Goal: Task Accomplishment & Management: Manage account settings

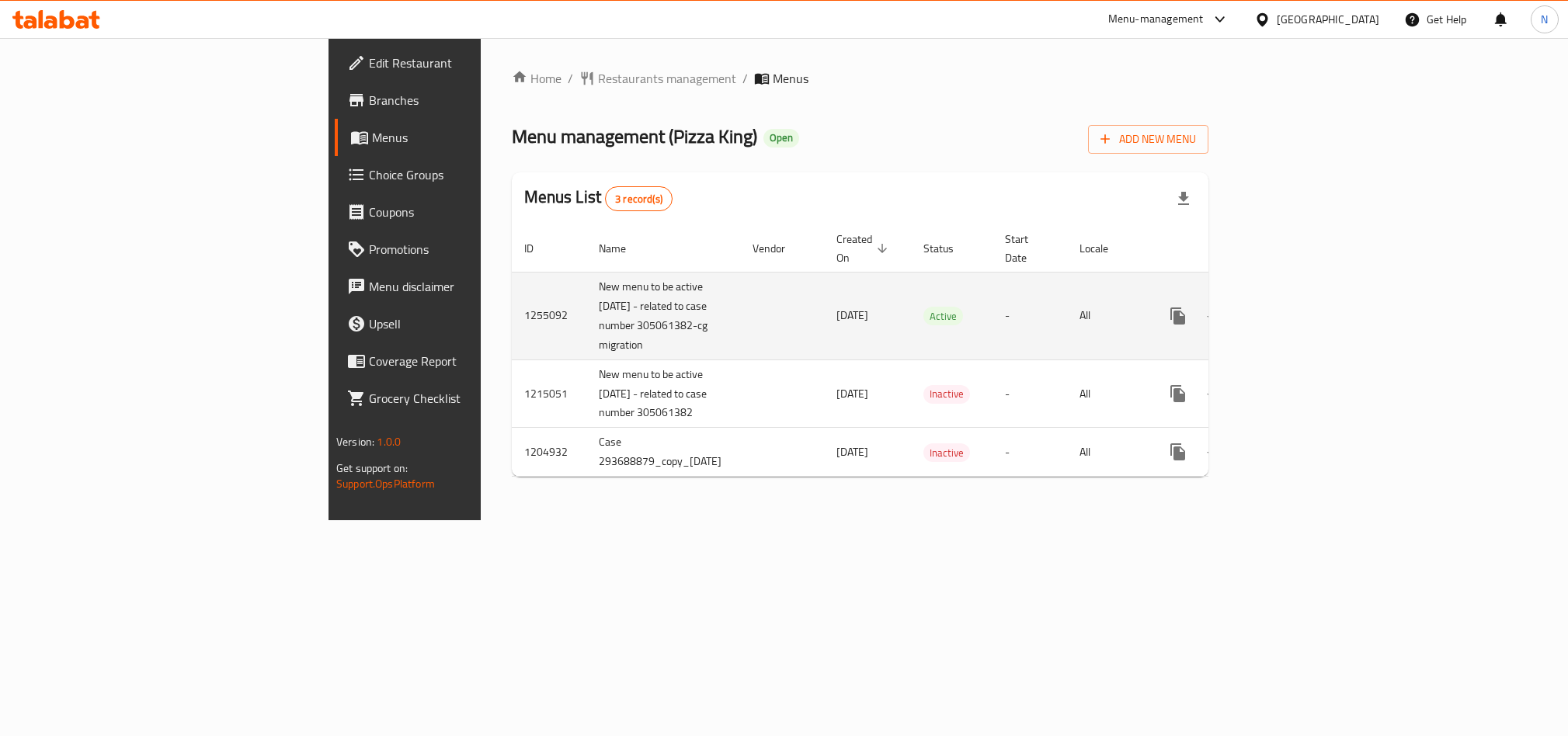
click at [1299, 307] on icon "enhanced table" at bounding box center [1290, 316] width 19 height 19
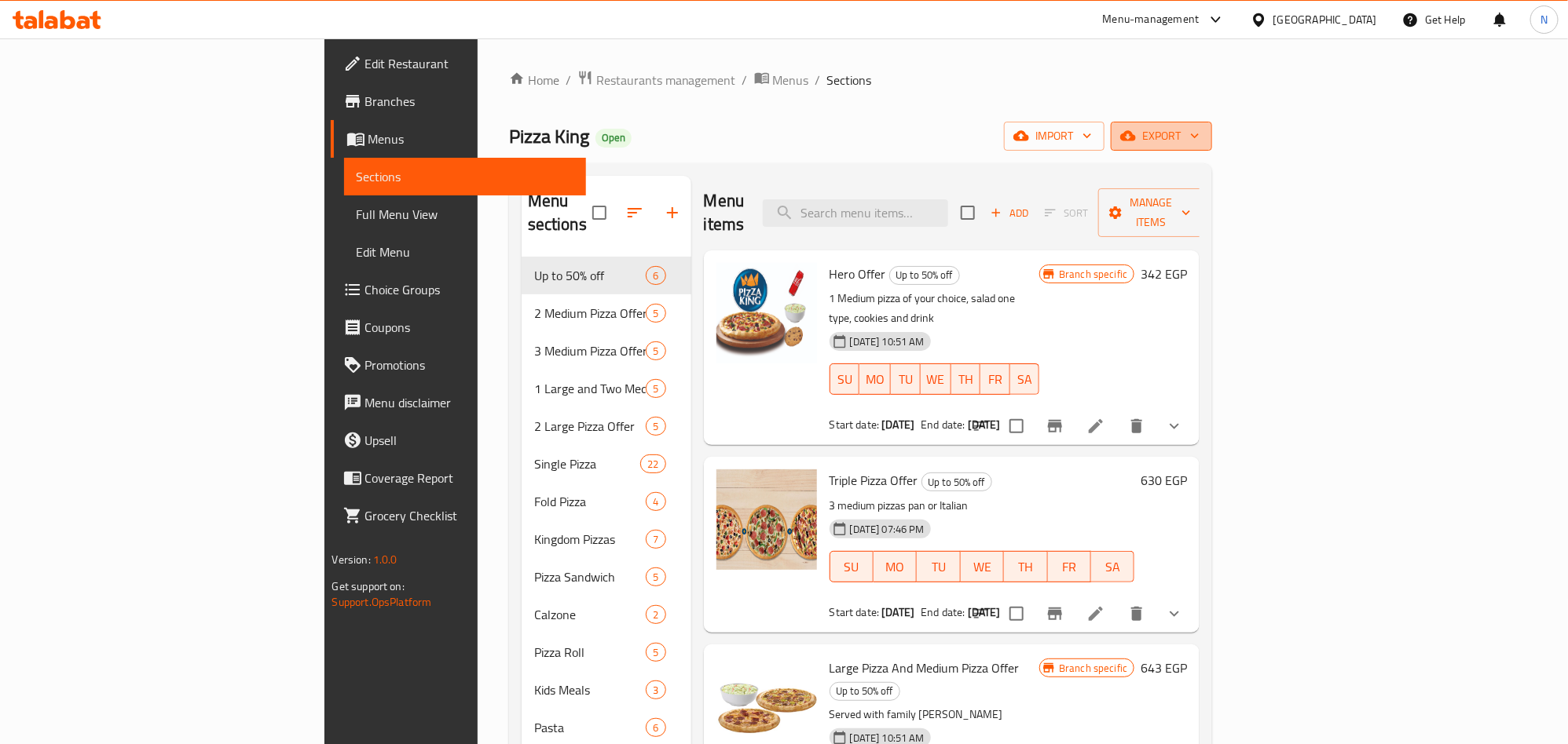
click at [1199, 139] on span "export" at bounding box center [1161, 136] width 76 height 19
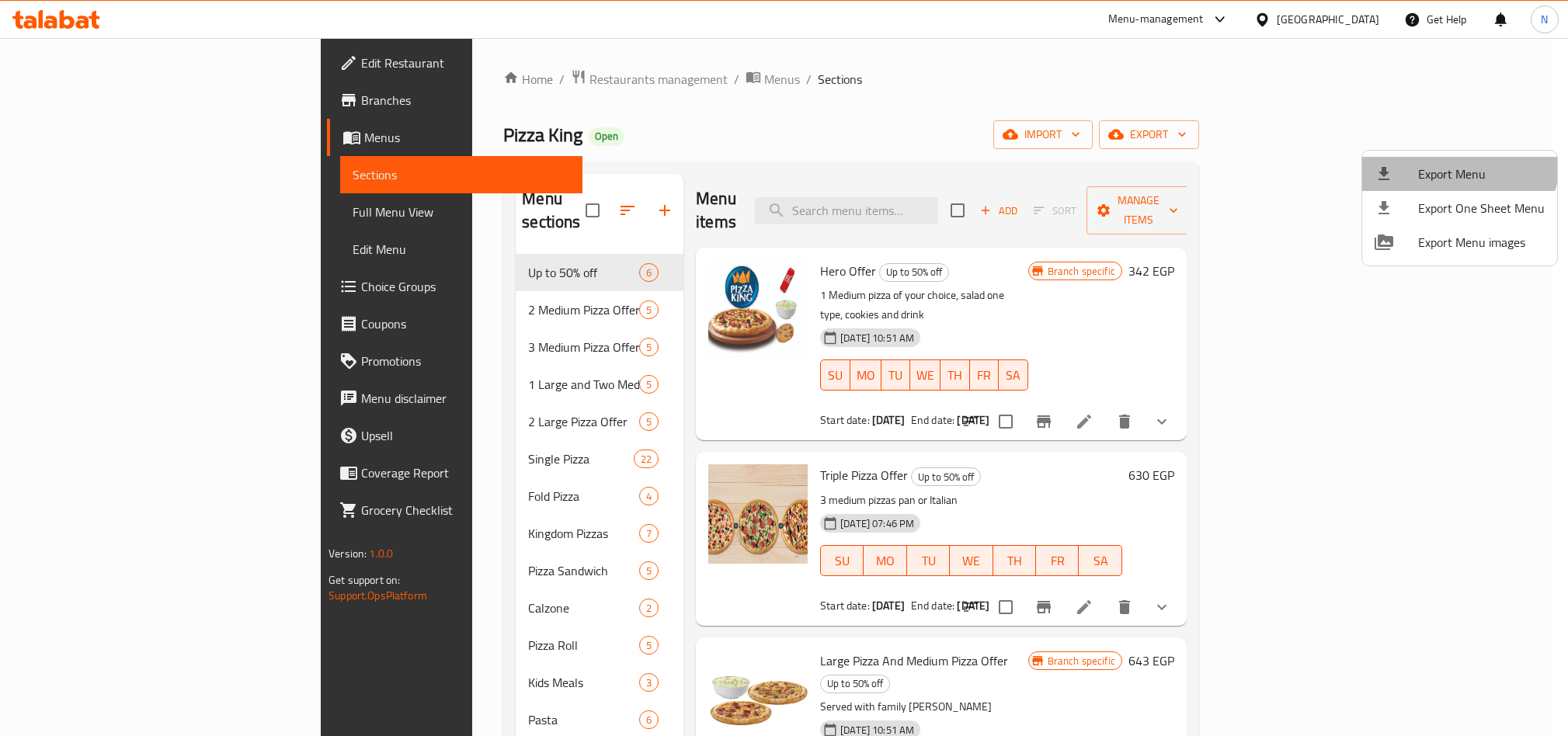
click at [1440, 162] on li "Export Menu" at bounding box center [1459, 174] width 195 height 35
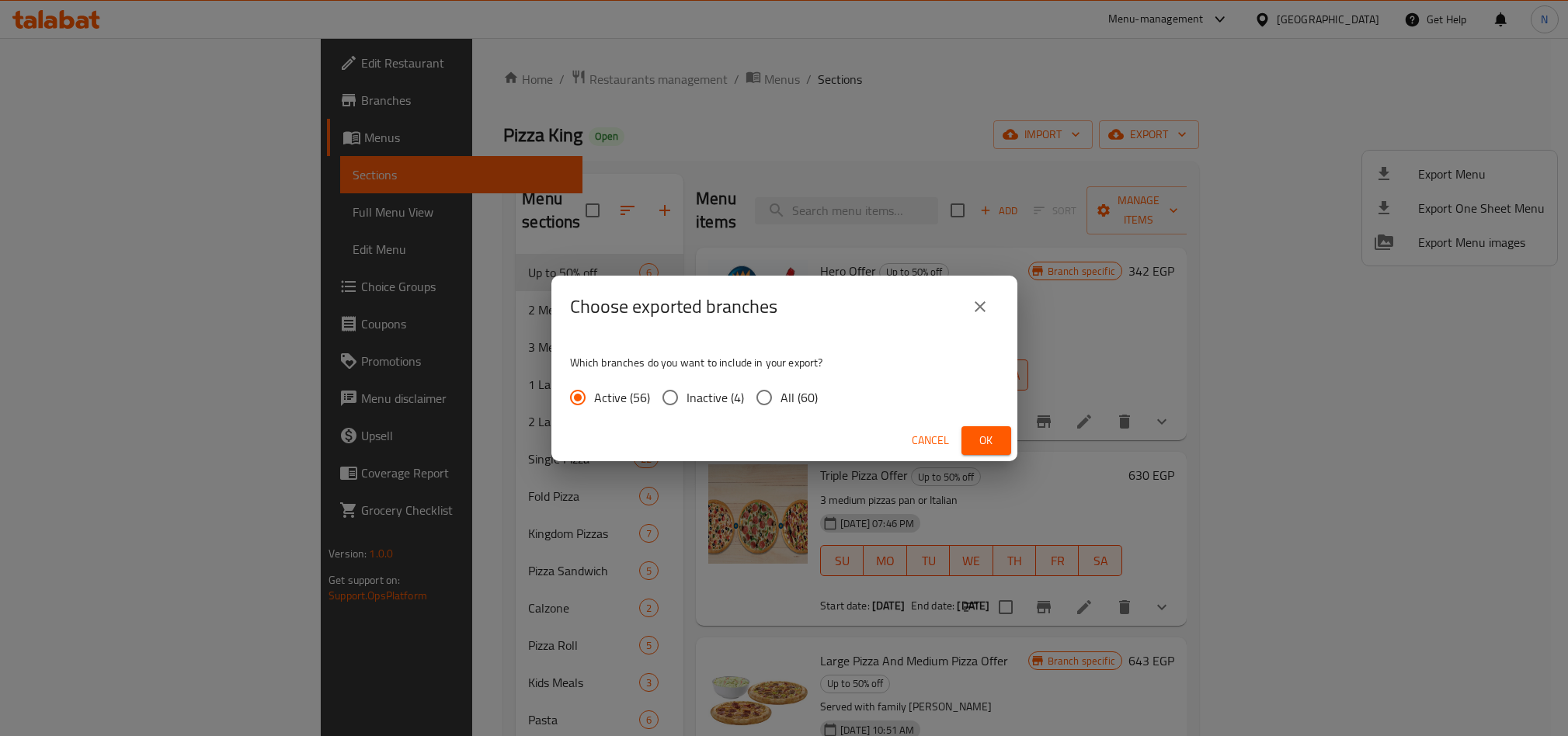
click at [789, 413] on label "All (60)" at bounding box center [782, 398] width 70 height 33
click at [780, 413] on input "All (60)" at bounding box center [764, 398] width 33 height 33
radio input "true"
click at [988, 436] on span "Ok" at bounding box center [986, 440] width 25 height 19
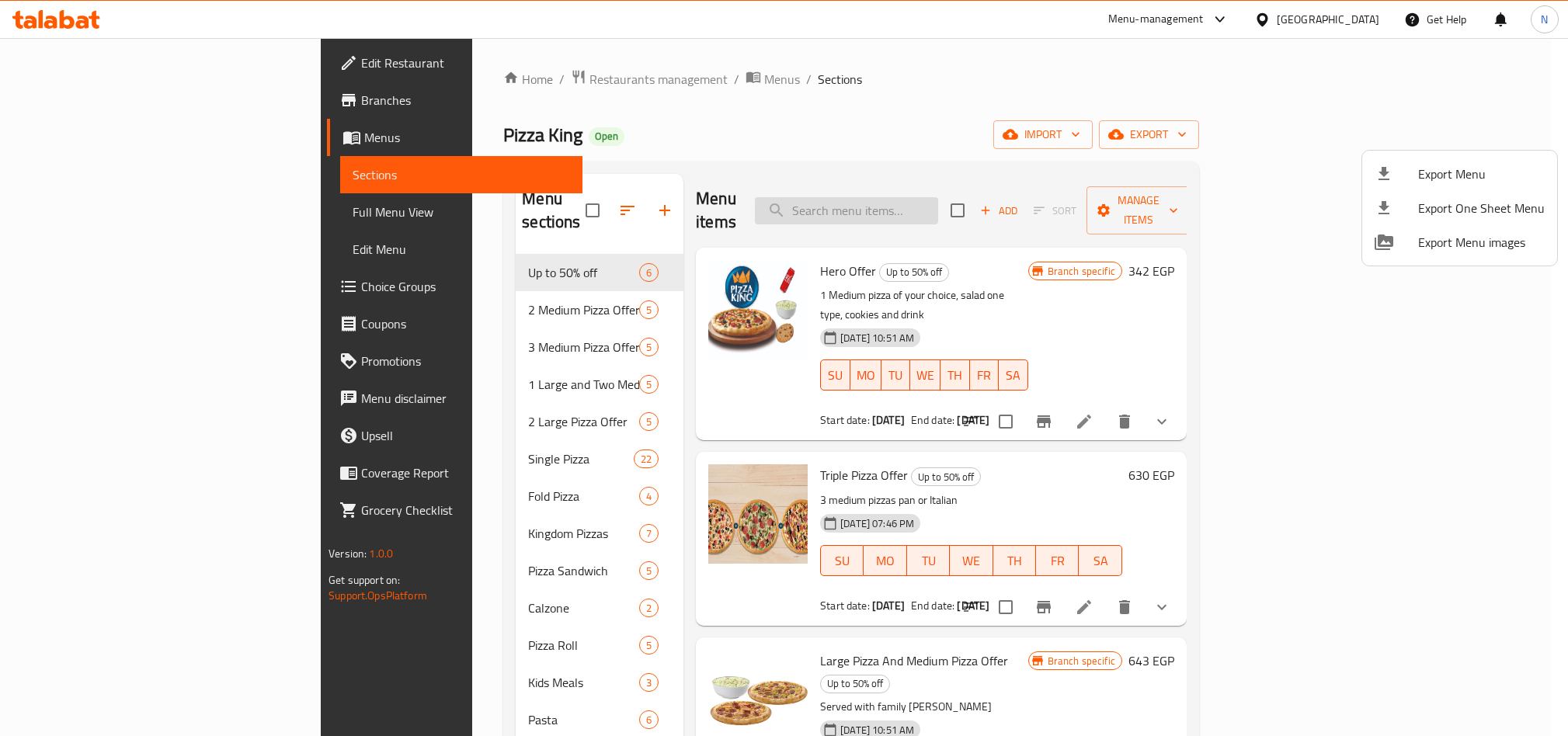
click at [939, 214] on div at bounding box center [784, 368] width 1568 height 736
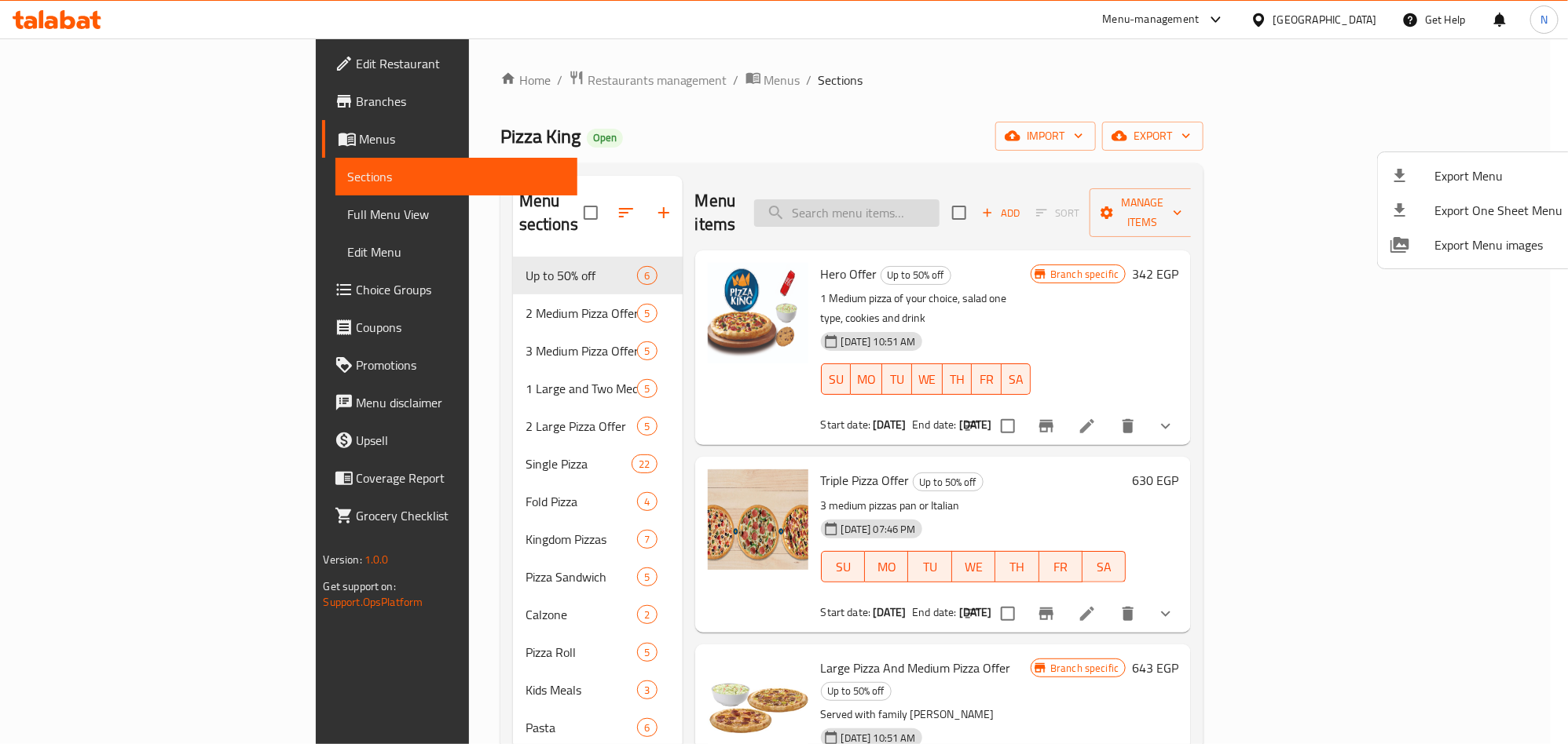
click at [939, 206] on input "search" at bounding box center [847, 213] width 186 height 28
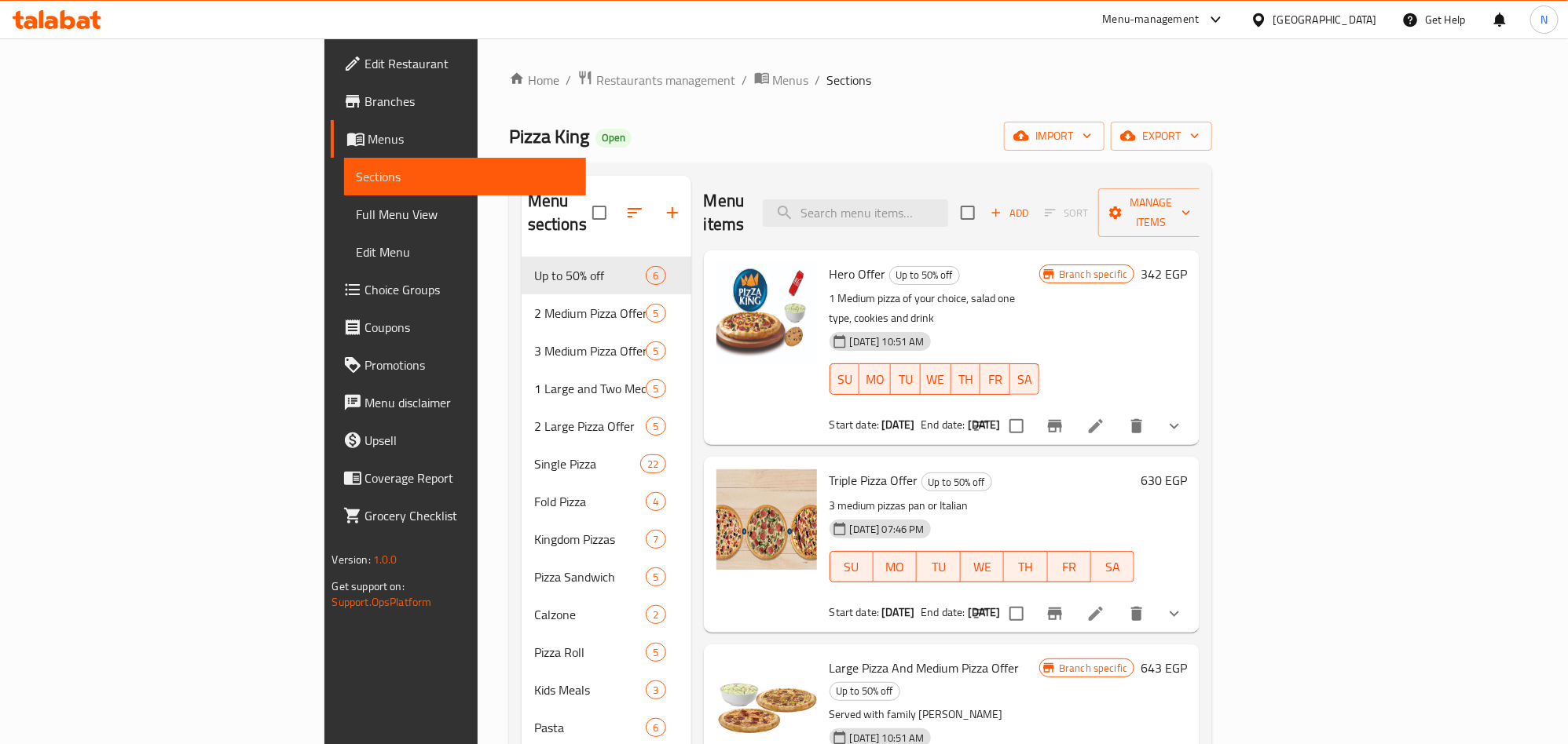
paste input "El Akeel Offer"
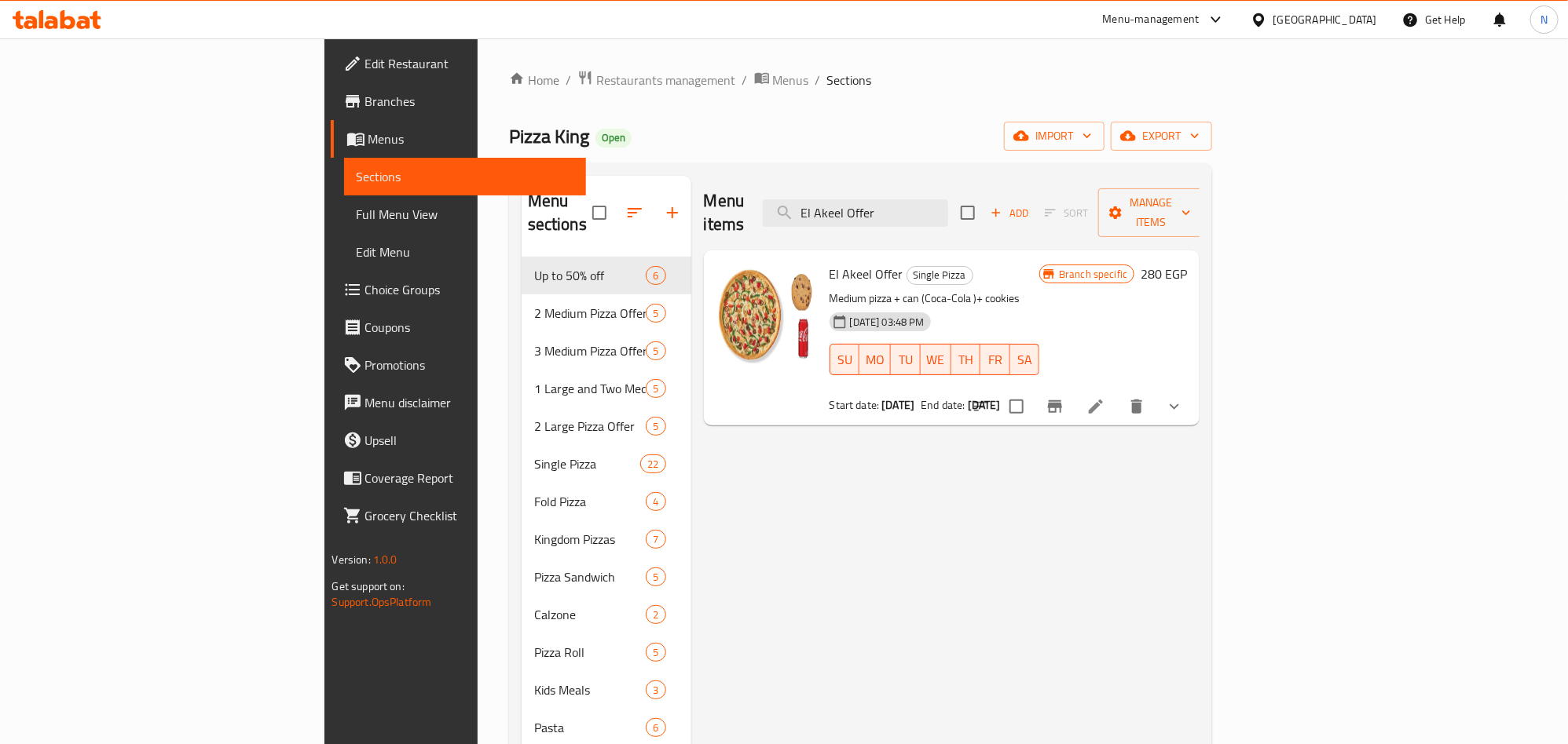
type input "El Akeel Offer"
click at [830, 263] on span "El Akeel Offer" at bounding box center [867, 275] width 74 height 24
copy h6 "El Akeel Offer"
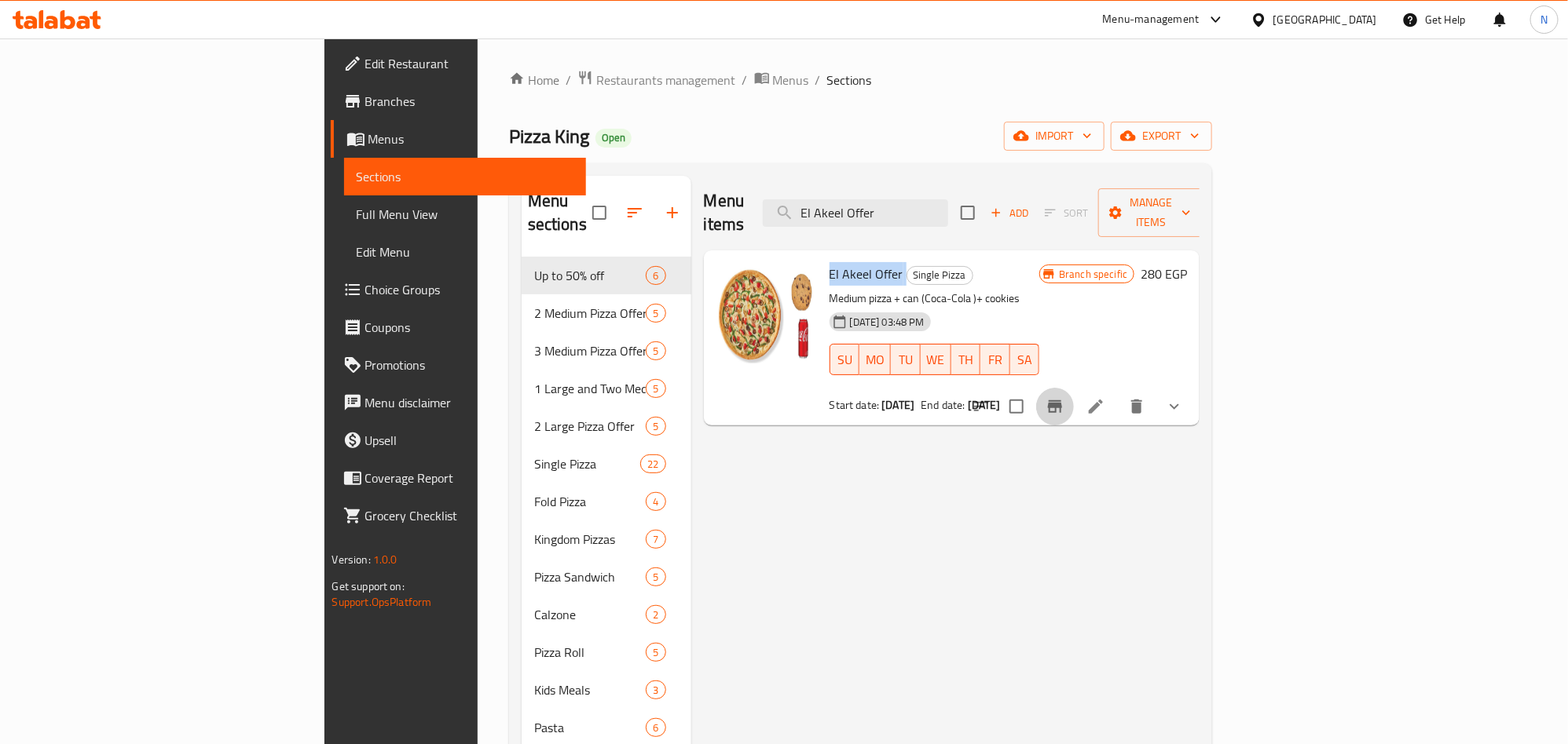
click at [1064, 398] on icon "Branch-specific-item" at bounding box center [1055, 407] width 19 height 19
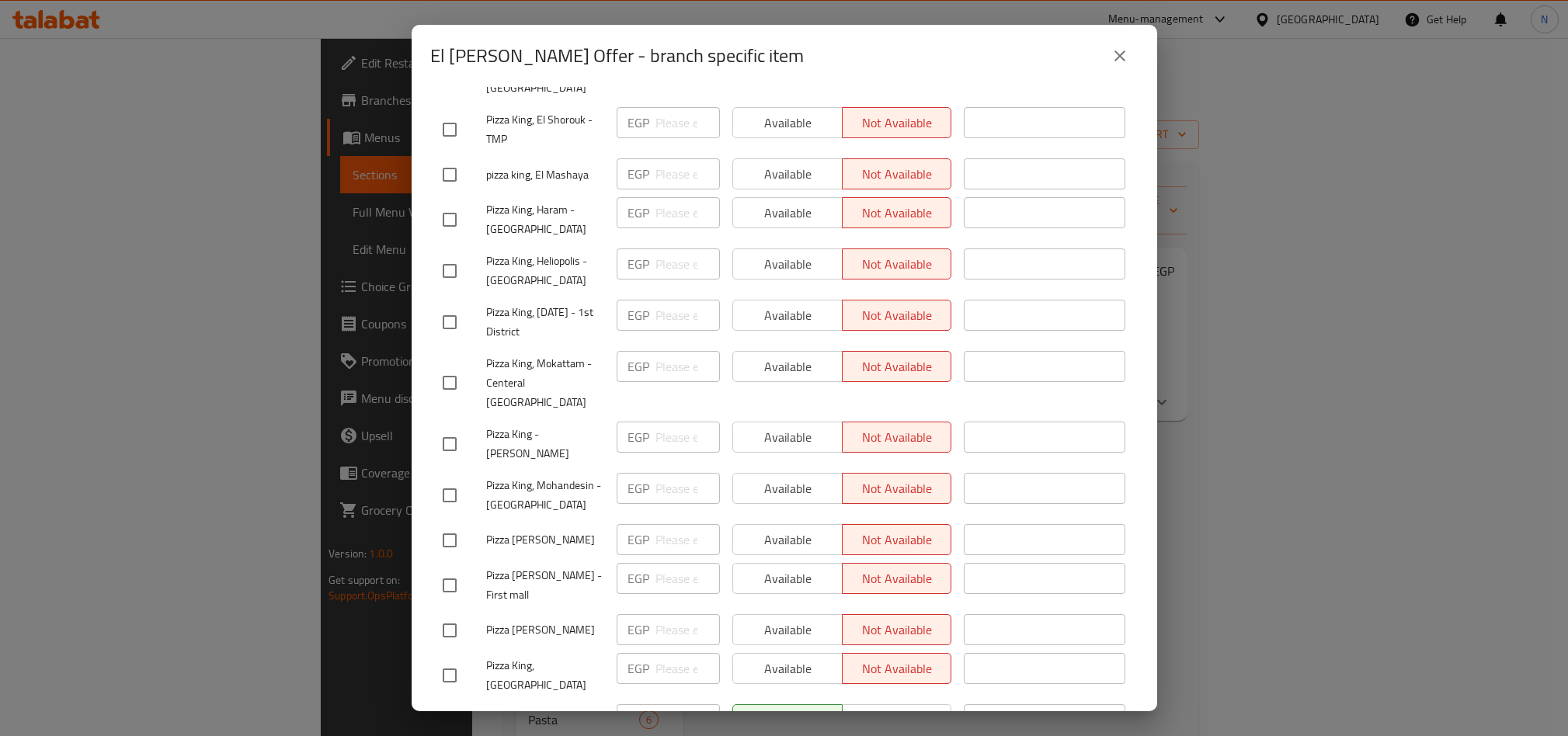
scroll to position [744, 0]
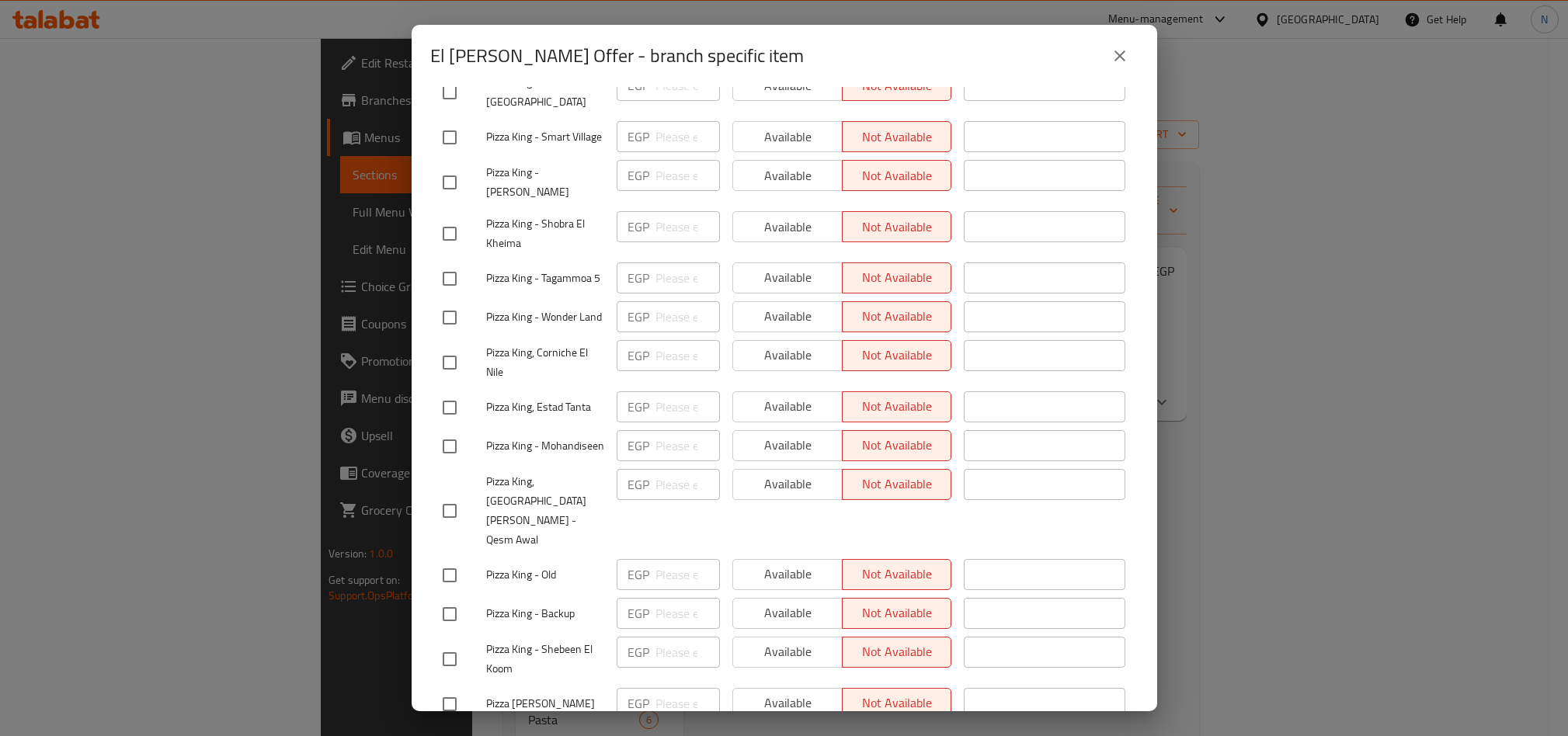
click at [451, 402] on input "checkbox" at bounding box center [450, 408] width 33 height 33
checkbox input "true"
click at [739, 399] on span "Available" at bounding box center [788, 406] width 97 height 23
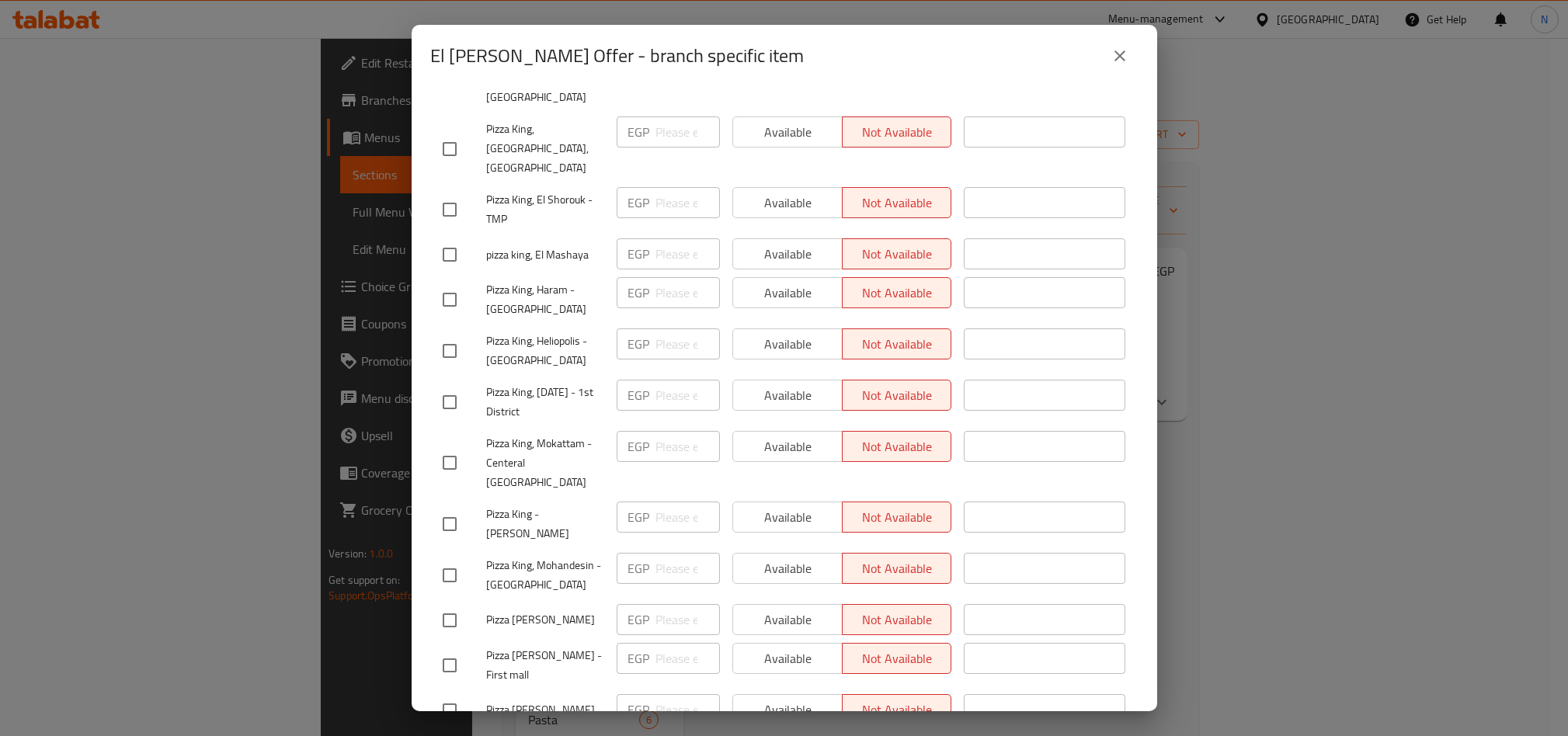
scroll to position [2545, 0]
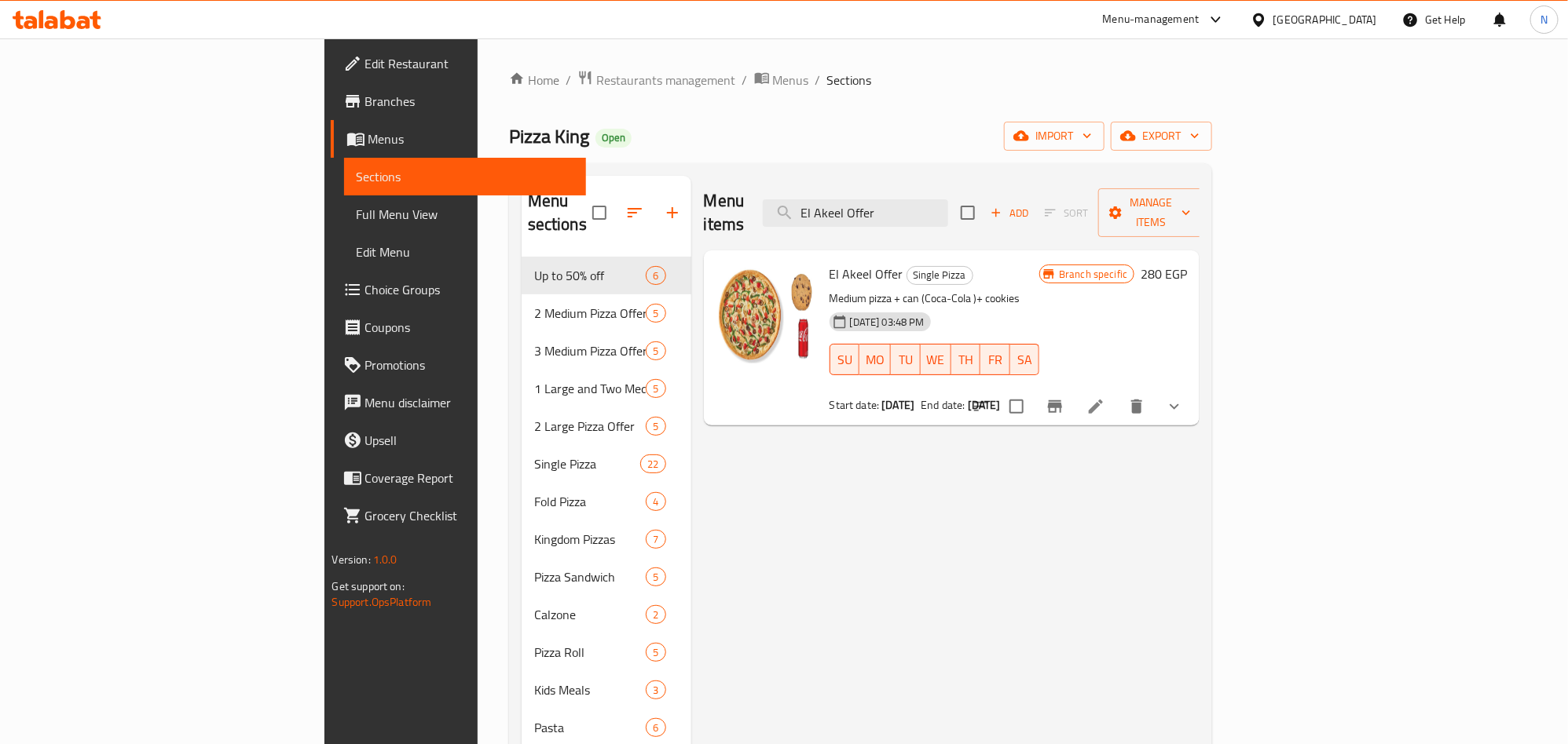
click at [824, 264] on div "El Akeel Offer Single Pizza Medium pizza + can (Coca-Cola )+ cookies 05-10-2025…" at bounding box center [935, 338] width 223 height 163
click at [830, 263] on span "El Akeel Offer" at bounding box center [867, 275] width 74 height 24
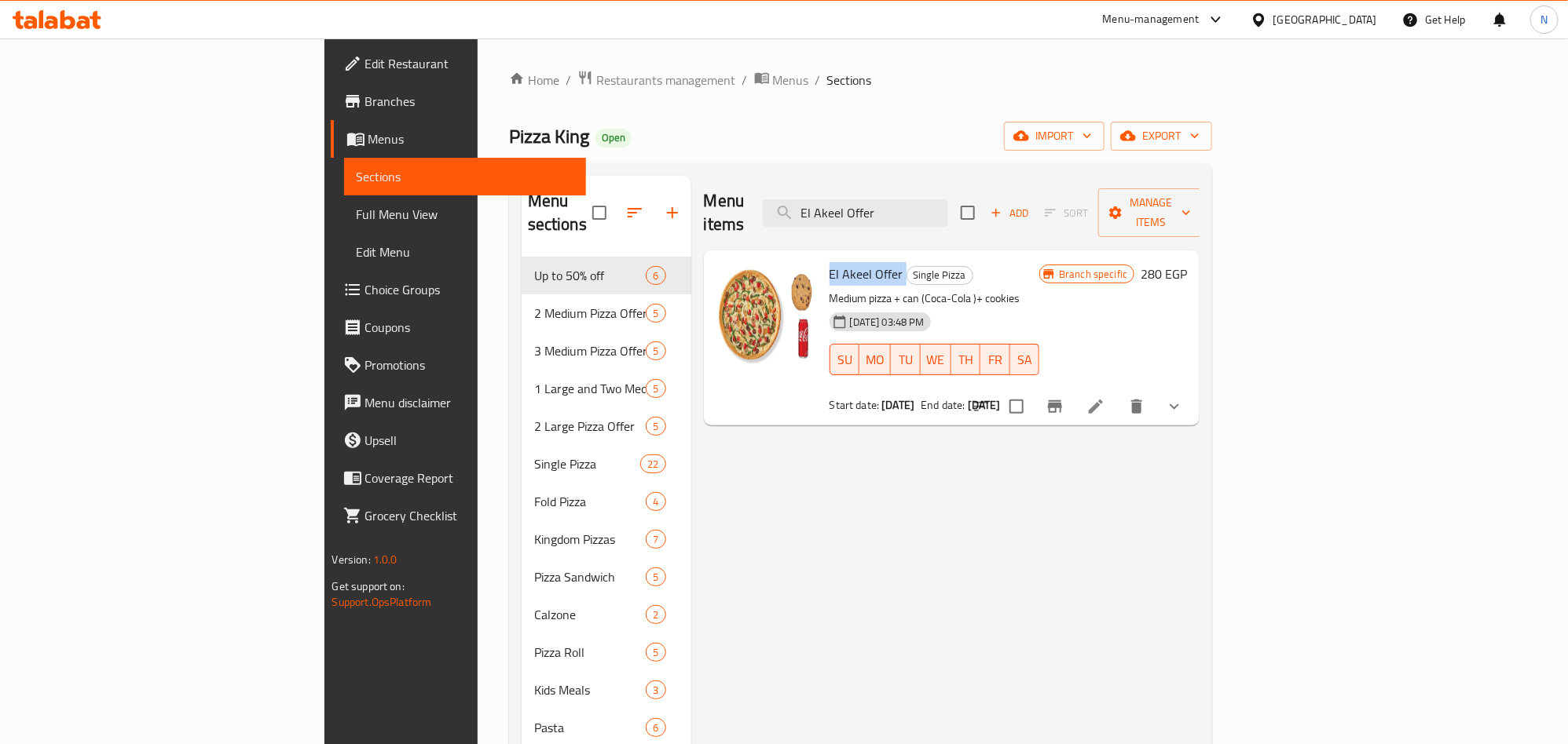
click at [830, 263] on span "El Akeel Offer" at bounding box center [867, 275] width 74 height 24
copy h6 "El Akeel Offer"
click at [1062, 400] on icon "Branch-specific-item" at bounding box center [1054, 407] width 14 height 13
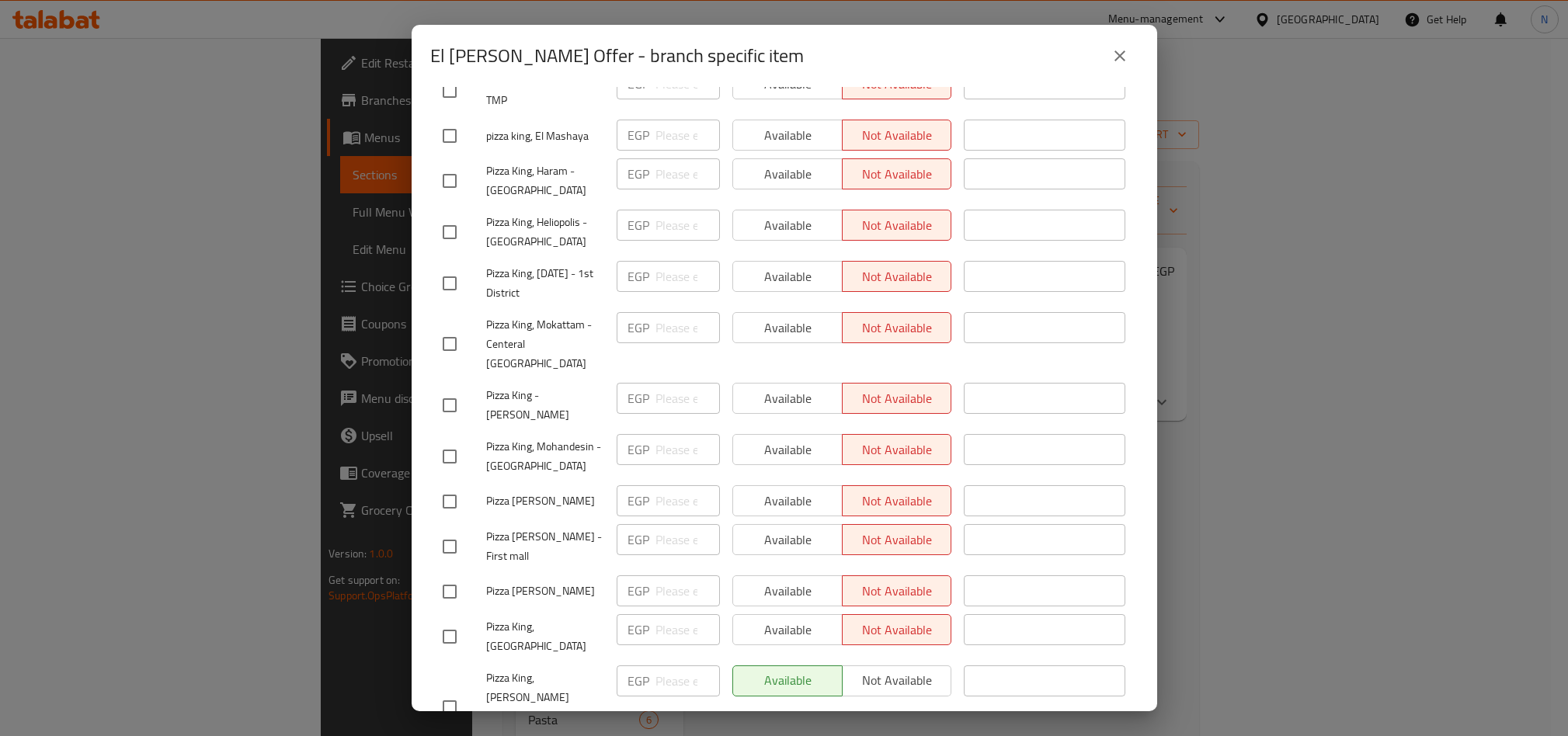
click at [513, 669] on span "Pizza King, [PERSON_NAME][GEOGRAPHIC_DATA], [GEOGRAPHIC_DATA]" at bounding box center [545, 707] width 118 height 77
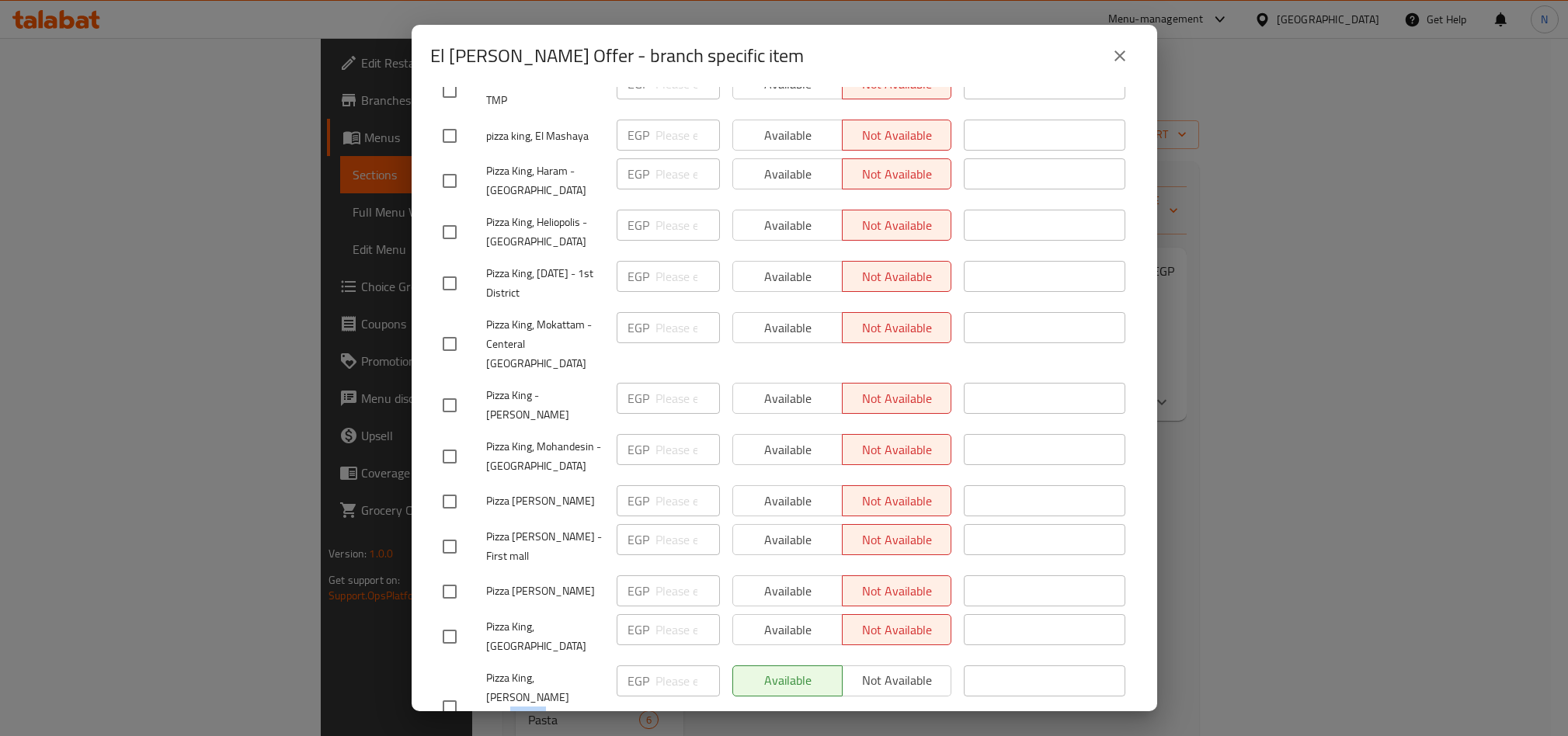
click at [513, 669] on span "Pizza King, [PERSON_NAME][GEOGRAPHIC_DATA], [GEOGRAPHIC_DATA]" at bounding box center [545, 707] width 118 height 77
copy span "Pizza King, [PERSON_NAME][GEOGRAPHIC_DATA], [GEOGRAPHIC_DATA]"
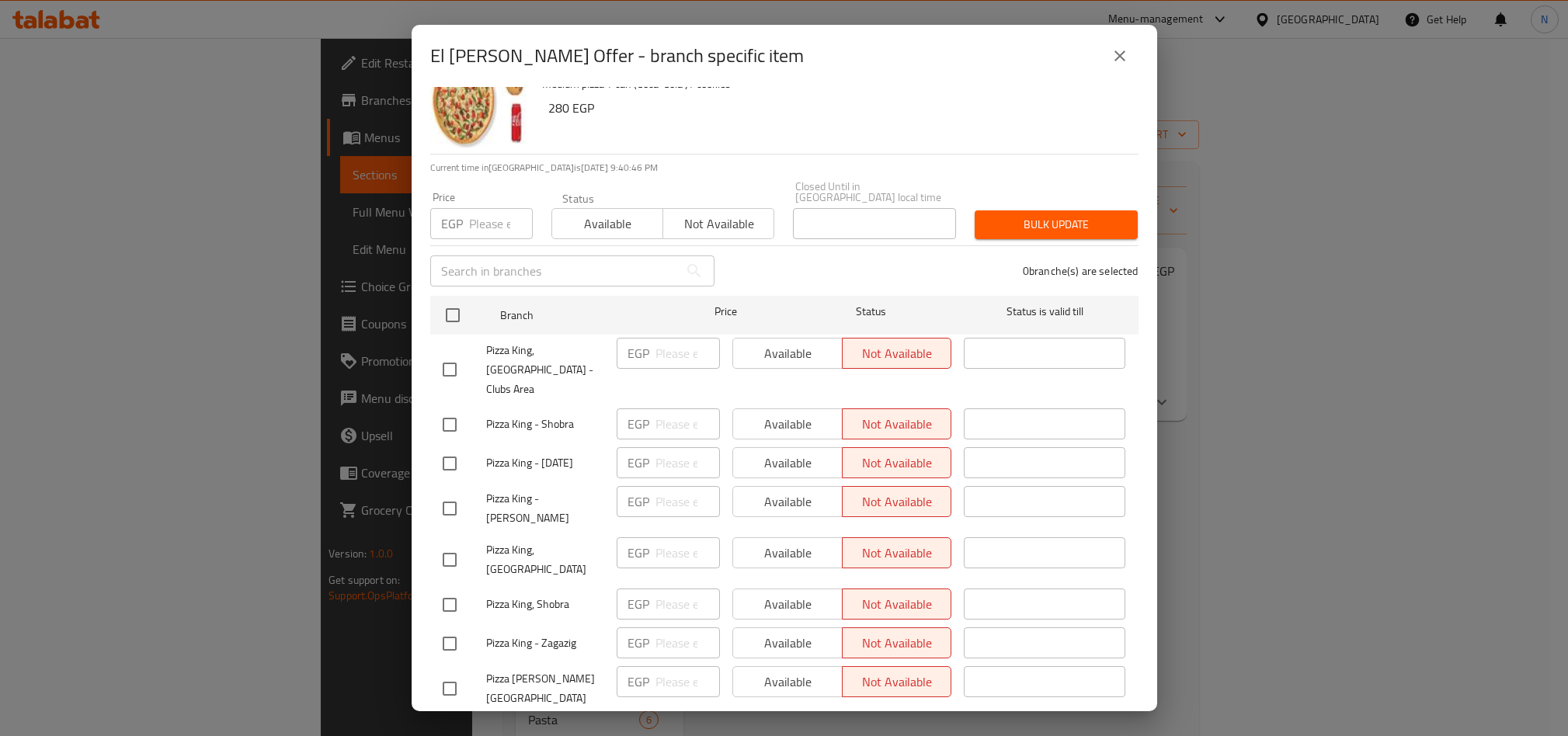
scroll to position [0, 0]
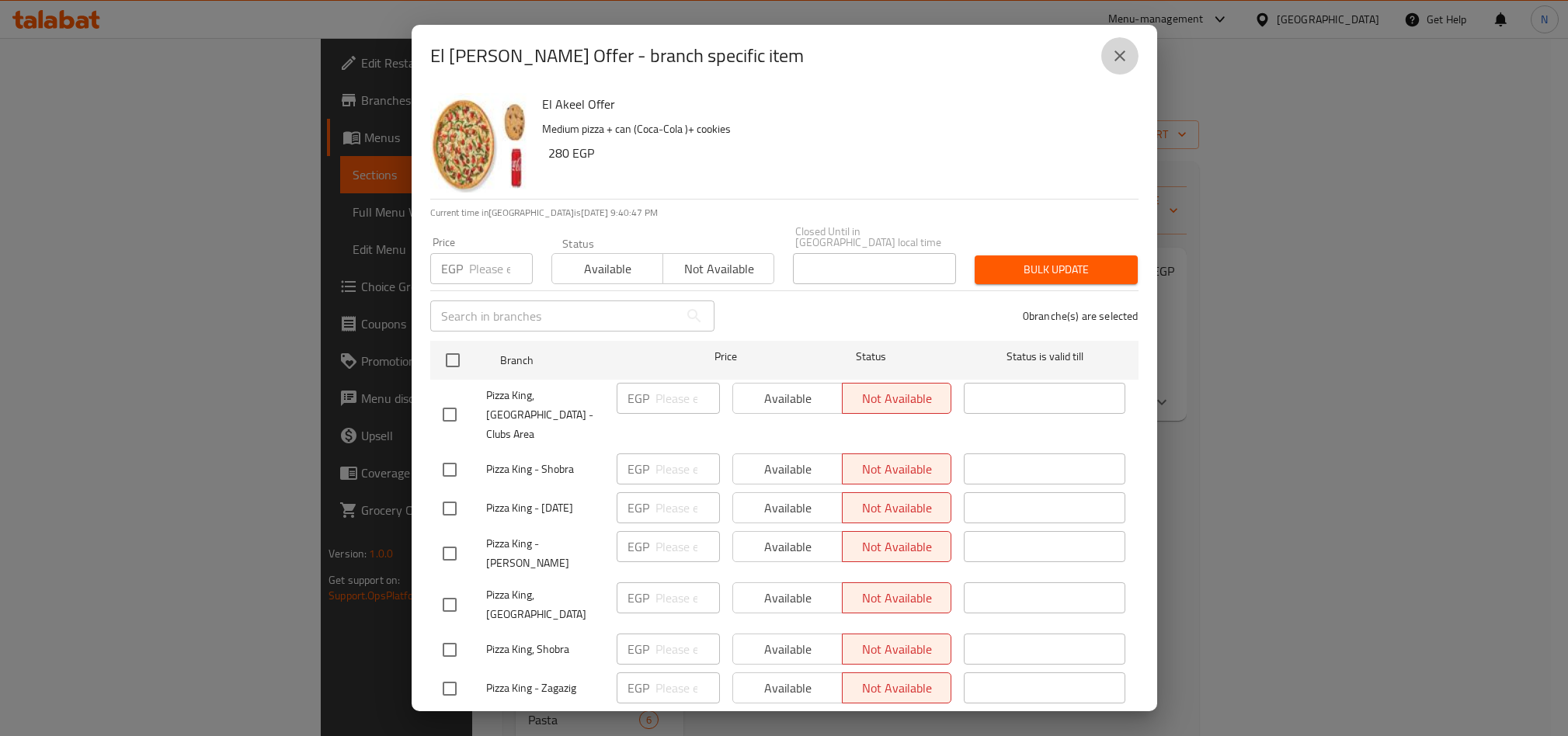
click at [1126, 61] on icon "close" at bounding box center [1119, 55] width 19 height 19
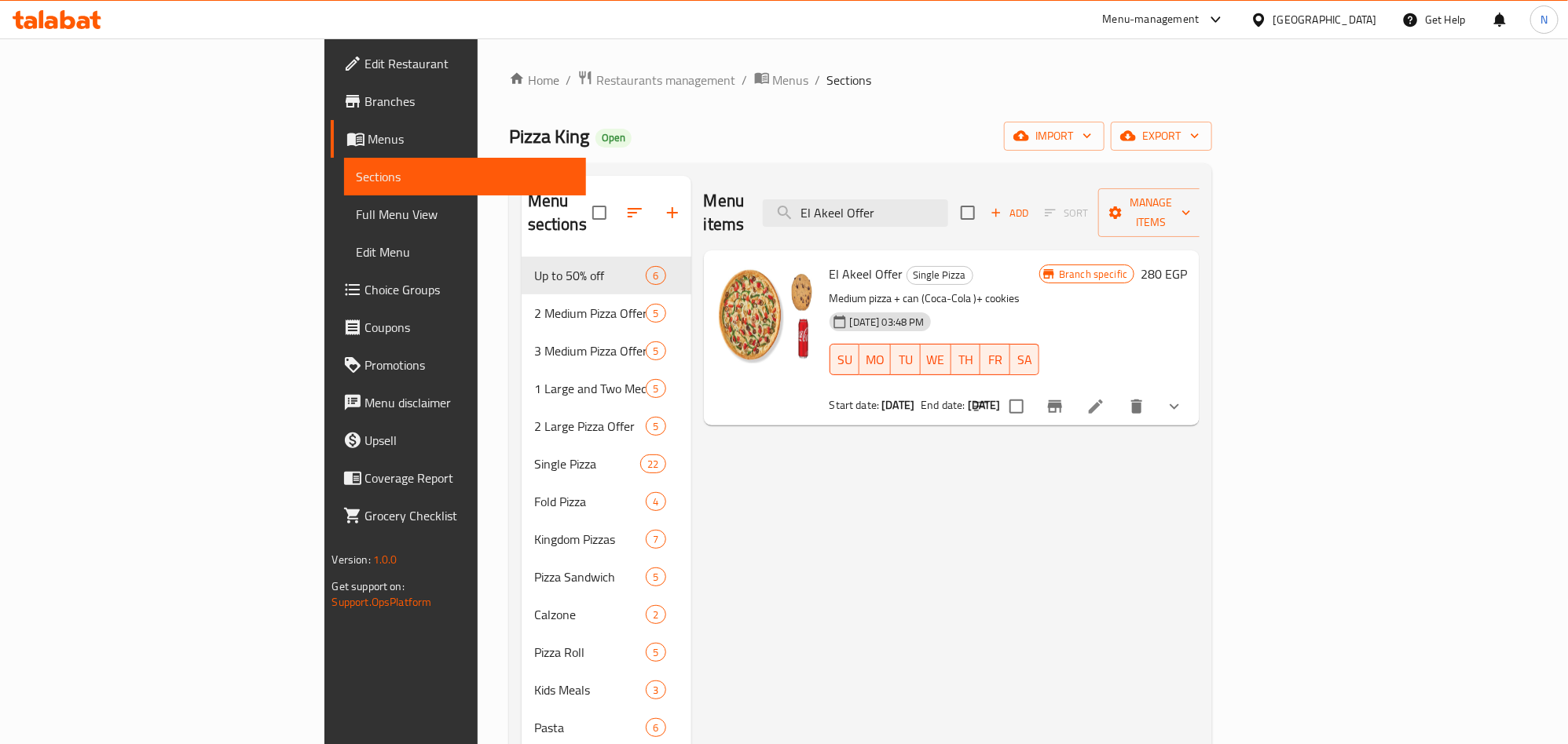
click at [1064, 398] on icon "Branch-specific-item" at bounding box center [1055, 407] width 19 height 19
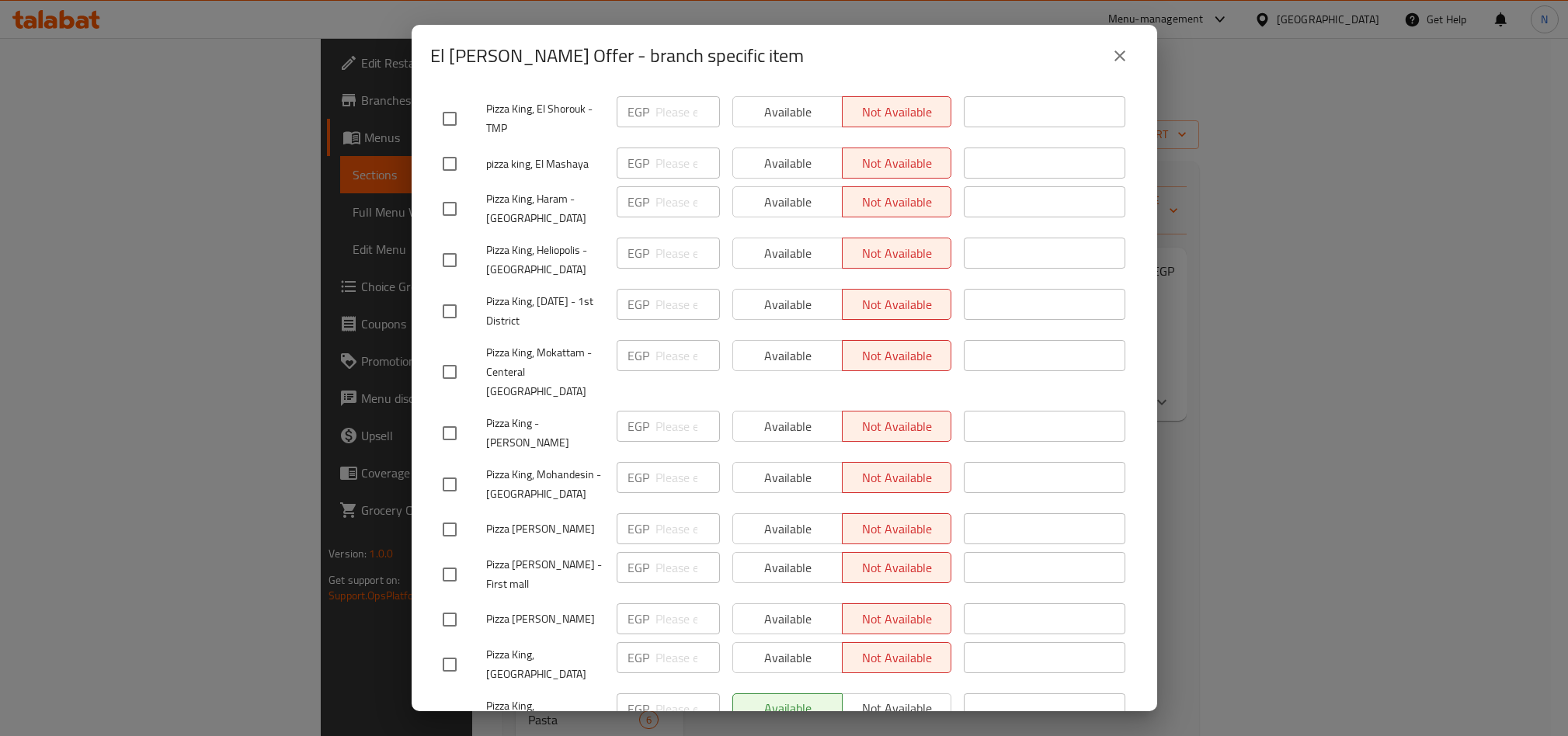
scroll to position [2545, 0]
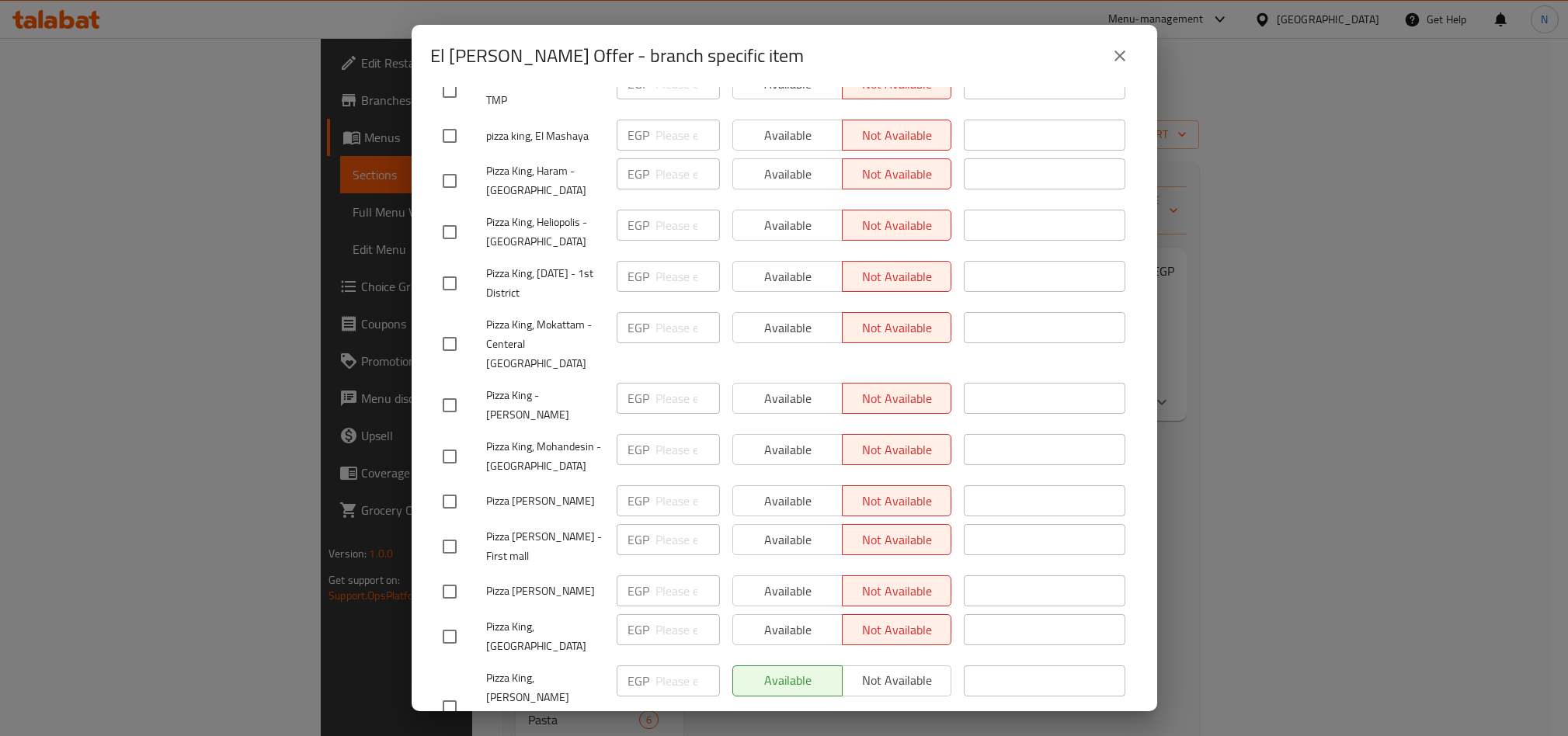
checkbox input "true"
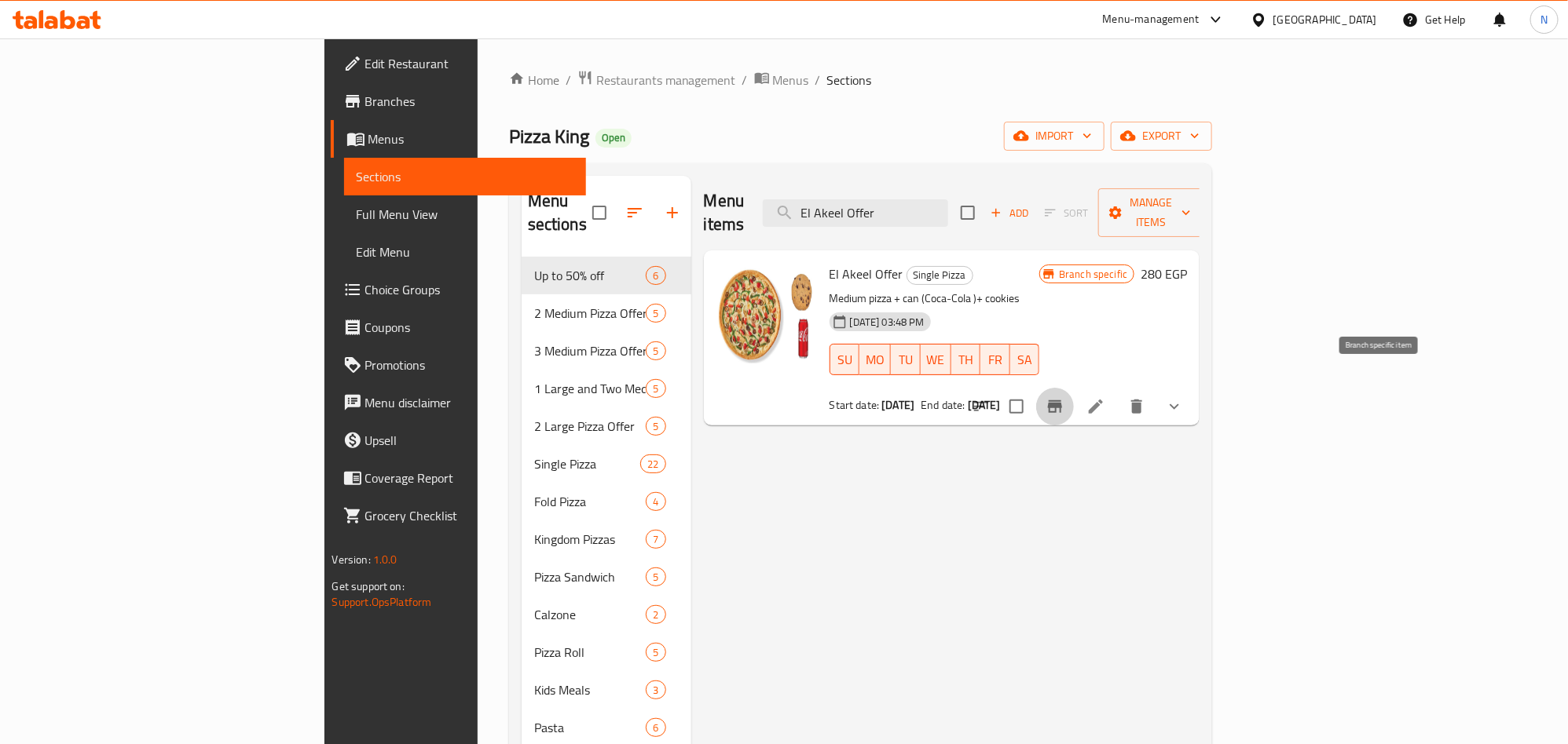
click at [1062, 400] on icon "Branch-specific-item" at bounding box center [1054, 407] width 14 height 13
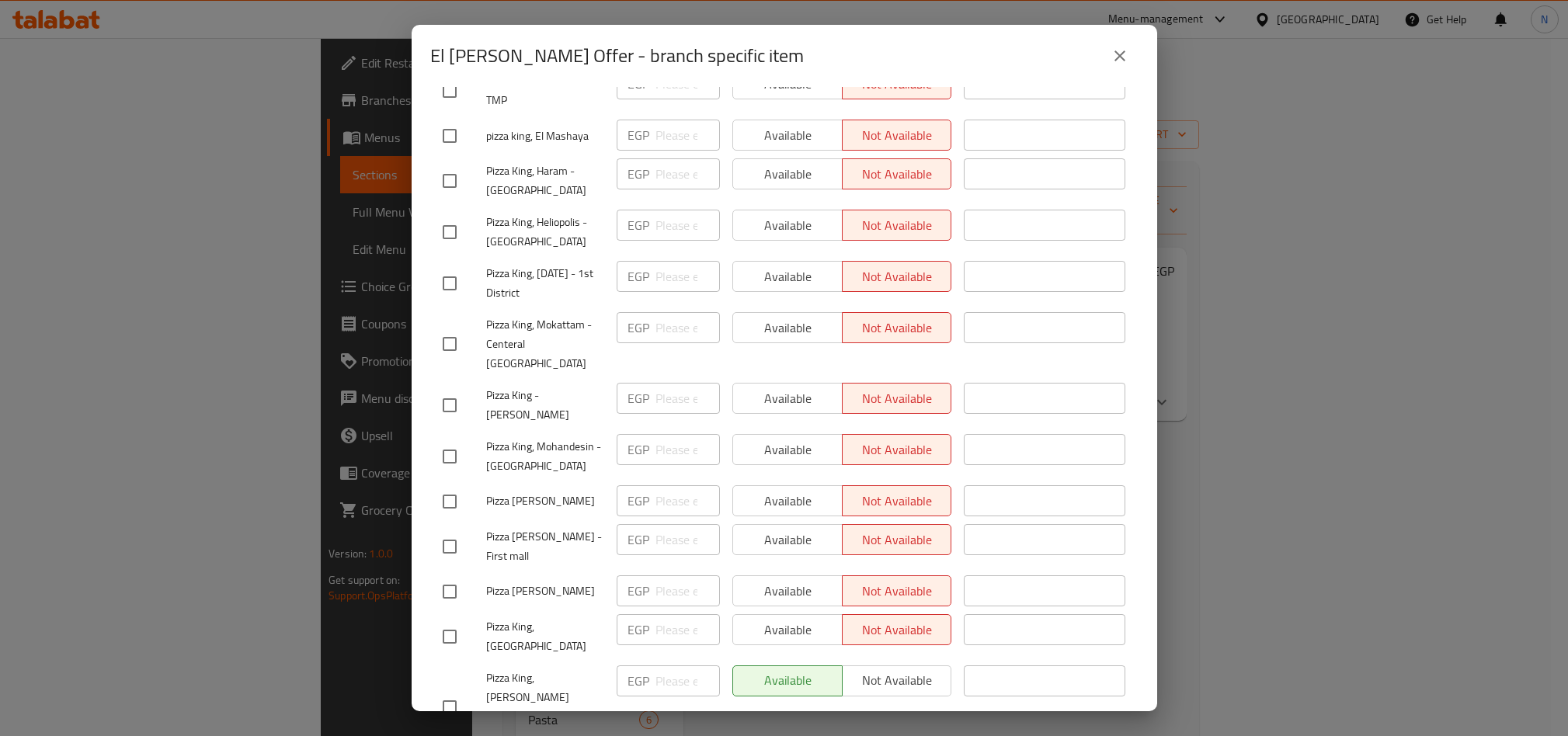
checkbox input "true"
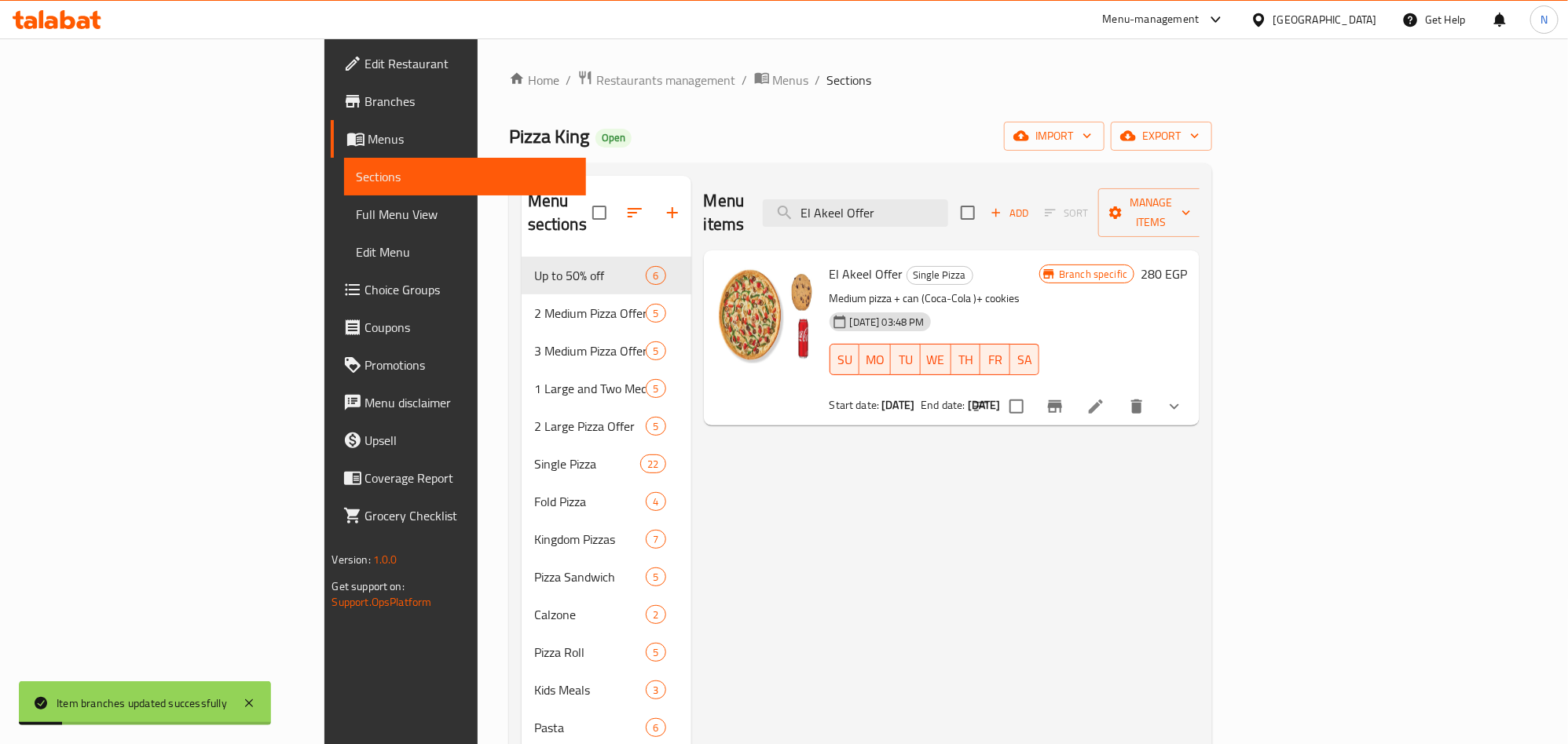
click at [1064, 398] on icon "Branch-specific-item" at bounding box center [1055, 407] width 19 height 19
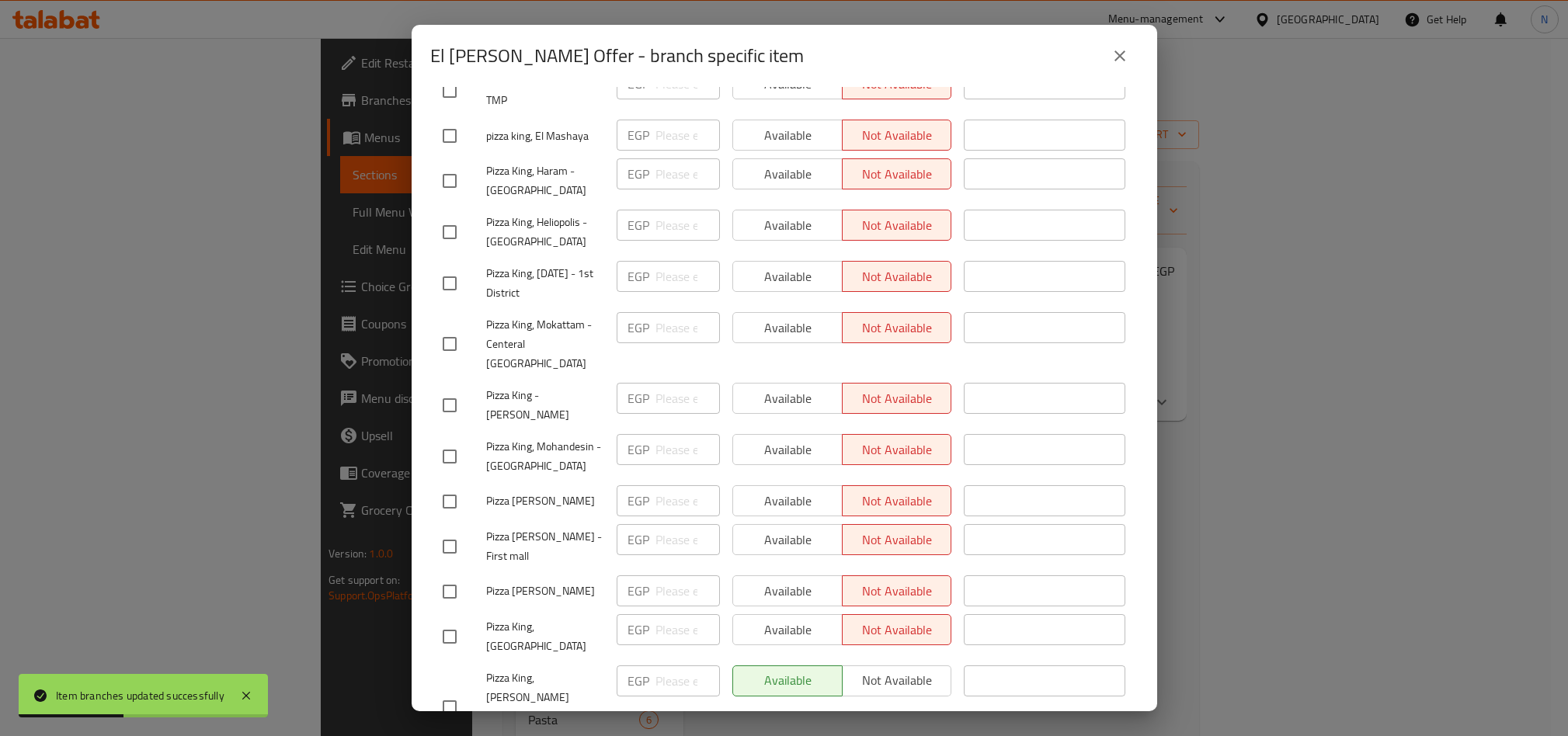
click at [575, 669] on span "Pizza King, [PERSON_NAME][GEOGRAPHIC_DATA], [GEOGRAPHIC_DATA]" at bounding box center [545, 707] width 118 height 77
click at [574, 669] on span "Pizza King, [PERSON_NAME][GEOGRAPHIC_DATA], [GEOGRAPHIC_DATA]" at bounding box center [545, 707] width 118 height 77
click at [573, 669] on span "Pizza King, [PERSON_NAME][GEOGRAPHIC_DATA], [GEOGRAPHIC_DATA]" at bounding box center [545, 707] width 118 height 77
copy span "Pizza King, [PERSON_NAME][GEOGRAPHIC_DATA], [GEOGRAPHIC_DATA]"
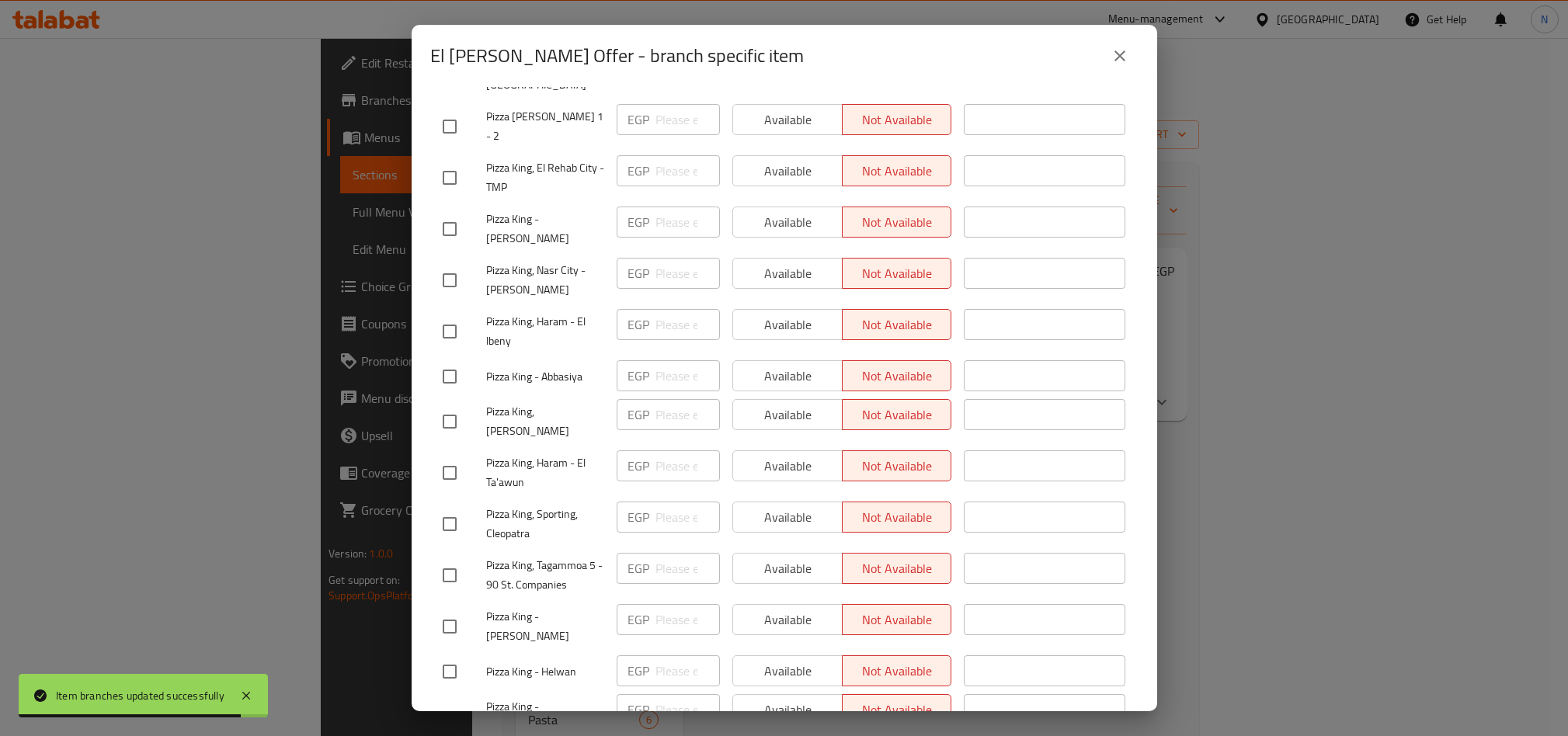
drag, startPoint x: 442, startPoint y: 399, endPoint x: 497, endPoint y: 396, distance: 55.1
click at [443, 405] on input "checkbox" at bounding box center [450, 422] width 33 height 33
checkbox input "true"
click at [760, 404] on span "Available" at bounding box center [788, 415] width 97 height 23
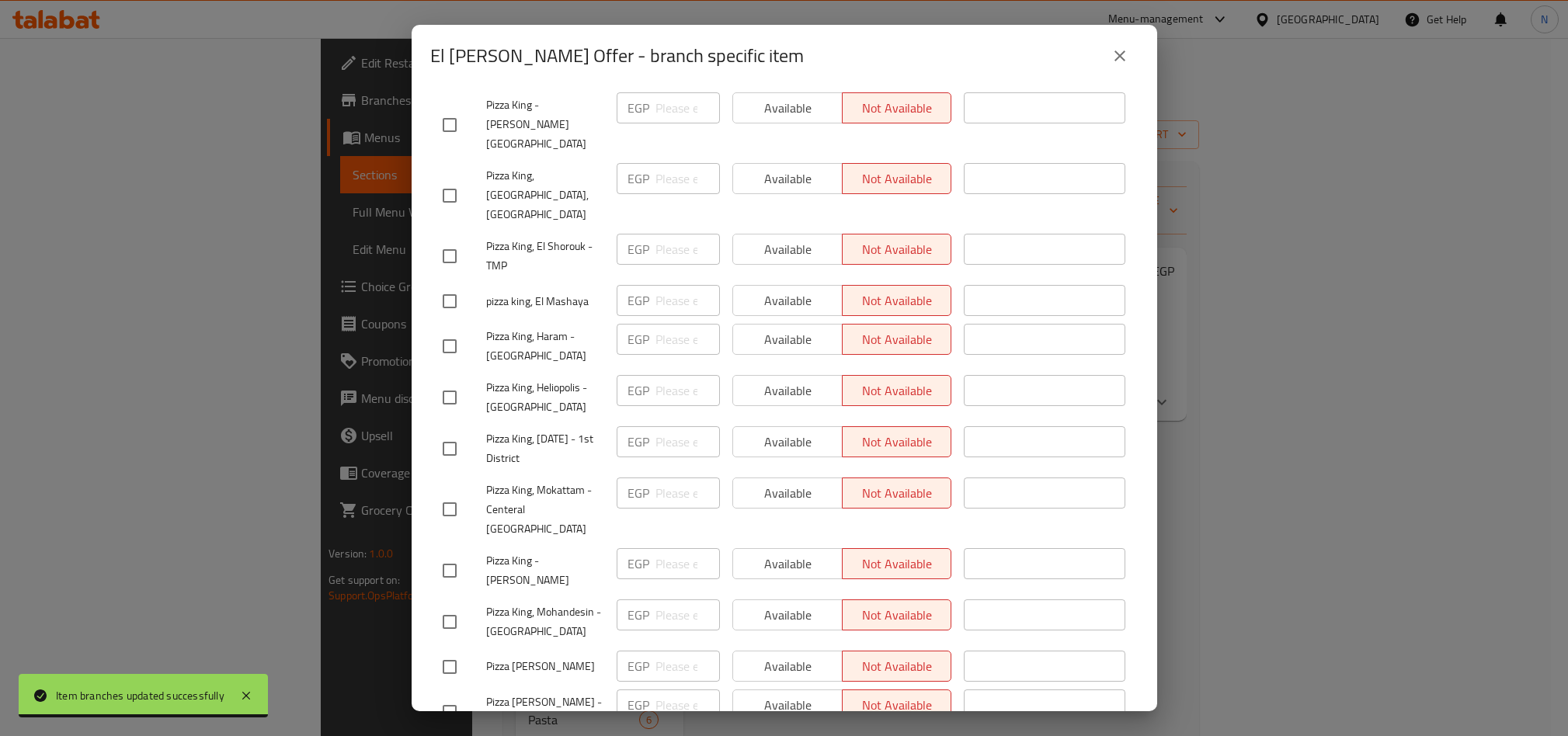
scroll to position [2545, 0]
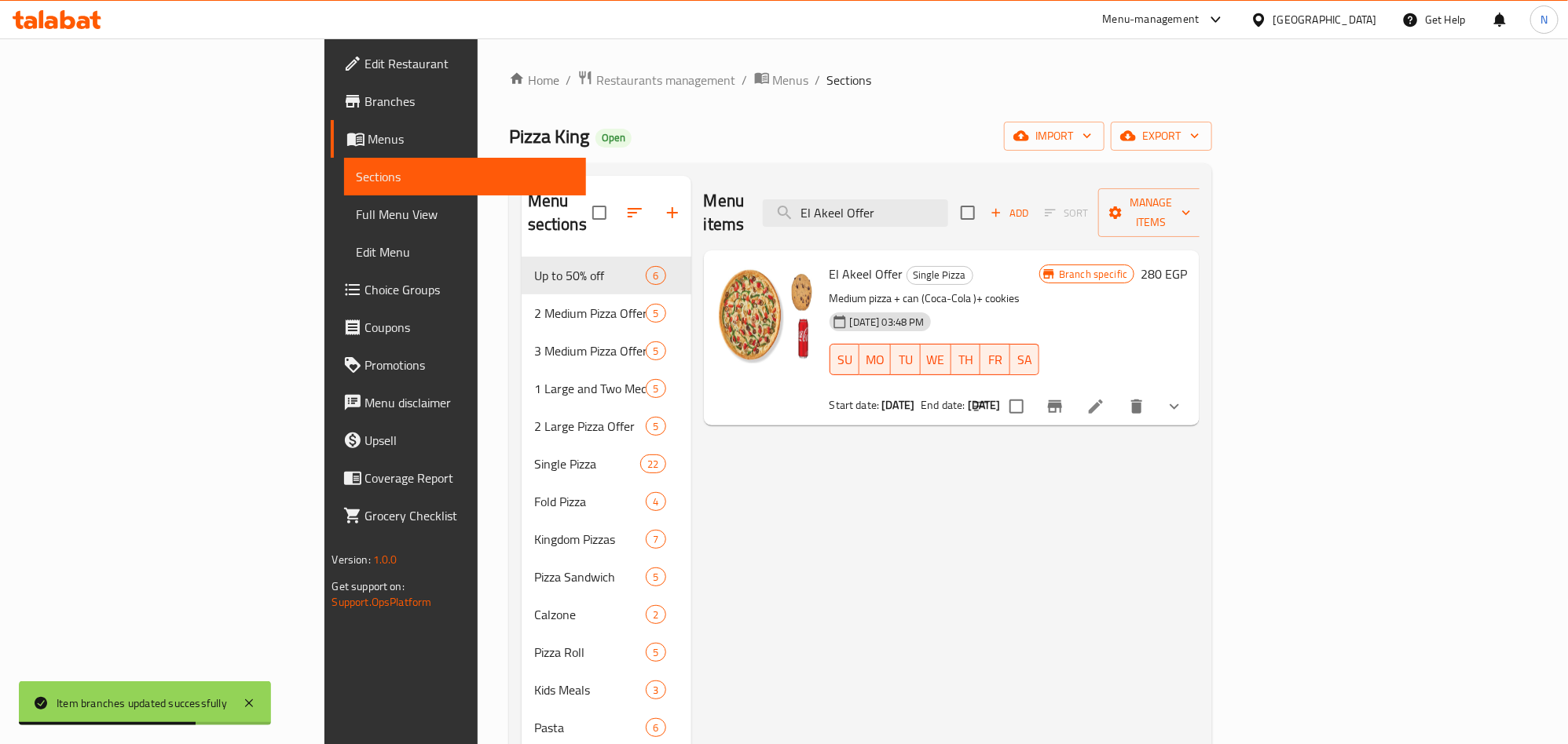
click at [1074, 388] on button "Branch-specific-item" at bounding box center [1055, 406] width 38 height 38
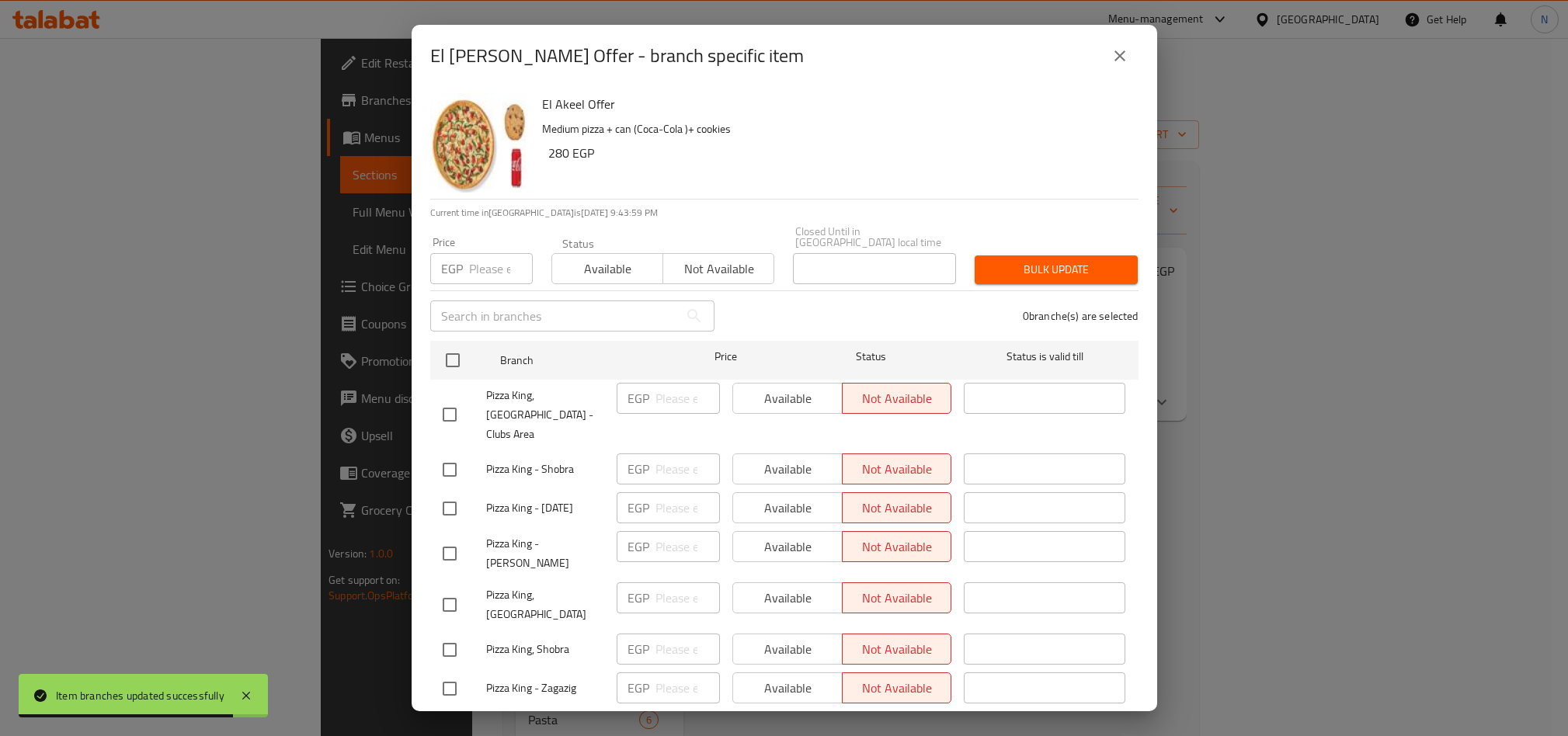
scroll to position [1829, 0]
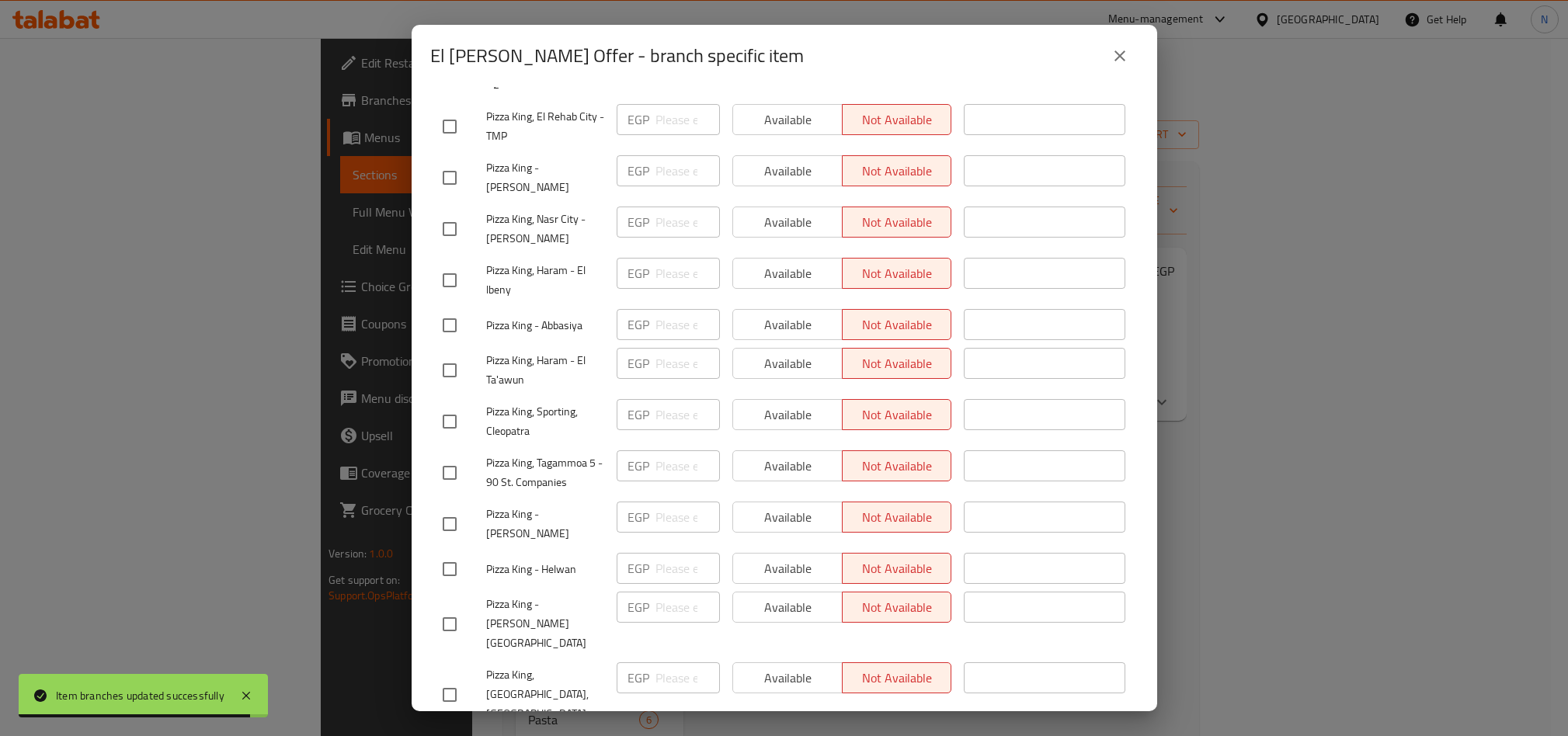
click at [461, 405] on input "checkbox" at bounding box center [450, 422] width 33 height 33
checkbox input "true"
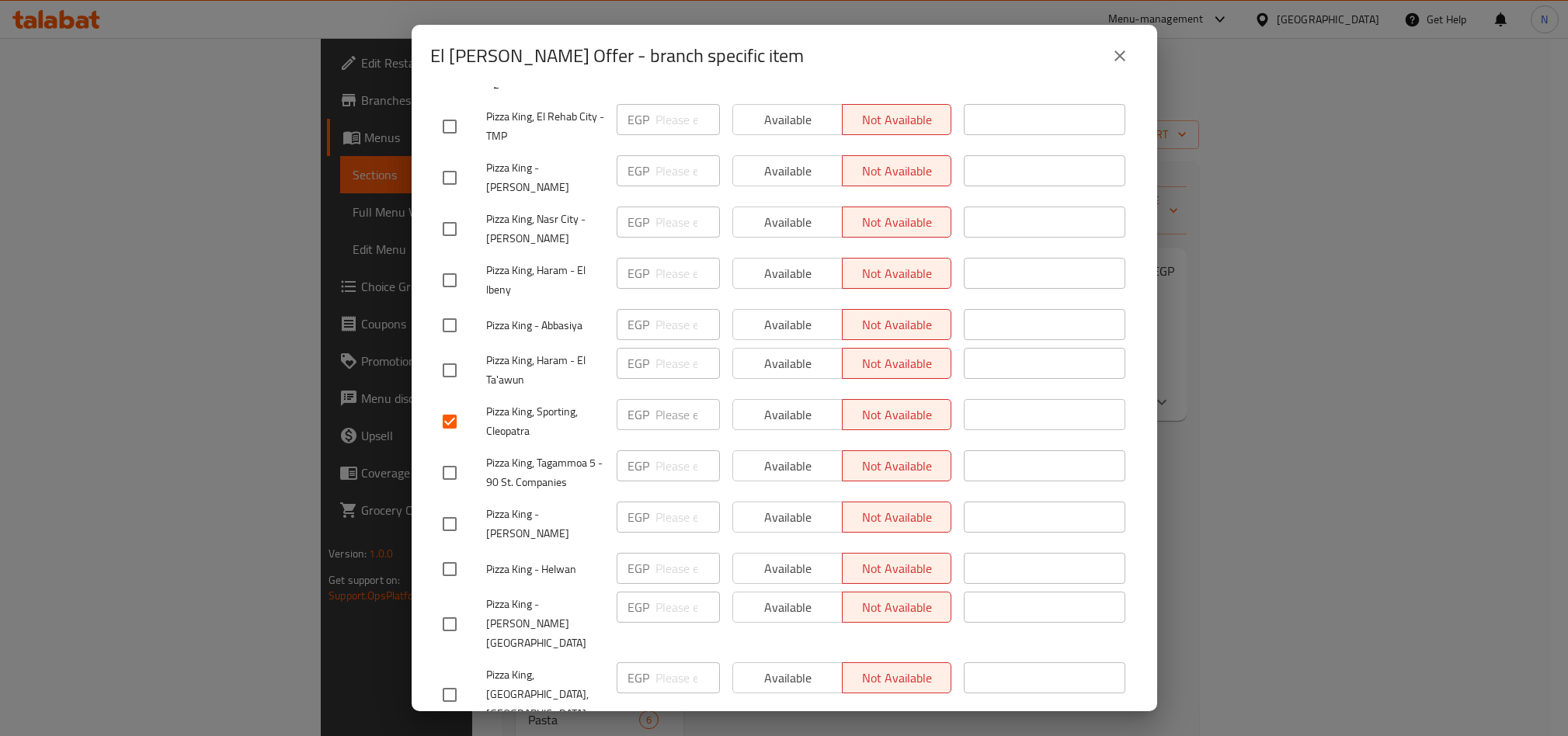
click at [792, 405] on button "Available" at bounding box center [787, 414] width 110 height 31
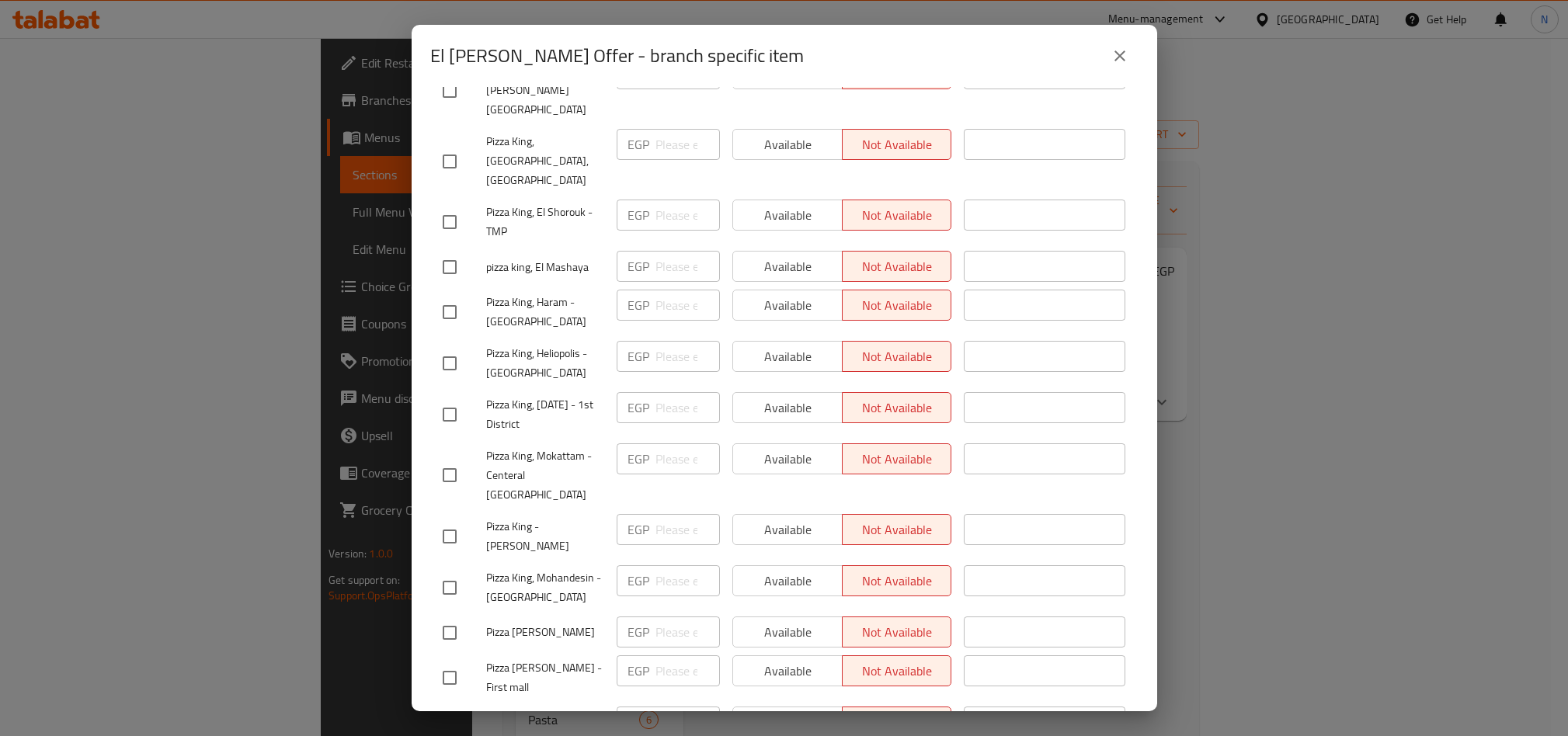
scroll to position [2545, 0]
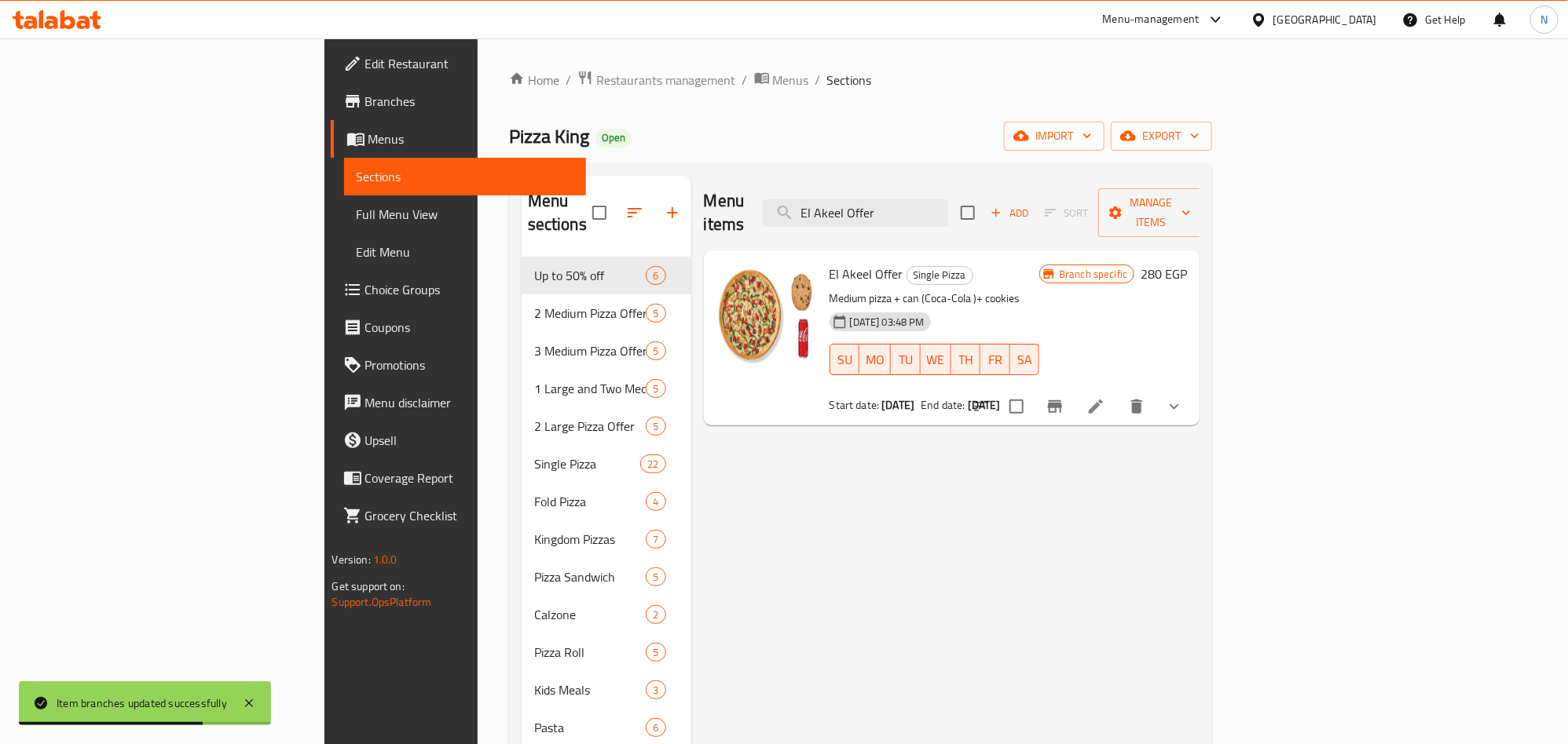
click at [1194, 388] on div at bounding box center [1077, 406] width 231 height 38
click at [1074, 388] on button "Branch-specific-item" at bounding box center [1055, 406] width 38 height 38
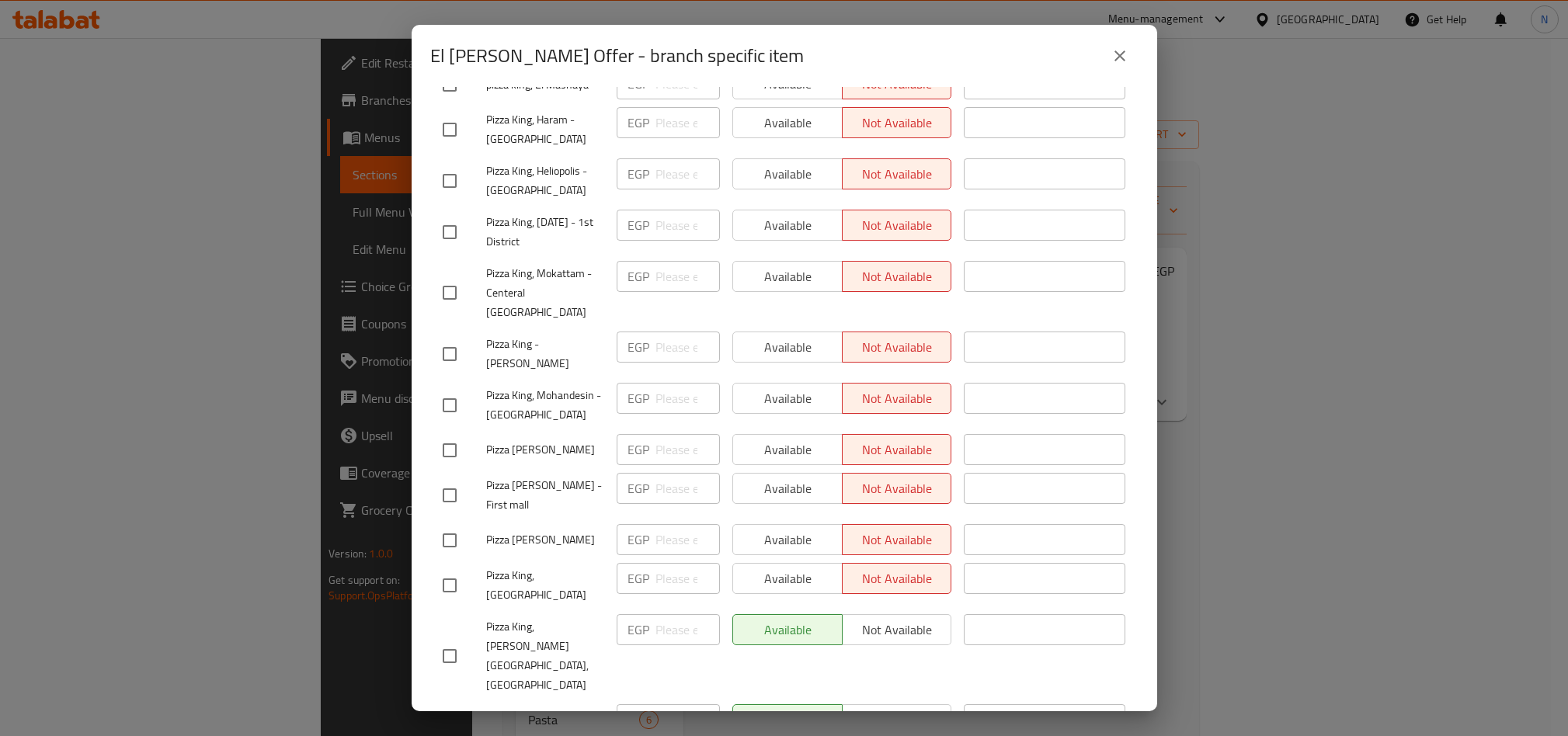
scroll to position [2168, 0]
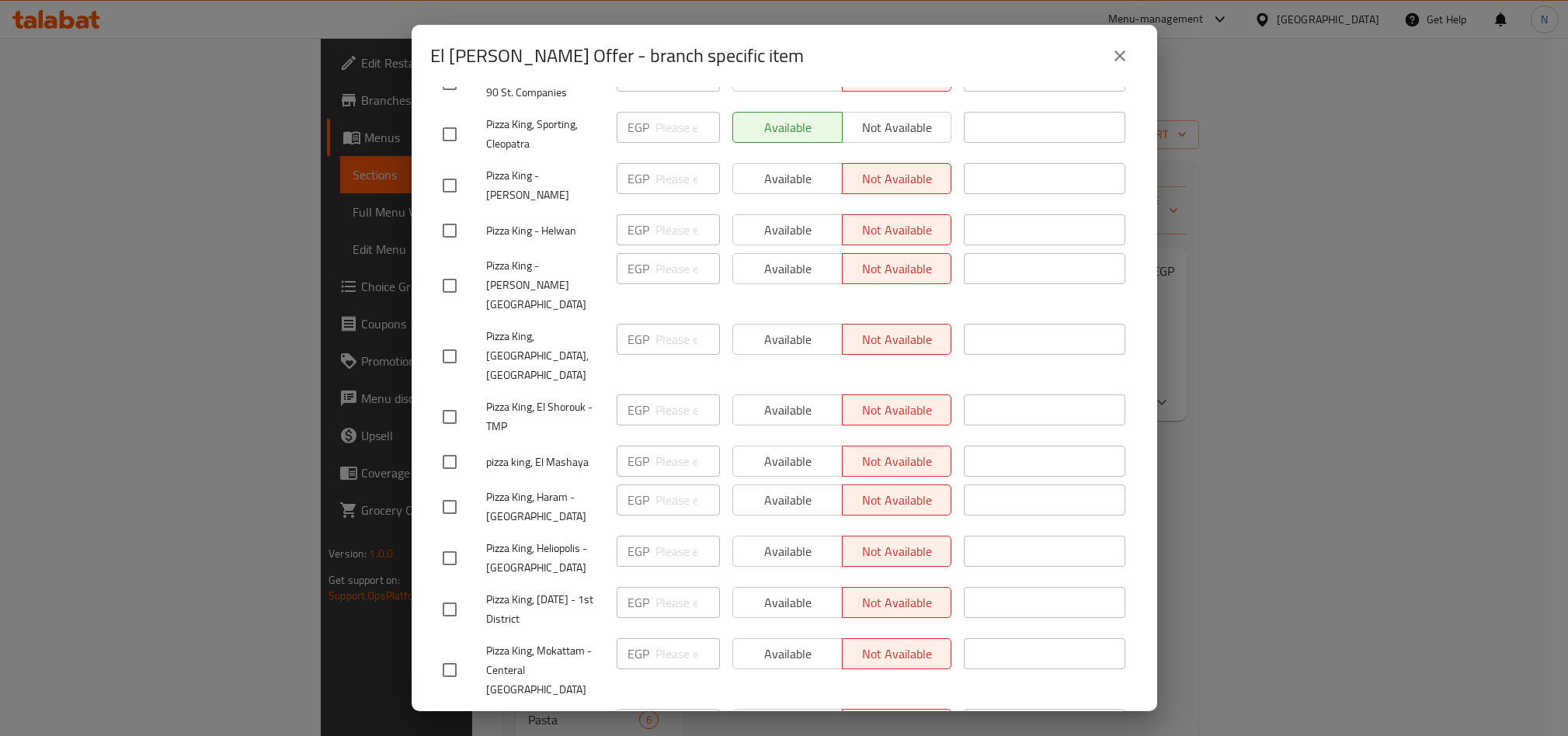
click at [452, 446] on input "checkbox" at bounding box center [450, 462] width 33 height 33
checkbox input "true"
click at [804, 451] on span "Available" at bounding box center [788, 462] width 97 height 23
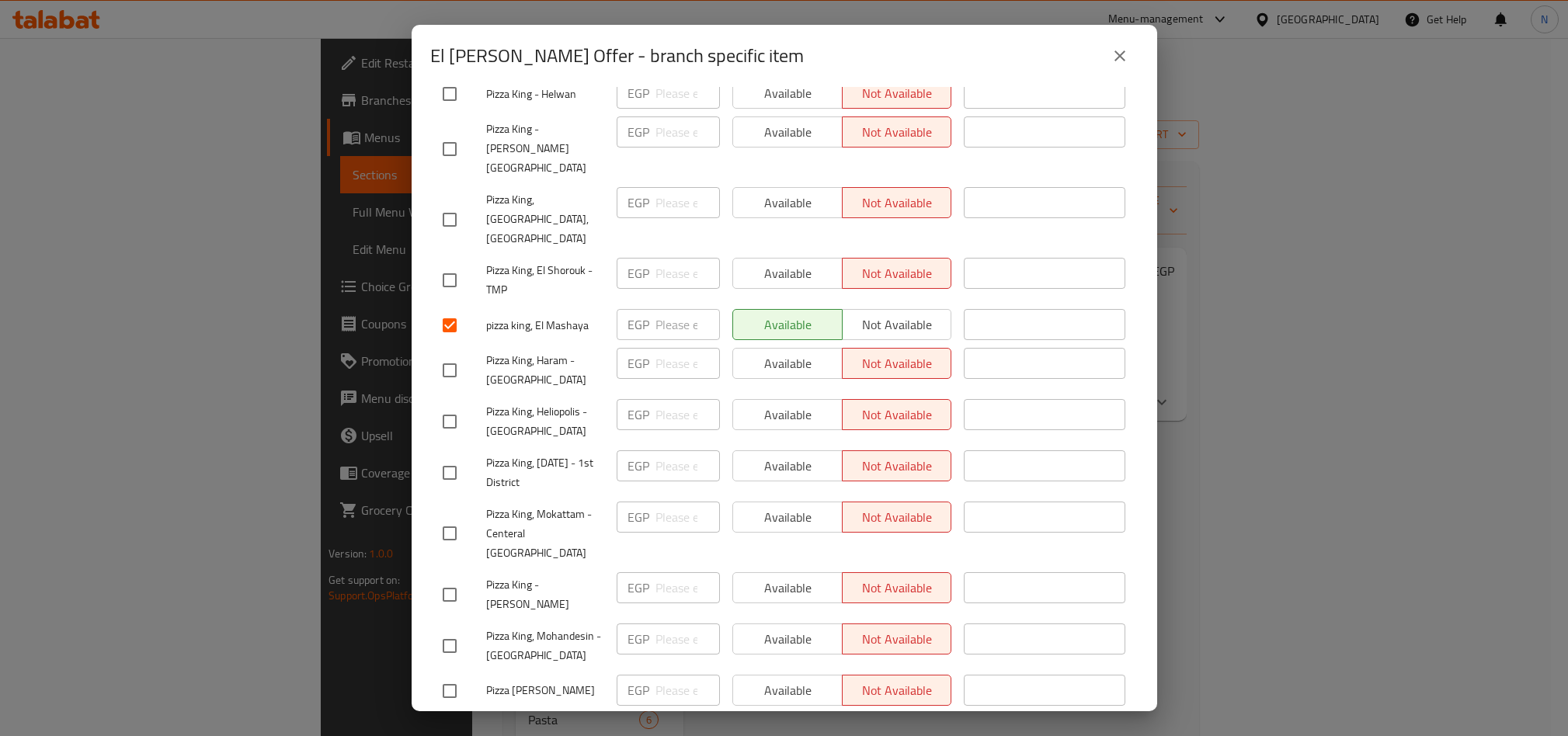
scroll to position [2545, 0]
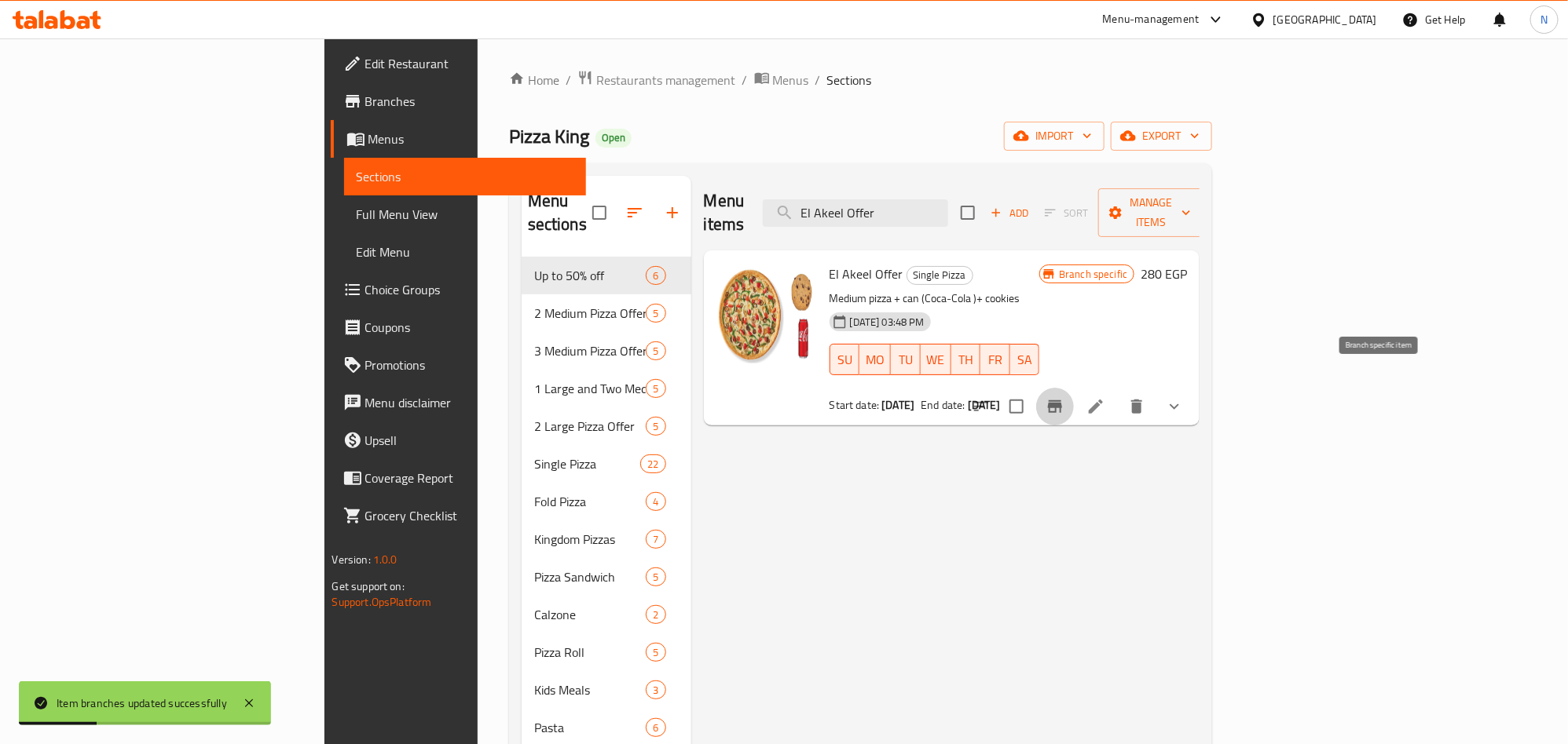
click at [1064, 398] on icon "Branch-specific-item" at bounding box center [1055, 407] width 19 height 19
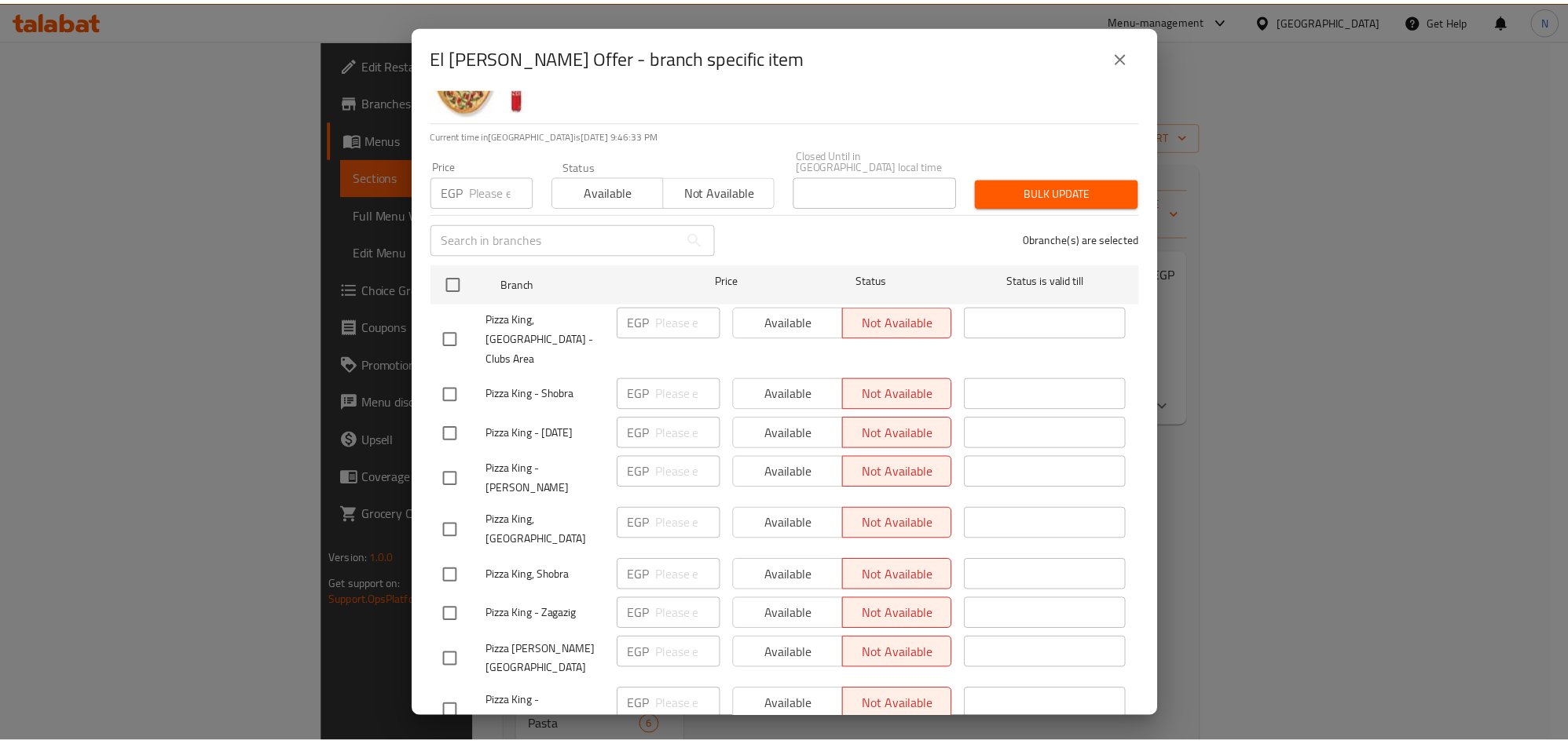
scroll to position [0, 0]
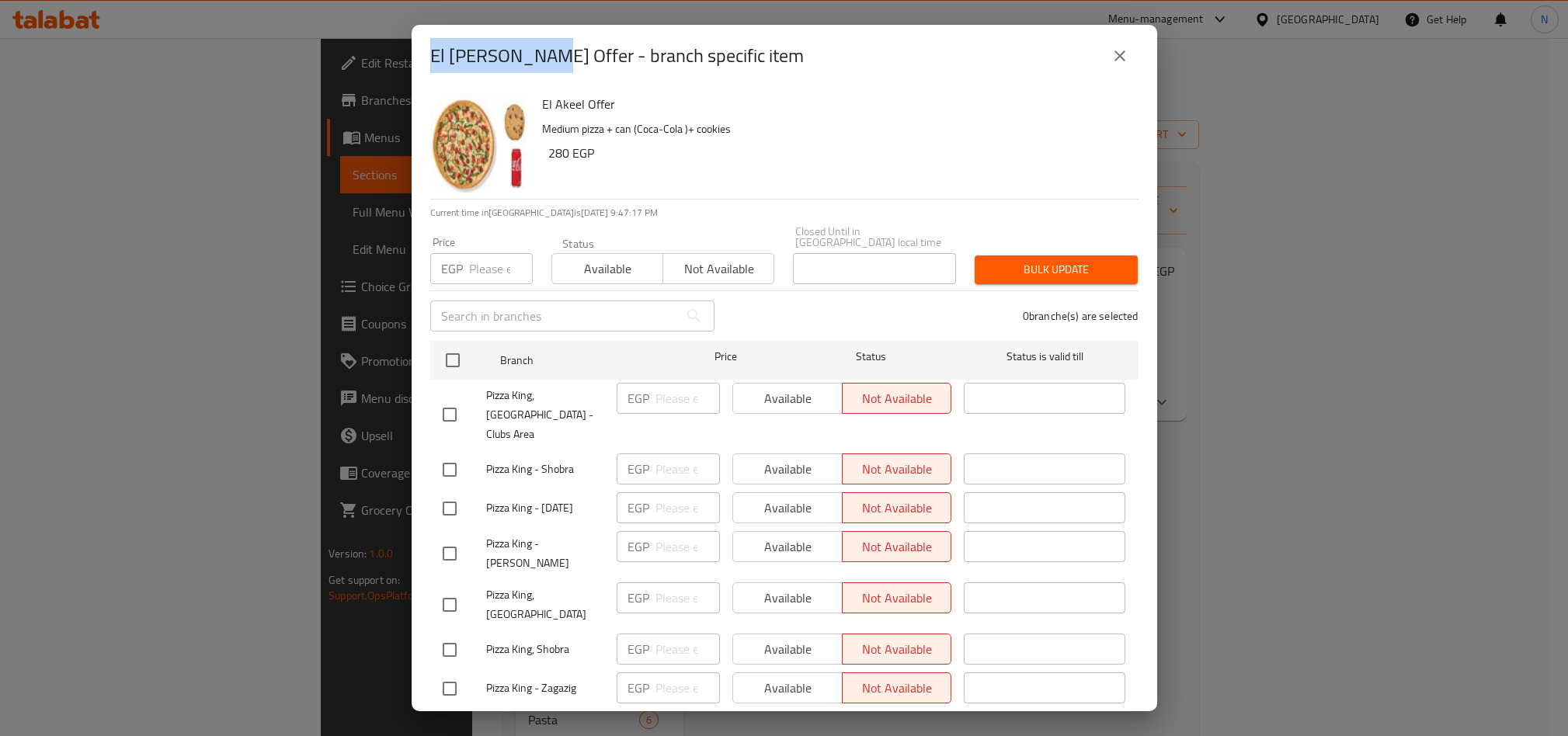
drag, startPoint x: 533, startPoint y: 55, endPoint x: 432, endPoint y: 56, distance: 101.0
click at [432, 56] on h2 "El [PERSON_NAME] Offer - branch specific item" at bounding box center [617, 55] width 373 height 25
copy h2 "El Akeel Offer"
click at [1123, 49] on icon "close" at bounding box center [1119, 55] width 19 height 19
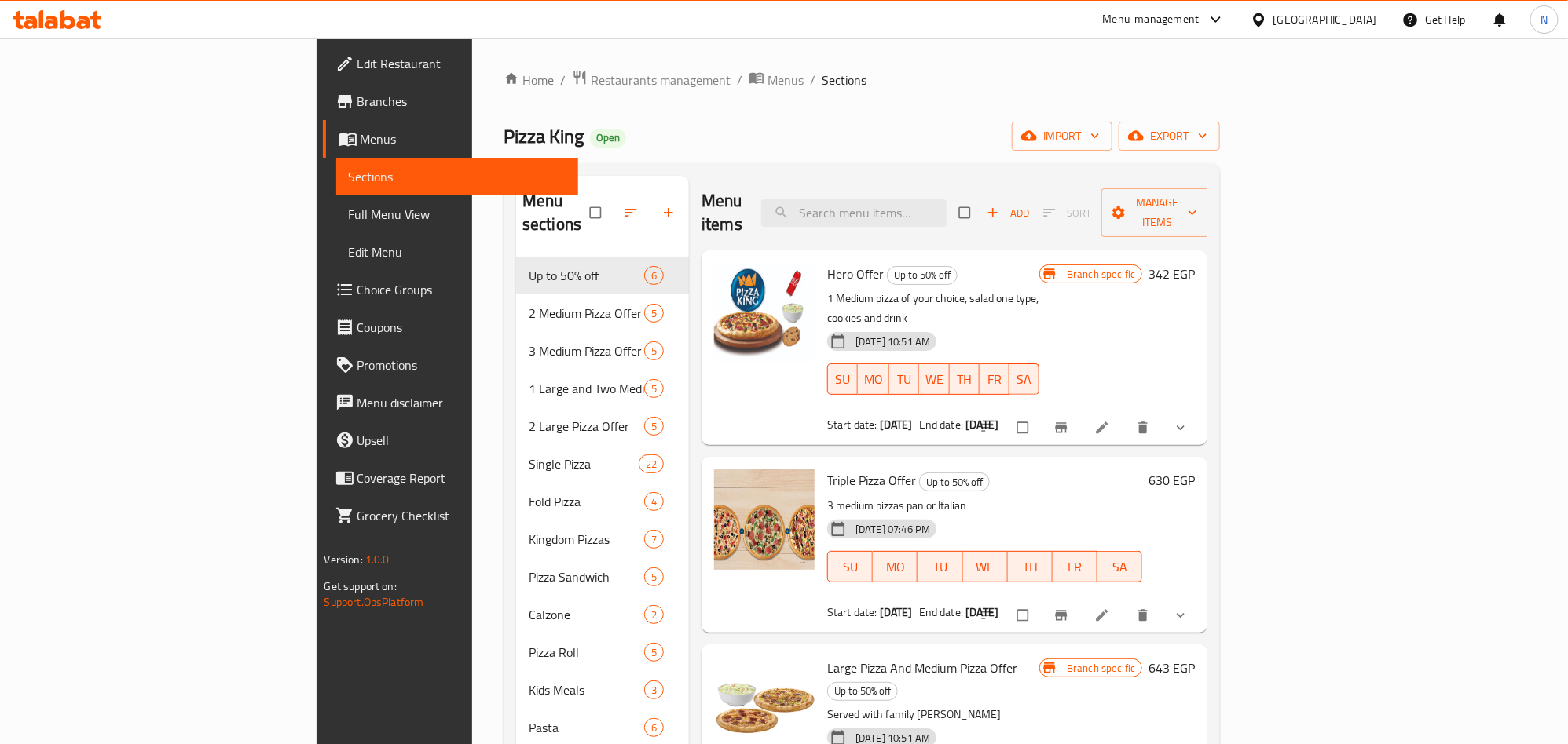
click at [358, 105] on span "Branches" at bounding box center [461, 101] width 209 height 19
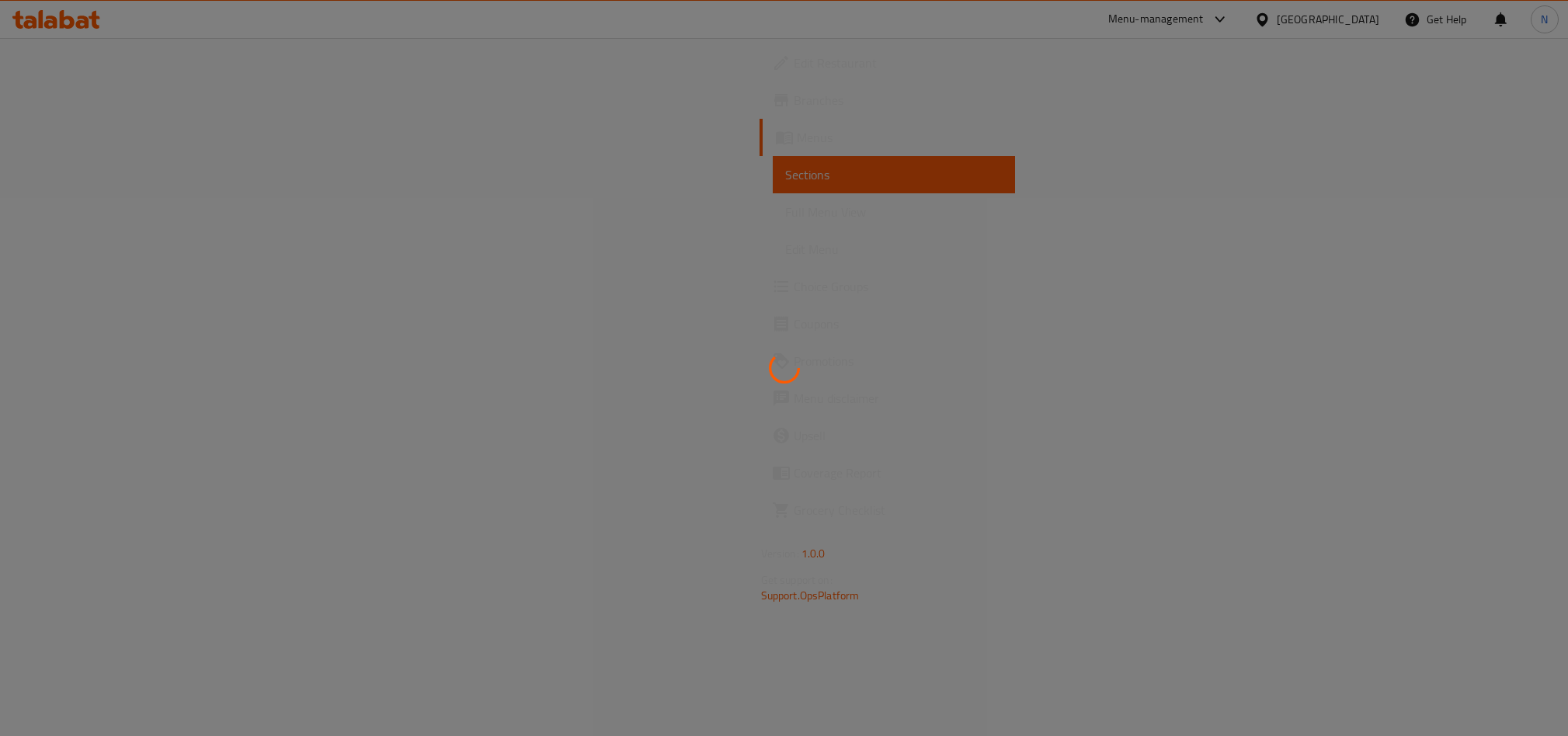
click at [690, 292] on div at bounding box center [784, 368] width 1568 height 736
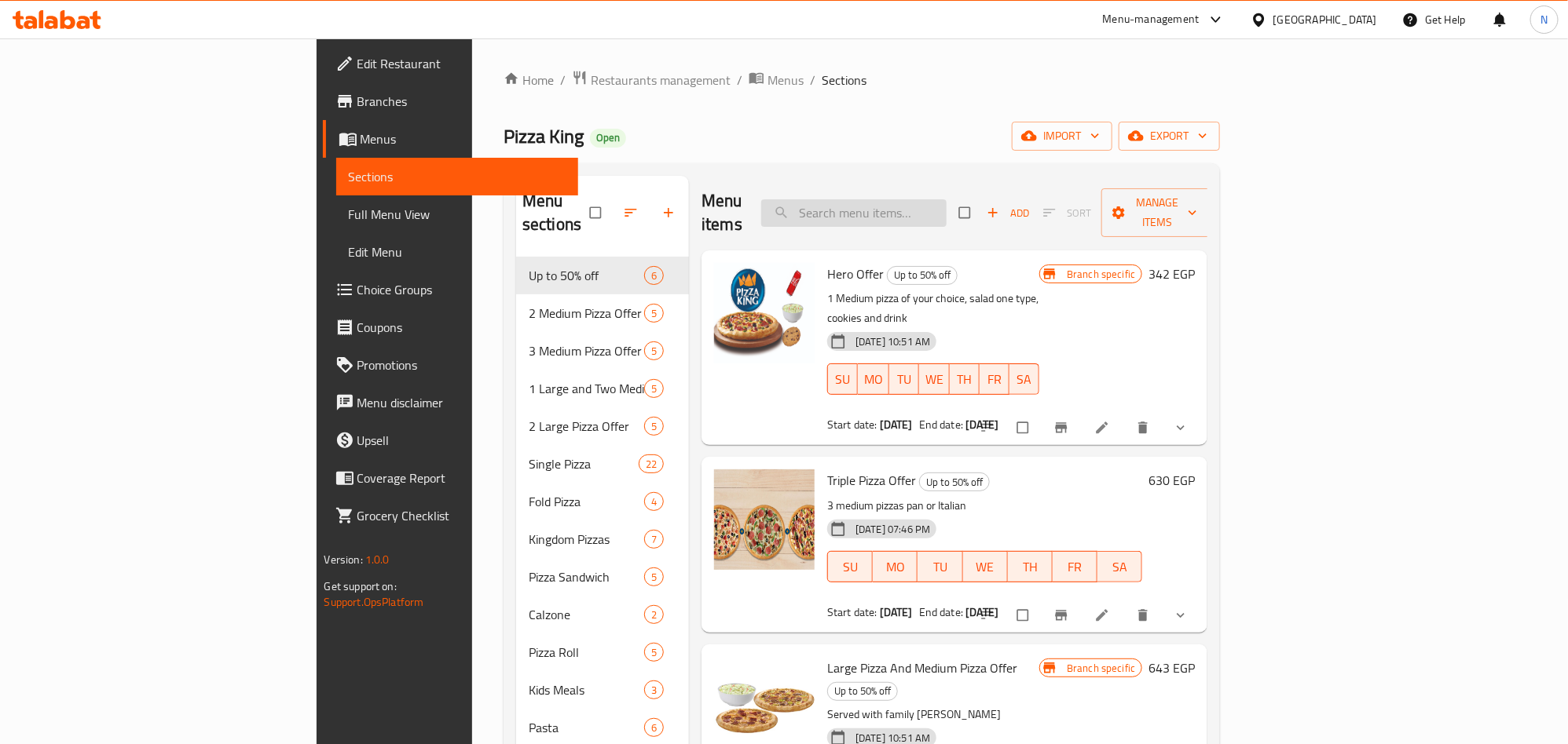
click at [947, 209] on input "search" at bounding box center [854, 213] width 186 height 28
paste input "El Akeel Offer"
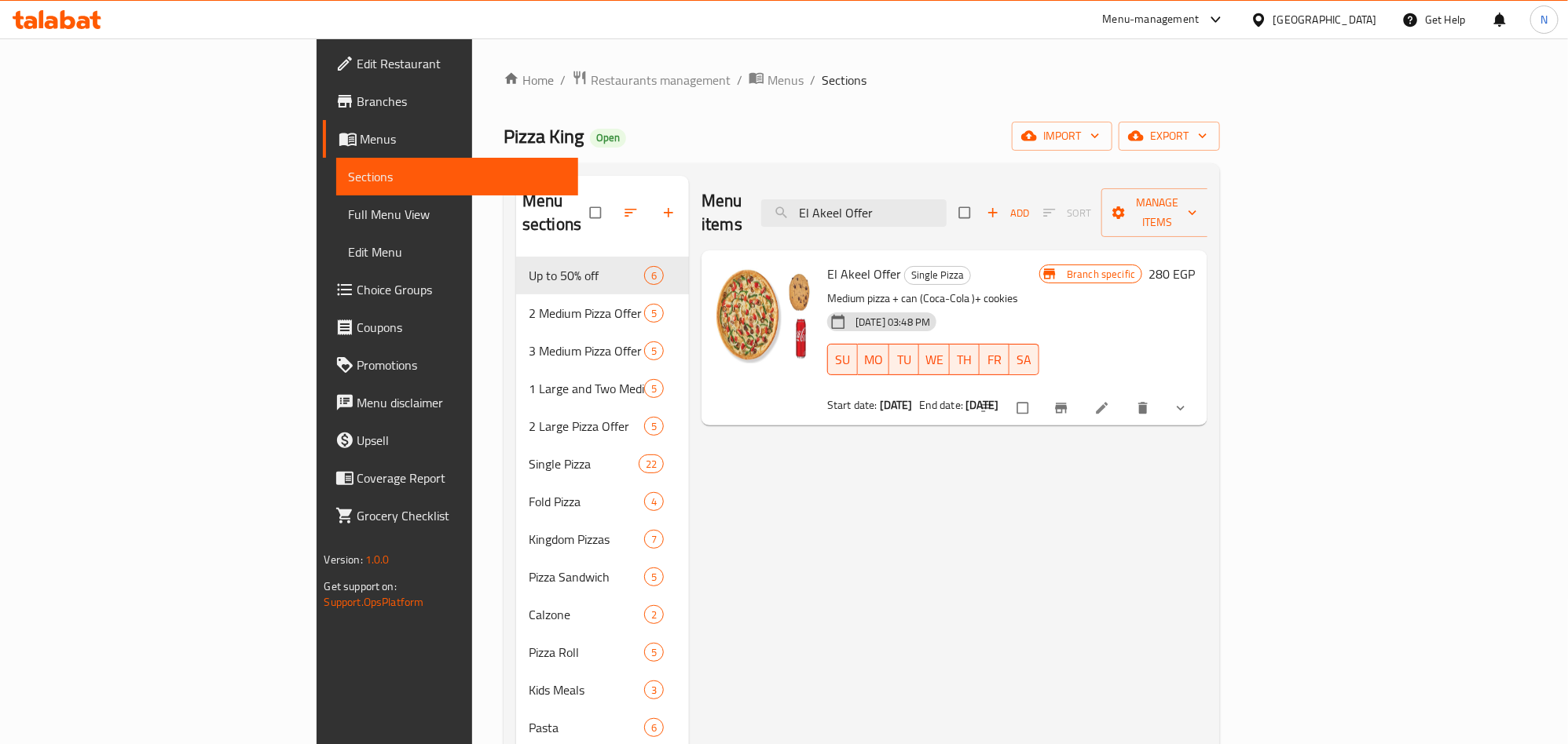
type input "El Akeel Offer"
click at [1069, 400] on icon "Branch-specific-item" at bounding box center [1061, 408] width 16 height 16
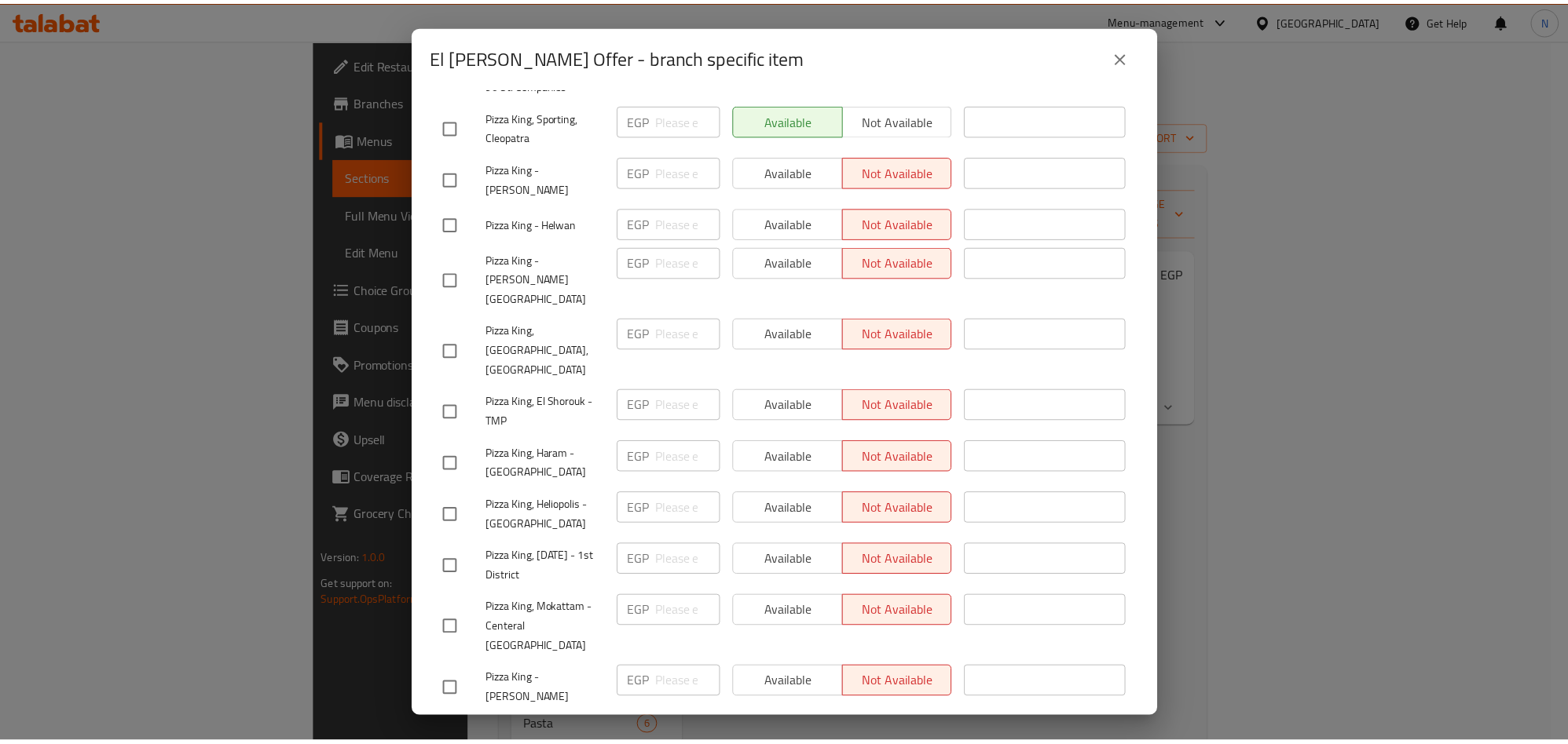
scroll to position [2573, 0]
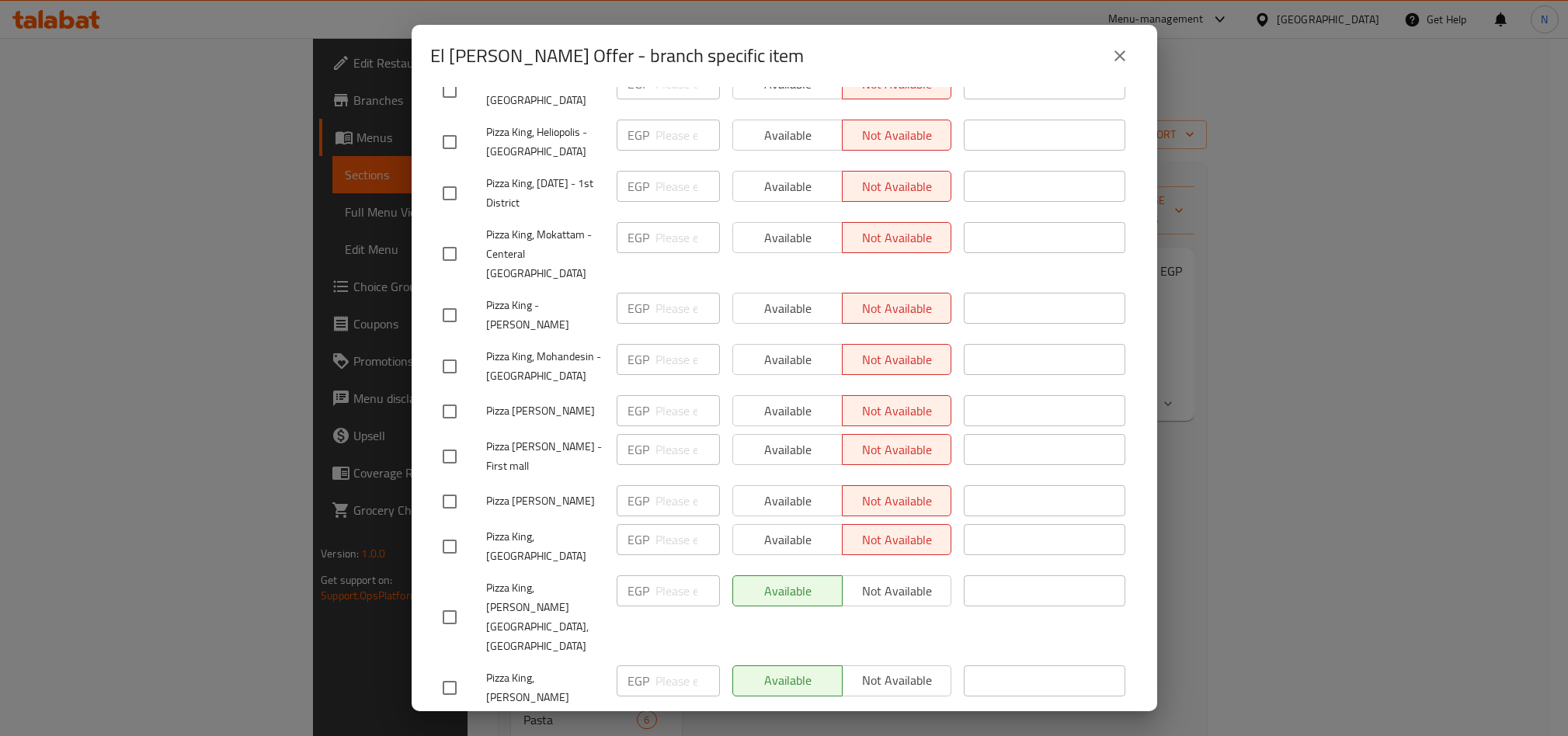
click at [1140, 52] on div "El [PERSON_NAME] Offer - branch specific item" at bounding box center [784, 55] width 746 height 62
click at [1132, 61] on button "close" at bounding box center [1119, 55] width 37 height 37
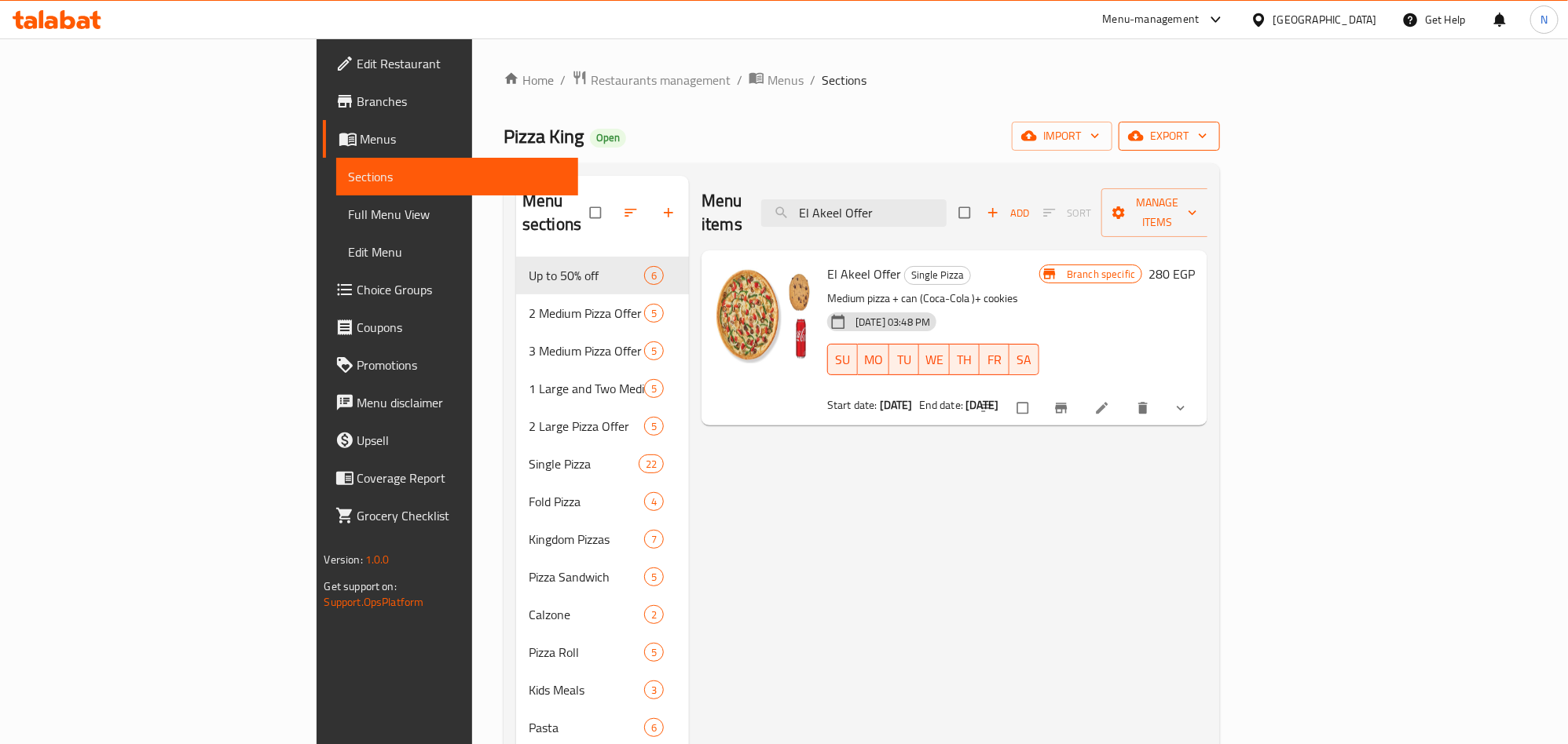
click at [1144, 134] on icon "button" at bounding box center [1136, 136] width 16 height 10
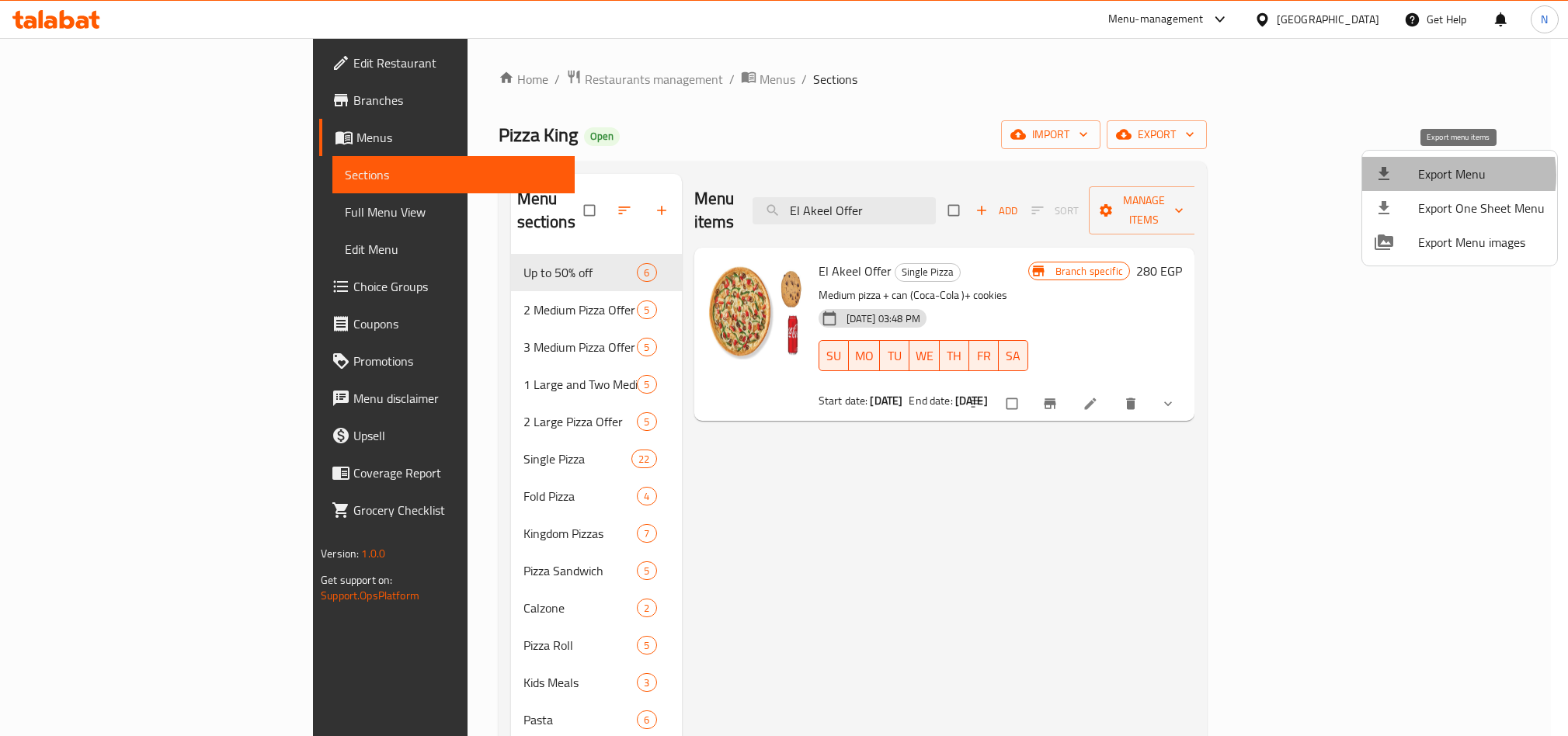
click at [1441, 175] on span "Export Menu" at bounding box center [1481, 174] width 126 height 19
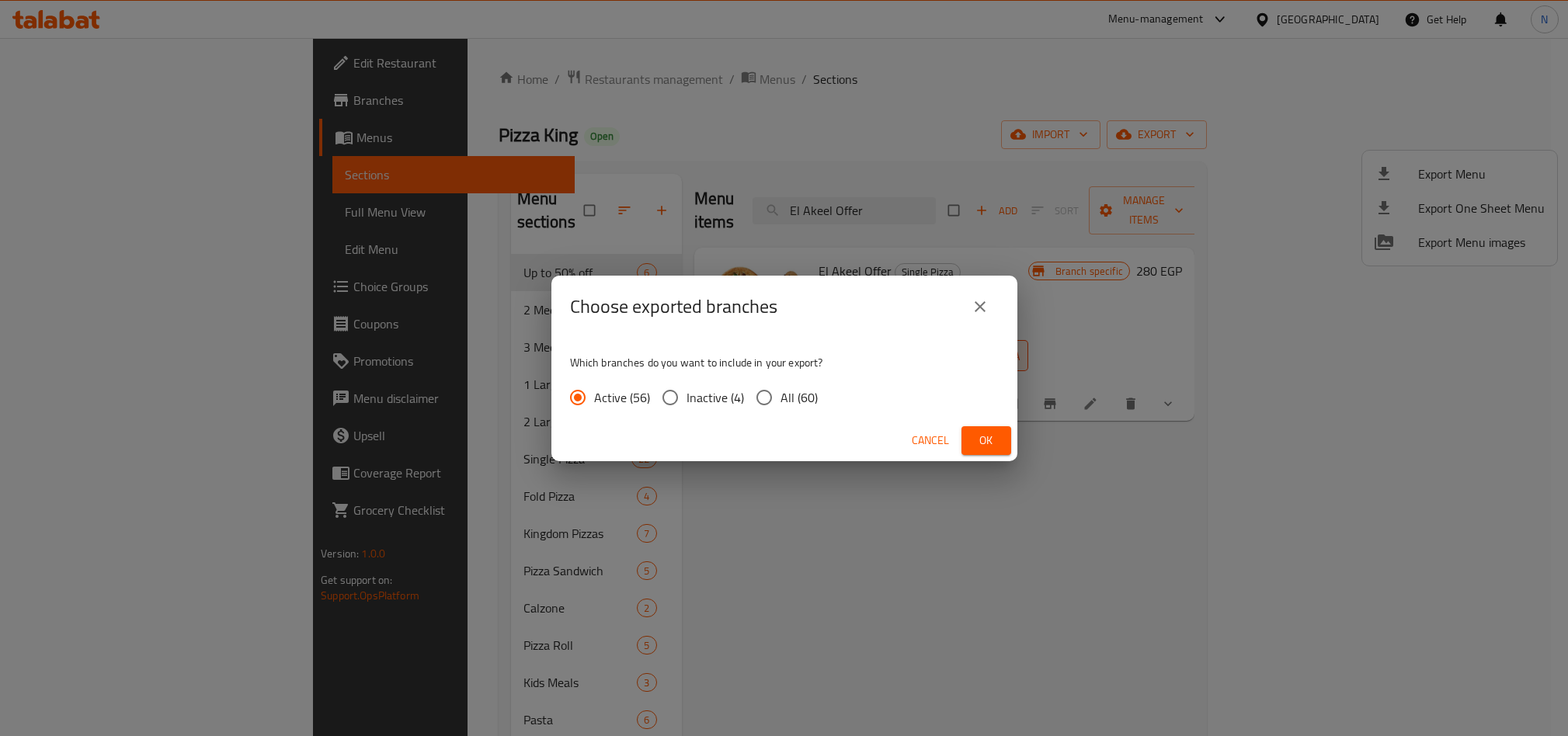
click at [786, 393] on span "All (60)" at bounding box center [799, 397] width 37 height 19
click at [780, 393] on input "All (60)" at bounding box center [764, 398] width 33 height 33
radio input "true"
click at [984, 436] on span "Ok" at bounding box center [986, 440] width 25 height 19
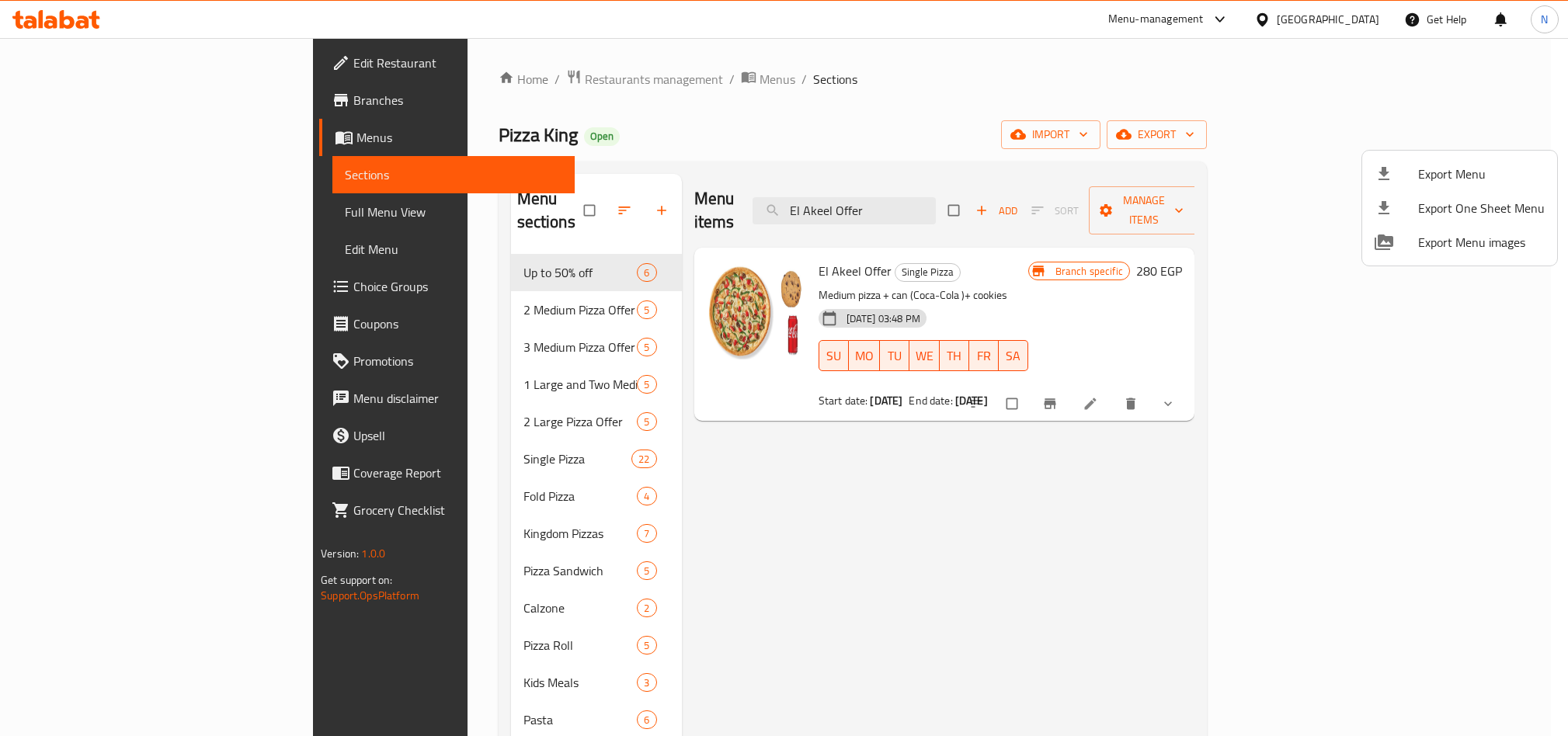
click at [487, 82] on div at bounding box center [784, 368] width 1568 height 736
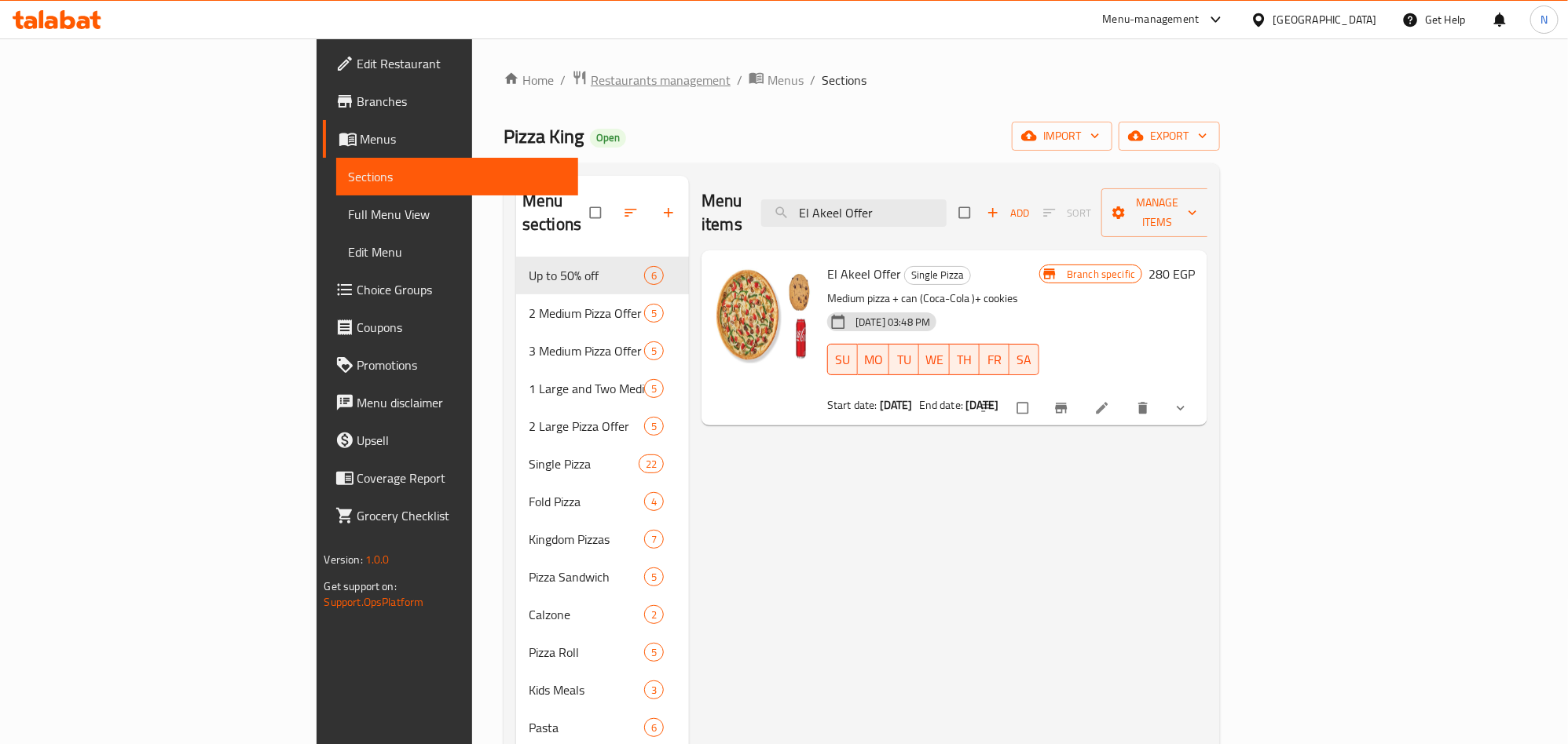
click at [591, 76] on span "Restaurants management" at bounding box center [661, 80] width 140 height 19
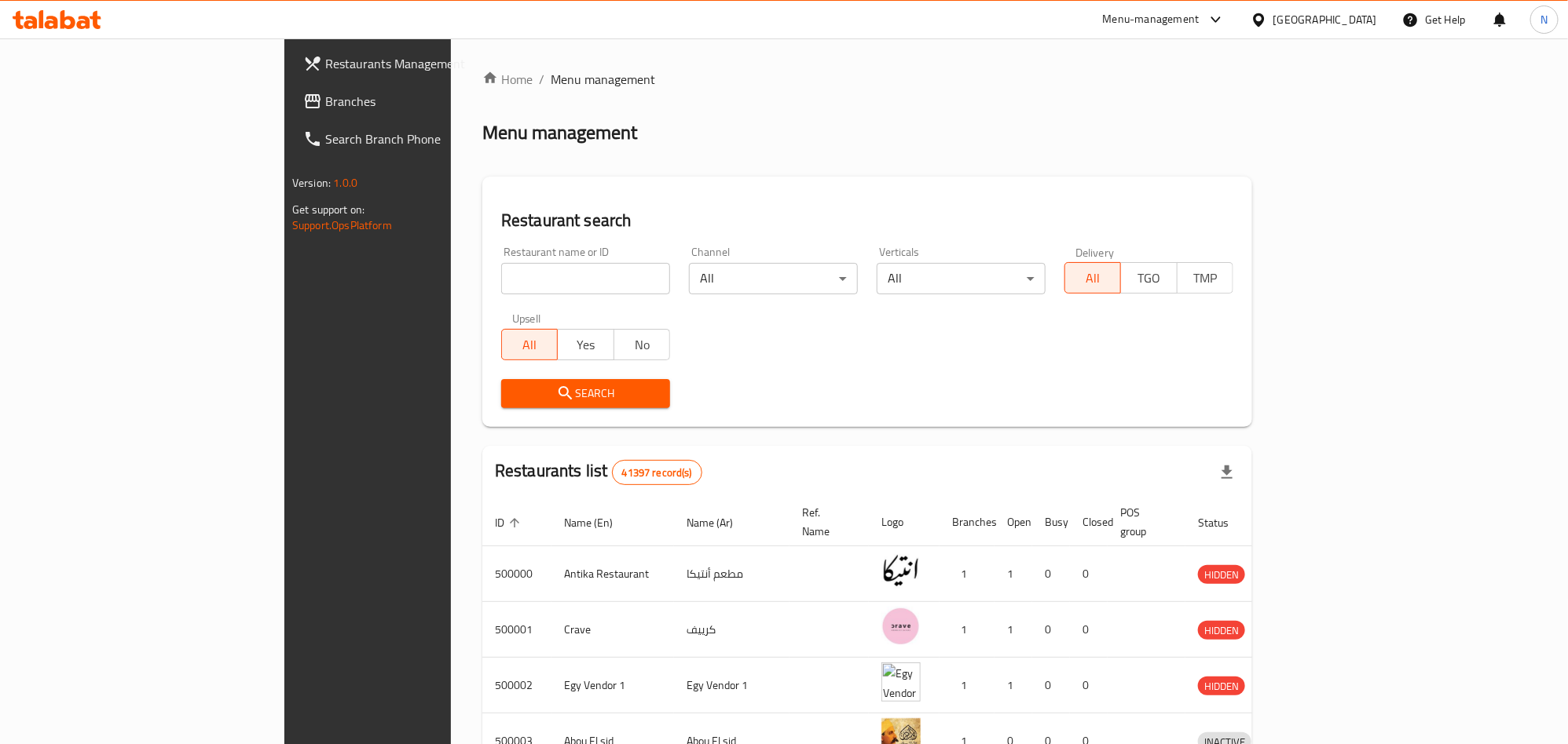
click at [1363, 21] on div "[GEOGRAPHIC_DATA]" at bounding box center [1325, 19] width 104 height 17
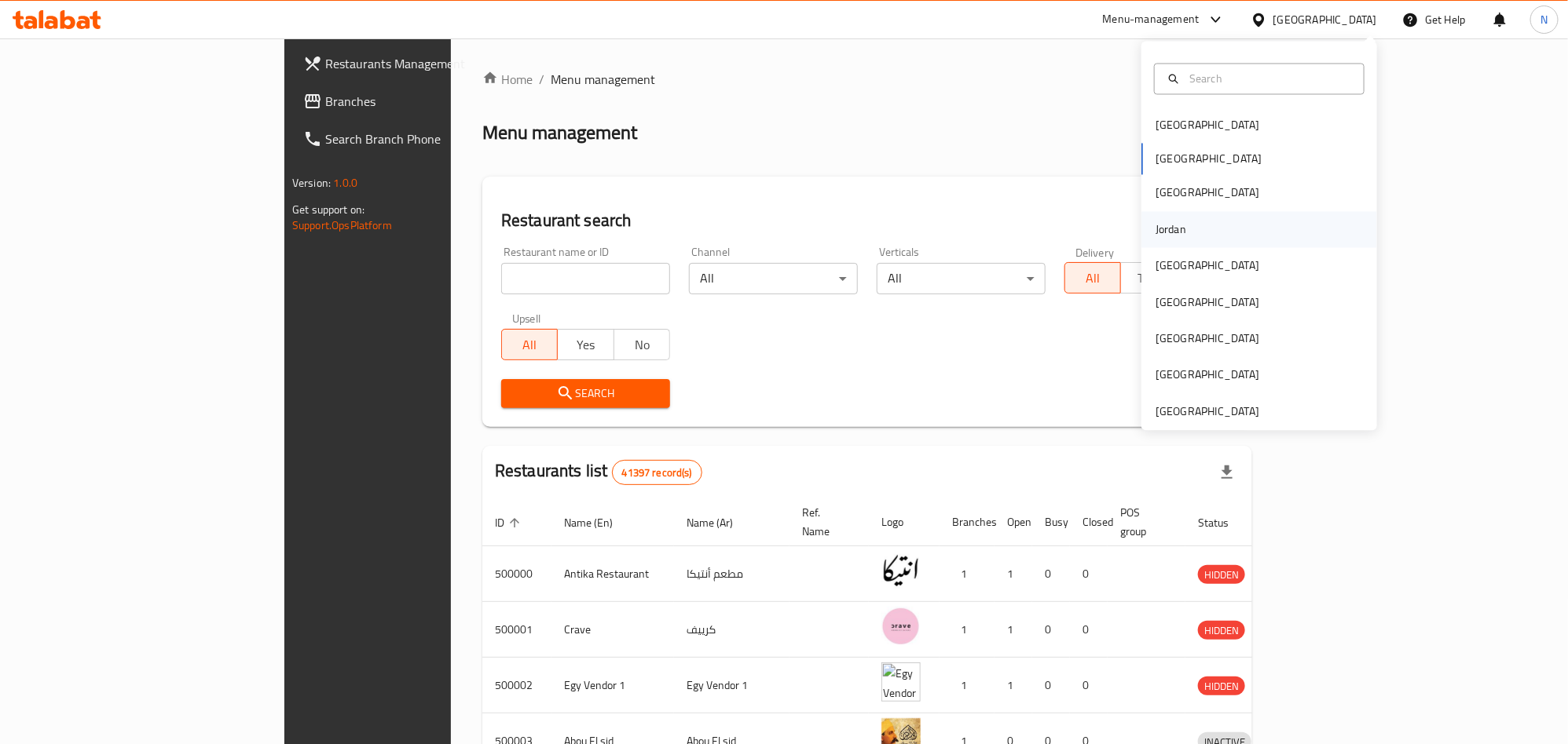
click at [1186, 230] on div "Jordan" at bounding box center [1259, 229] width 235 height 36
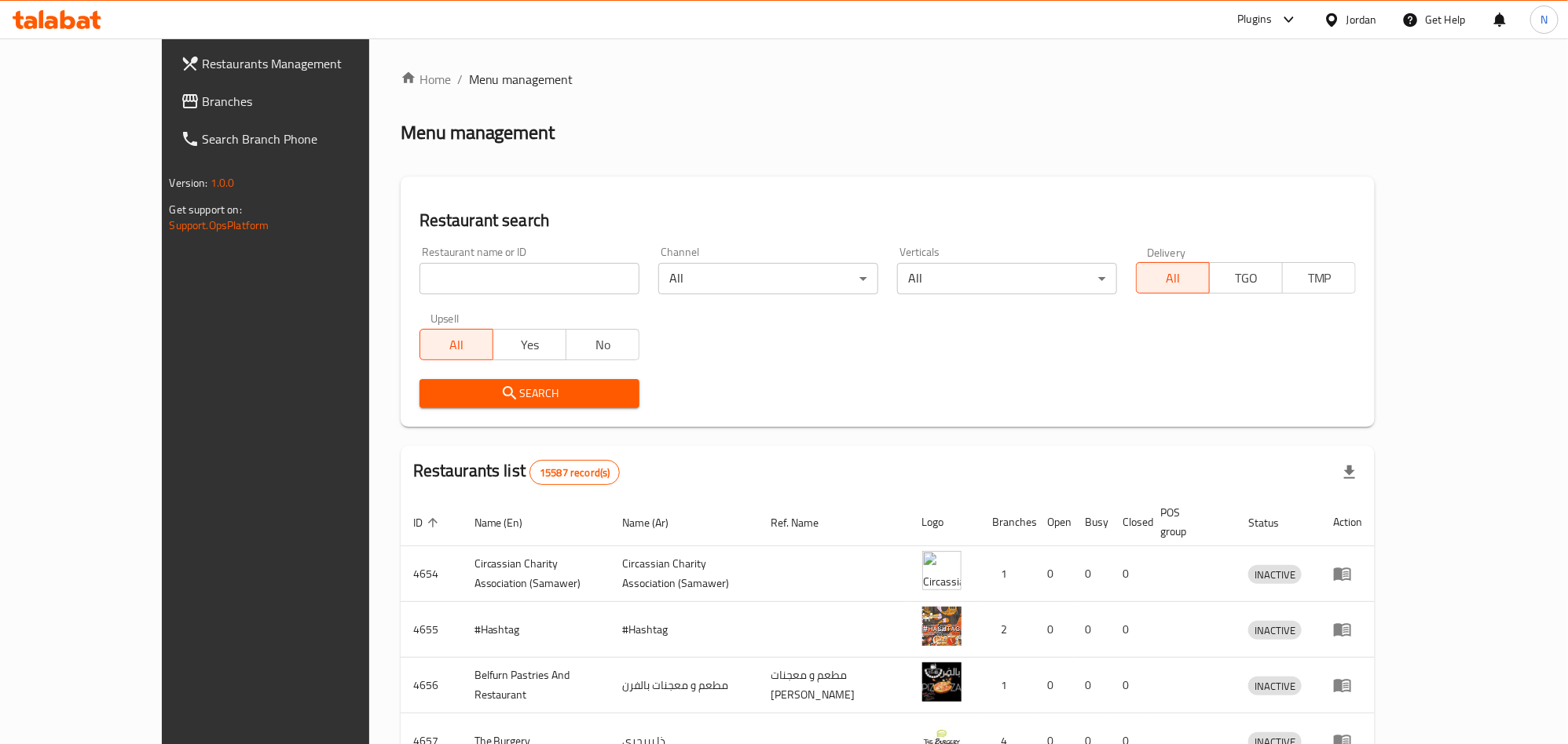
drag, startPoint x: 138, startPoint y: 85, endPoint x: 149, endPoint y: 85, distance: 11.0
click at [168, 85] on link "Branches" at bounding box center [296, 101] width 256 height 38
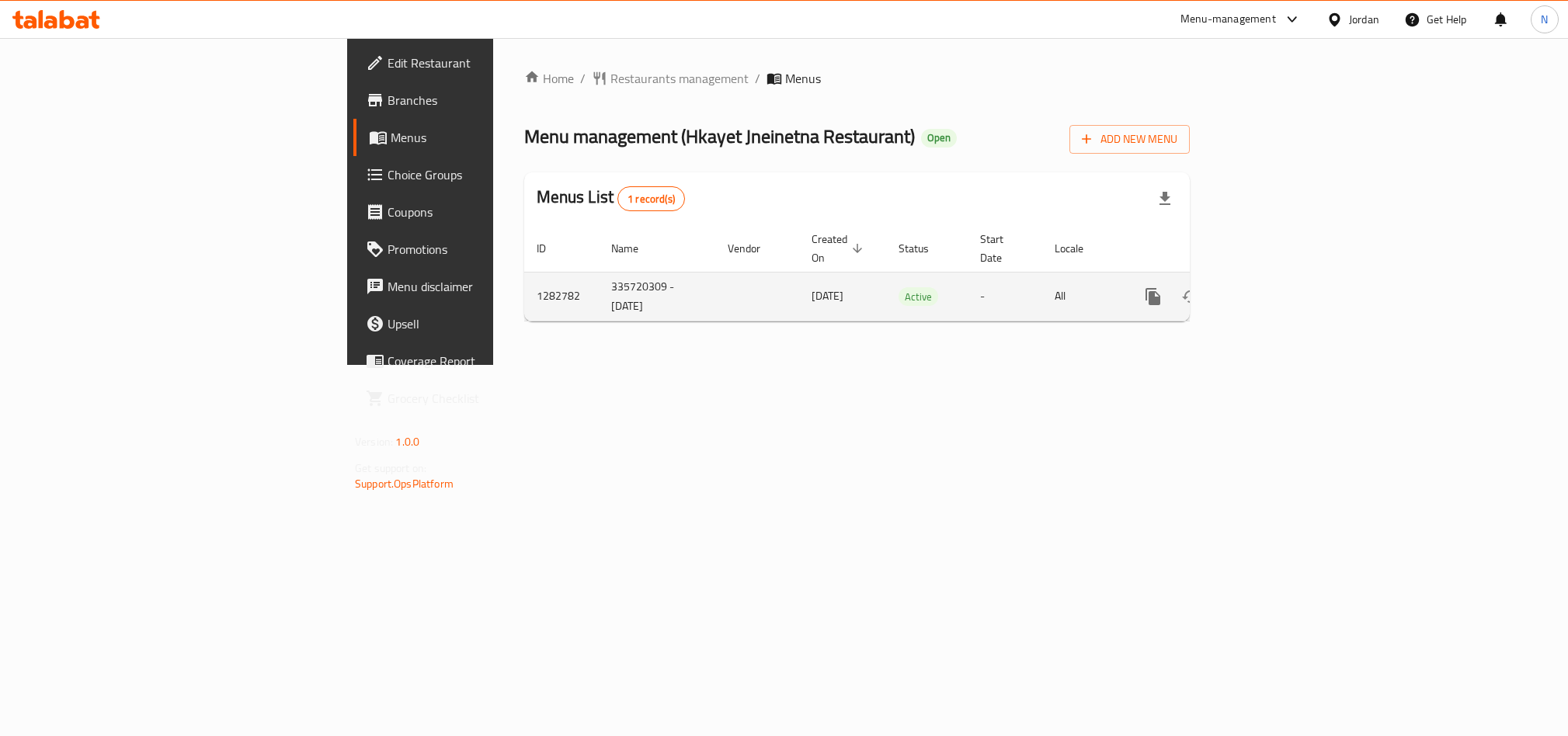
click at [1275, 287] on icon "enhanced table" at bounding box center [1265, 296] width 19 height 19
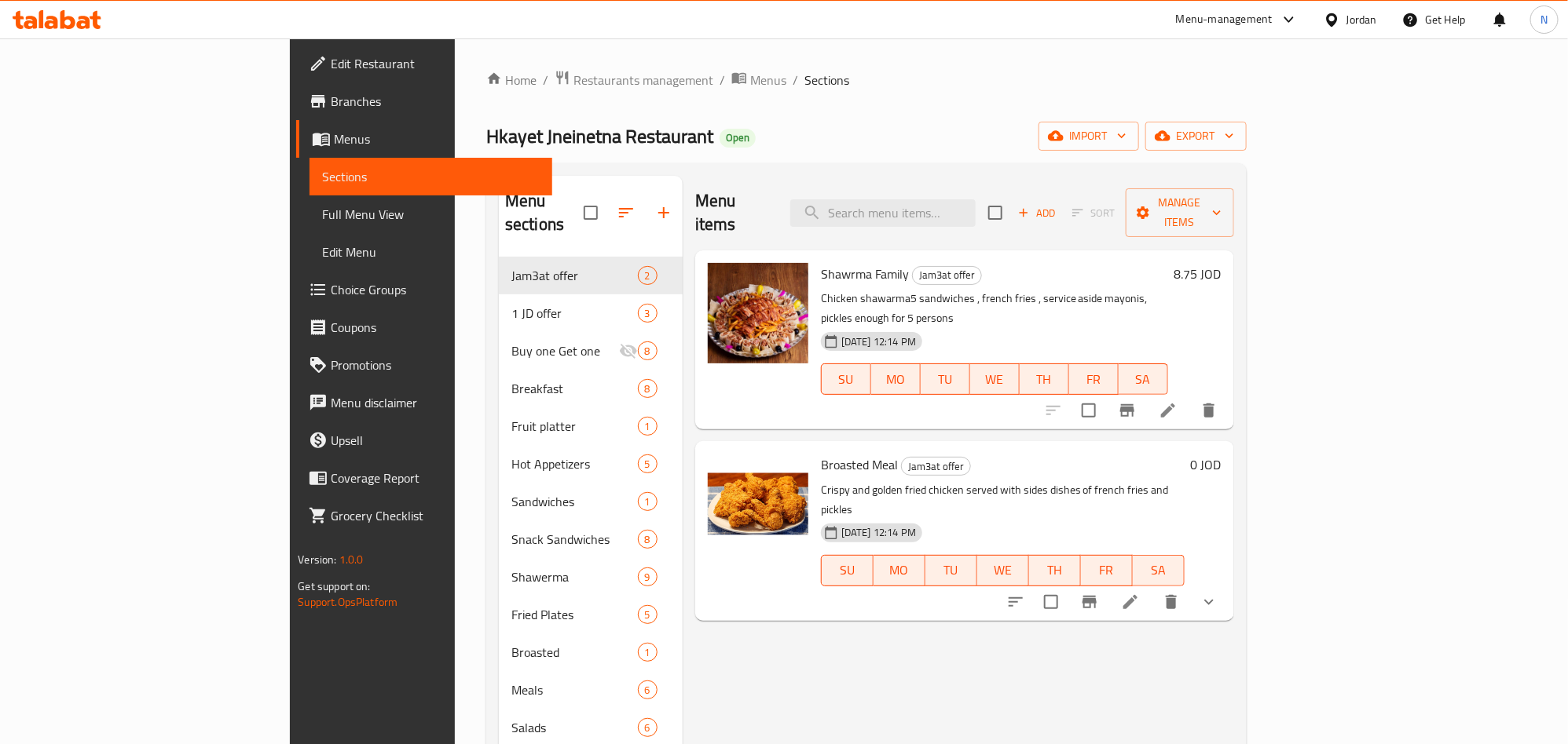
click at [1015, 220] on div "Menu items Add Sort Manage items" at bounding box center [965, 212] width 539 height 74
click at [976, 213] on input "search" at bounding box center [883, 213] width 186 height 28
paste input "french fries sandwich"
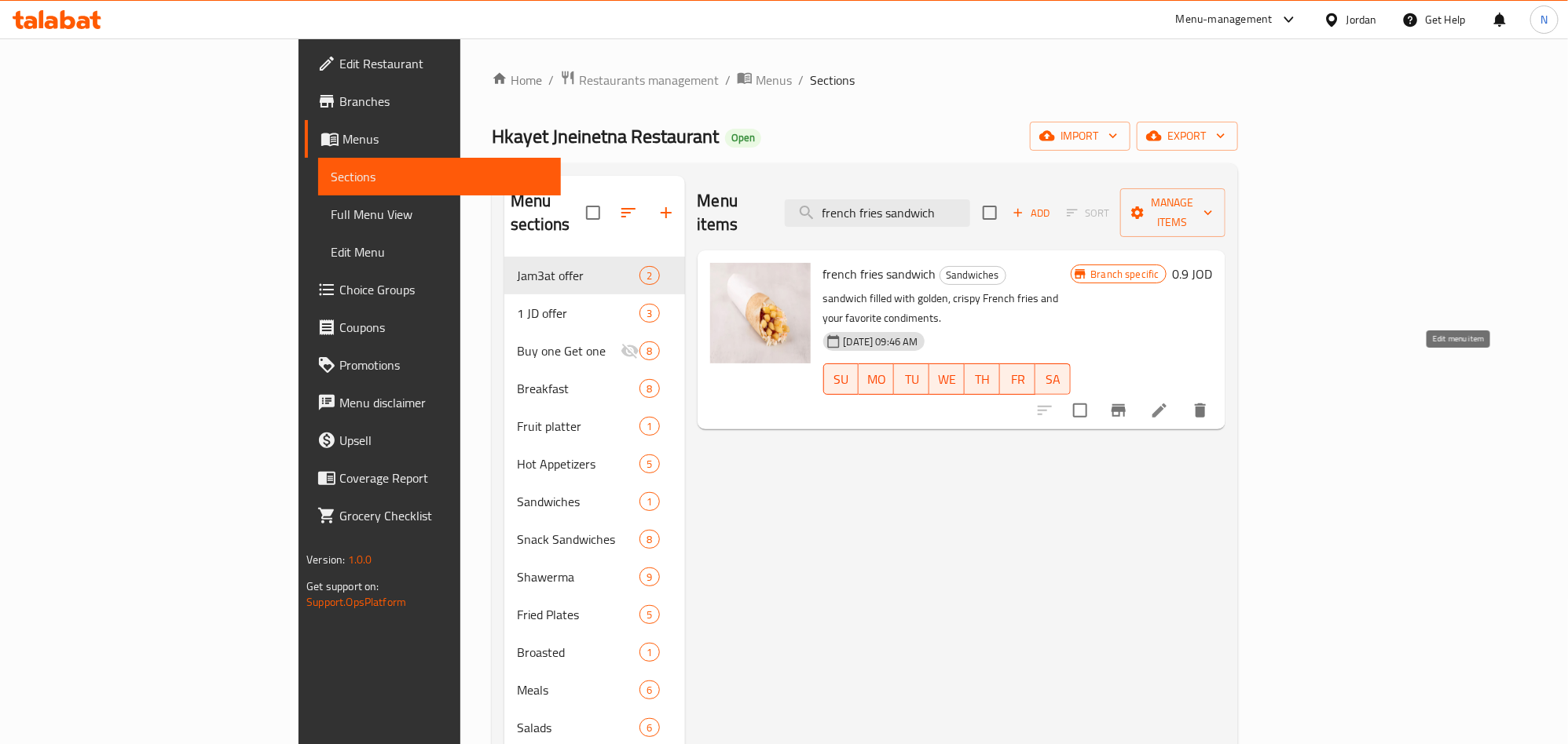
type input "french fries sandwich"
click at [1169, 401] on icon at bounding box center [1159, 411] width 19 height 19
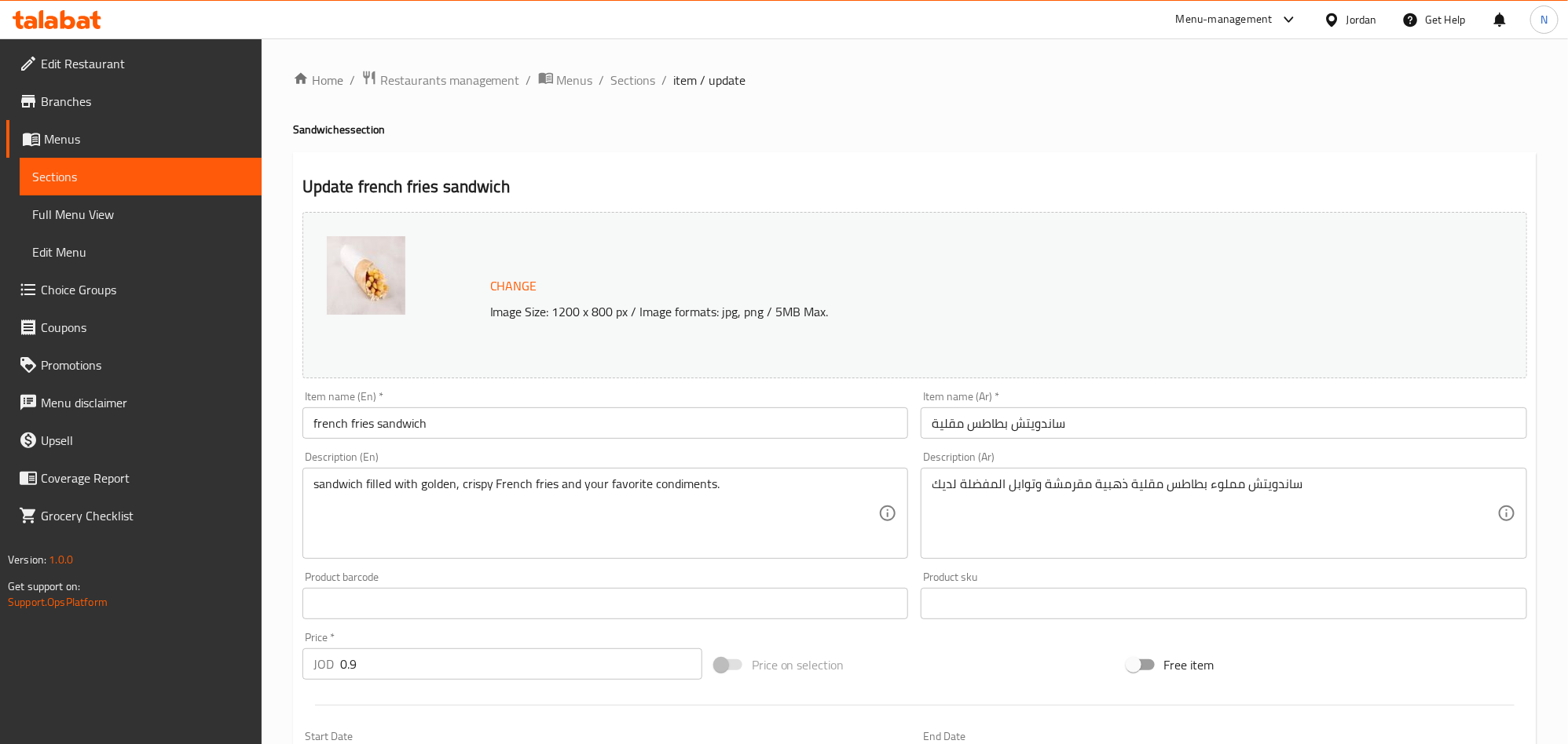
click at [1085, 423] on input "ساندويتش بطاطس مقلية" at bounding box center [1224, 423] width 607 height 31
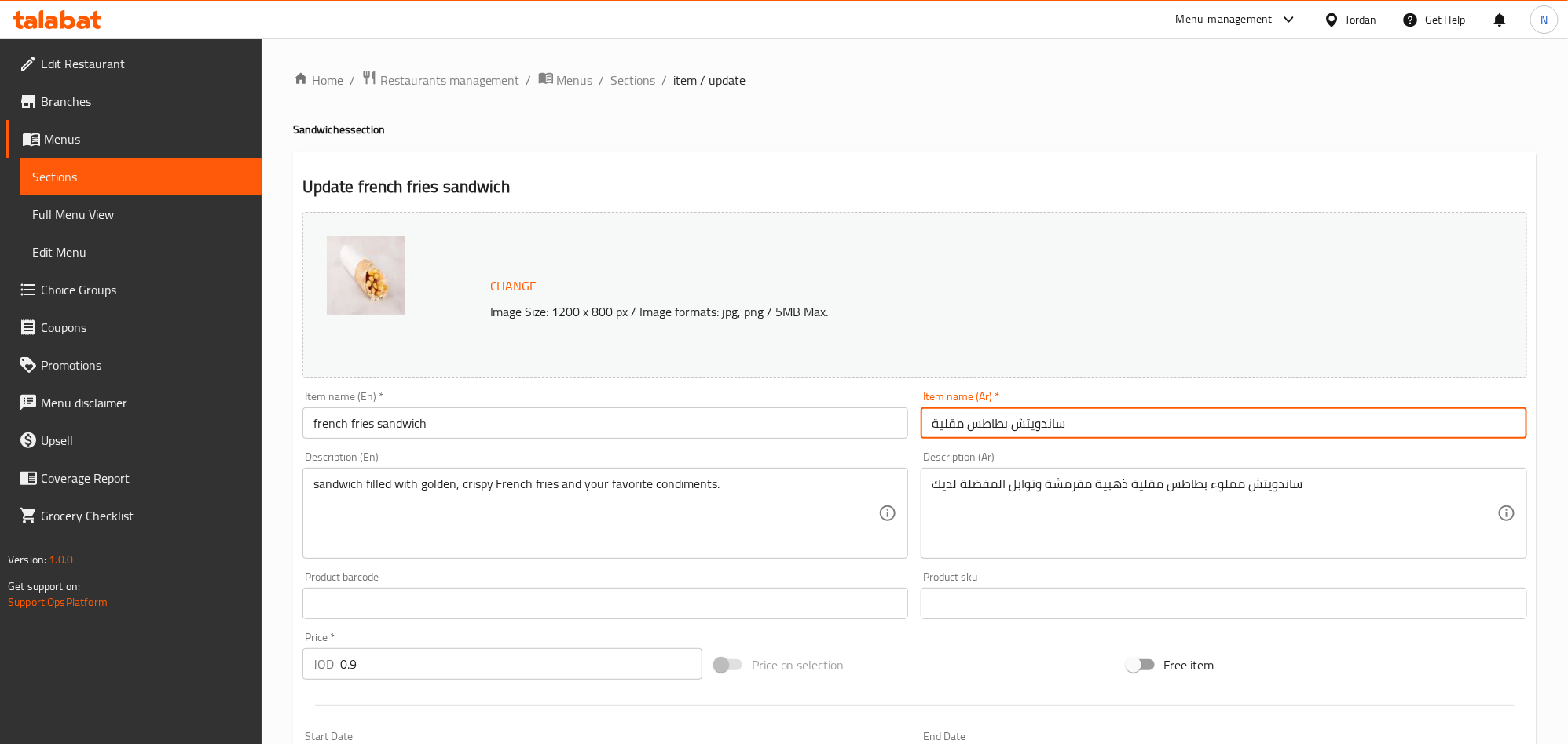
click at [1085, 423] on input "ساندويتش بطاطس مقلية" at bounding box center [1224, 423] width 607 height 31
click at [636, 85] on span "Sections" at bounding box center [633, 80] width 45 height 19
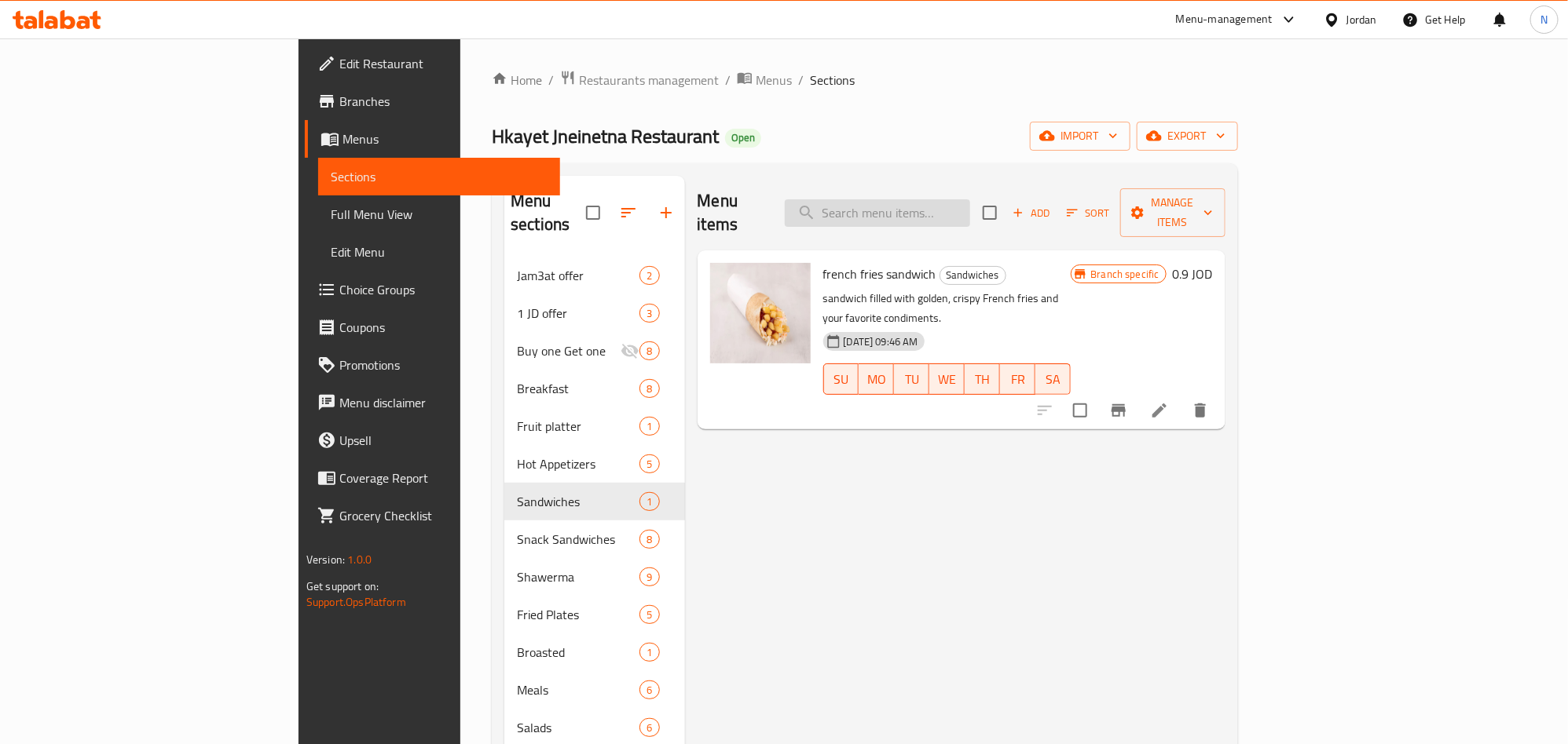
click at [971, 199] on input "search" at bounding box center [878, 213] width 186 height 28
paste input "Meat Burger Sandwich"
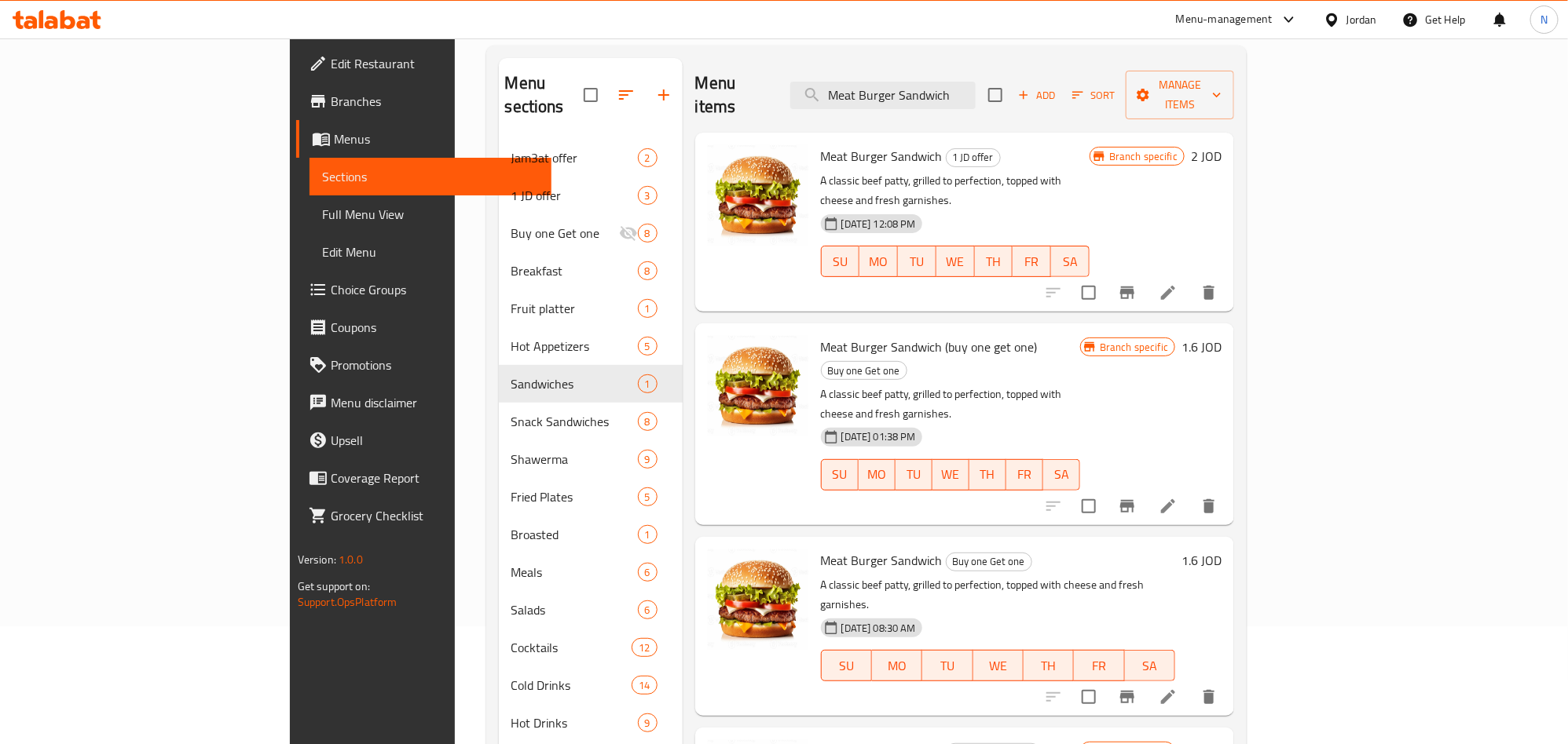
scroll to position [220, 0]
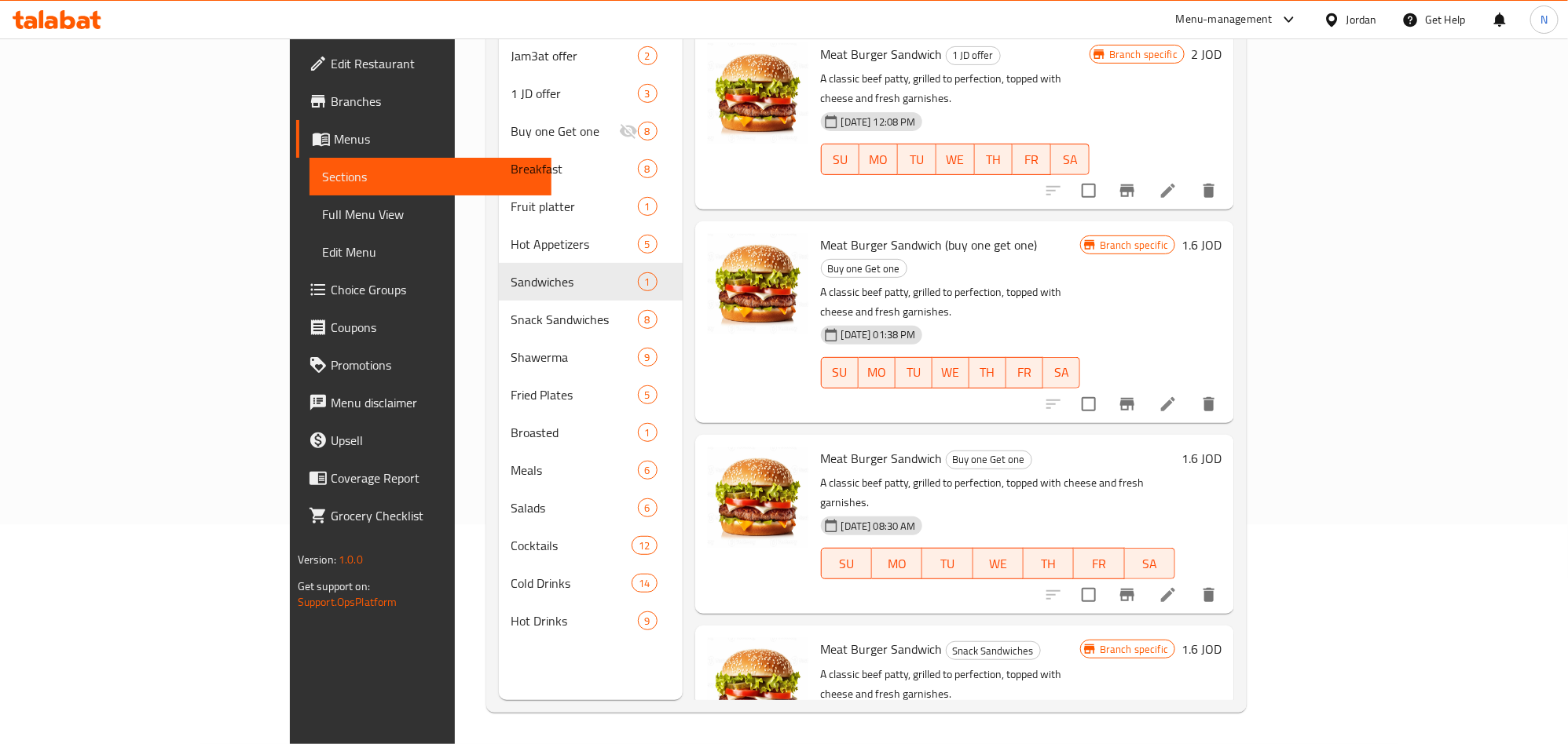
type input "Meat Burger Sandwich"
click at [1190, 581] on li at bounding box center [1168, 595] width 44 height 28
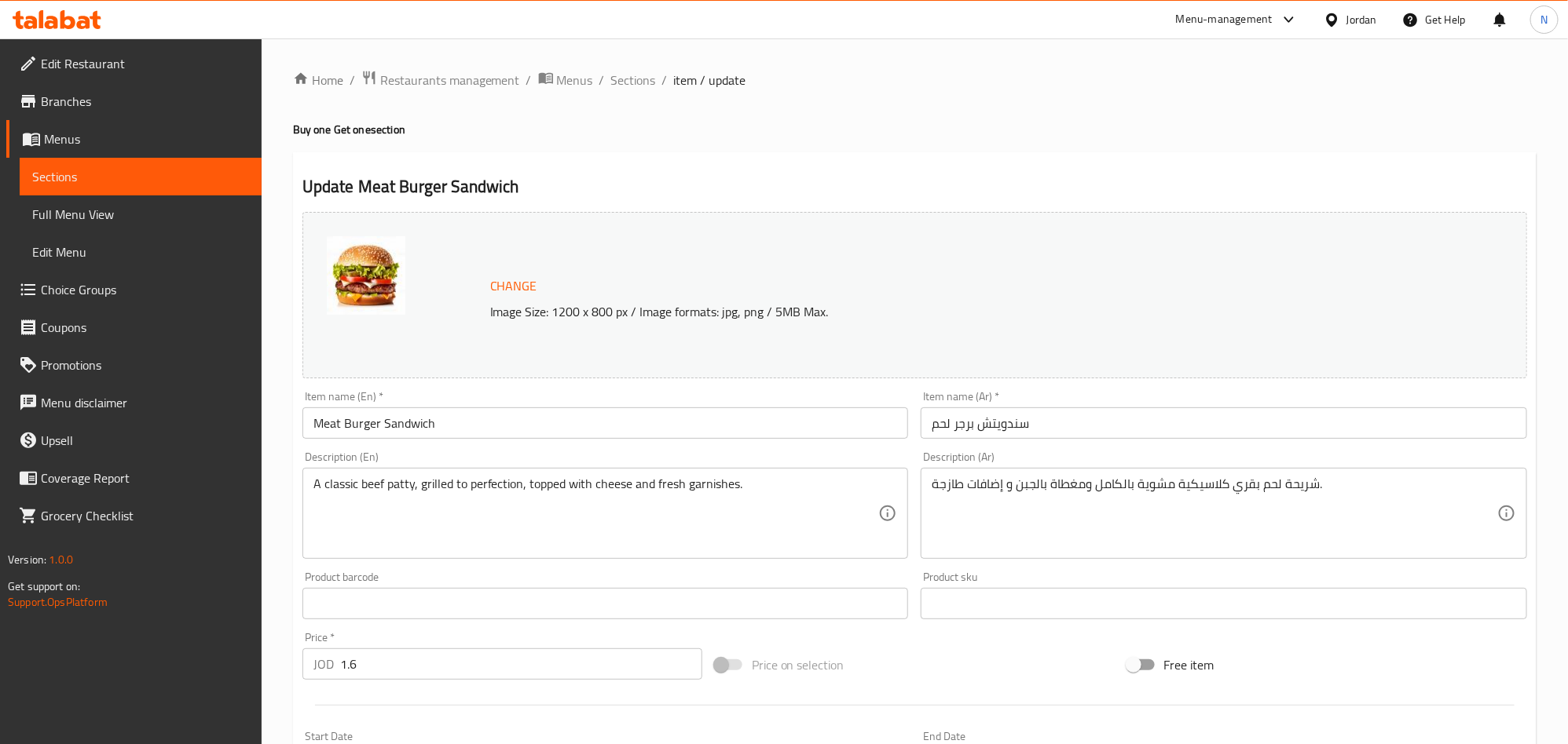
click at [1042, 394] on div "Item name (Ar)   * سندويتش برجر لحم Item name (Ar) *" at bounding box center [1224, 415] width 607 height 48
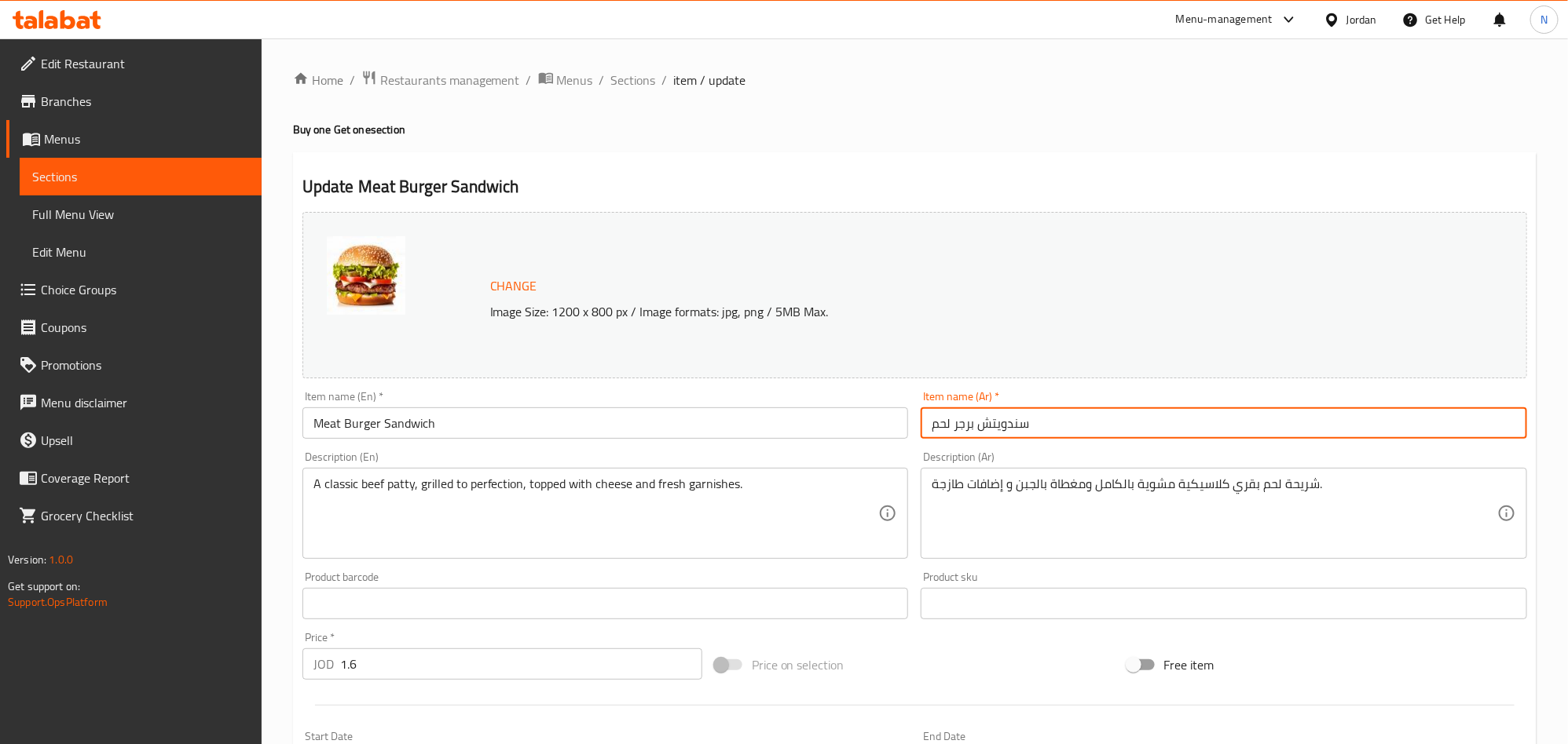
click at [1065, 419] on input "سندويتش برجر لحم" at bounding box center [1224, 423] width 607 height 31
click at [1065, 420] on input "سندويتش برجر لحم" at bounding box center [1224, 423] width 607 height 31
click at [643, 81] on span "Sections" at bounding box center [633, 80] width 45 height 19
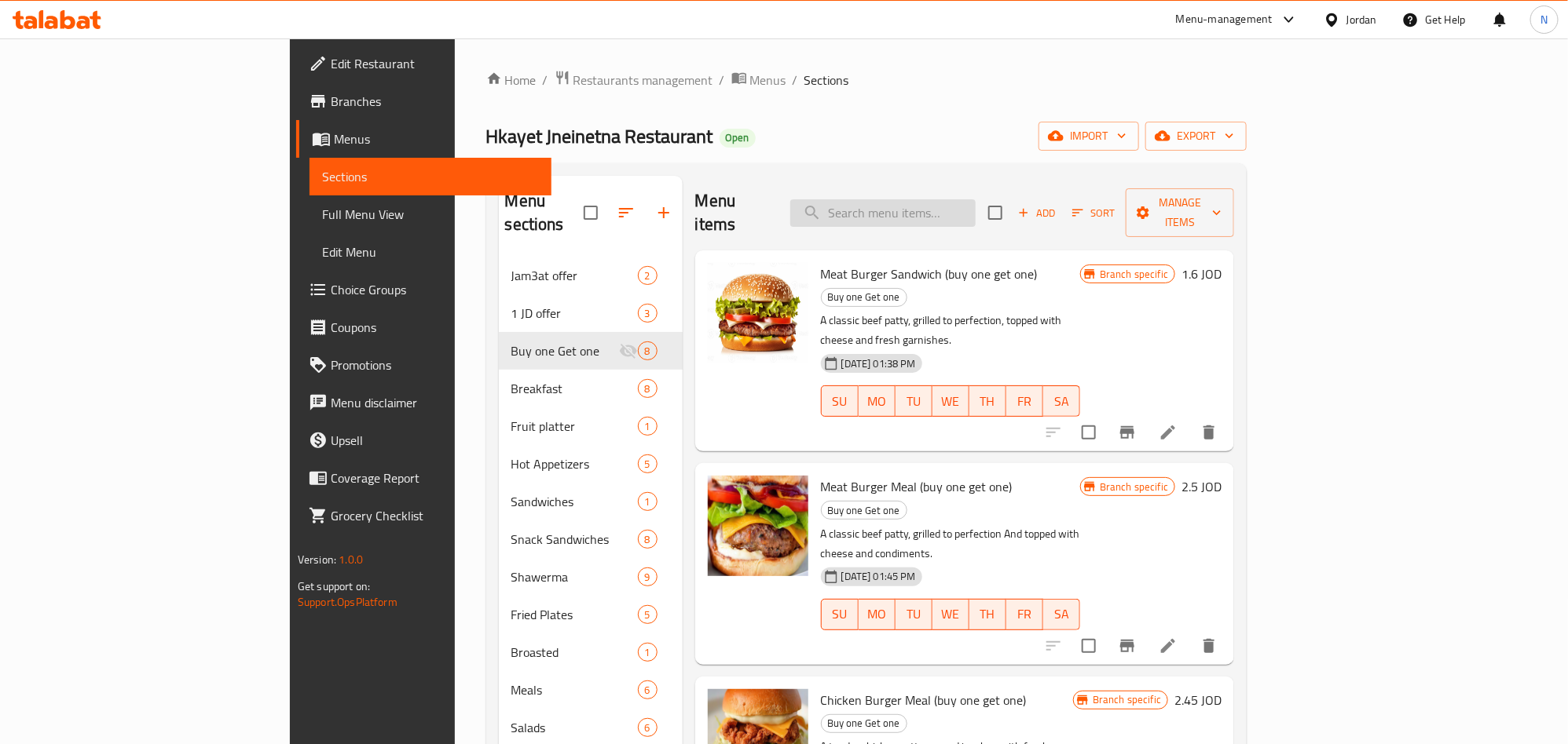
click at [958, 205] on input "search" at bounding box center [883, 213] width 186 height 28
paste input "Chicken Burger Sandwich"
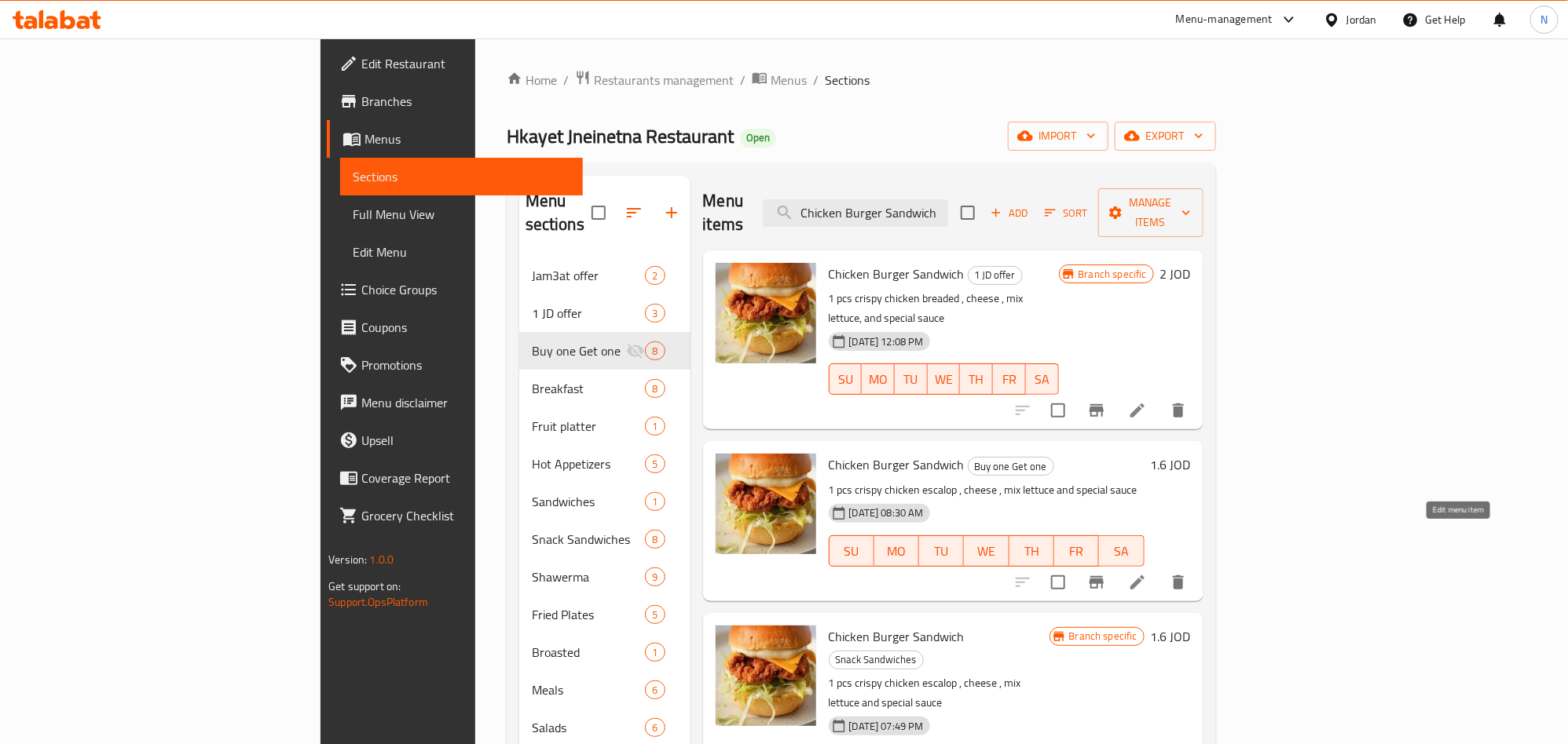
type input "Chicken Burger Sandwich"
click at [1147, 573] on icon at bounding box center [1138, 582] width 19 height 19
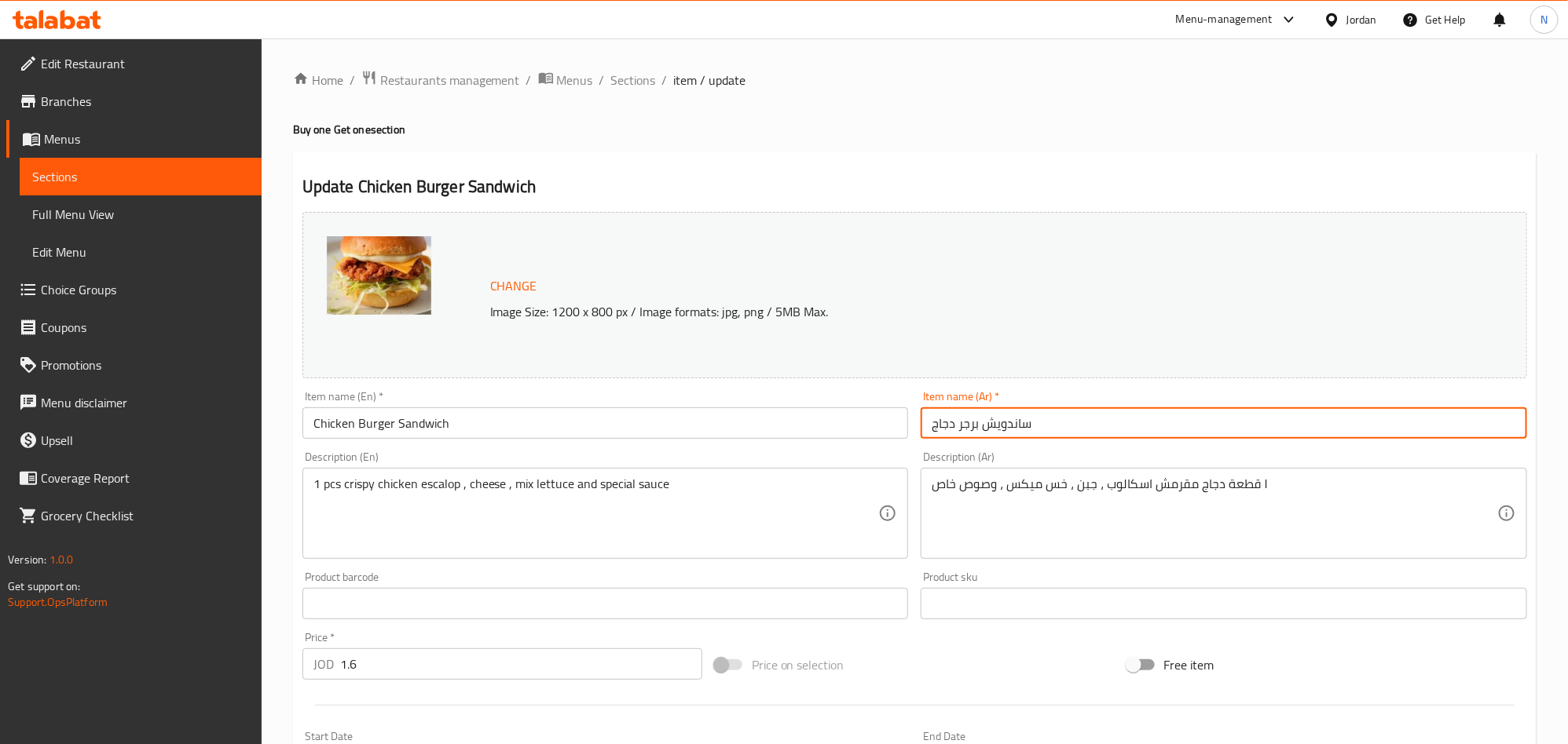
click at [1101, 430] on input "ساندويش برجر دجاج" at bounding box center [1224, 423] width 607 height 31
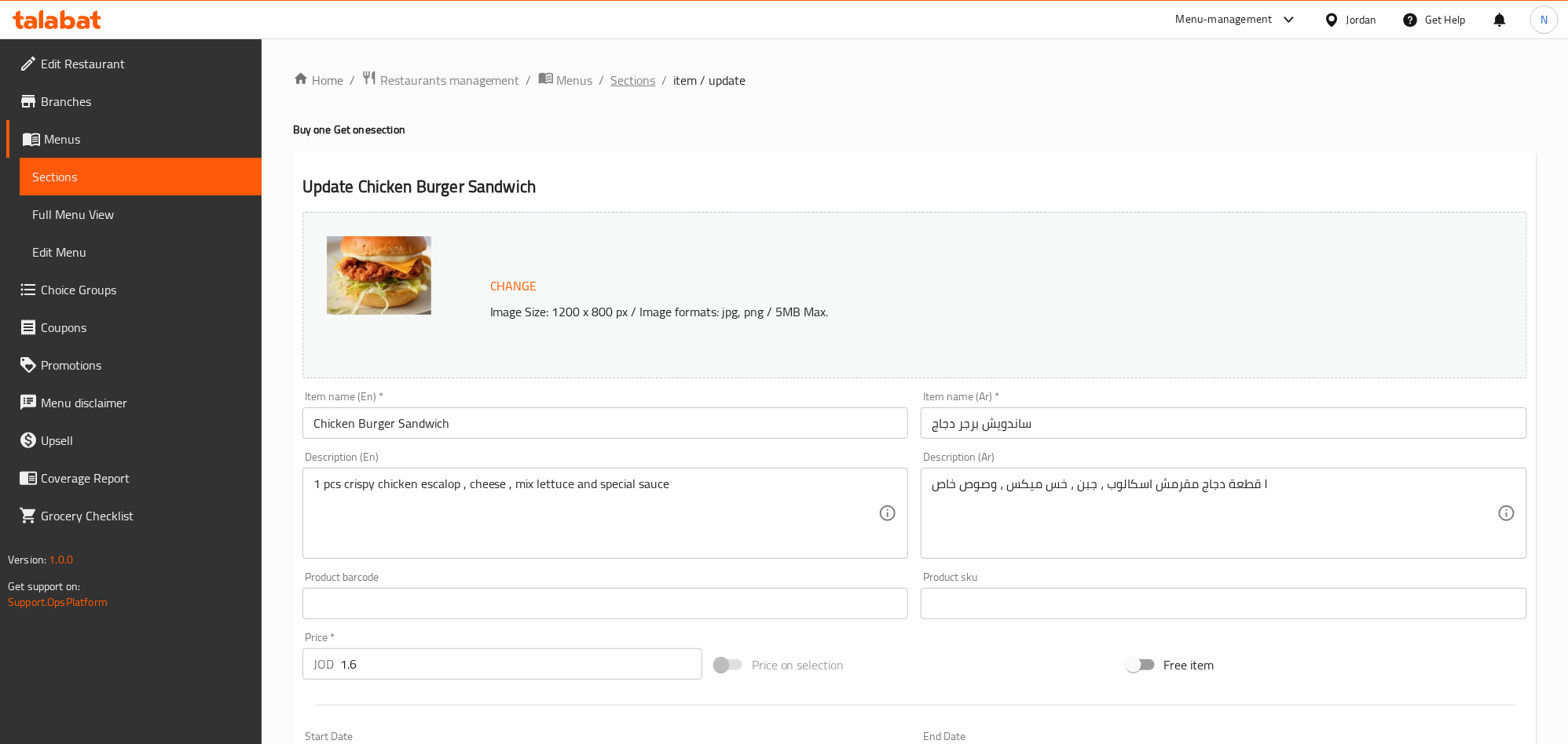
click at [623, 78] on span "Sections" at bounding box center [633, 80] width 45 height 19
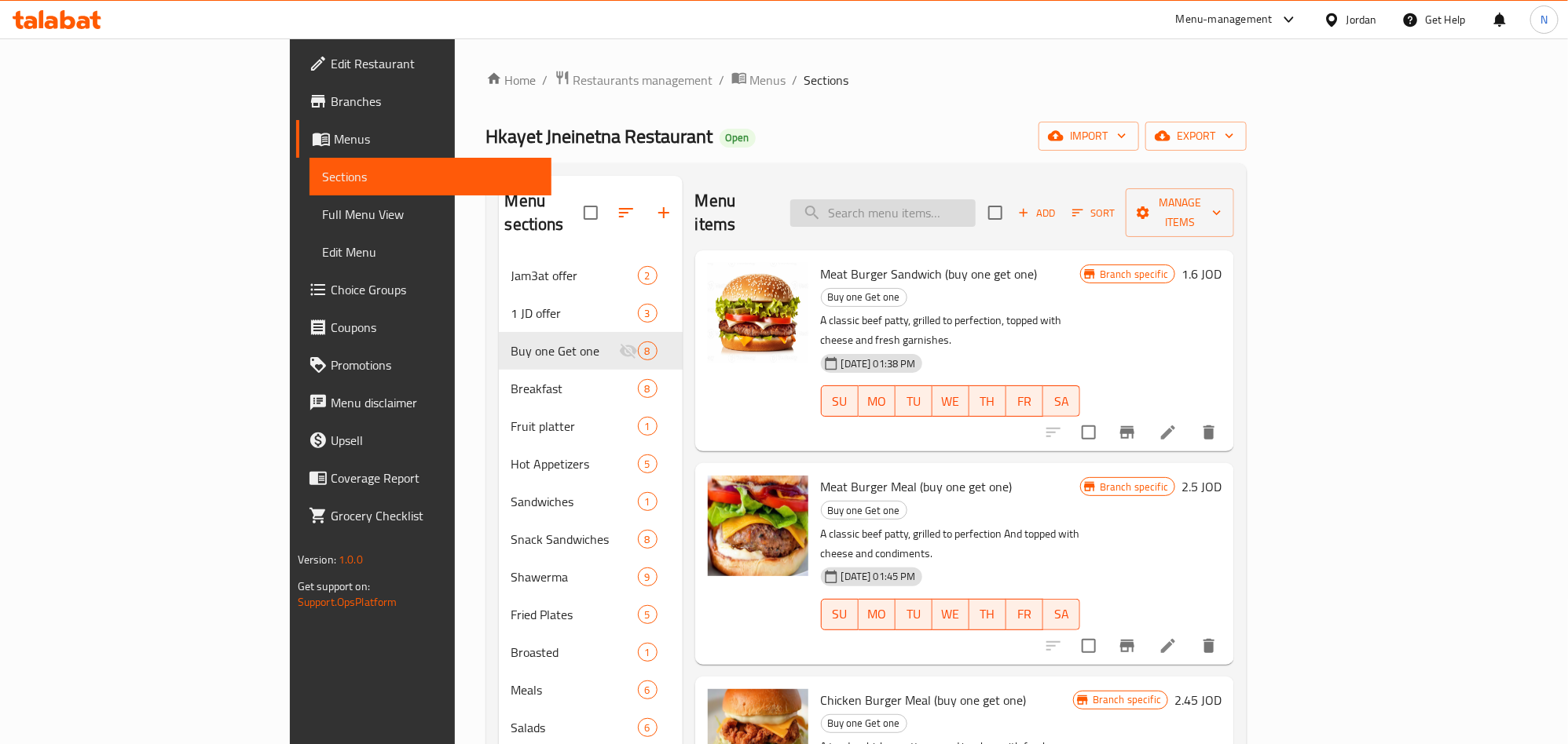
click at [976, 199] on input "search" at bounding box center [883, 213] width 186 height 28
paste input "Shawrma Family"
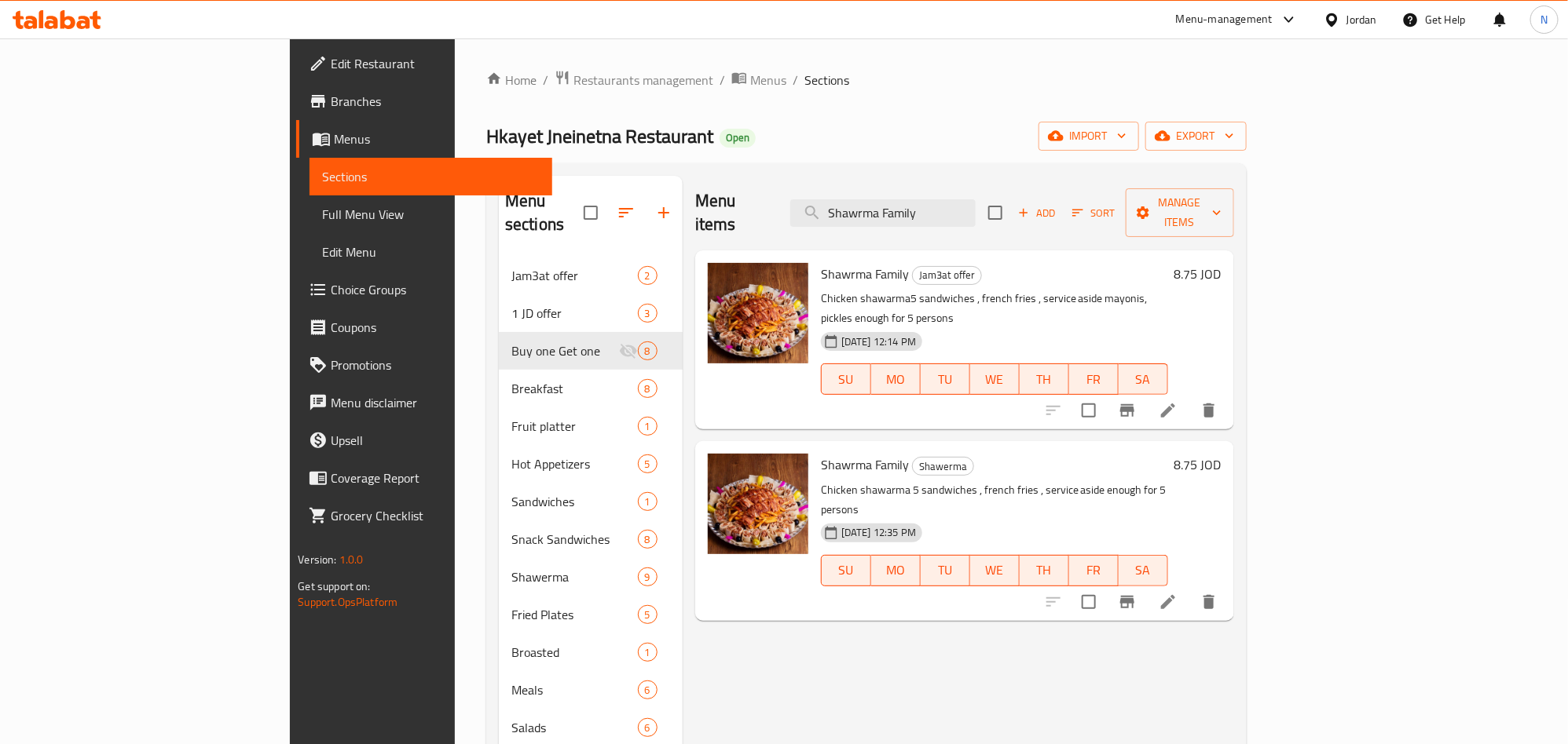
type input "Shawrma Family"
click at [1177, 592] on icon at bounding box center [1168, 602] width 19 height 19
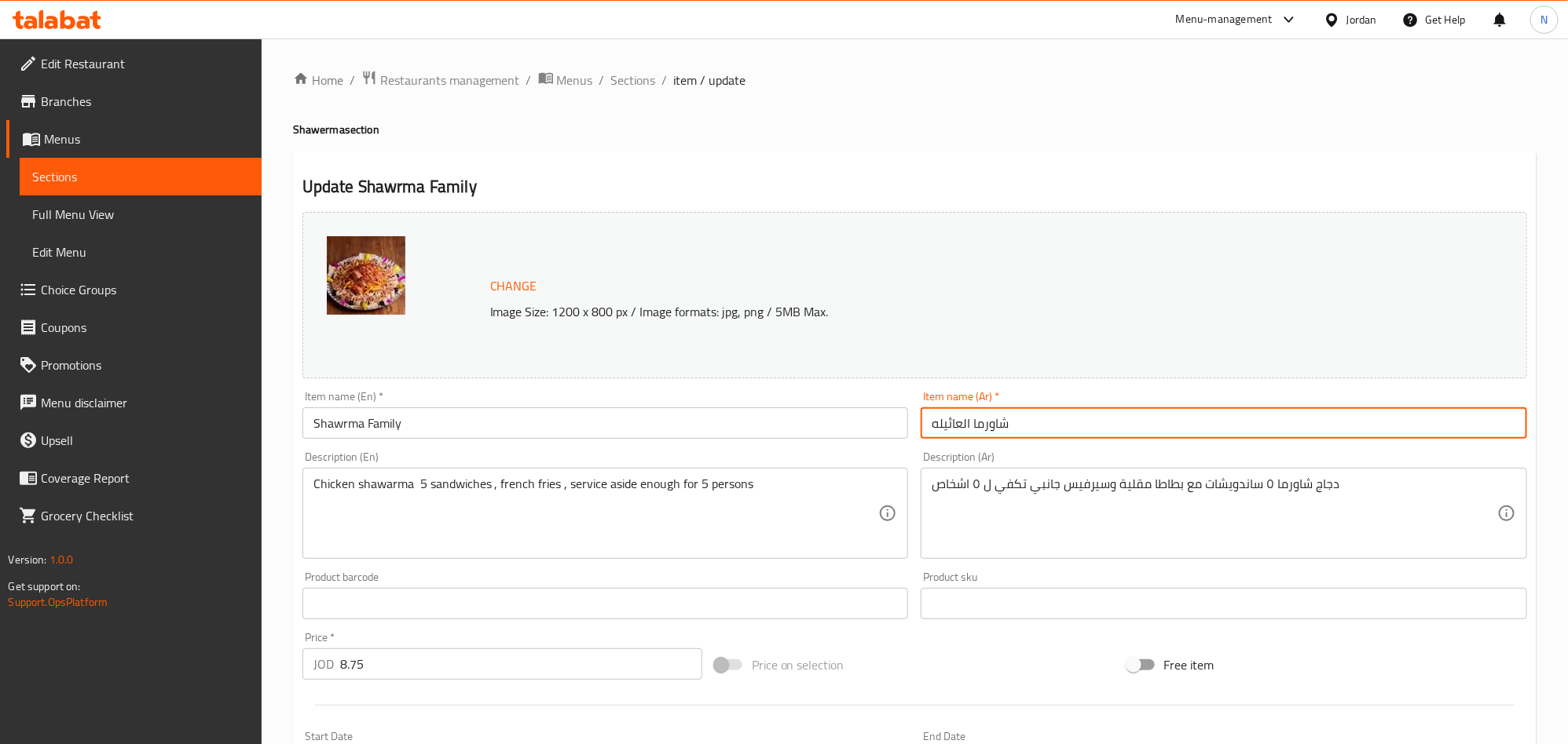
click at [1000, 431] on input "شاورما العائيله" at bounding box center [1224, 423] width 607 height 31
drag, startPoint x: 630, startPoint y: 78, endPoint x: 720, endPoint y: 118, distance: 98.5
click at [631, 78] on span "Sections" at bounding box center [633, 80] width 45 height 19
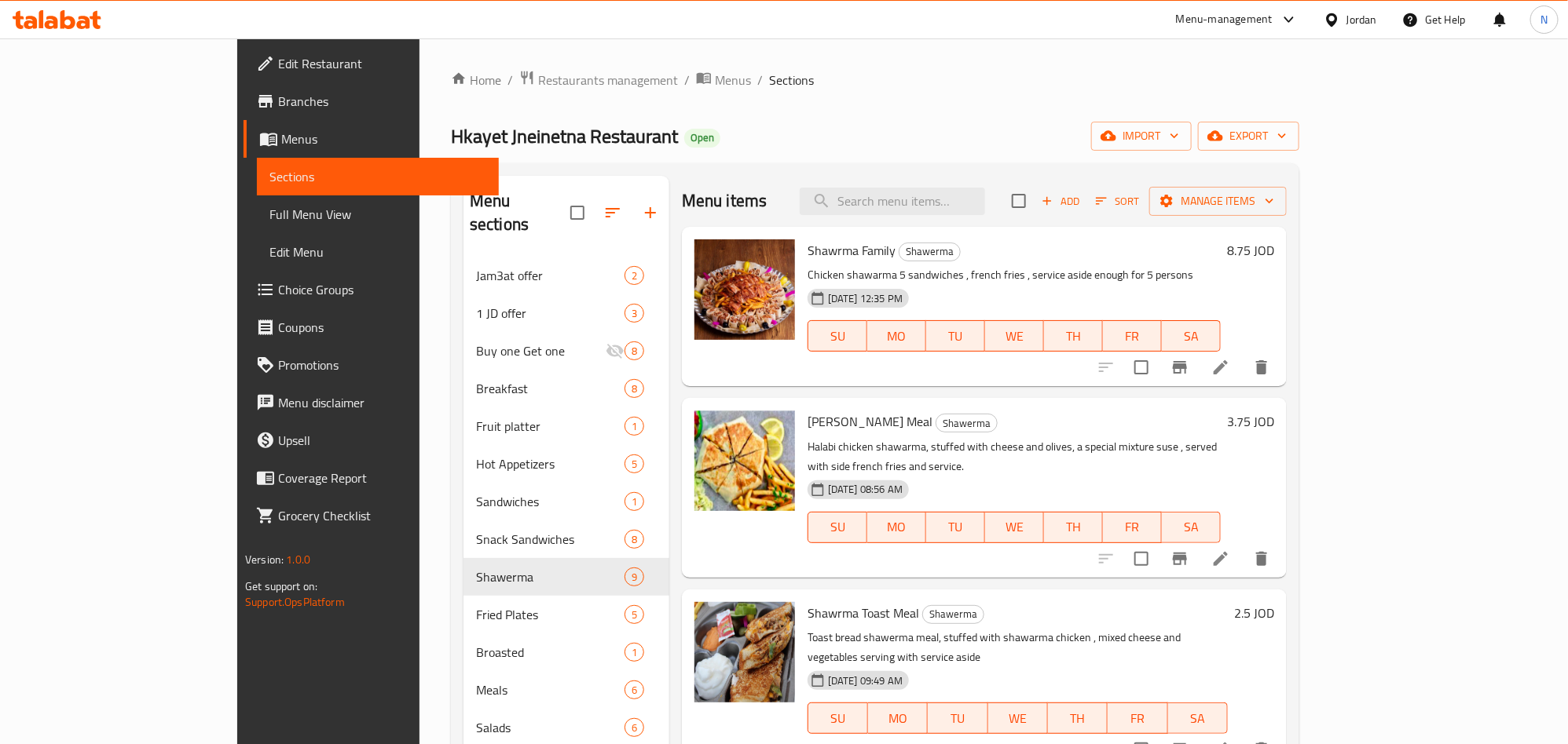
drag, startPoint x: 962, startPoint y: 203, endPoint x: 962, endPoint y: 224, distance: 21.0
click at [964, 203] on input "search" at bounding box center [892, 201] width 186 height 28
paste input "Shawrma Italin Meal"
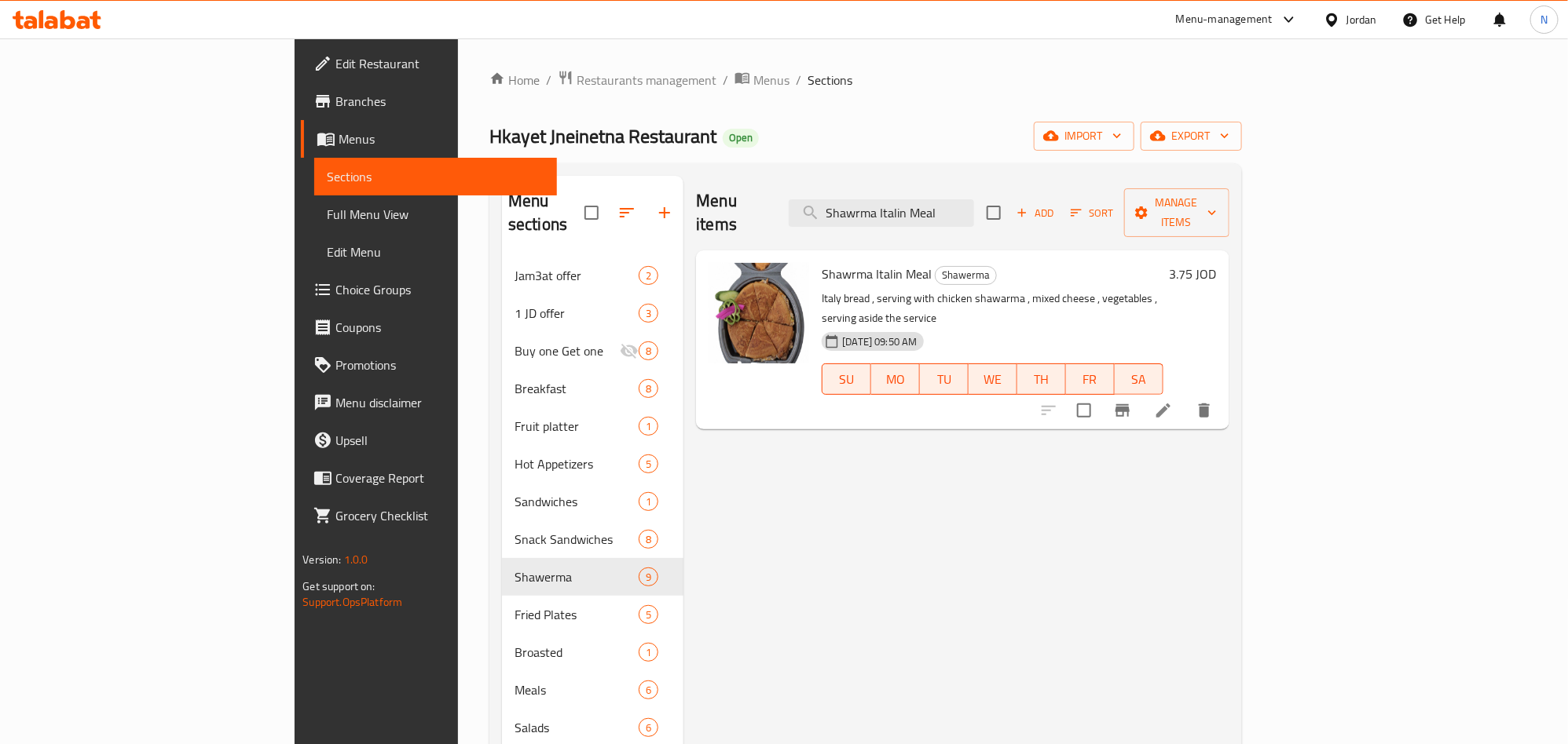
type input "Shawrma Italin Meal"
click at [1186, 397] on li at bounding box center [1164, 411] width 44 height 28
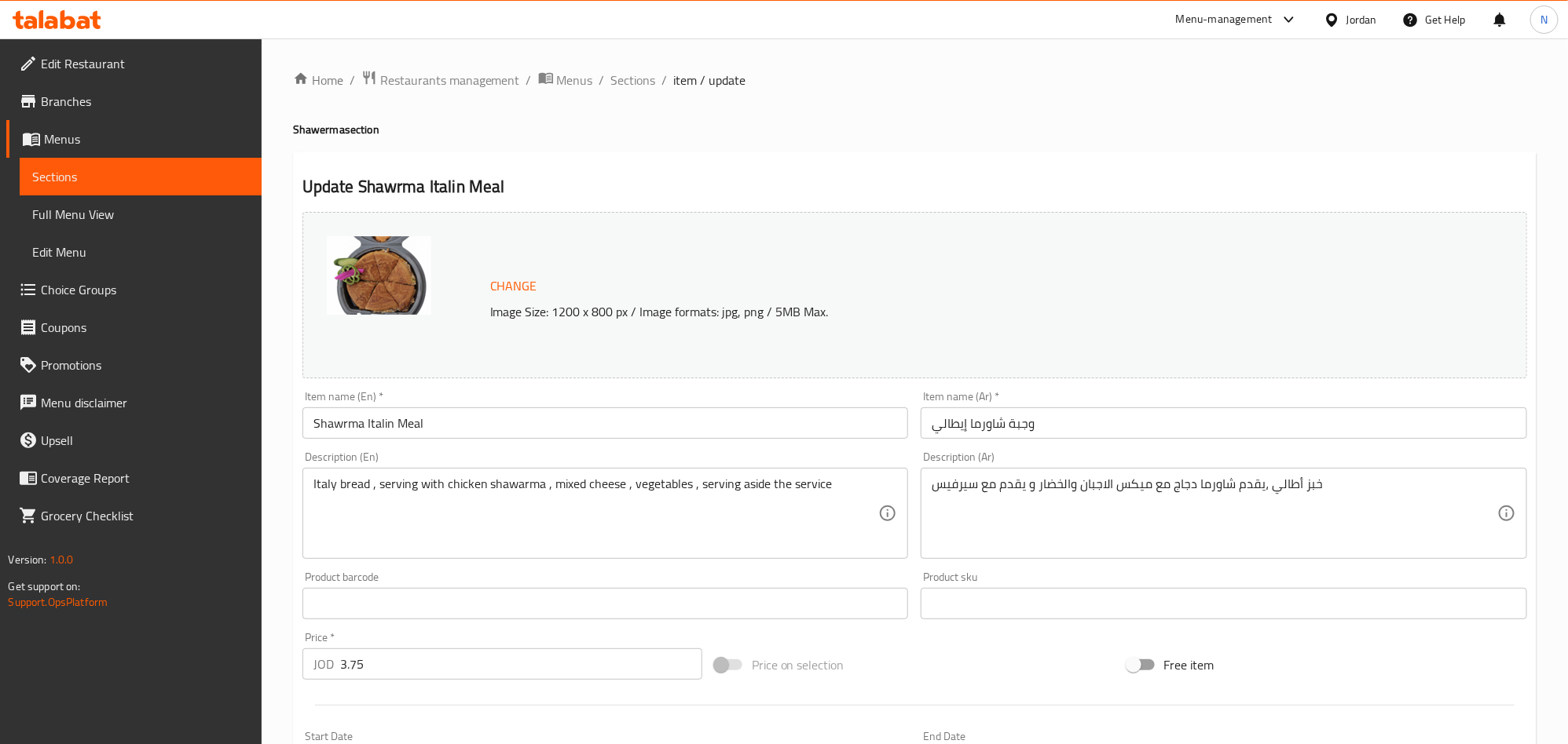
click at [1061, 424] on input "وجبة شاورما إيطالي" at bounding box center [1224, 423] width 607 height 31
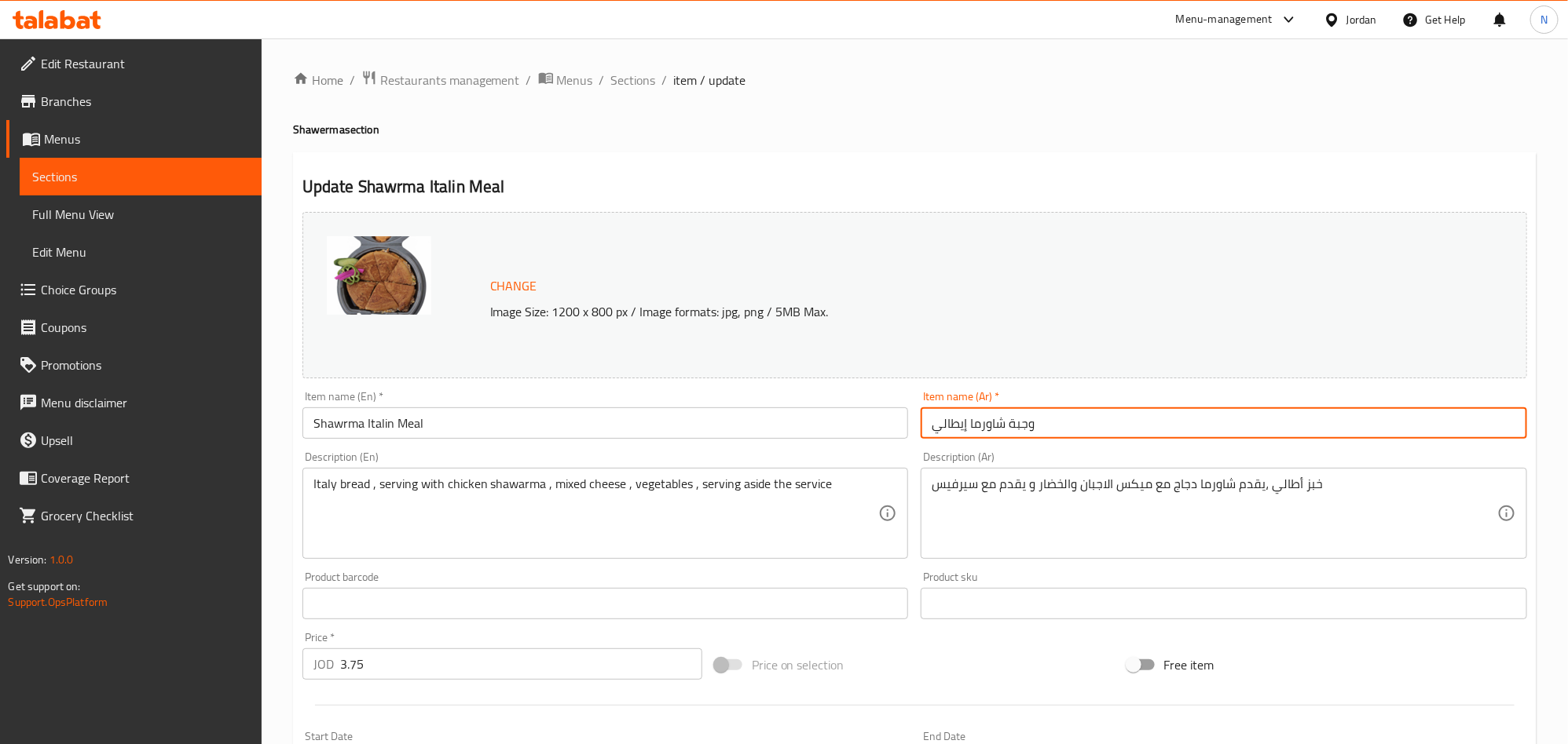
click at [1061, 424] on input "وجبة شاورما إيطالي" at bounding box center [1224, 423] width 607 height 31
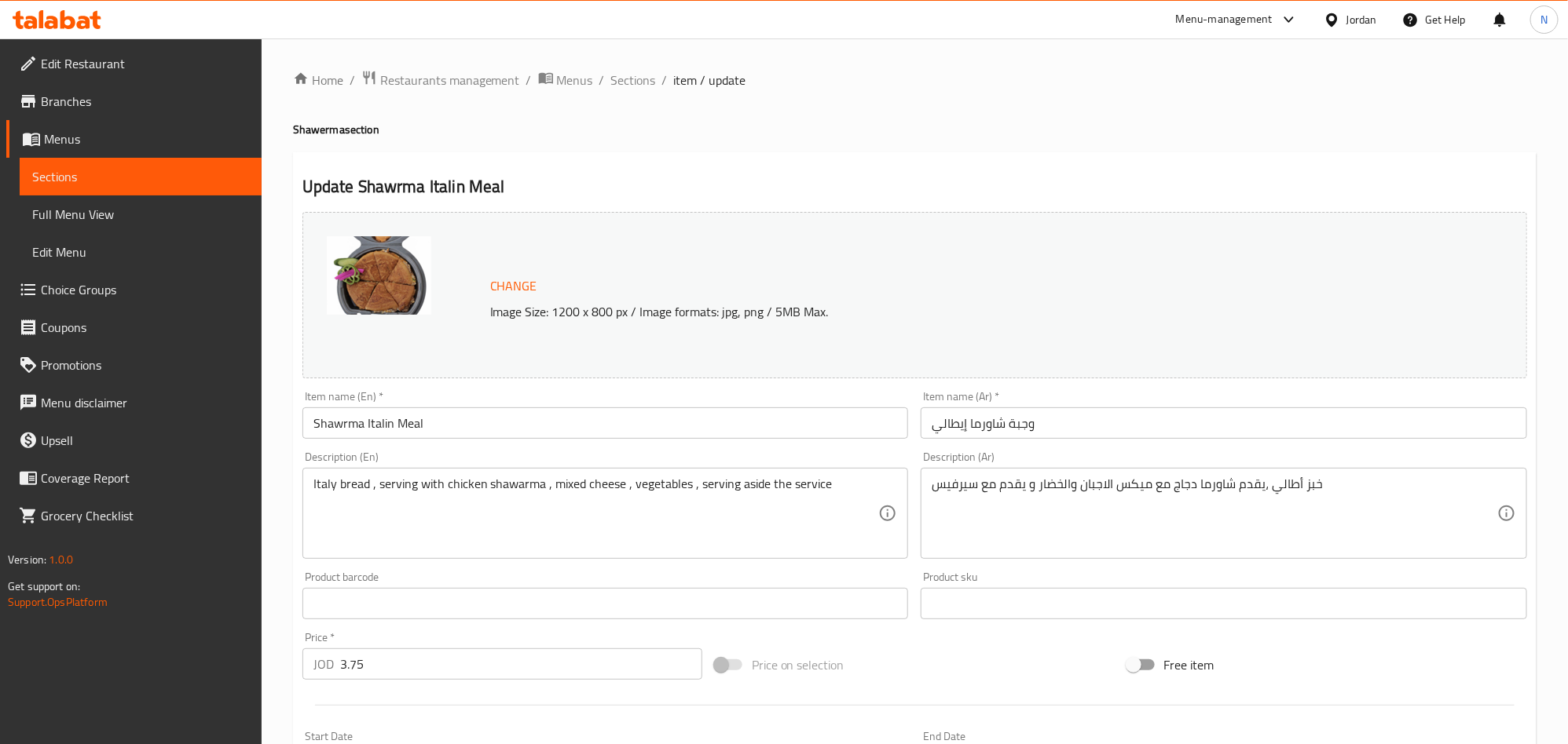
drag, startPoint x: 640, startPoint y: 73, endPoint x: 717, endPoint y: 117, distance: 88.7
click at [642, 73] on span "Sections" at bounding box center [633, 80] width 45 height 19
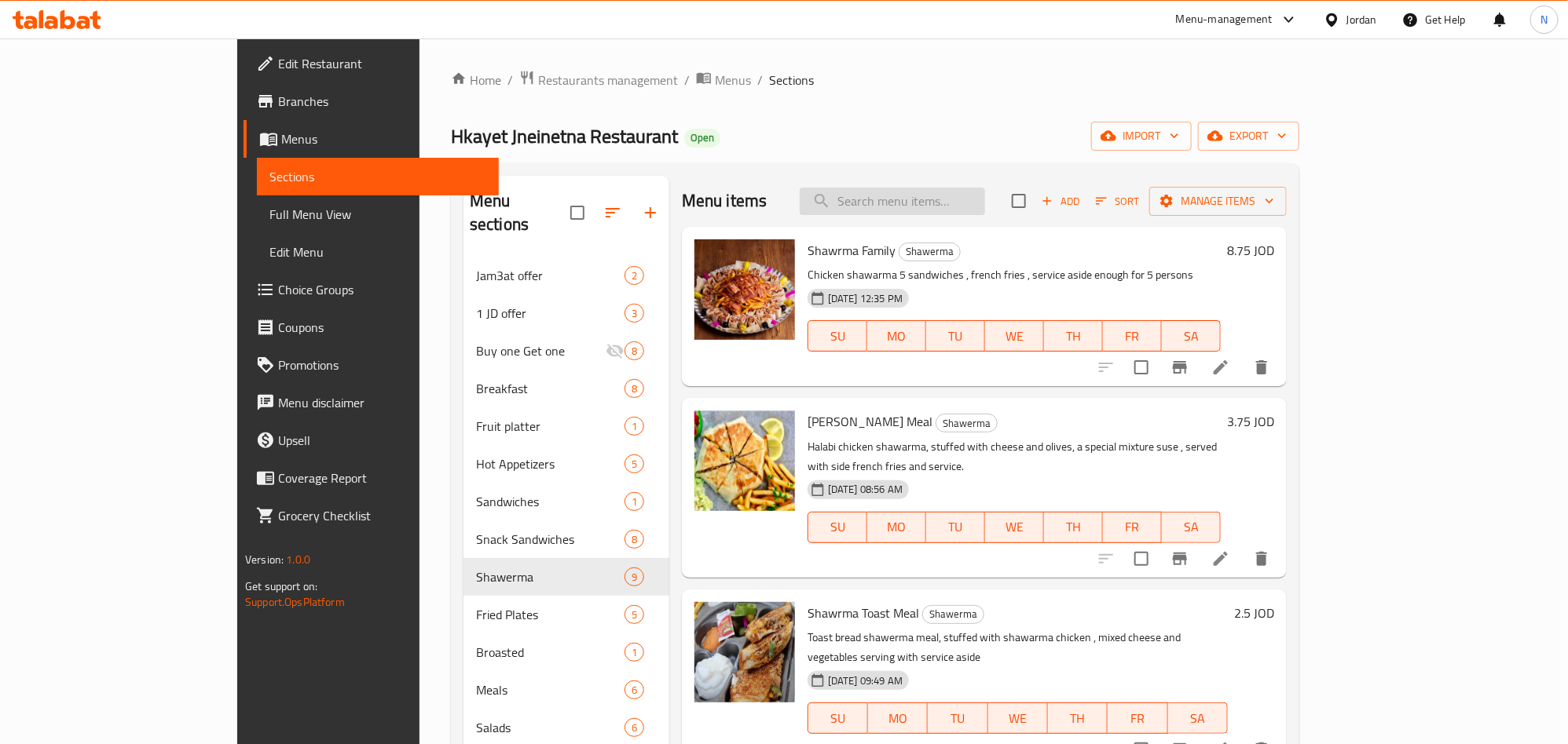
click at [973, 215] on input "search" at bounding box center [892, 201] width 186 height 28
paste input "Chicken Crispy Meal"
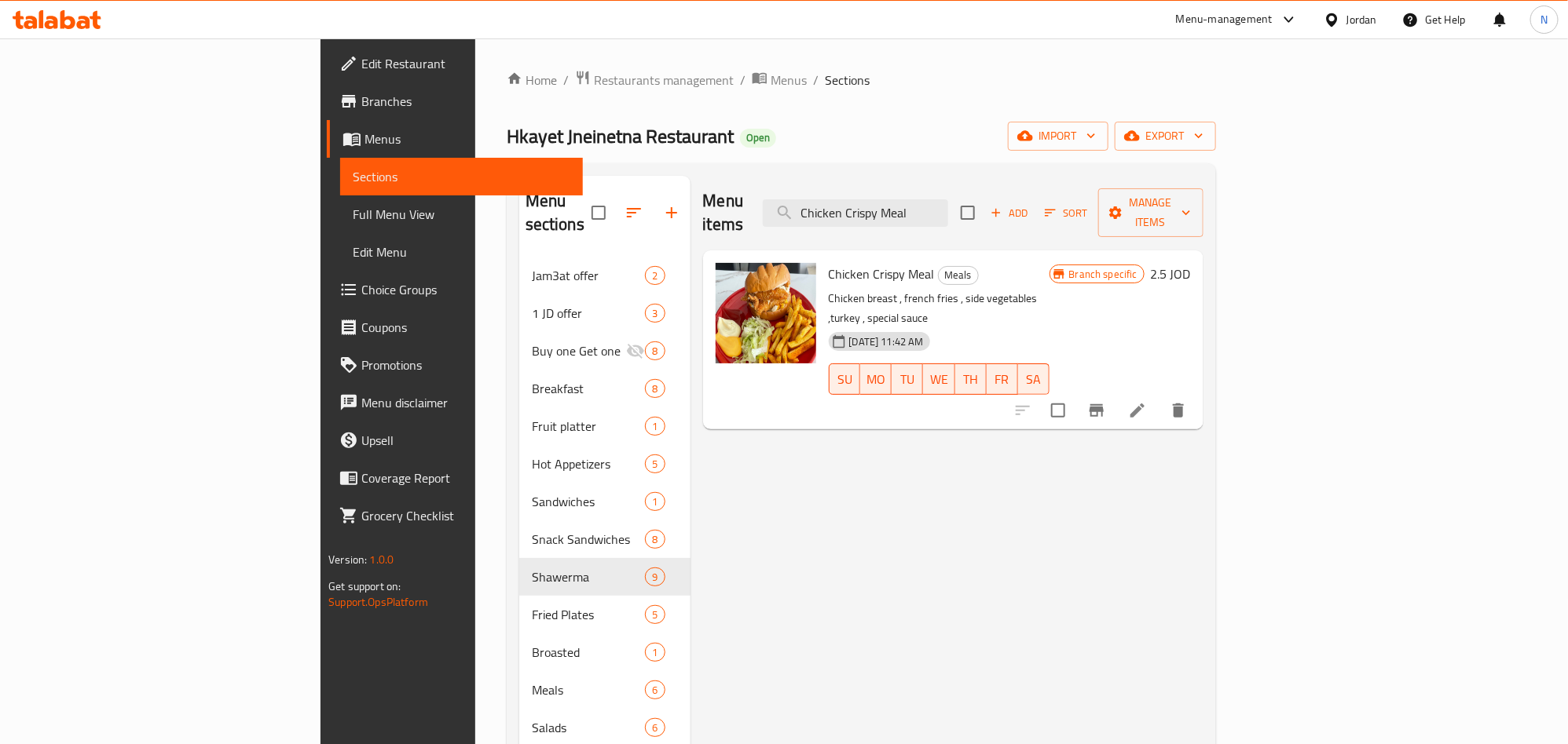
type input "Chicken Crispy Meal"
click at [1147, 401] on icon at bounding box center [1138, 411] width 19 height 19
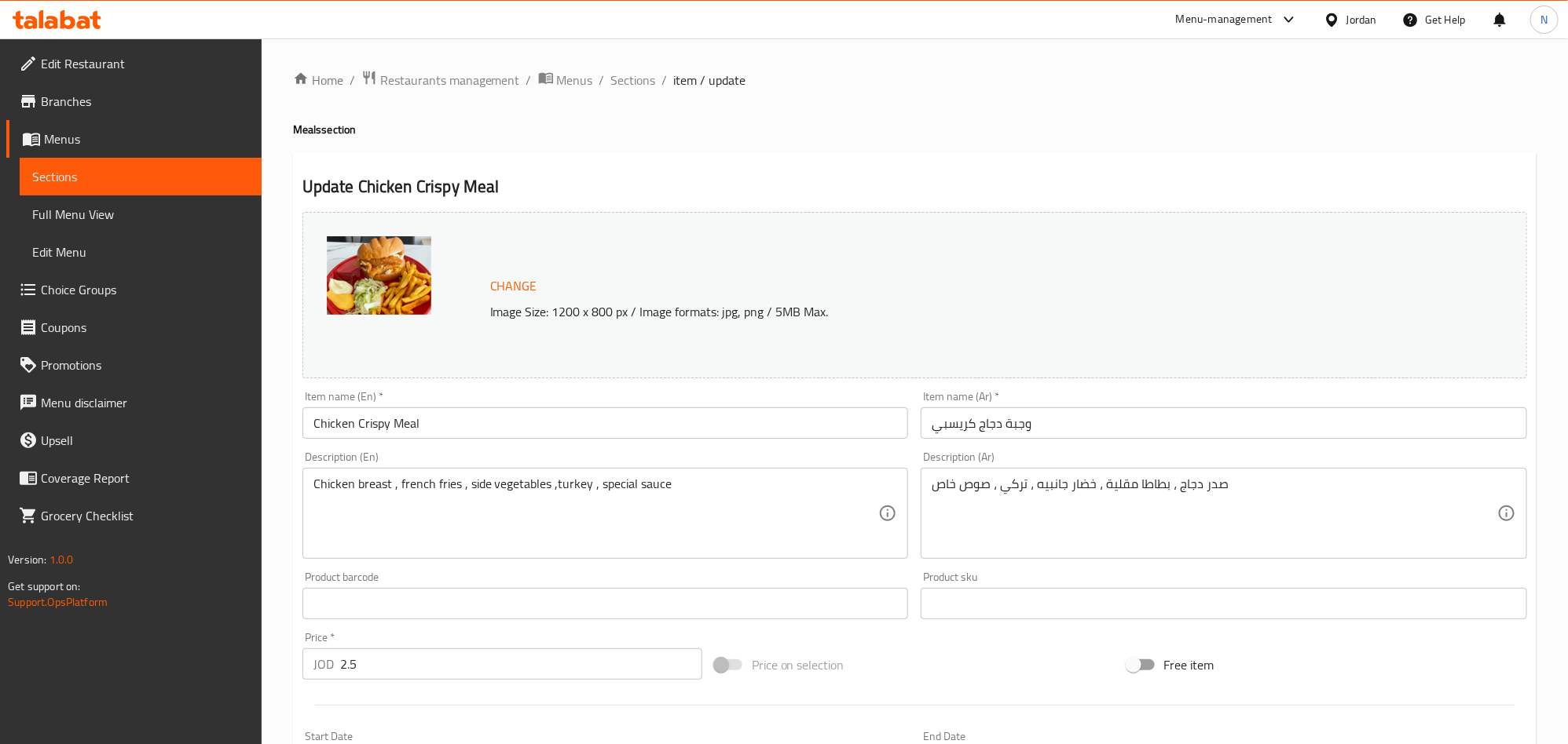
click at [1050, 422] on input "وجبة دجاج كريسبي" at bounding box center [1224, 423] width 607 height 31
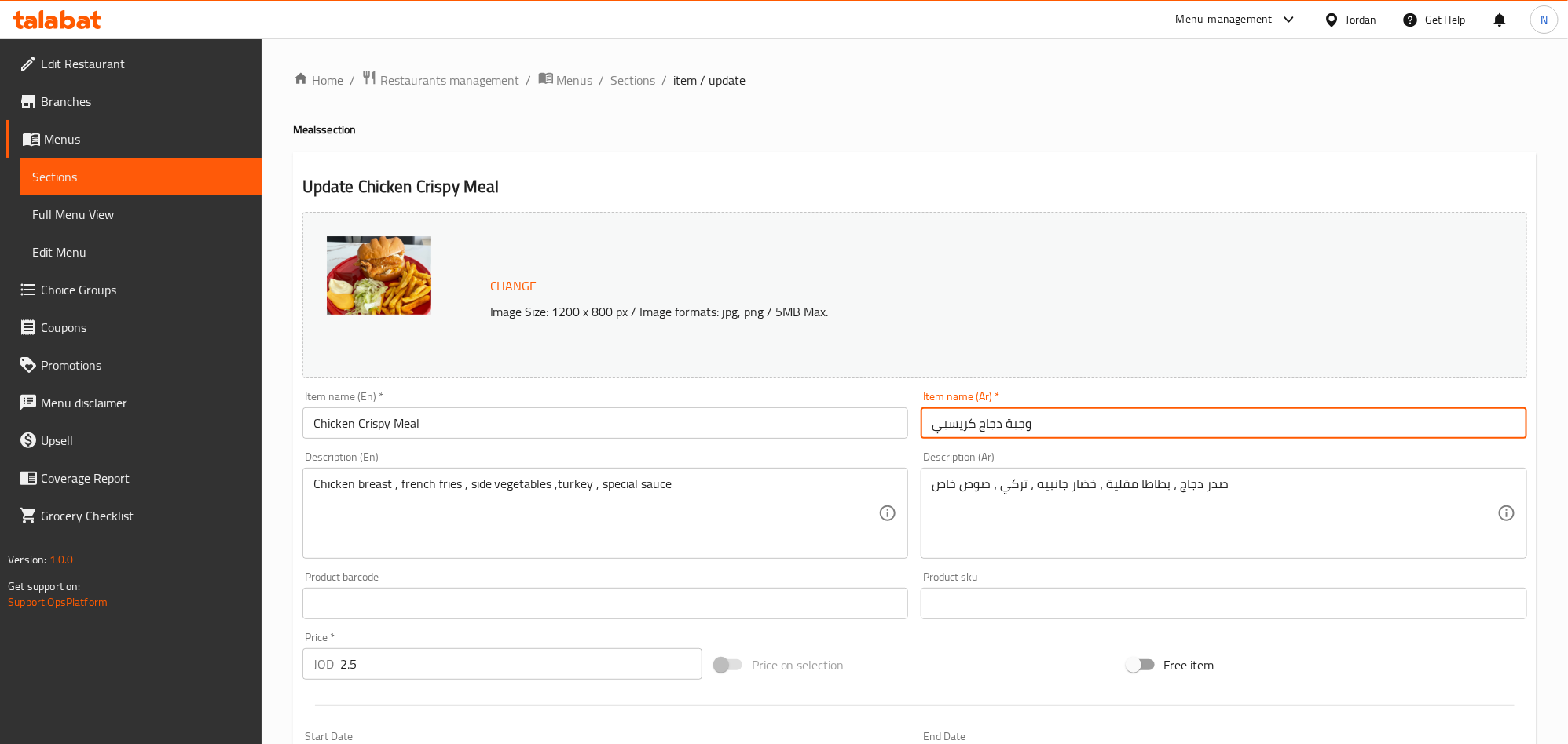
click at [1050, 422] on input "وجبة دجاج كريسبي" at bounding box center [1224, 423] width 607 height 31
click at [660, 93] on div "Home / Restaurants management / Menus / Sections / item / update Meals section …" at bounding box center [915, 585] width 1244 height 1031
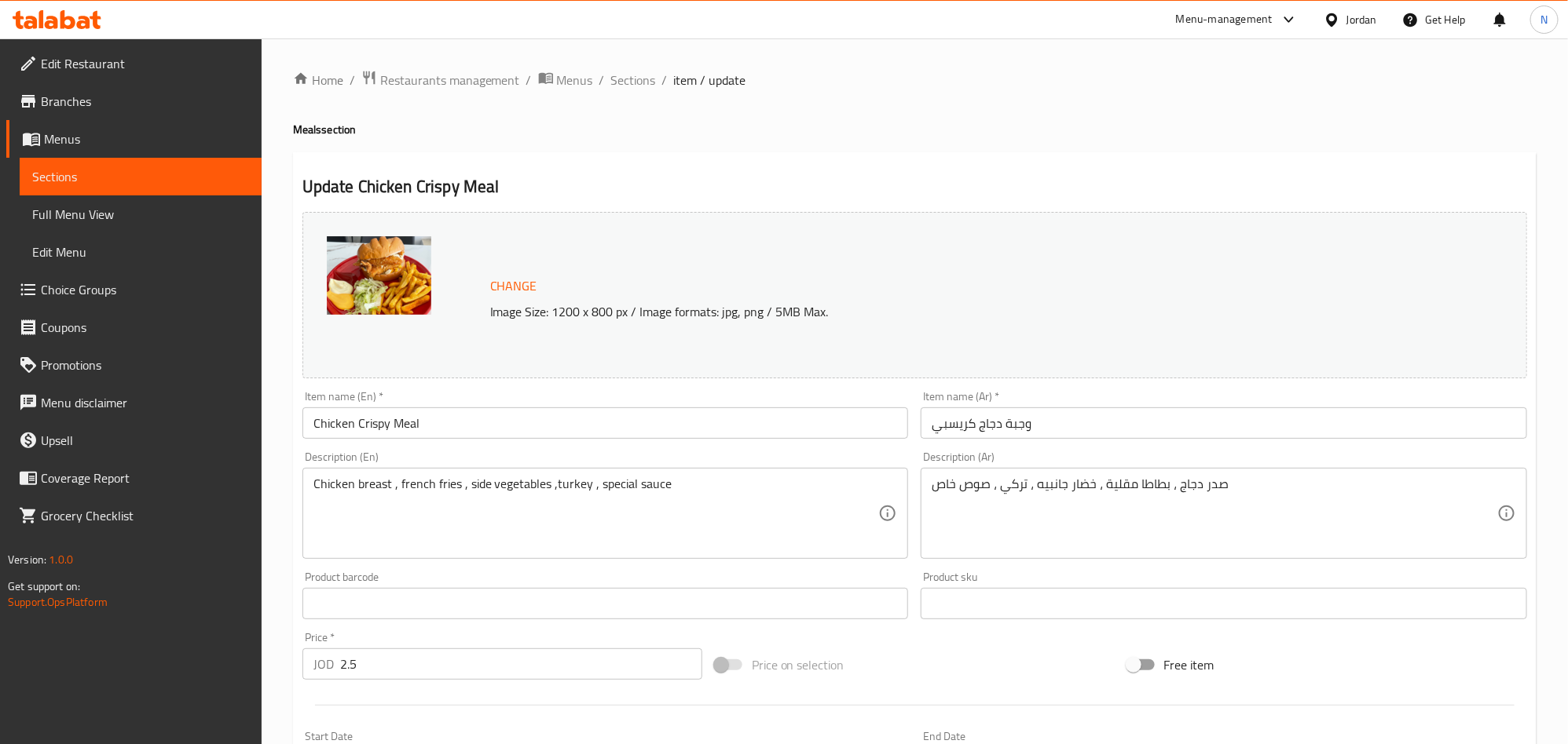
click at [652, 92] on div "Home / Restaurants management / Menus / Sections / item / update Meals section …" at bounding box center [915, 585] width 1244 height 1031
click at [647, 78] on span "Sections" at bounding box center [633, 80] width 45 height 19
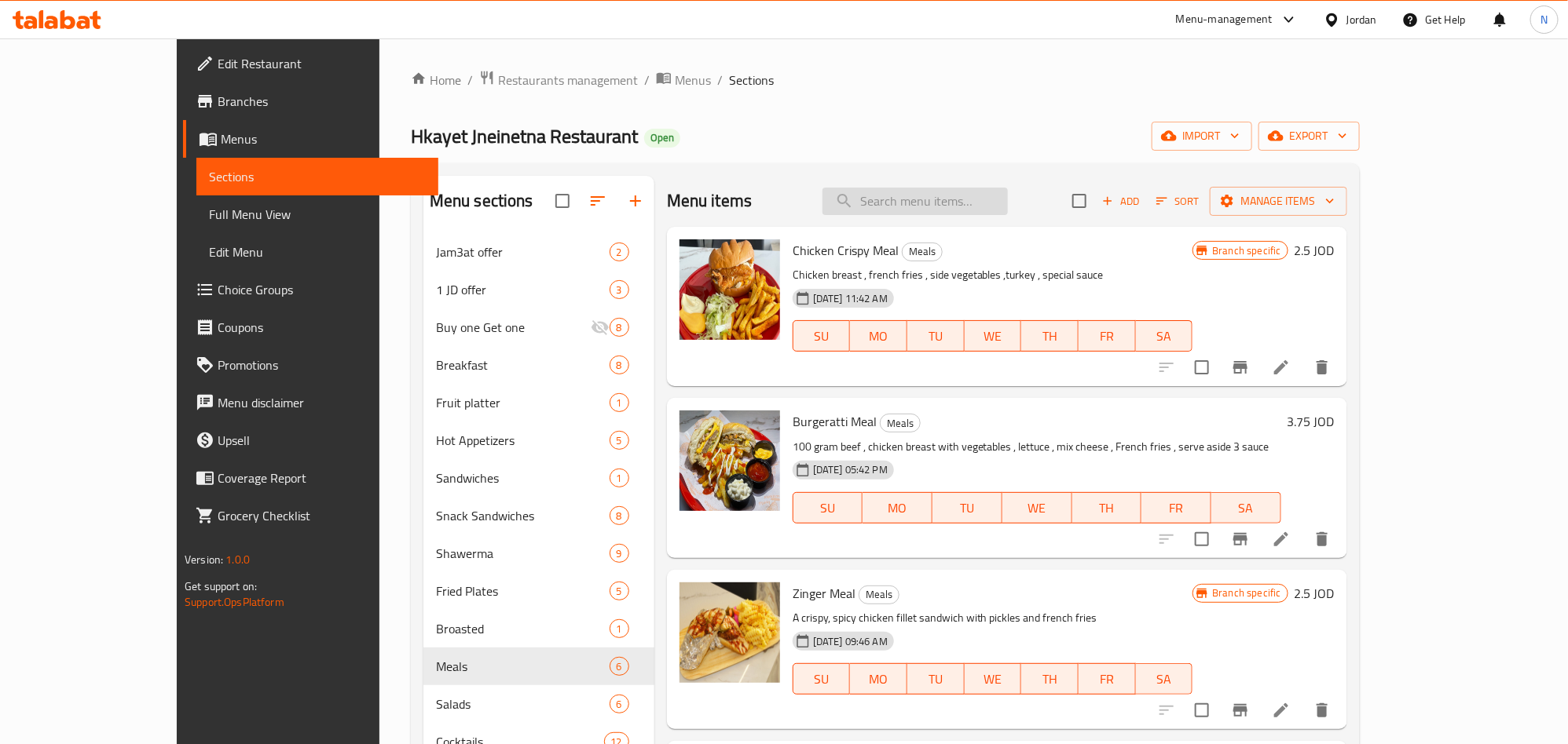
drag, startPoint x: 896, startPoint y: 197, endPoint x: 907, endPoint y: 198, distance: 11.0
click at [896, 197] on input "search" at bounding box center [915, 201] width 186 height 28
paste input "Burgeratti Meal"
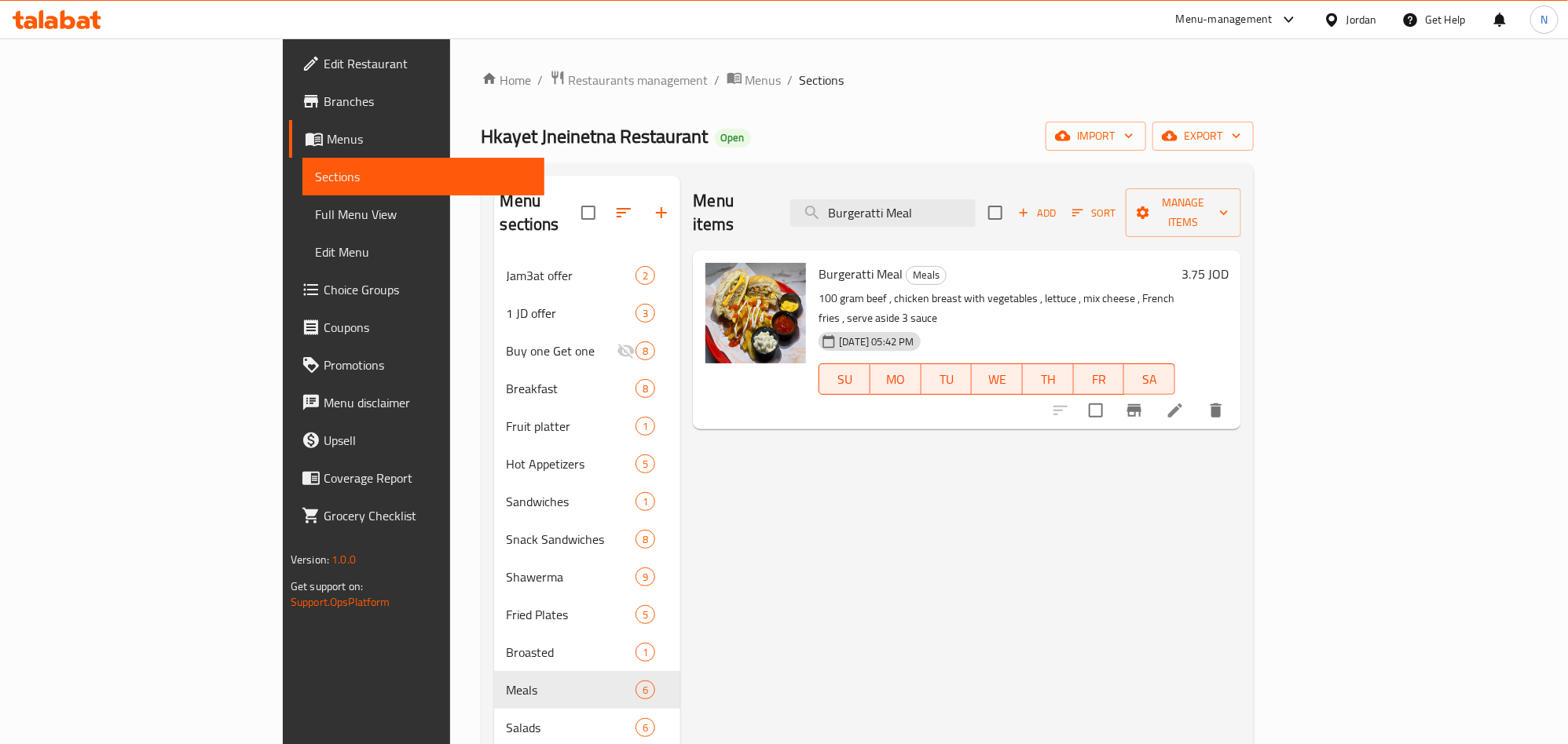
type input "Burgeratti Meal"
click at [1198, 397] on li at bounding box center [1176, 411] width 44 height 28
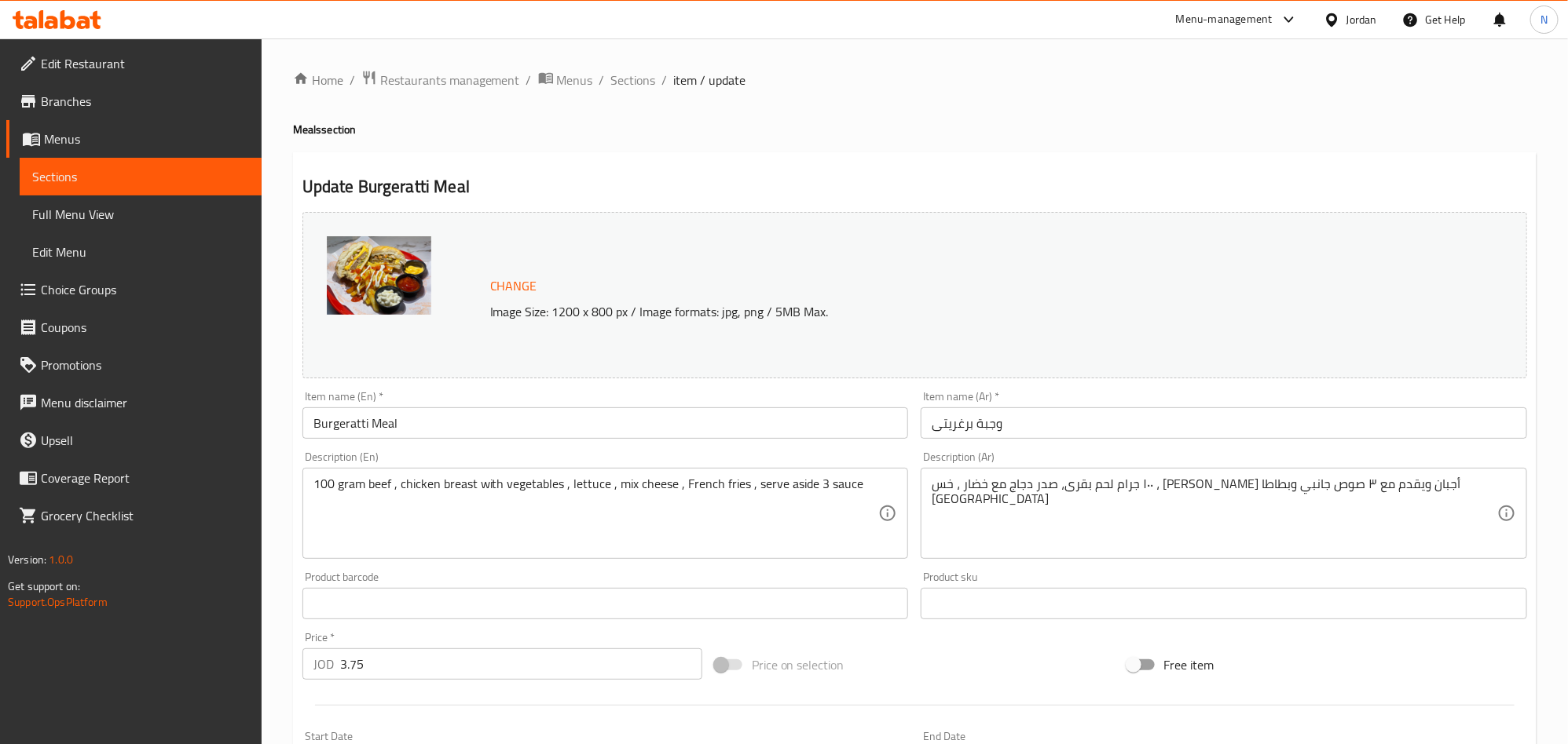
click at [1032, 417] on input "وجبة برغريتى" at bounding box center [1224, 423] width 607 height 31
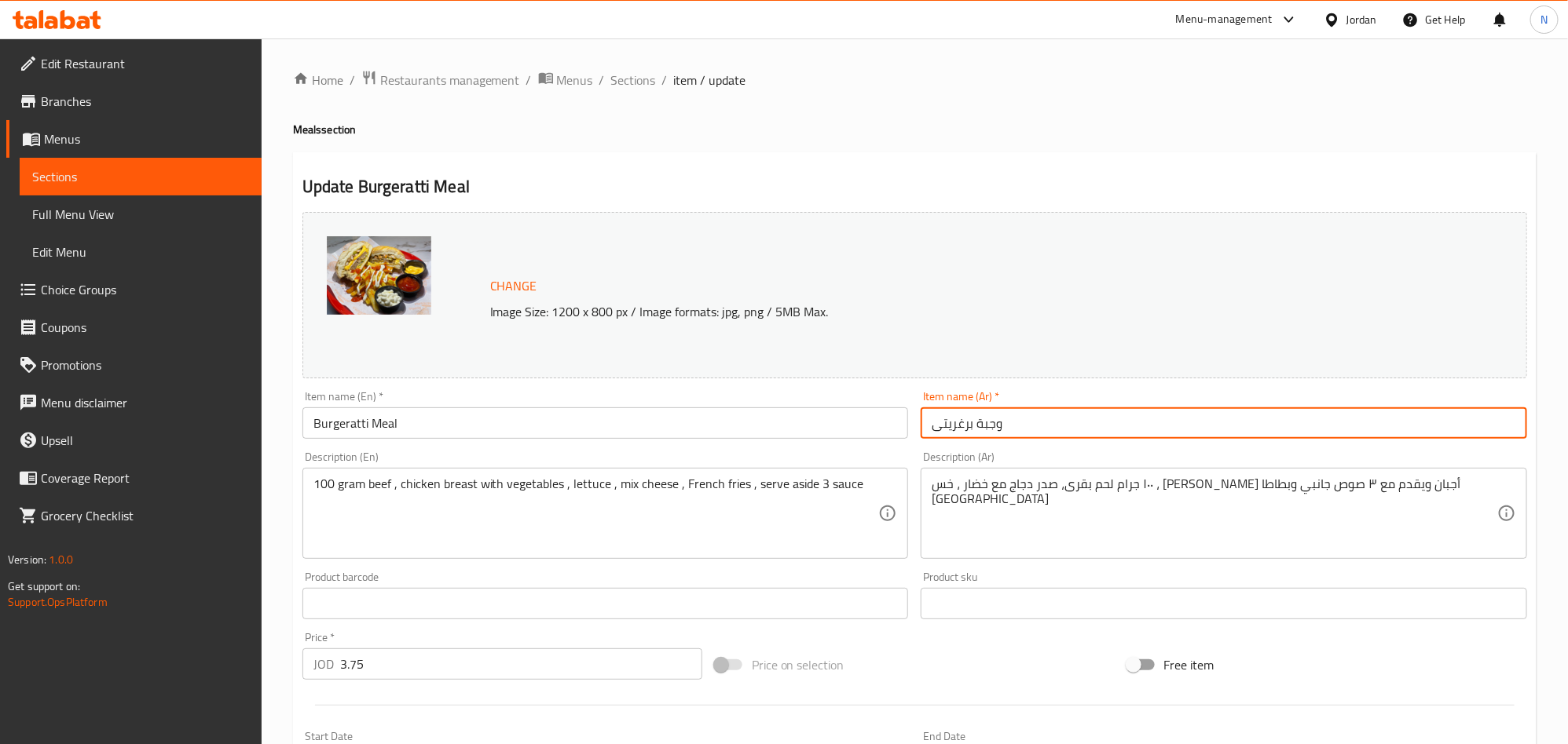
click at [1032, 417] on input "وجبة برغريتى" at bounding box center [1224, 423] width 607 height 31
click at [642, 81] on span "Sections" at bounding box center [633, 80] width 45 height 19
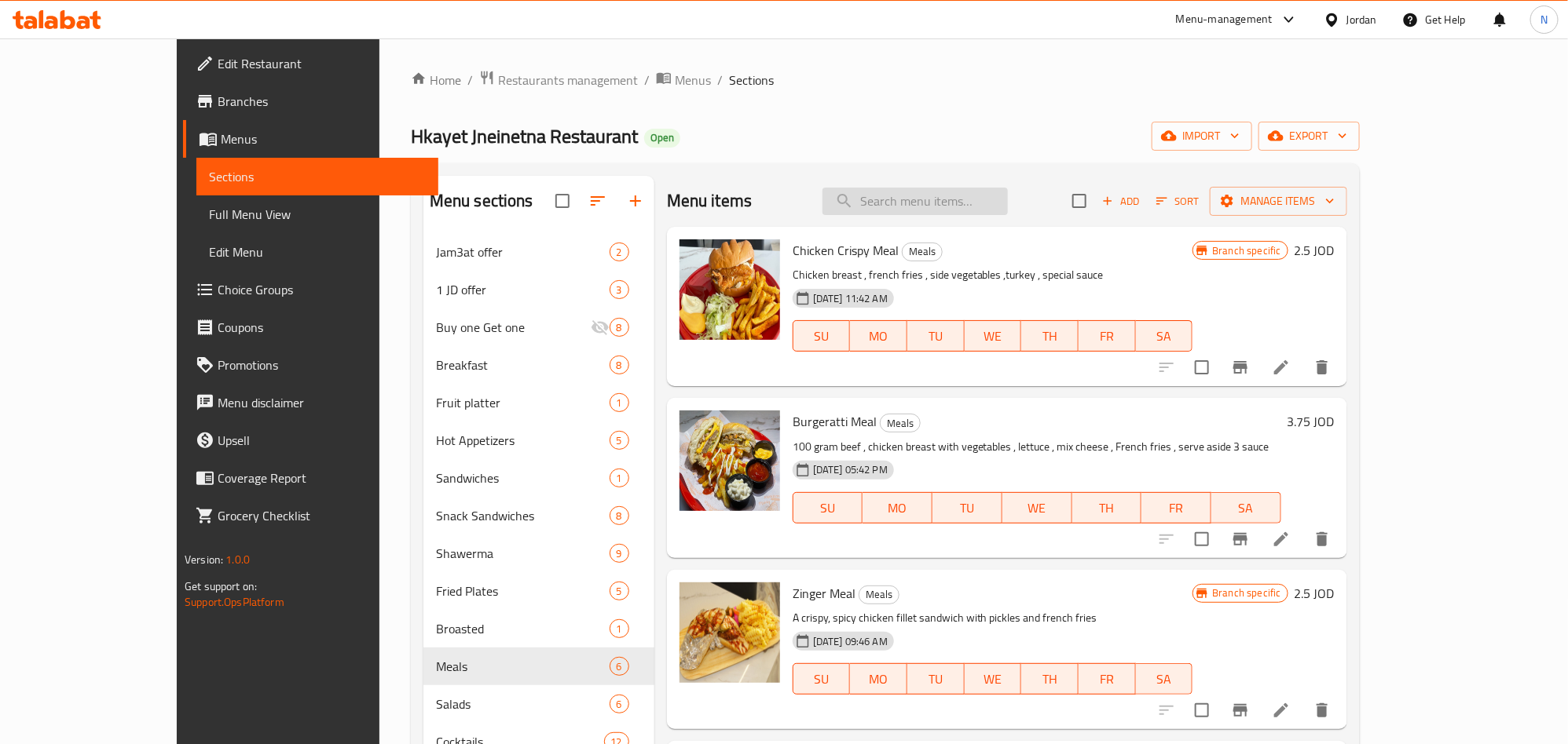
click at [1008, 212] on input "search" at bounding box center [915, 201] width 186 height 28
paste input "Broasted Meal"
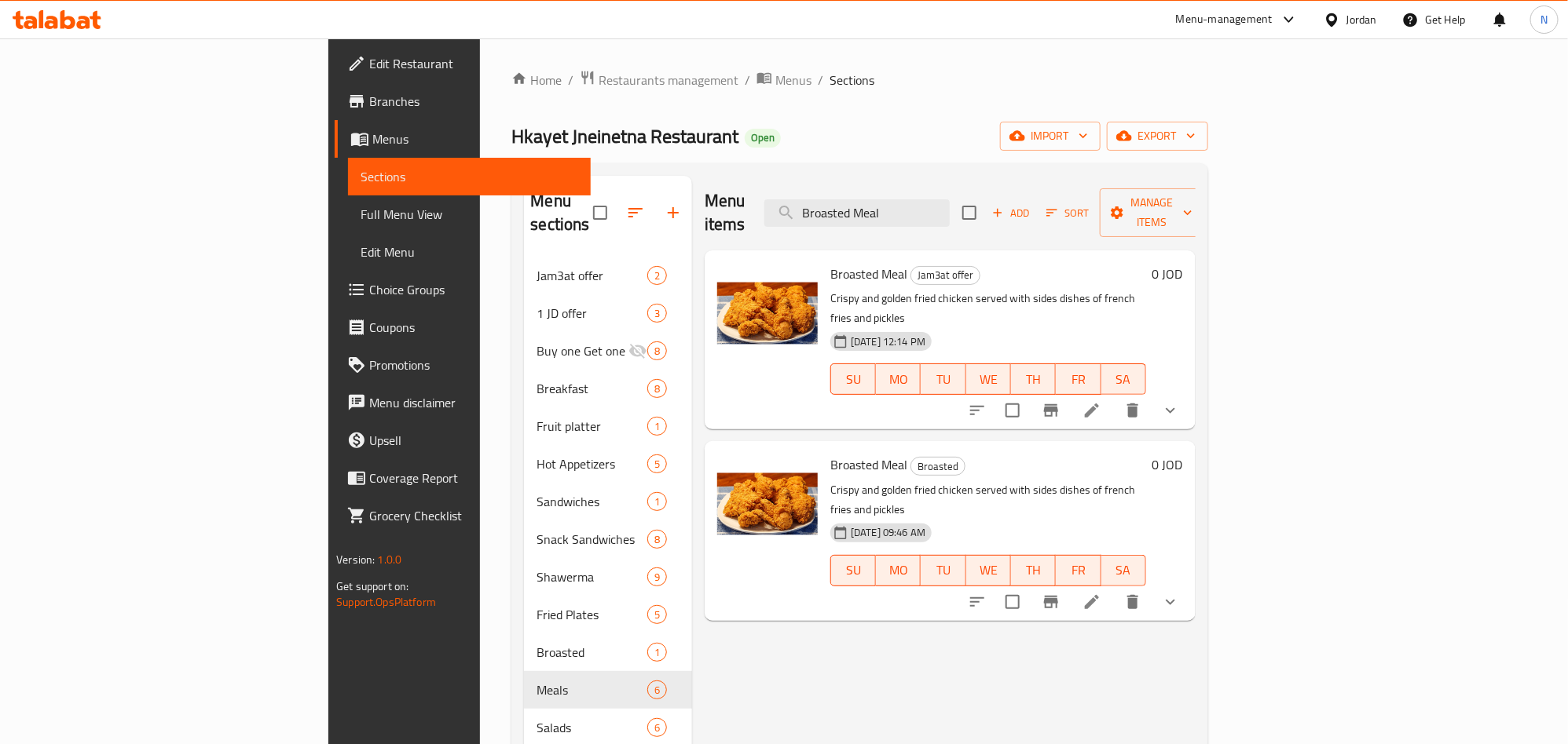
type input "Broasted Meal"
click at [1114, 397] on li at bounding box center [1092, 411] width 44 height 28
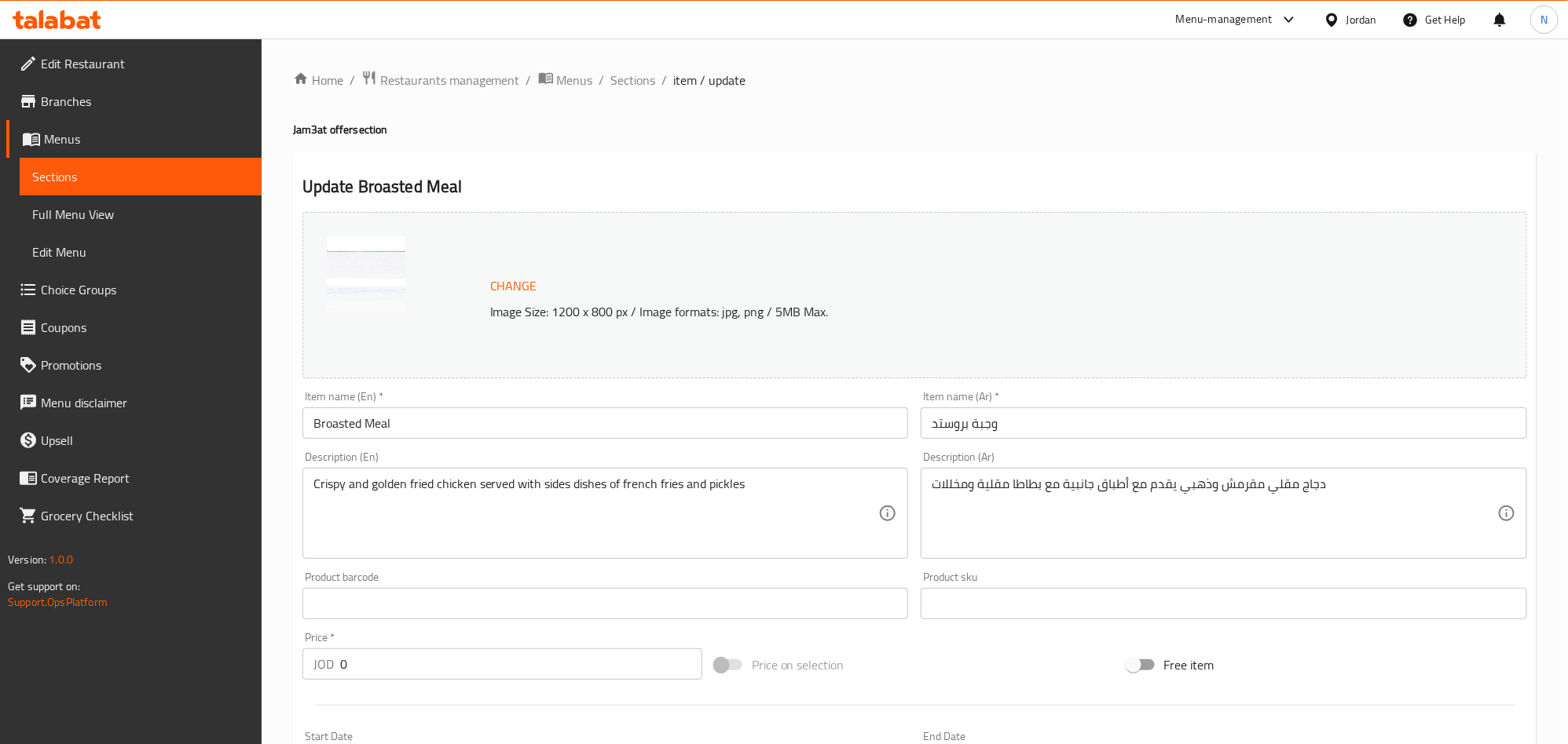
click at [998, 415] on input "وجبة بروستد" at bounding box center [1224, 423] width 607 height 31
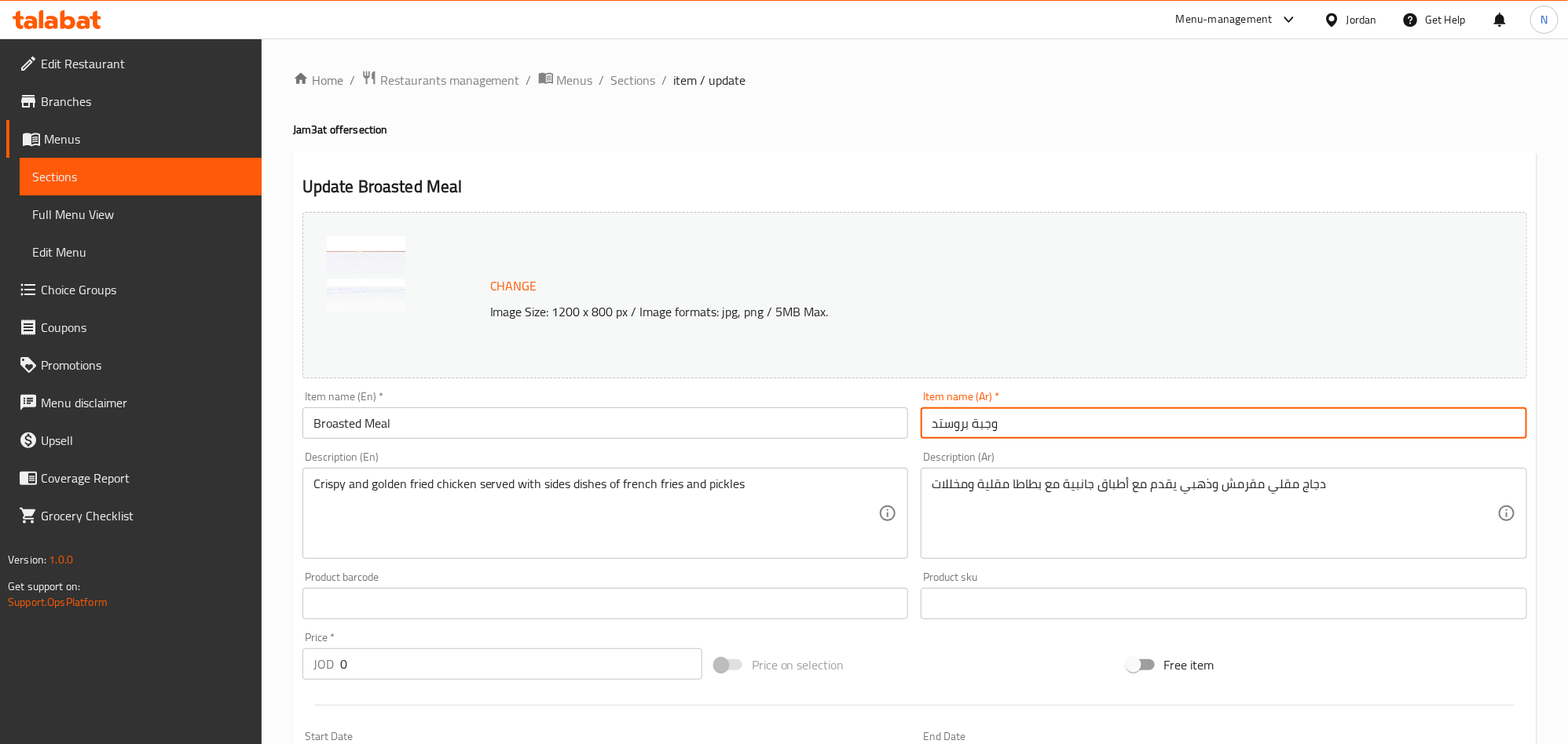
click at [999, 415] on input "وجبة بروستد" at bounding box center [1224, 423] width 607 height 31
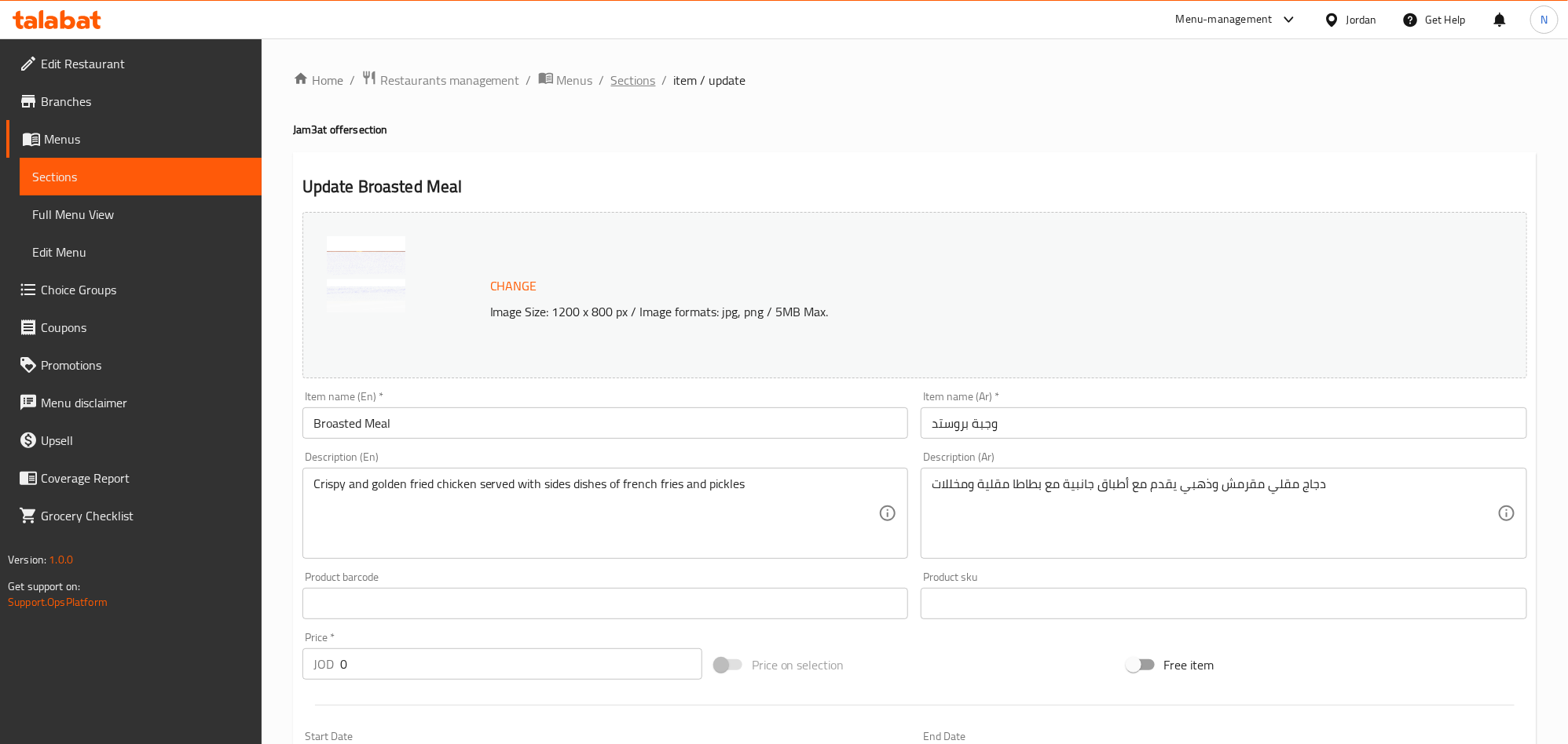
click at [639, 80] on span "Sections" at bounding box center [633, 80] width 45 height 19
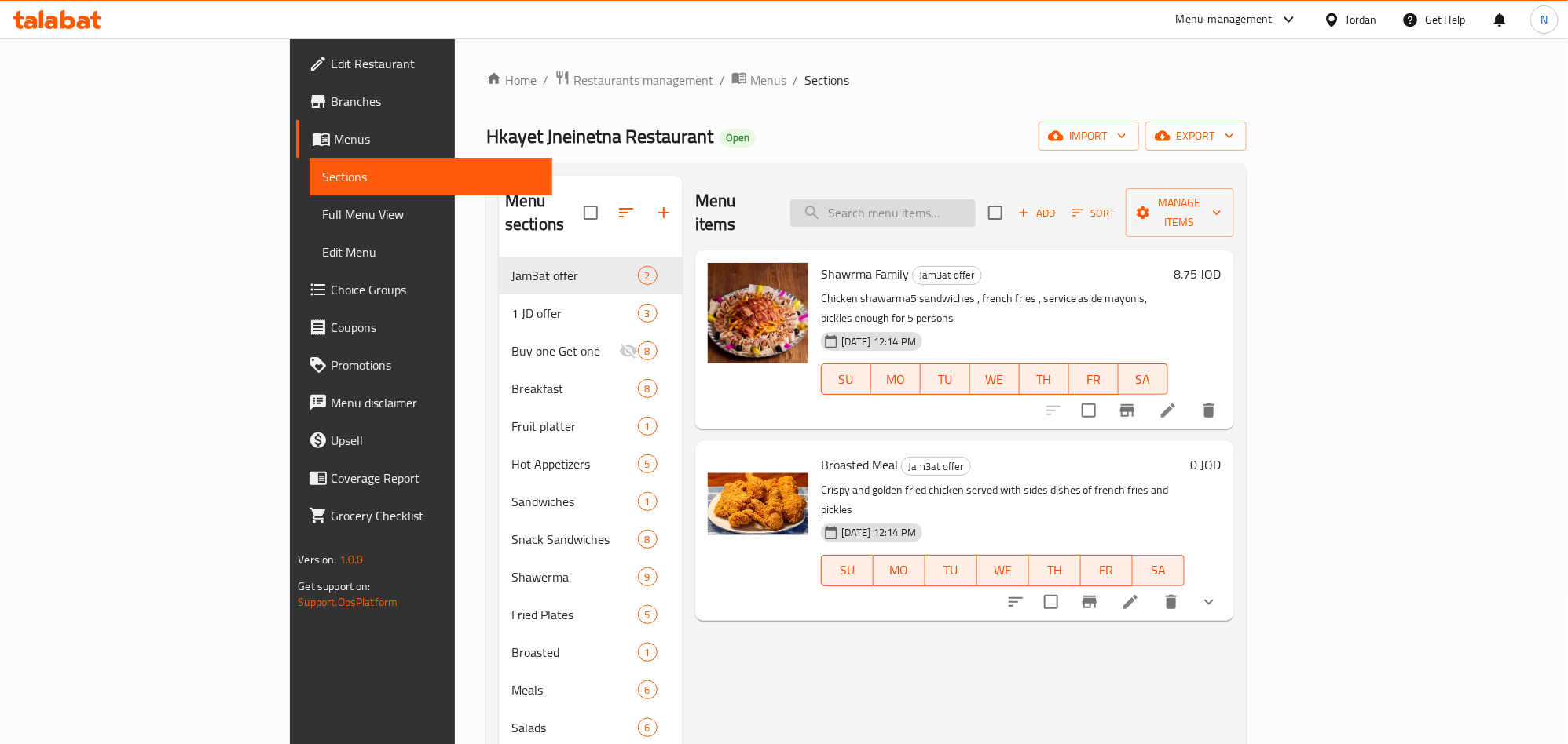
click at [976, 213] on input "search" at bounding box center [883, 213] width 186 height 28
paste input "Hakaya Plate"
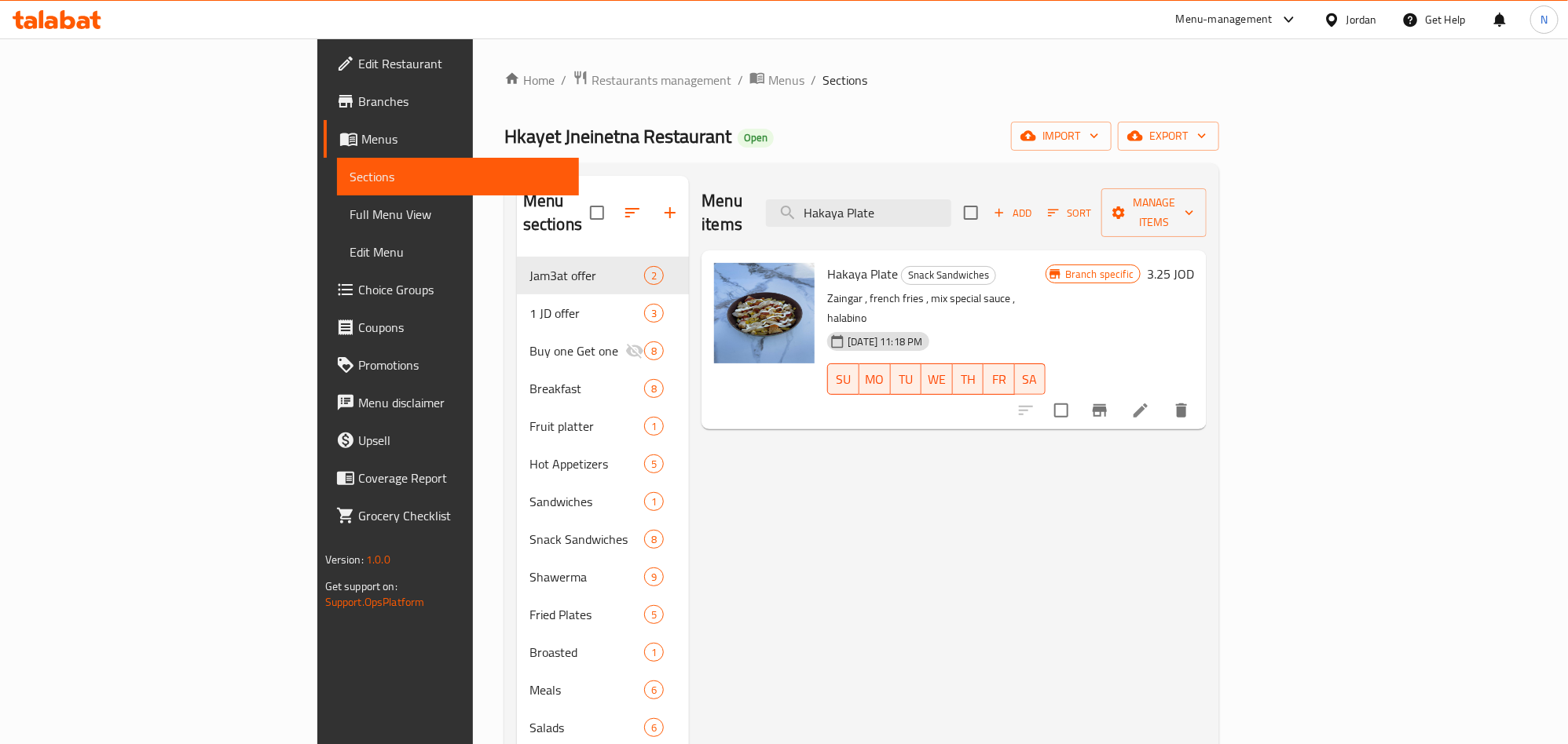
type input "Hakaya Plate"
click at [1163, 397] on li at bounding box center [1141, 411] width 44 height 28
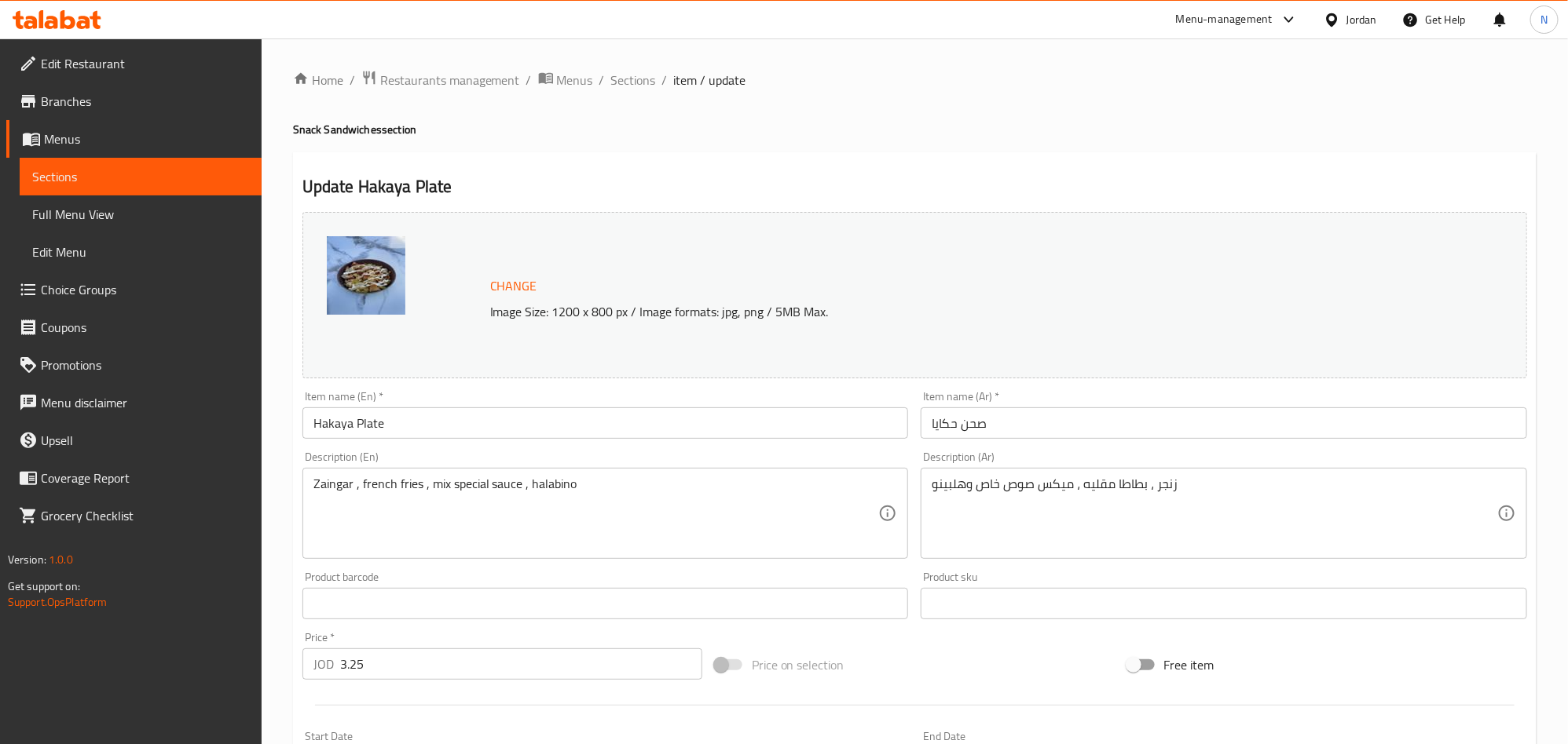
click at [1012, 424] on input "صحن حكايا" at bounding box center [1224, 423] width 607 height 31
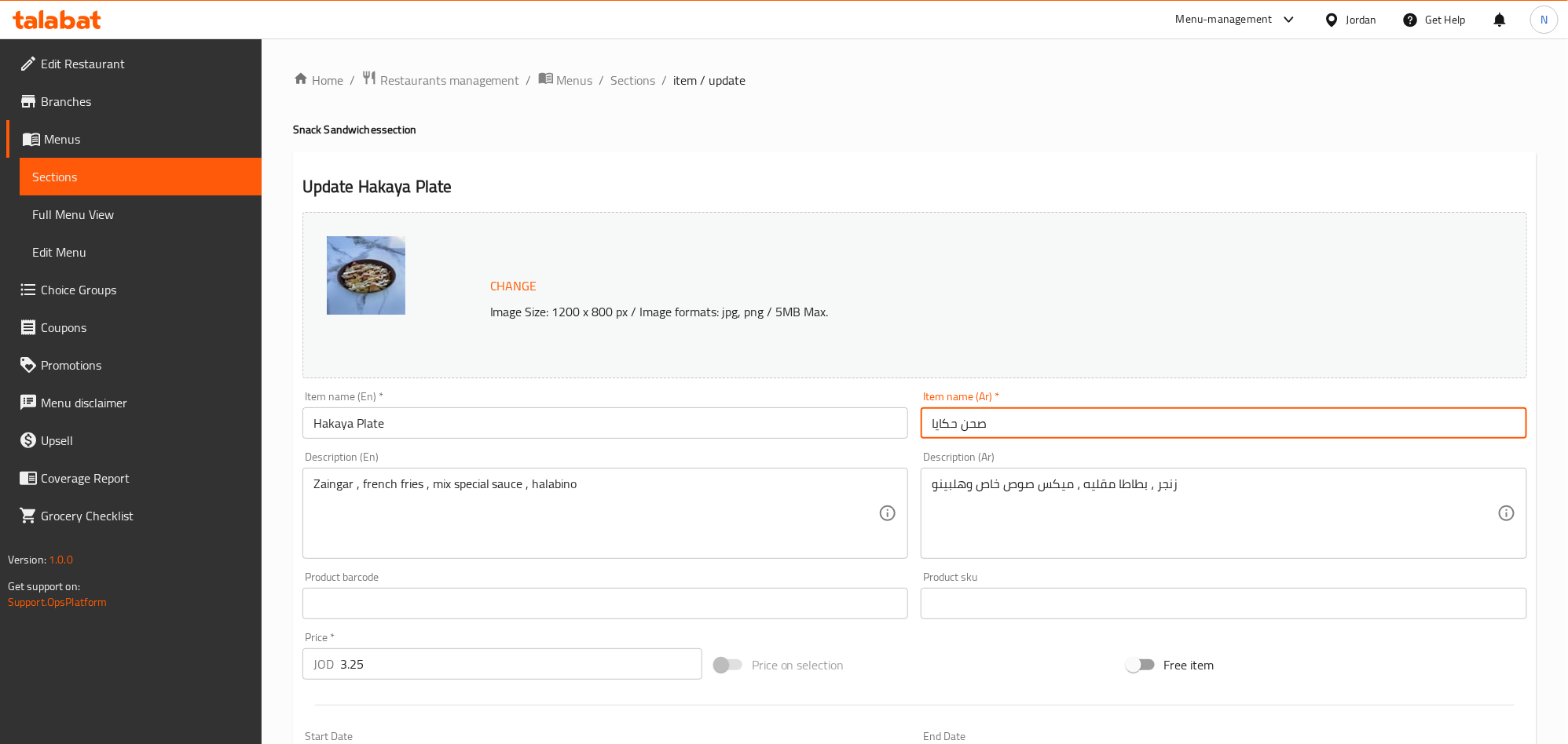
click at [1012, 424] on input "صحن حكايا" at bounding box center [1224, 423] width 607 height 31
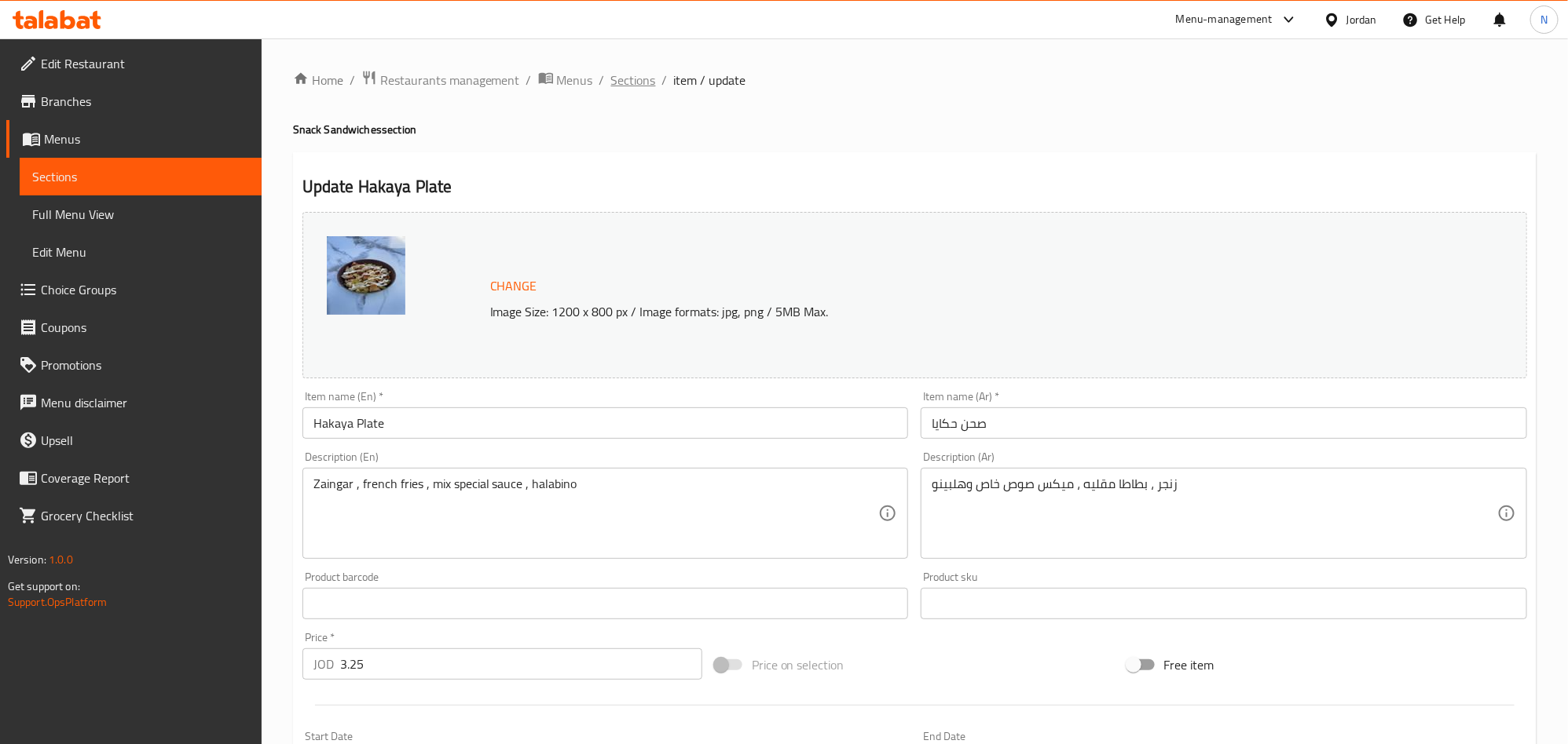
click at [635, 83] on span "Sections" at bounding box center [633, 80] width 45 height 19
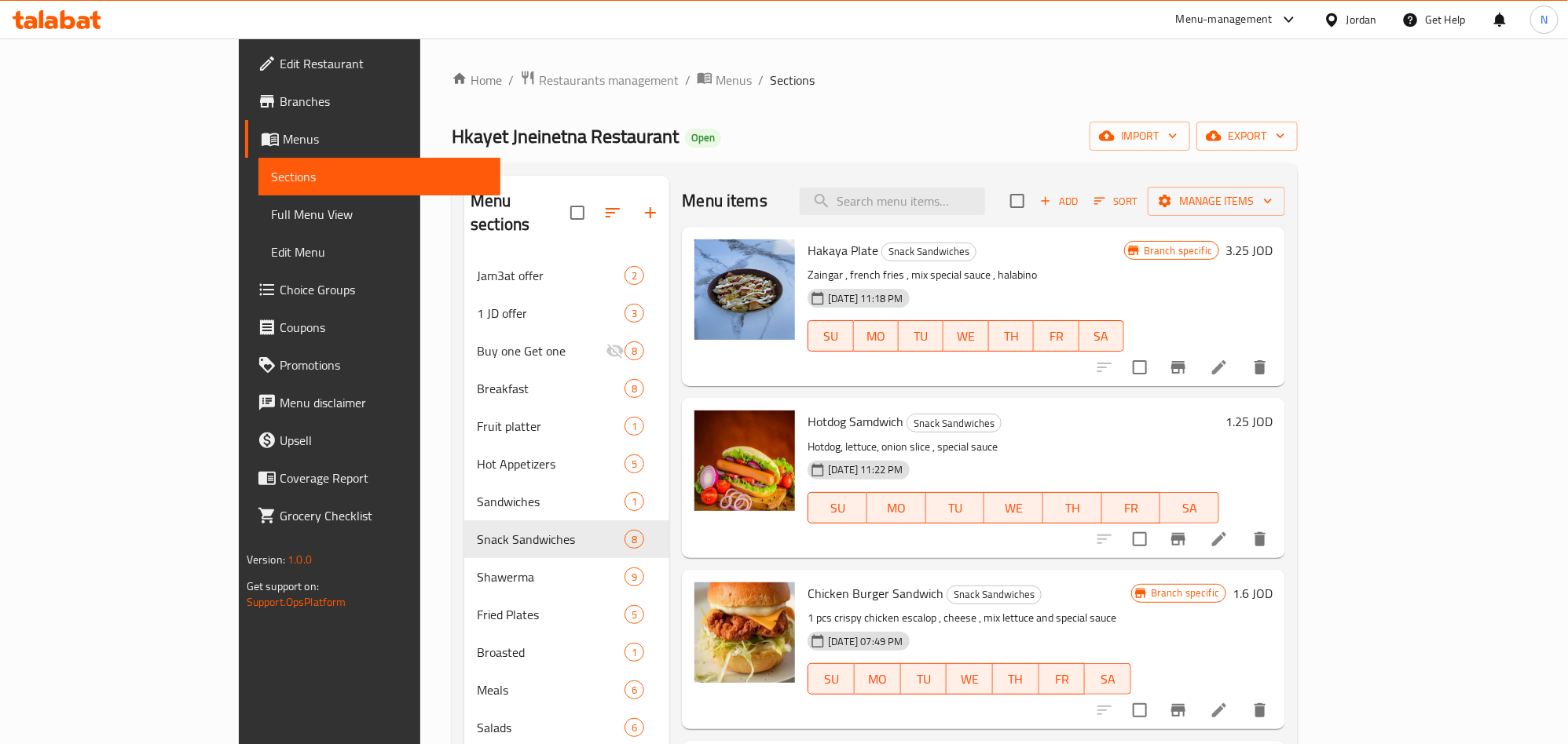
click at [1004, 220] on div "Menu items Add Sort Manage items" at bounding box center [983, 201] width 604 height 51
click at [985, 200] on input "search" at bounding box center [892, 201] width 186 height 28
paste input "Chicken Fajita Meal"
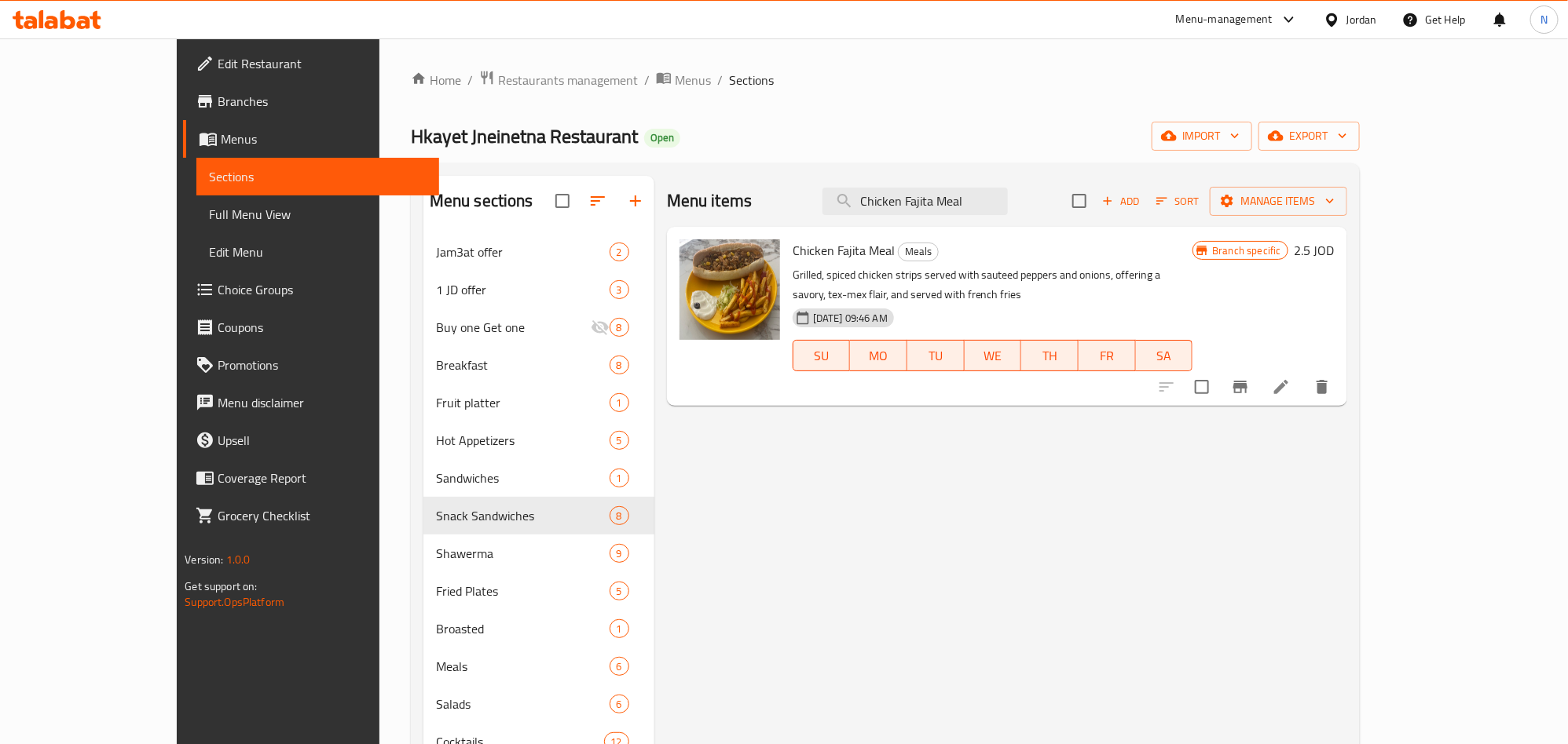
type input "Chicken Fajita Meal"
click at [1303, 375] on li at bounding box center [1281, 387] width 44 height 28
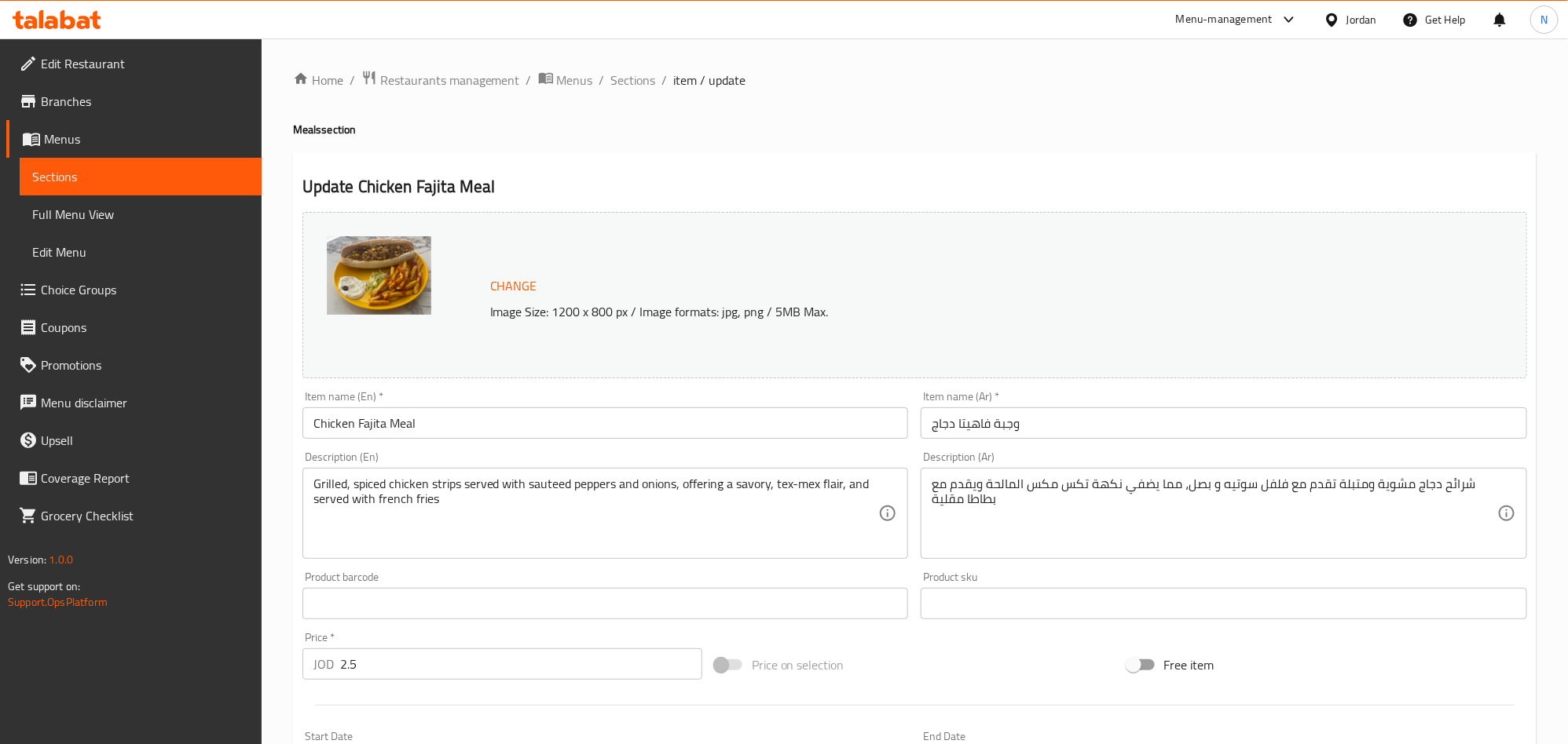
click at [976, 430] on input "وجبة فاهيتا دجاج" at bounding box center [1224, 423] width 607 height 31
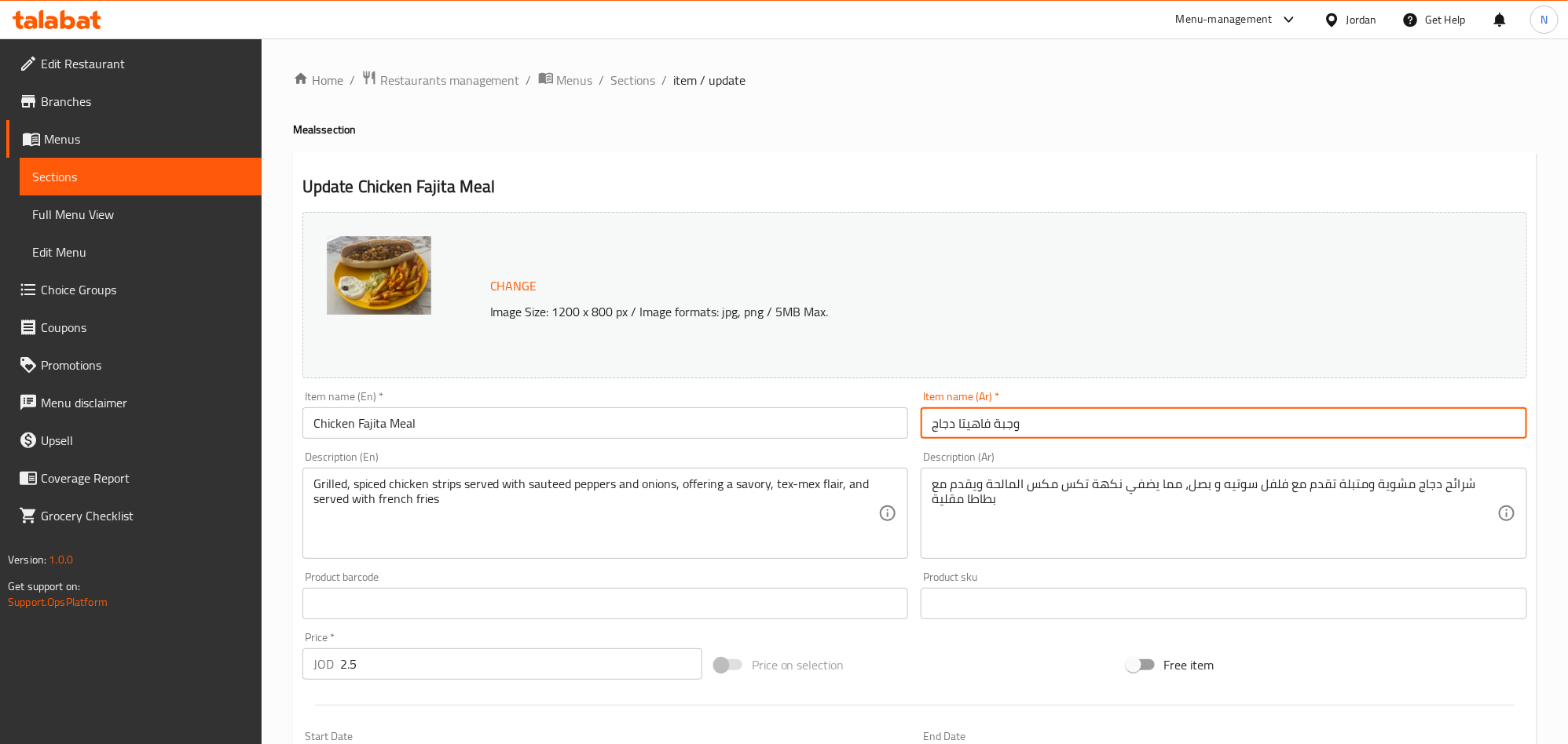
click at [976, 431] on input "وجبة فاهيتا دجاج" at bounding box center [1224, 423] width 607 height 31
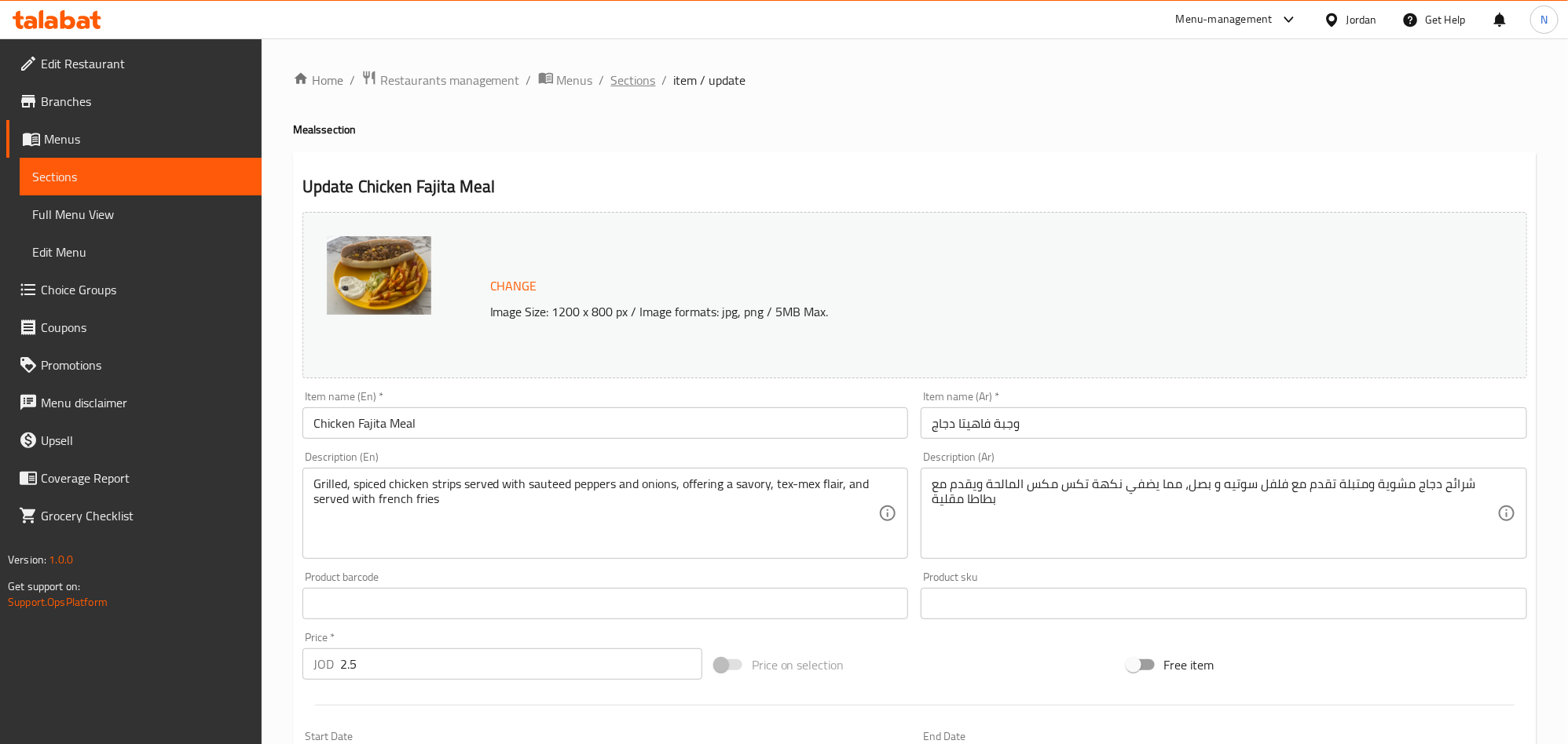
click at [646, 73] on span "Sections" at bounding box center [633, 80] width 45 height 19
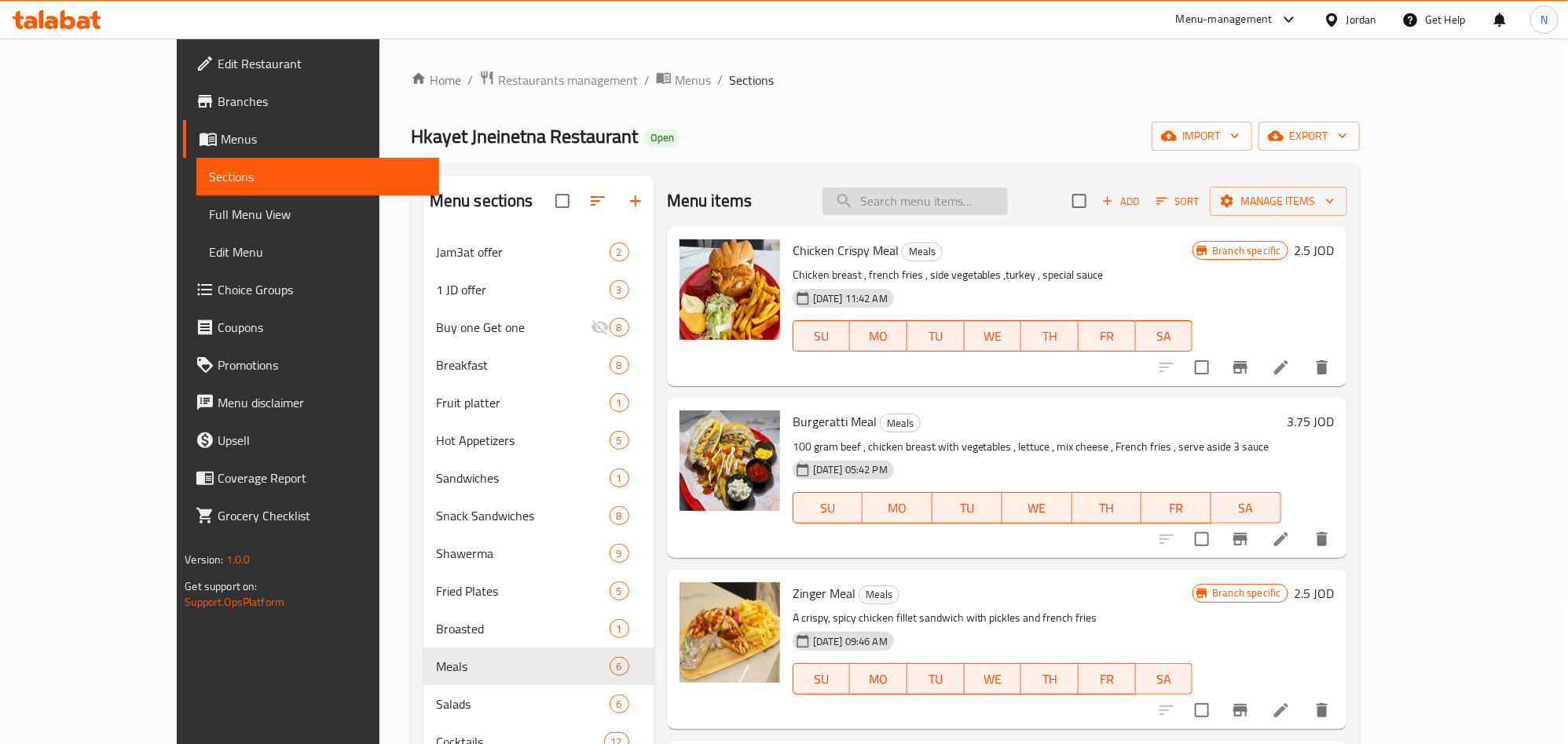
click at [943, 203] on input "search" at bounding box center [915, 201] width 186 height 28
paste input "Zinger Meal"
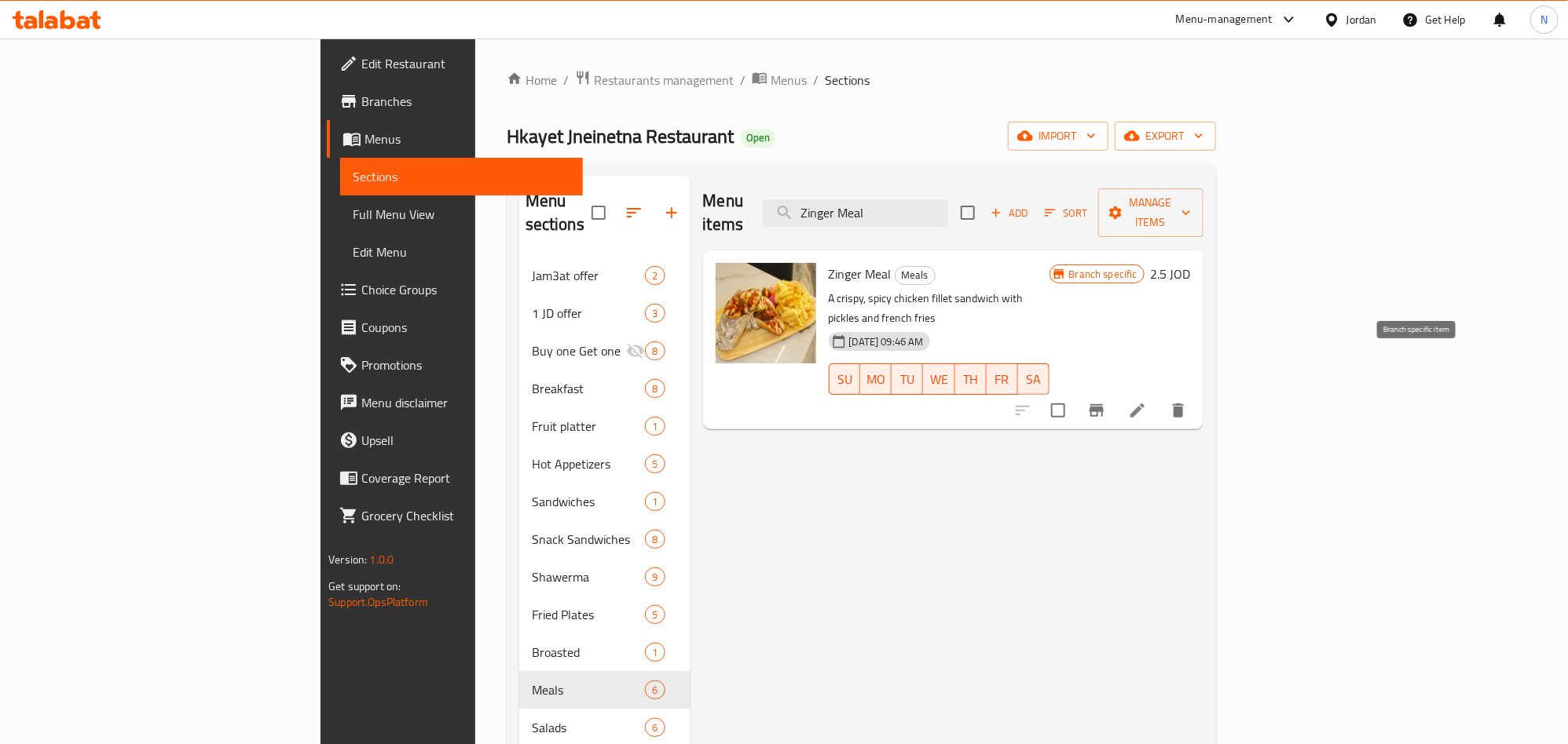
type input "Zinger Meal"
click at [1147, 401] on icon at bounding box center [1138, 411] width 19 height 19
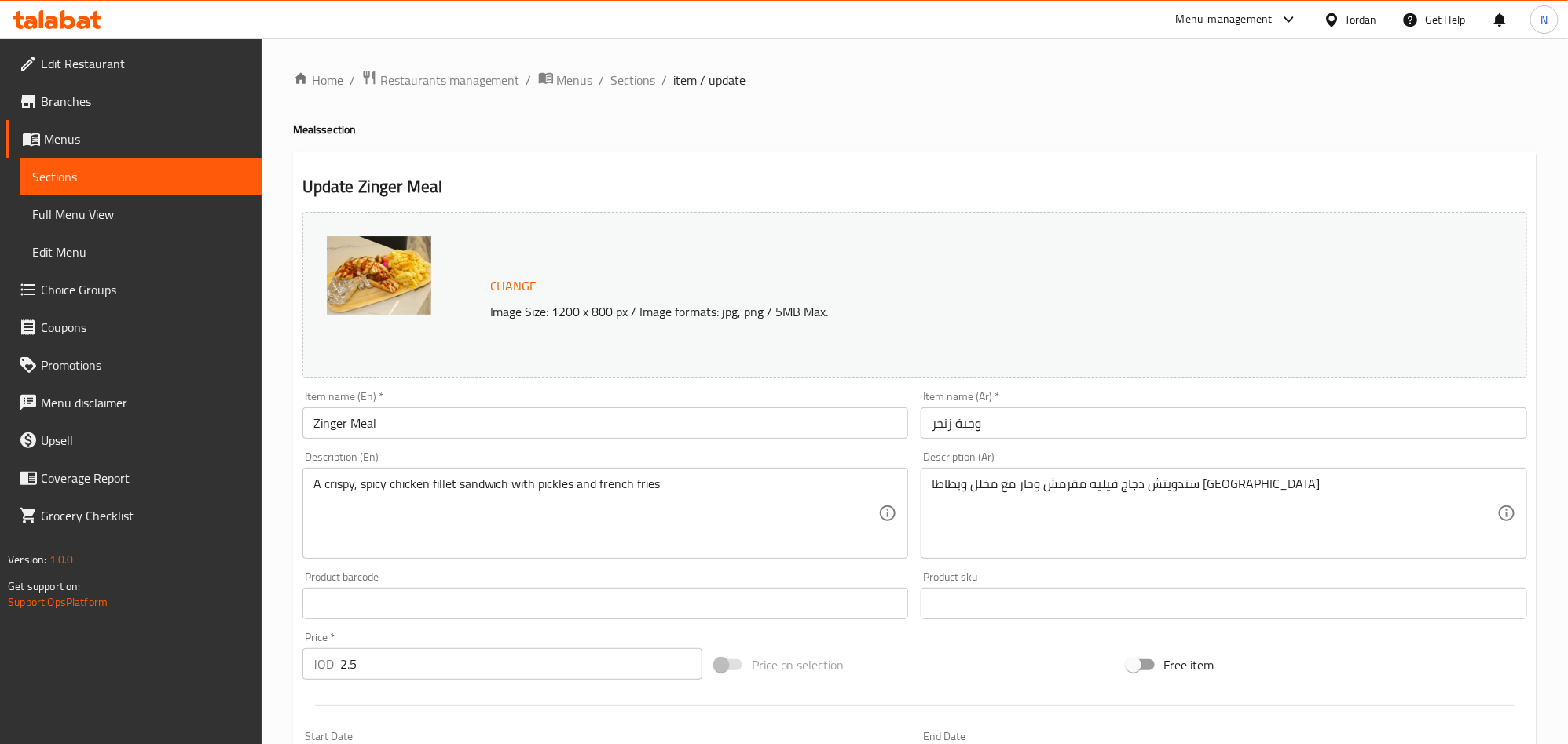
click at [1083, 418] on input "وجبة زنجر" at bounding box center [1224, 423] width 607 height 31
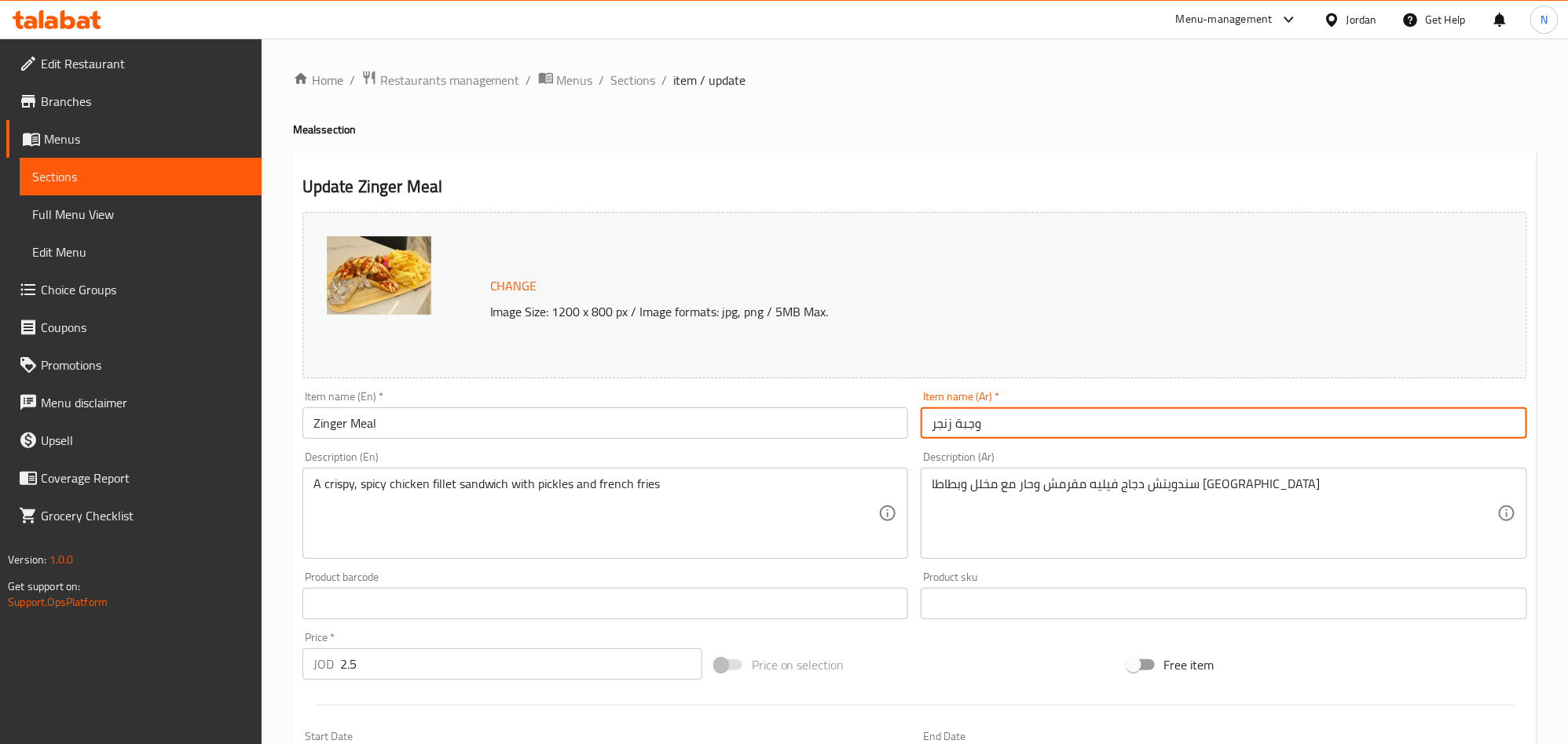
click at [1083, 418] on input "وجبة زنجر" at bounding box center [1224, 423] width 607 height 31
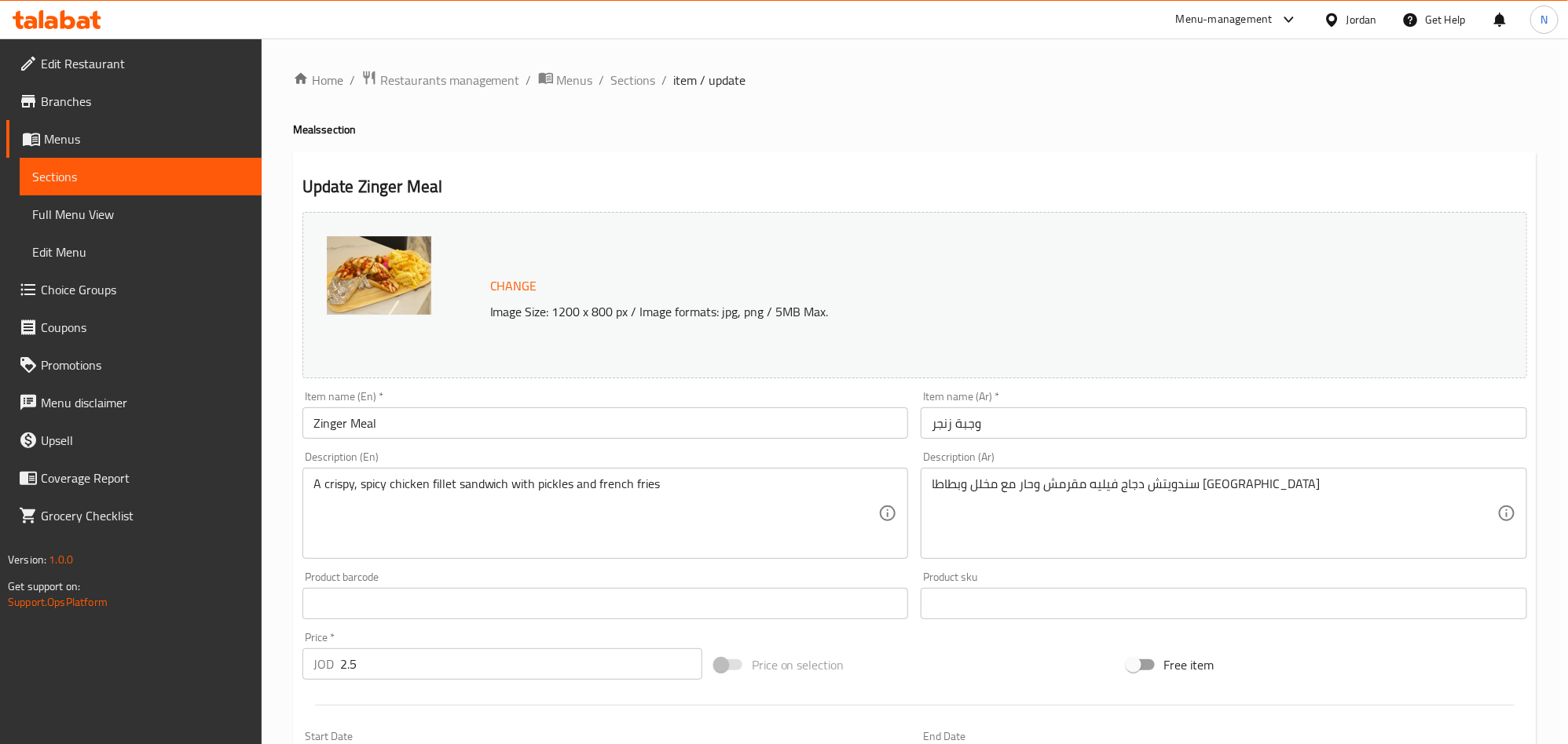
click at [625, 80] on span "Sections" at bounding box center [633, 80] width 45 height 19
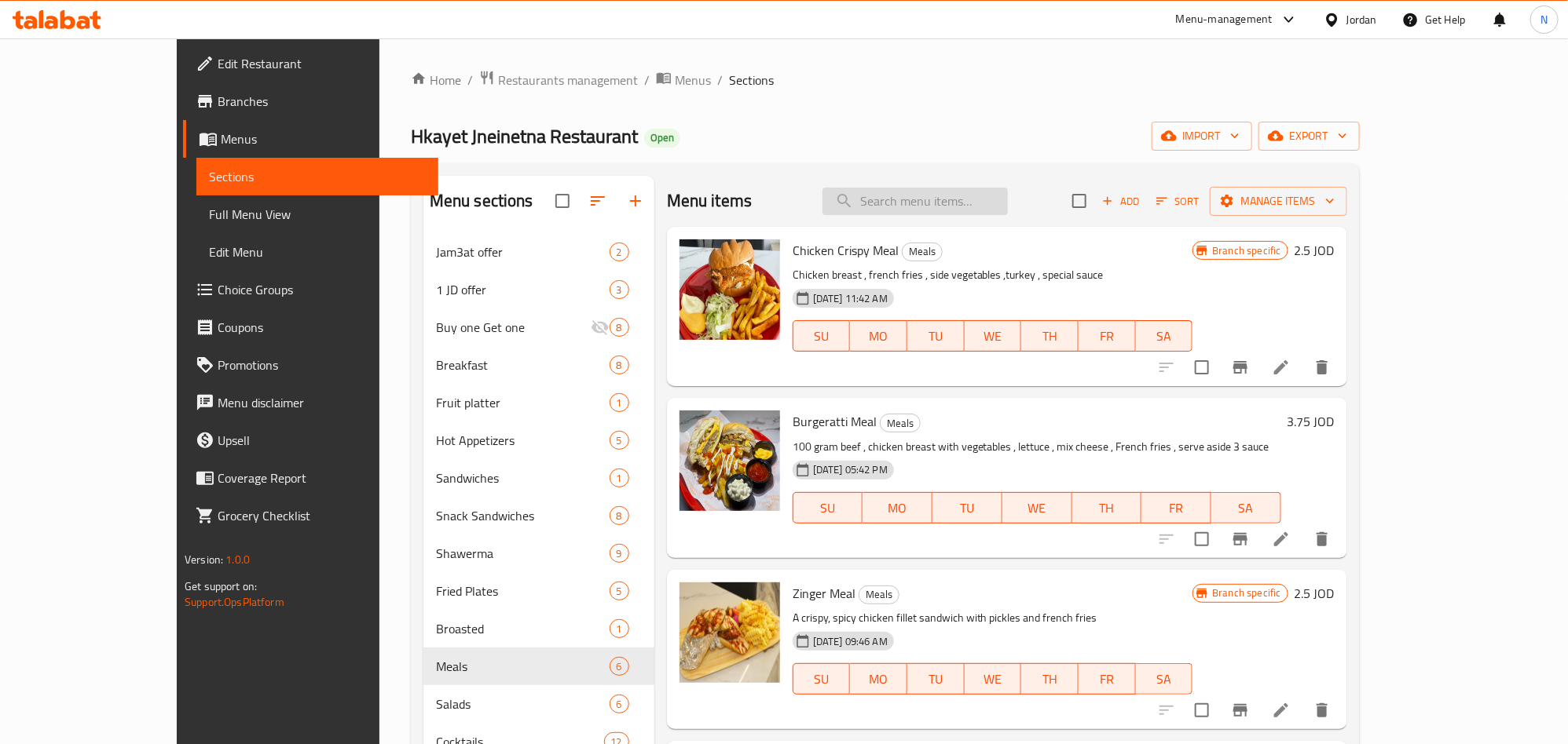
click at [932, 203] on input "search" at bounding box center [915, 201] width 186 height 28
paste input "Chicken Burger Meal"
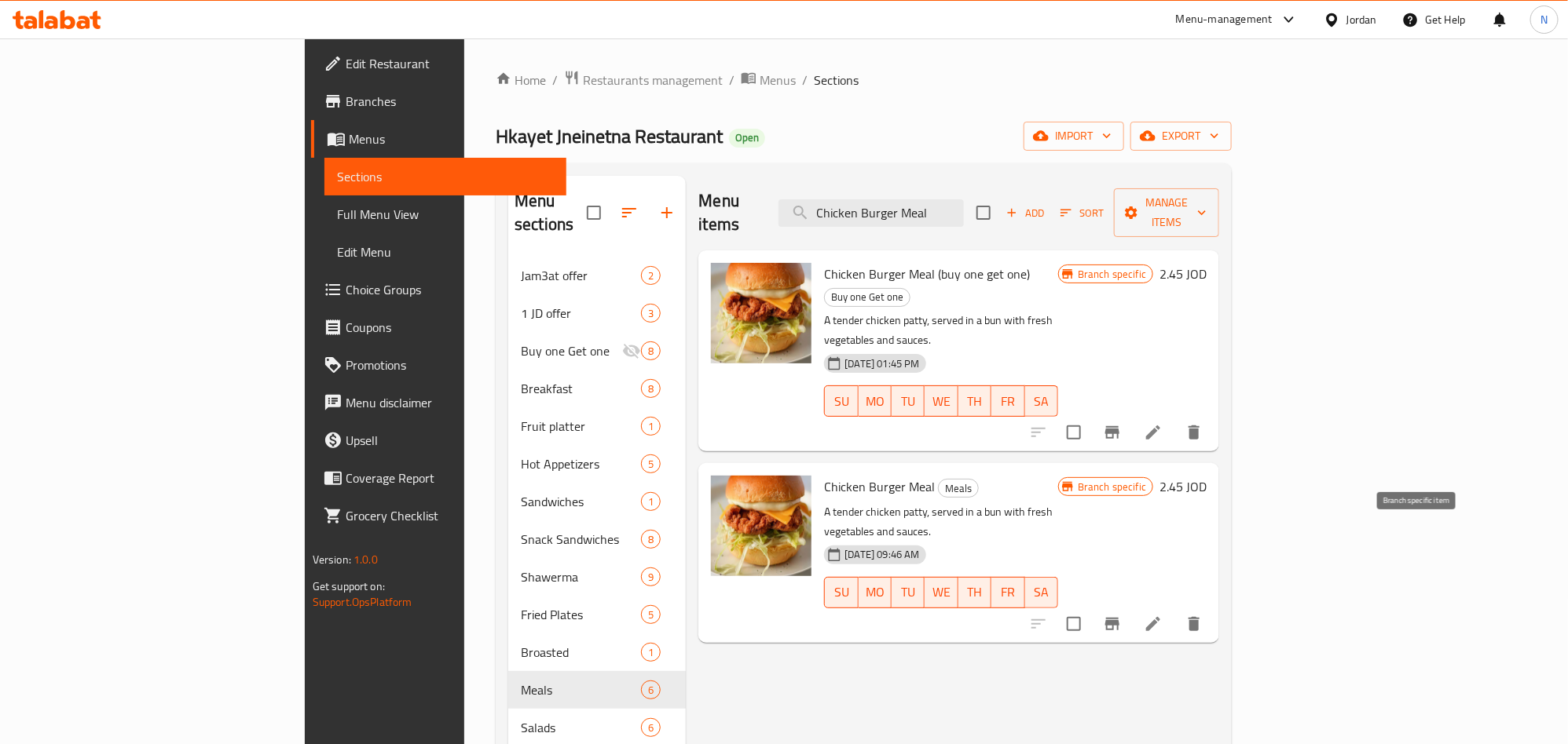
type input "Chicken Burger Meal"
click at [1163, 614] on icon at bounding box center [1153, 624] width 19 height 19
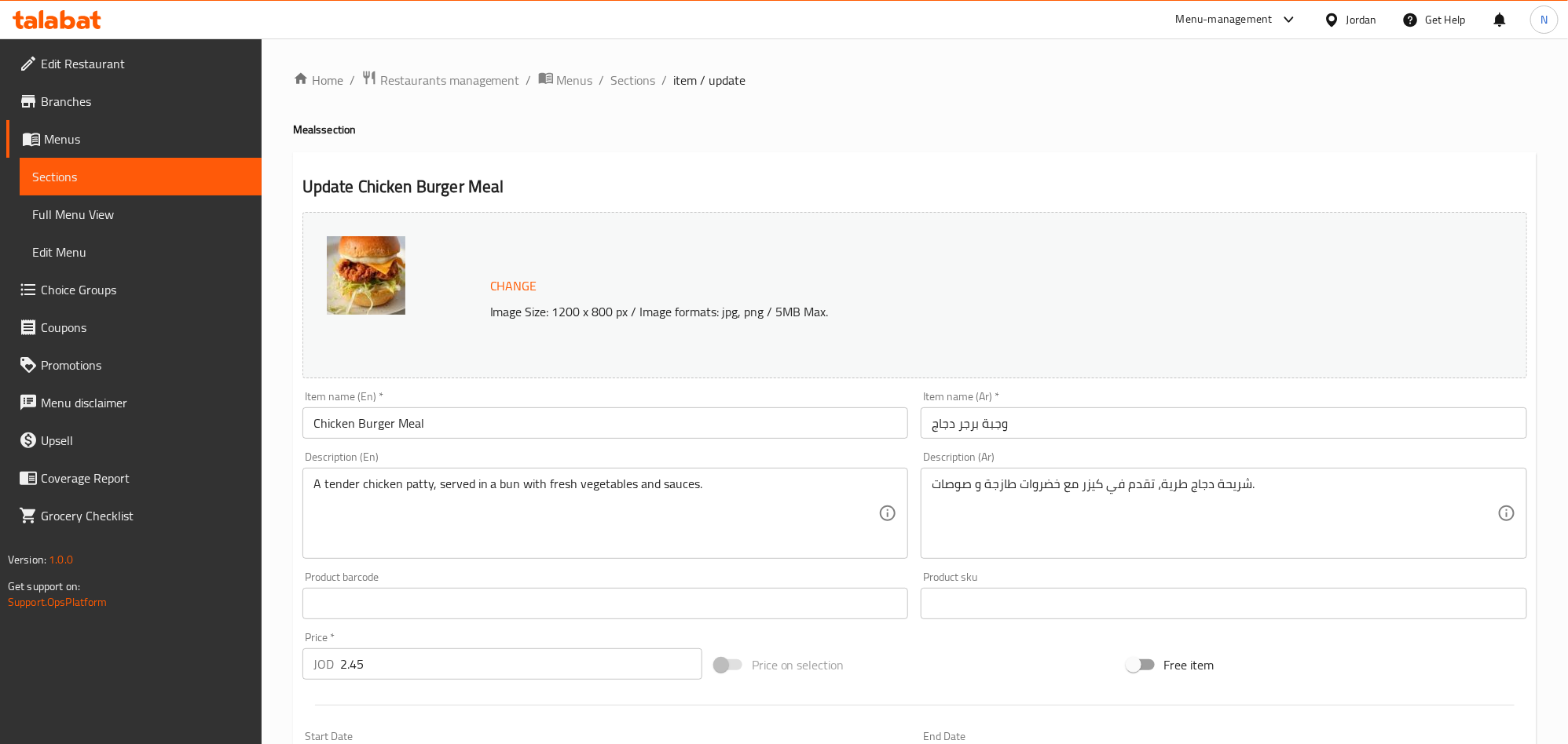
click at [614, 422] on input "Chicken Burger Meal" at bounding box center [606, 423] width 607 height 31
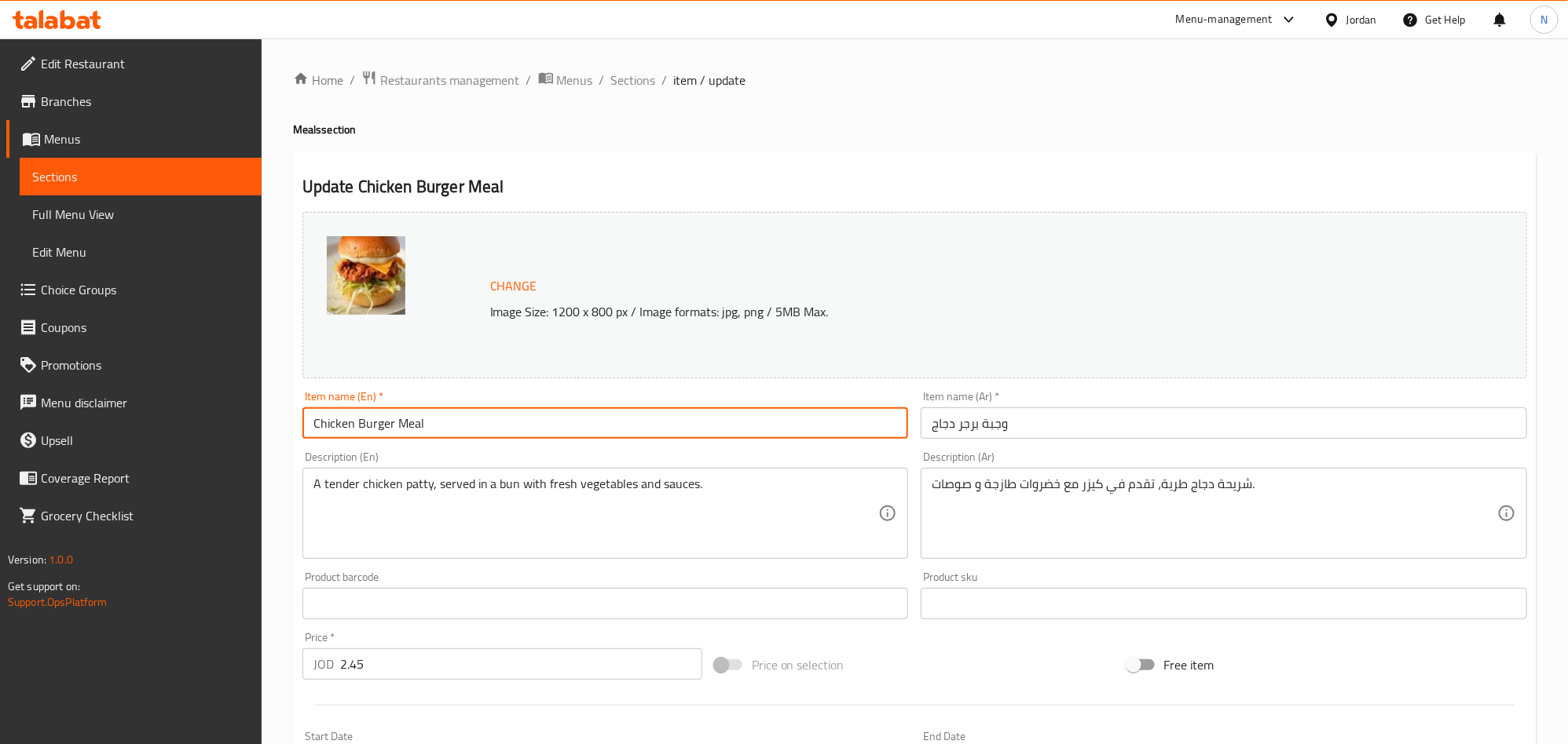
click at [1175, 441] on div "Item name (Ar)   * وجبة برجر دجاج Item name (Ar) *" at bounding box center [1224, 415] width 619 height 61
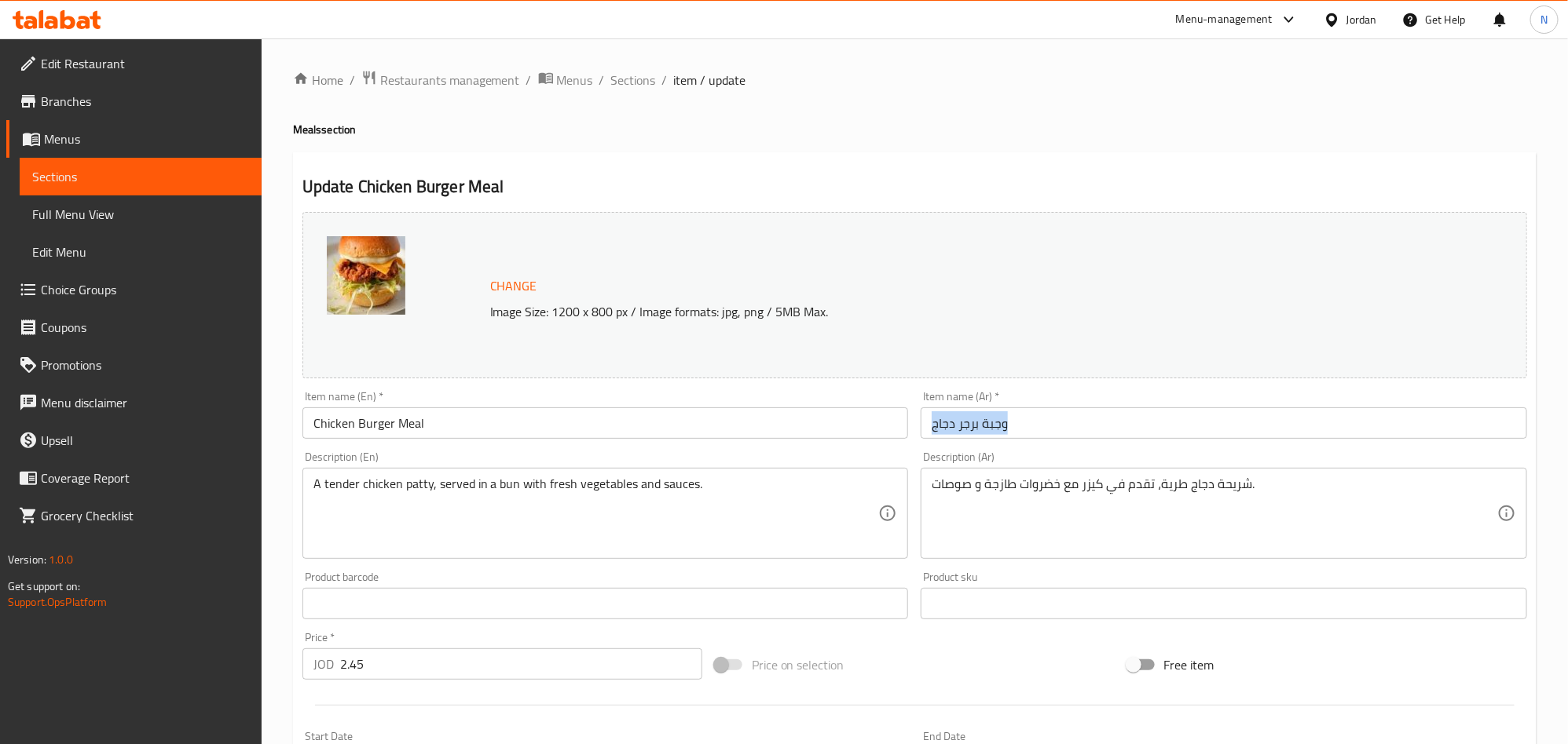
click at [1175, 441] on div "Item name (Ar)   * وجبة برجر دجاج Item name (Ar) *" at bounding box center [1224, 415] width 619 height 61
click at [1002, 431] on input "وجبة برجر دجاج" at bounding box center [1224, 423] width 607 height 31
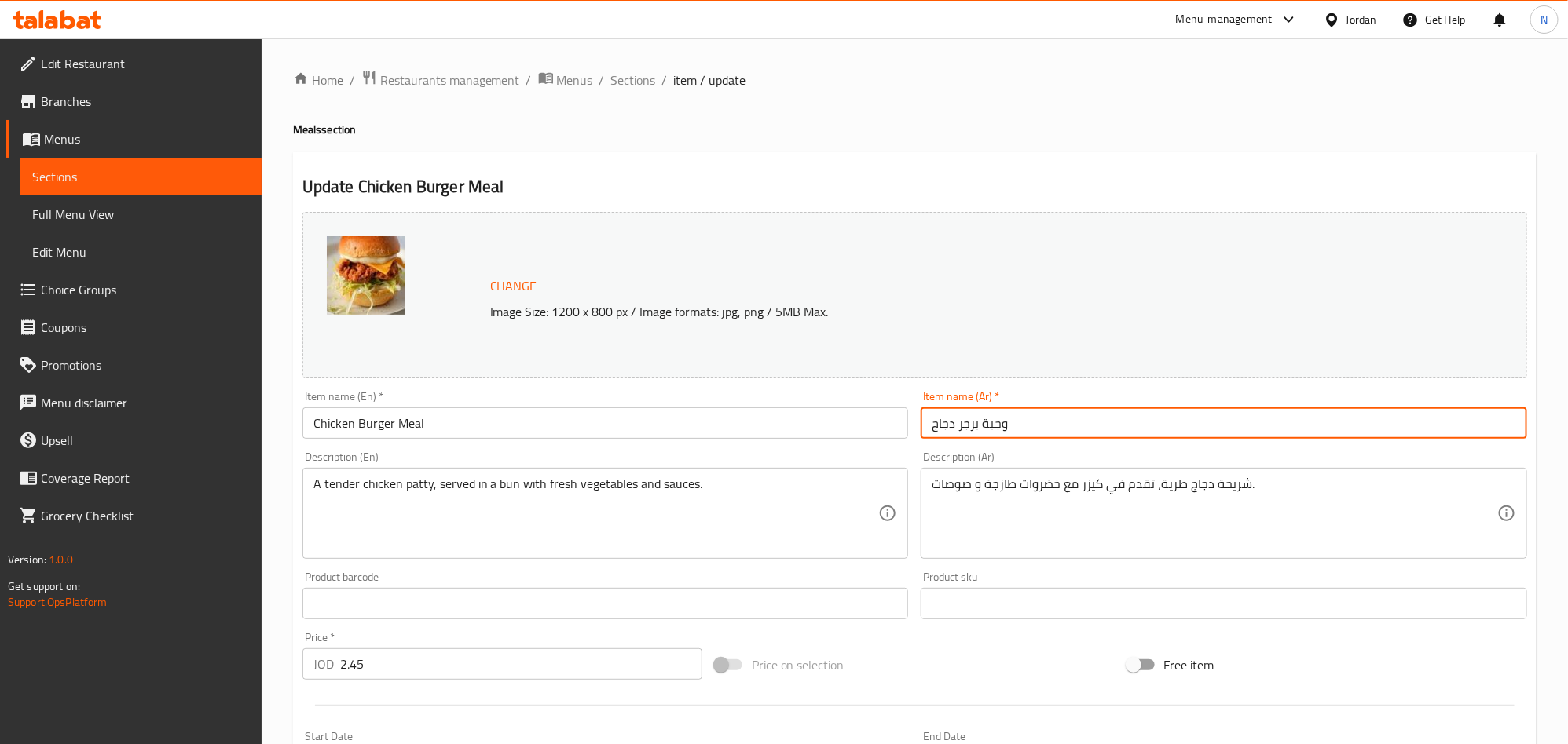
click at [1002, 431] on input "وجبة برجر دجاج" at bounding box center [1224, 423] width 607 height 31
click at [619, 83] on span "Sections" at bounding box center [633, 80] width 45 height 19
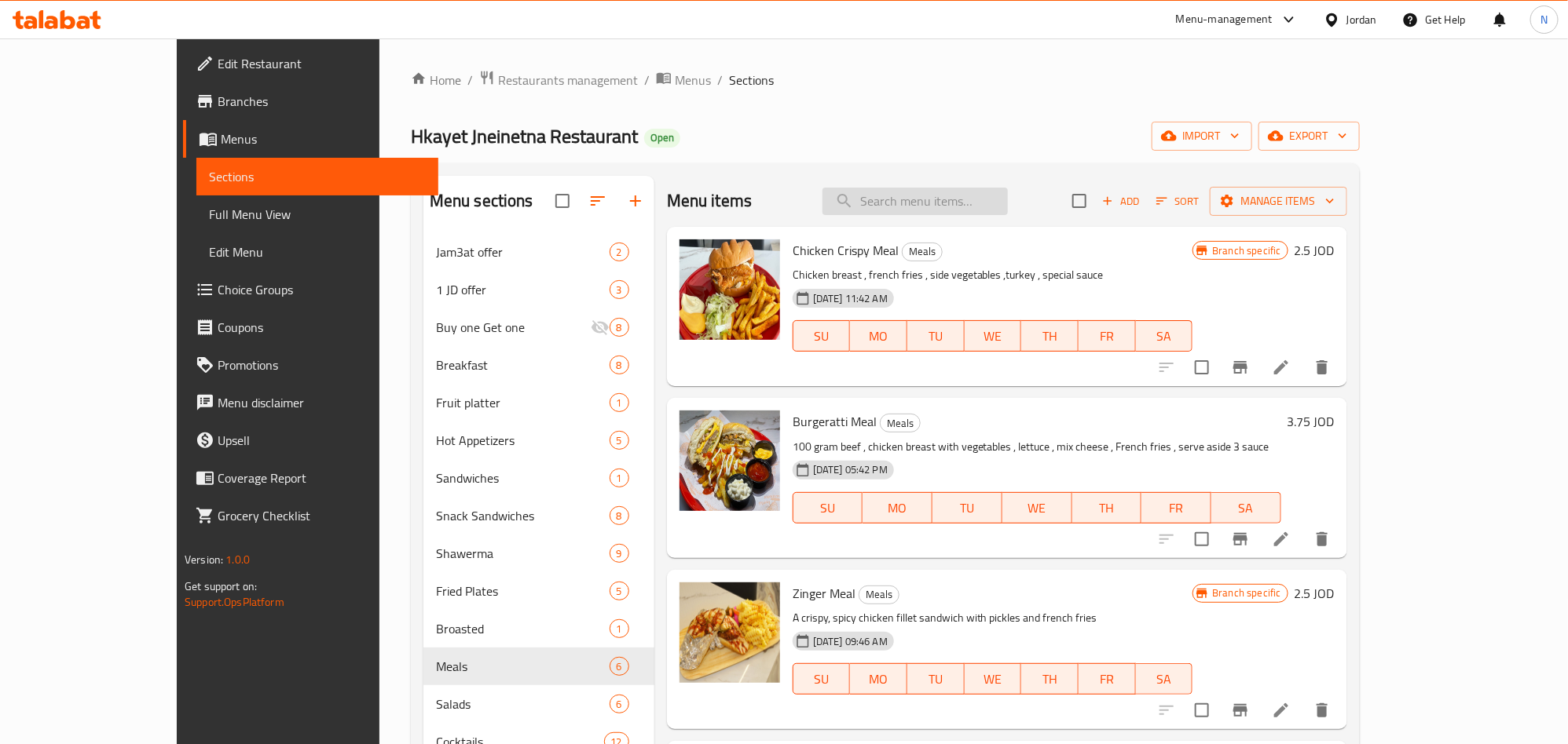
click at [932, 209] on input "search" at bounding box center [915, 201] width 186 height 28
paste input "Meat Burger Meal"
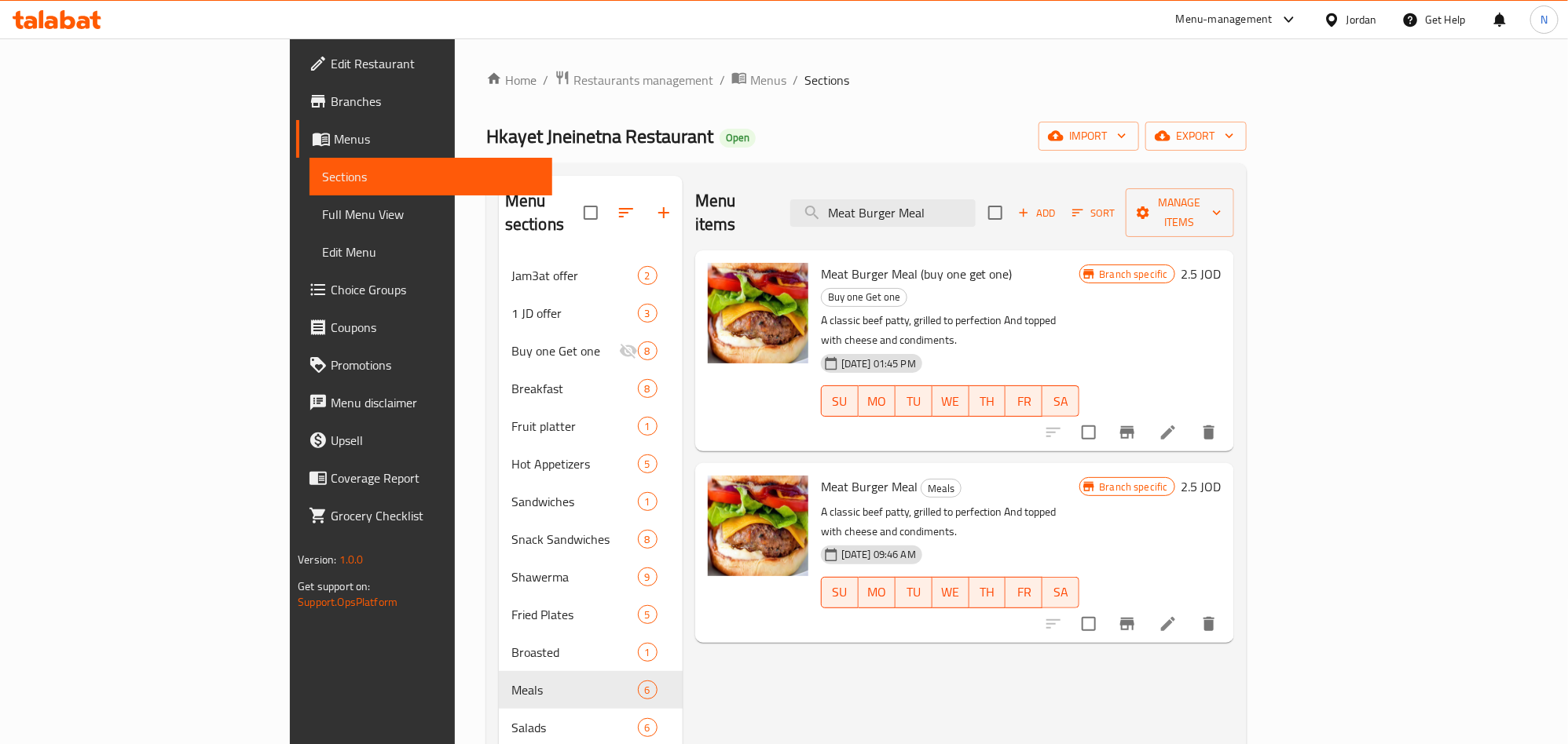
type input "Meat Burger Meal"
click at [1190, 610] on li at bounding box center [1168, 624] width 44 height 28
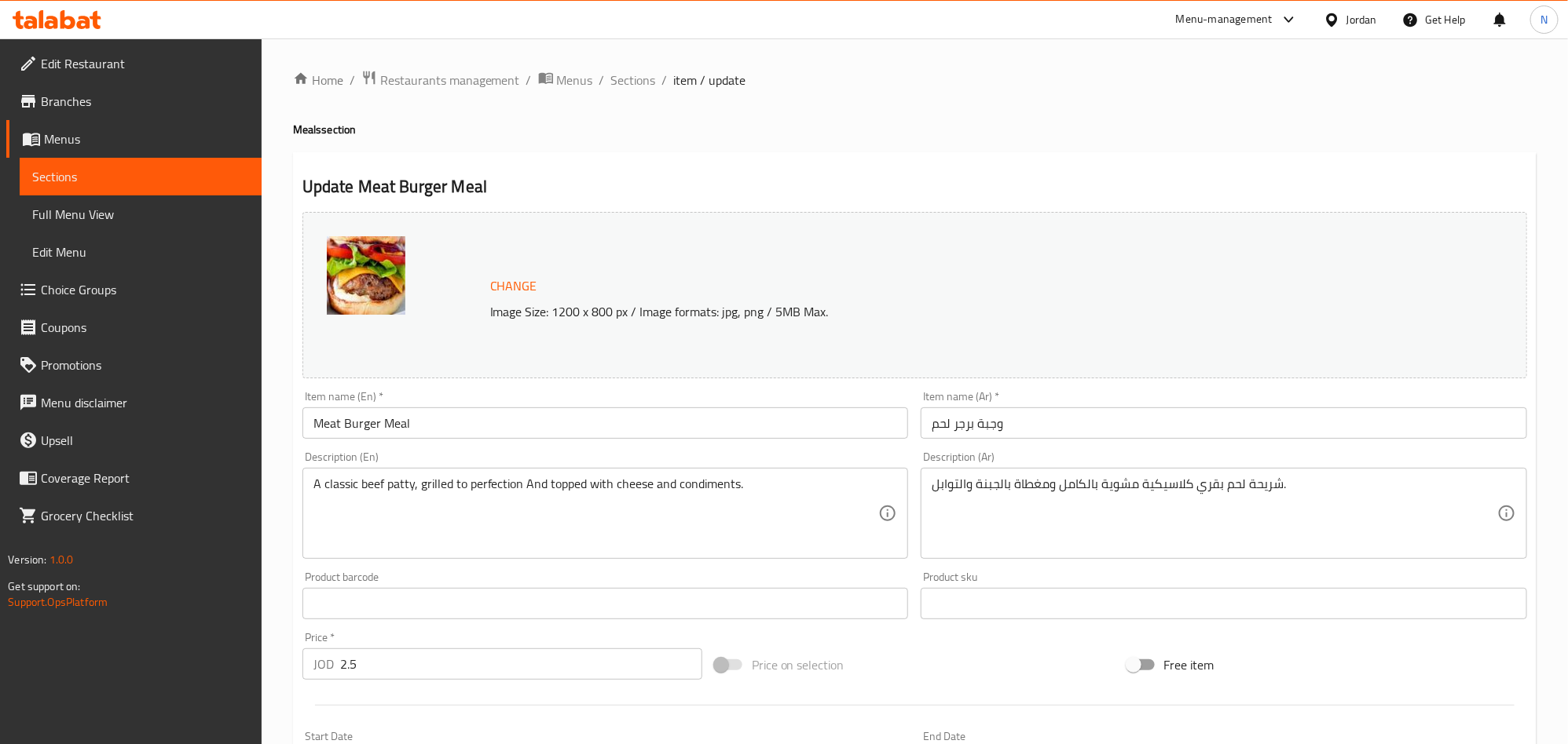
click at [1026, 417] on input "وجبة برجر لحم" at bounding box center [1224, 423] width 607 height 31
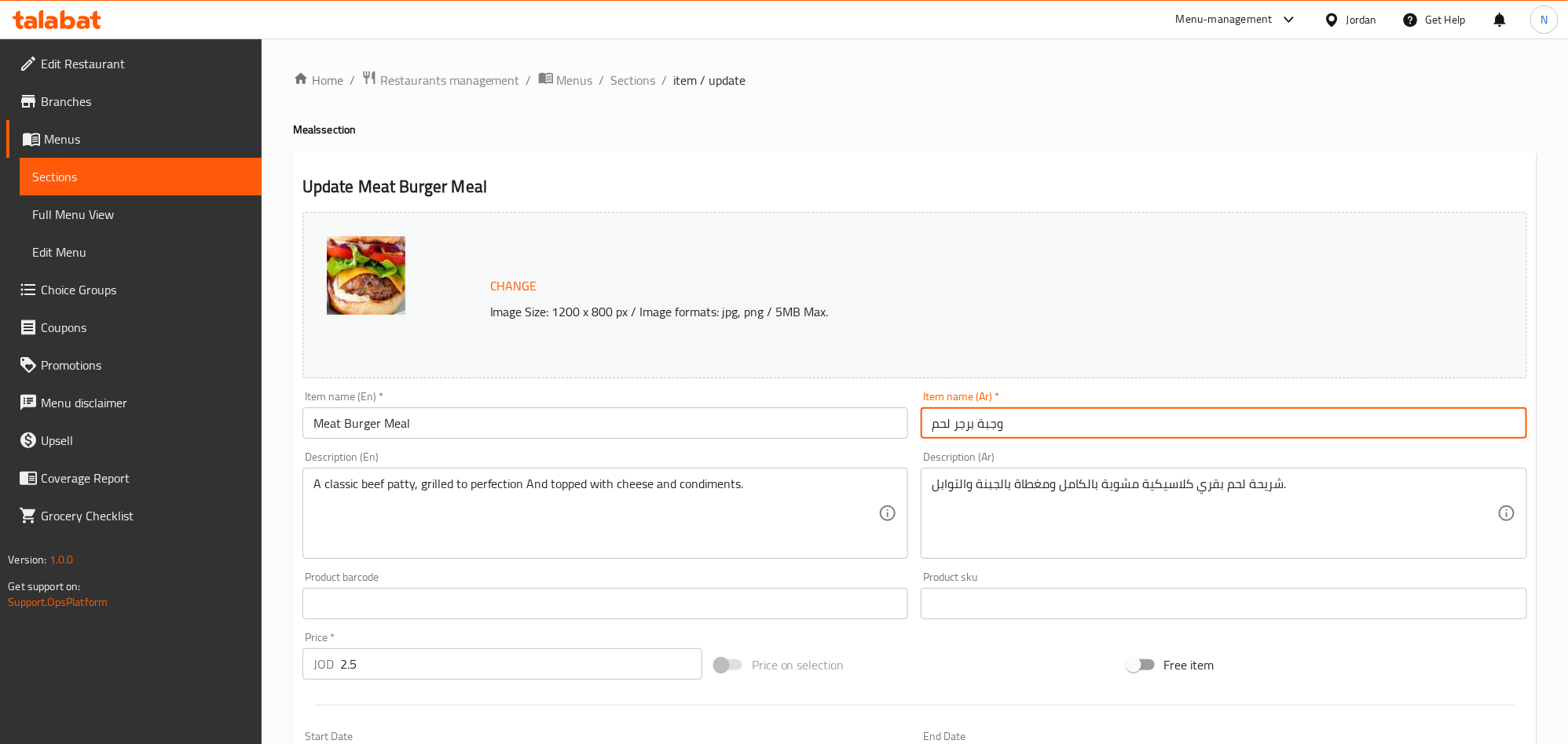
click at [1026, 417] on input "وجبة برجر لحم" at bounding box center [1224, 423] width 607 height 31
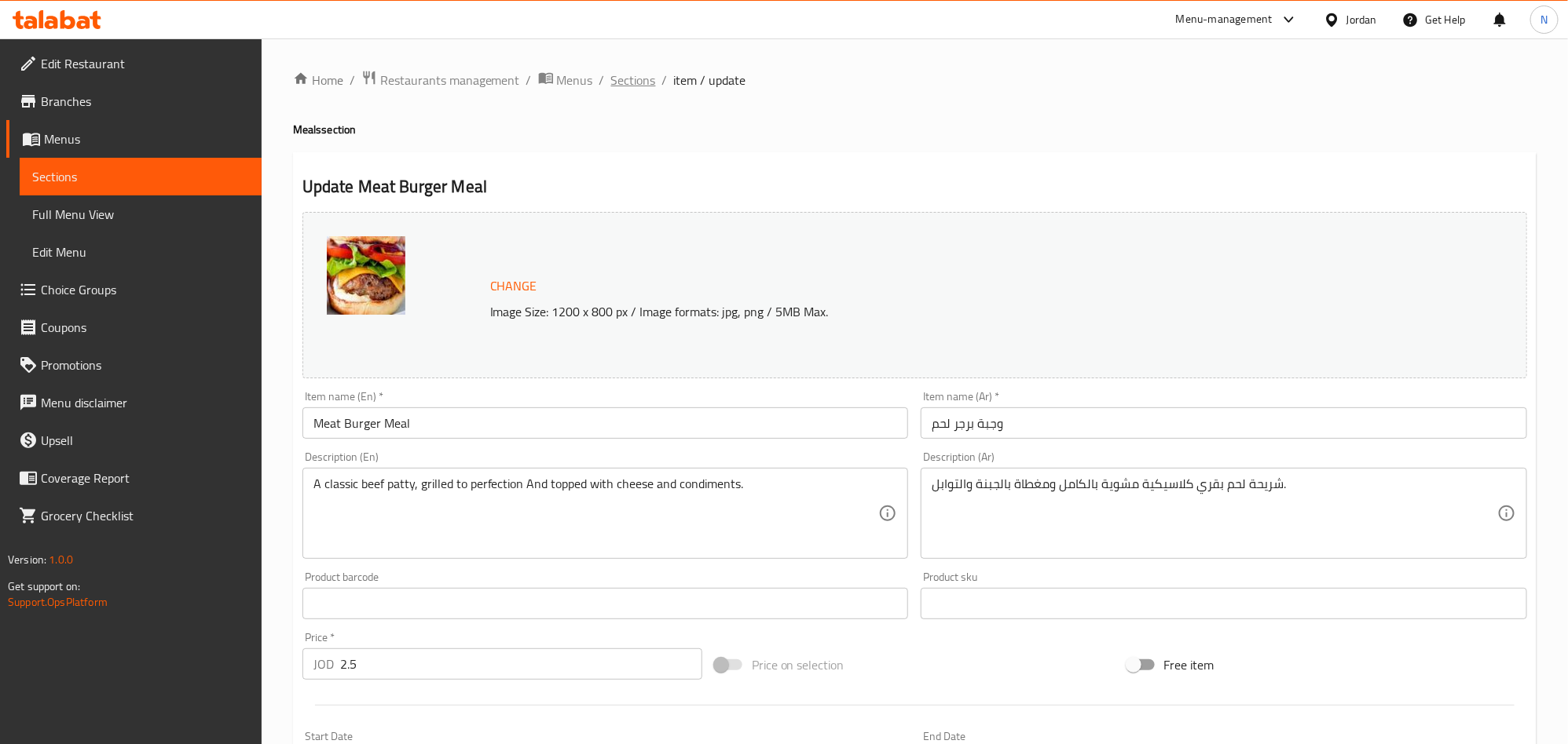
click at [628, 72] on span "Sections" at bounding box center [633, 80] width 45 height 19
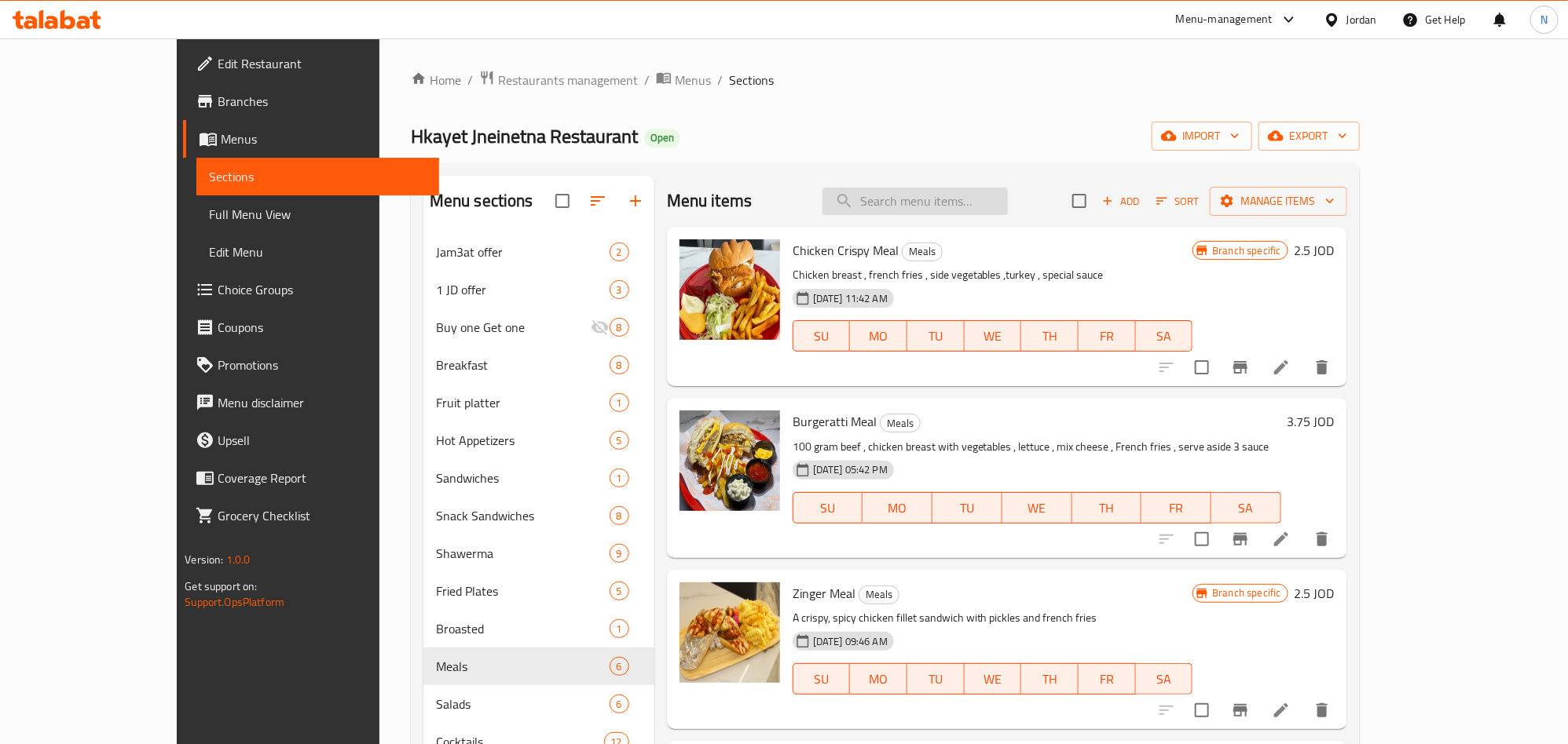
click at [983, 210] on input "search" at bounding box center [915, 201] width 186 height 28
paste input "Shawrma Toast Meal"
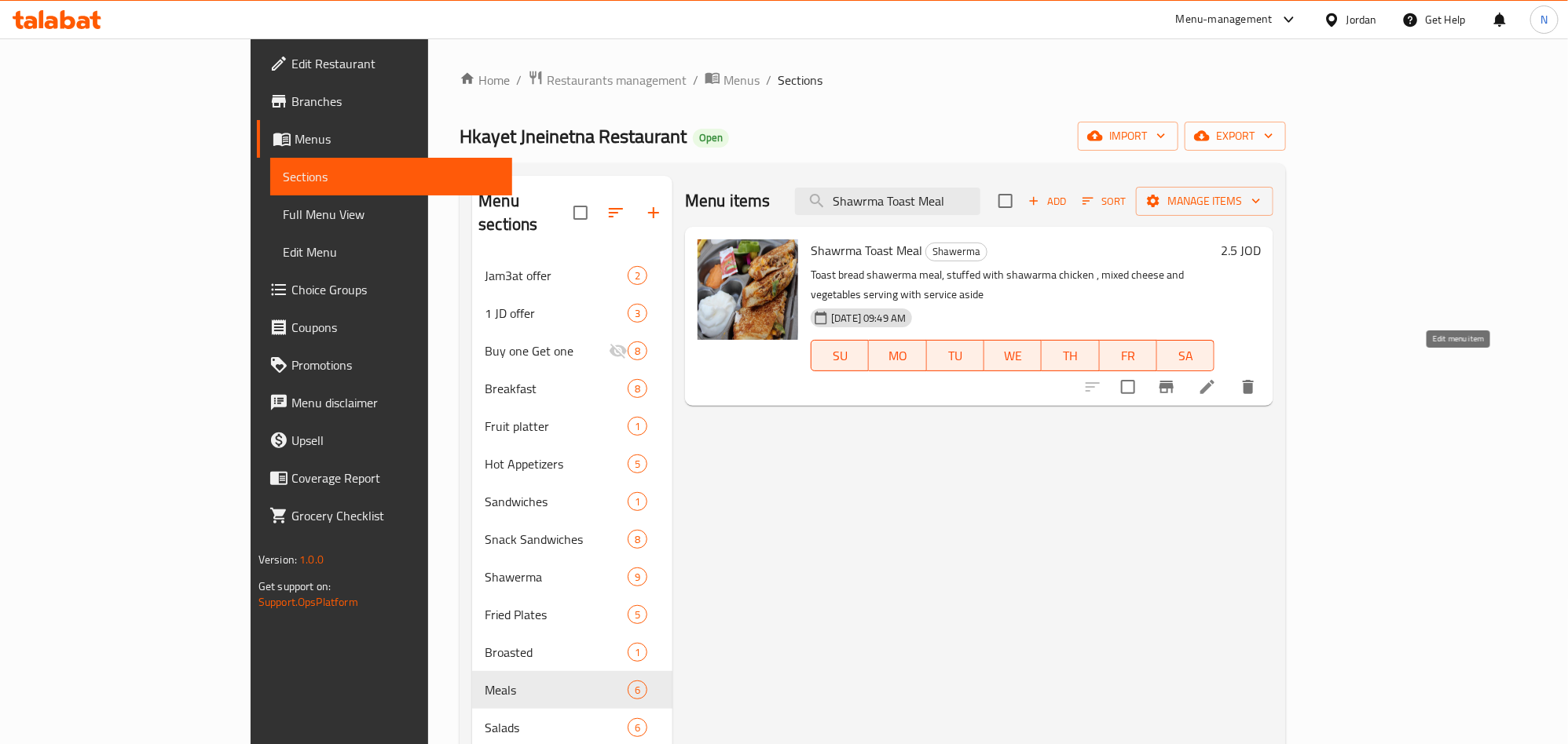
type input "Shawrma Toast Meal"
click at [1217, 378] on icon at bounding box center [1208, 387] width 19 height 19
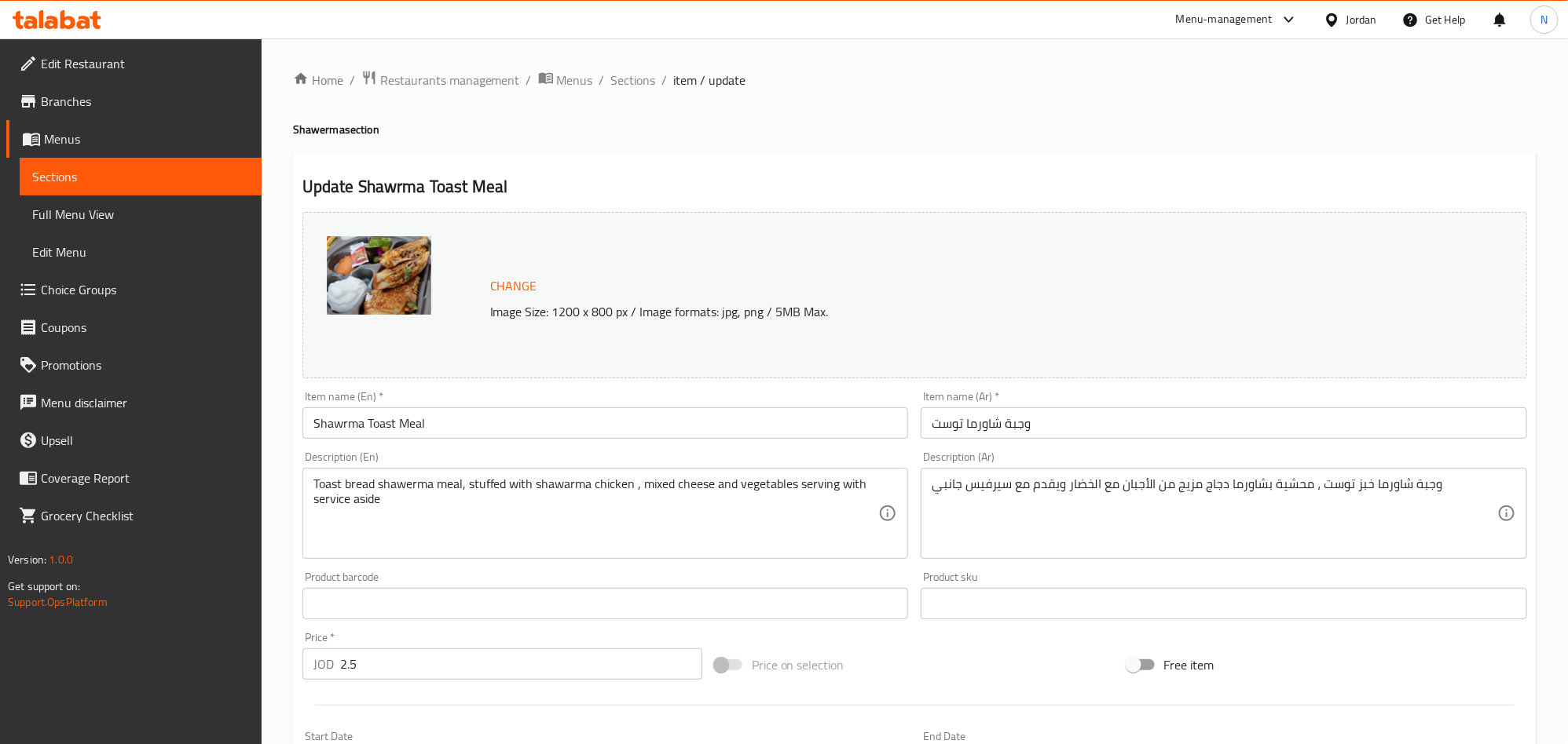
click at [990, 419] on input "وجبة شاورما توست" at bounding box center [1224, 423] width 607 height 31
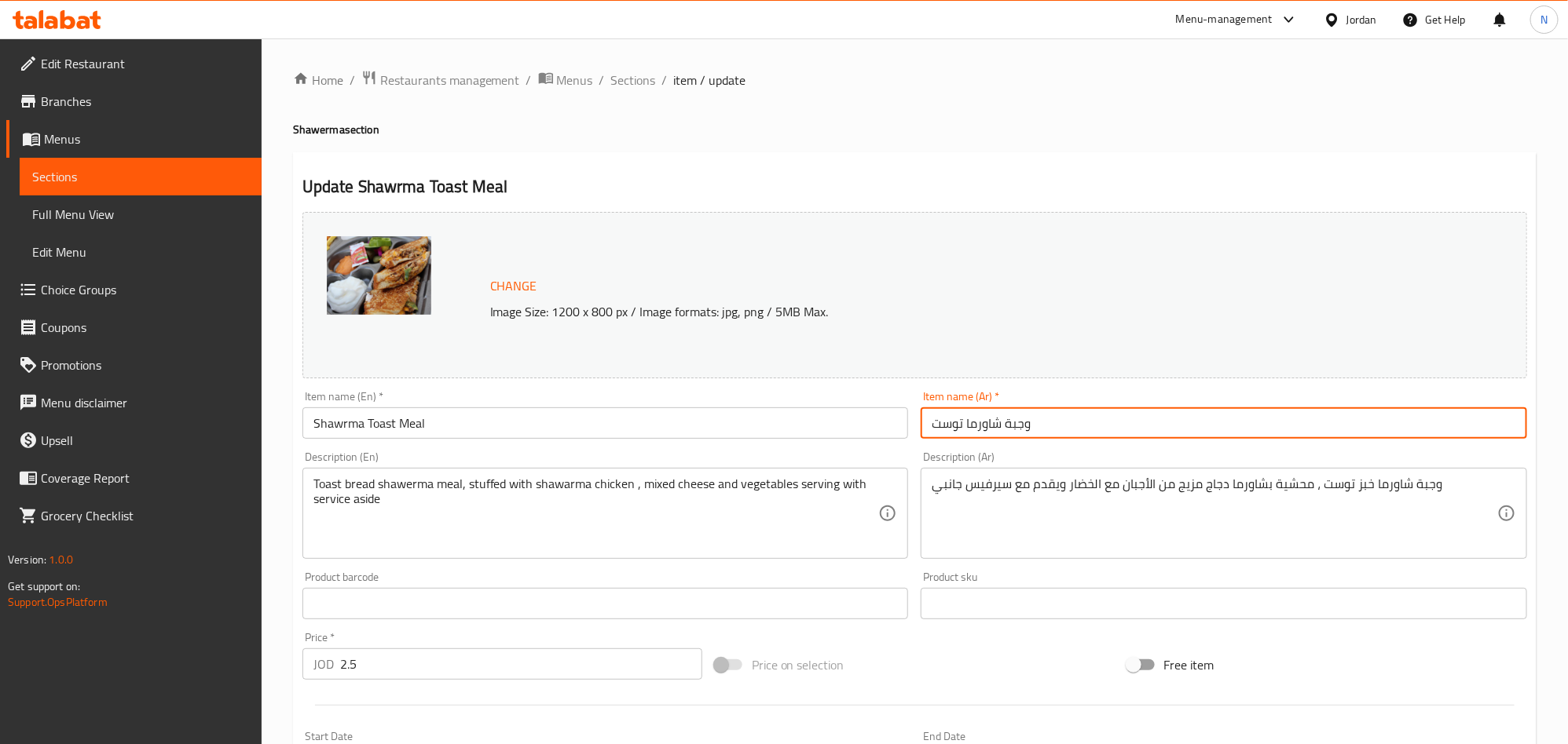
click at [990, 419] on input "وجبة شاورما توست" at bounding box center [1224, 423] width 607 height 31
click at [634, 80] on span "Sections" at bounding box center [633, 80] width 45 height 19
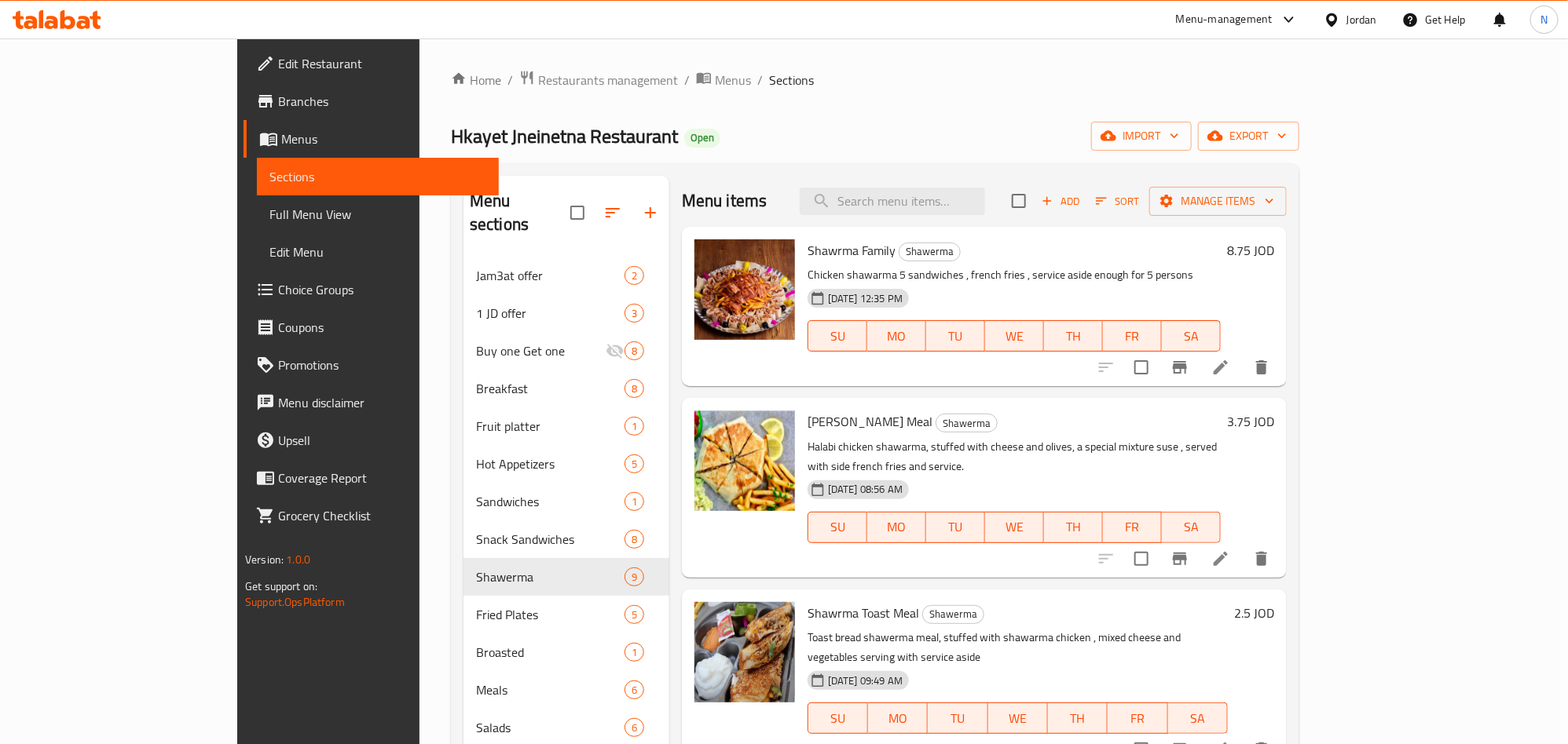
drag, startPoint x: 1031, startPoint y: 198, endPoint x: 1032, endPoint y: 229, distance: 31.0
click at [985, 200] on input "search" at bounding box center [892, 201] width 186 height 28
paste input "Regular Shawerma Meal"
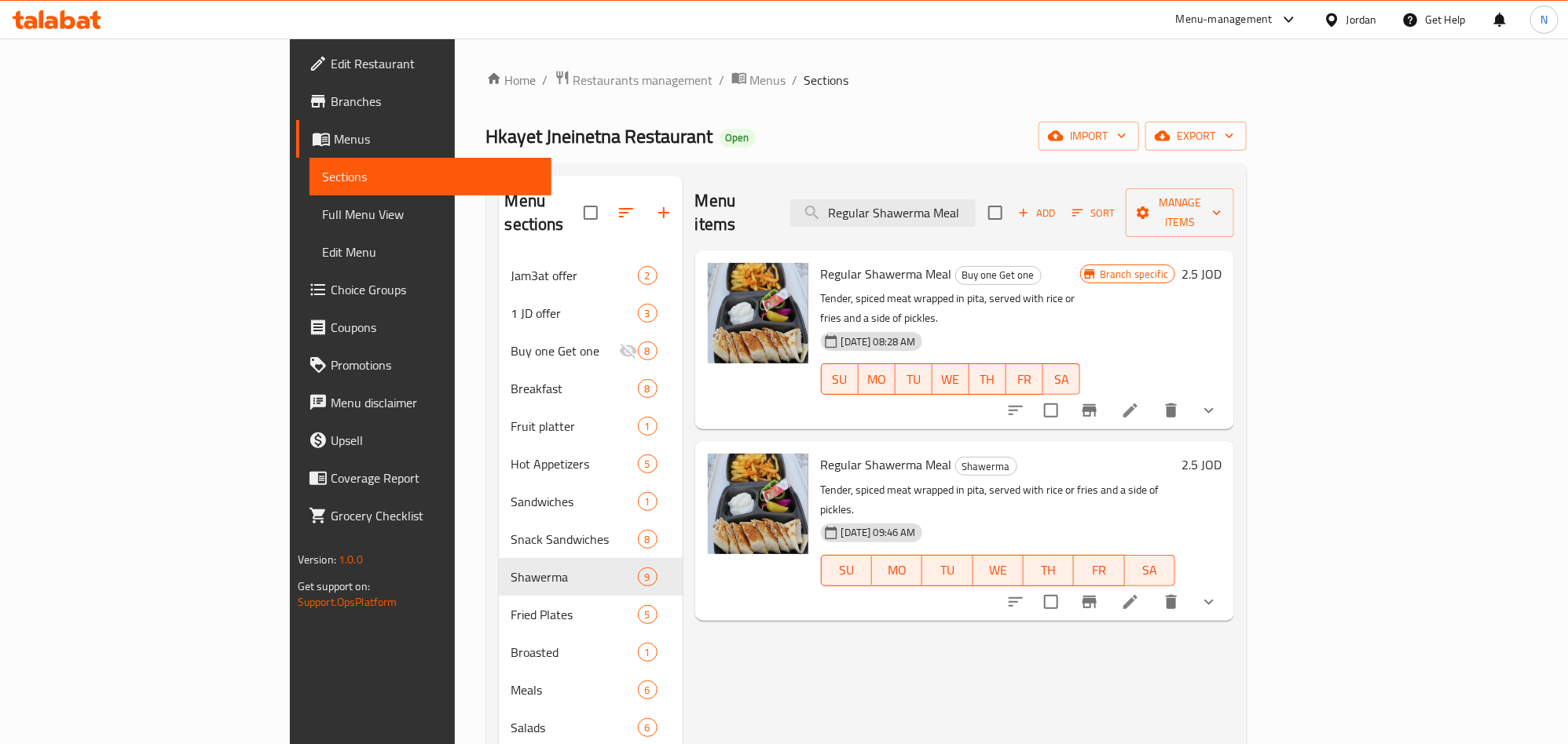
type input "Regular Shawerma Meal"
click at [1140, 401] on icon at bounding box center [1131, 411] width 19 height 19
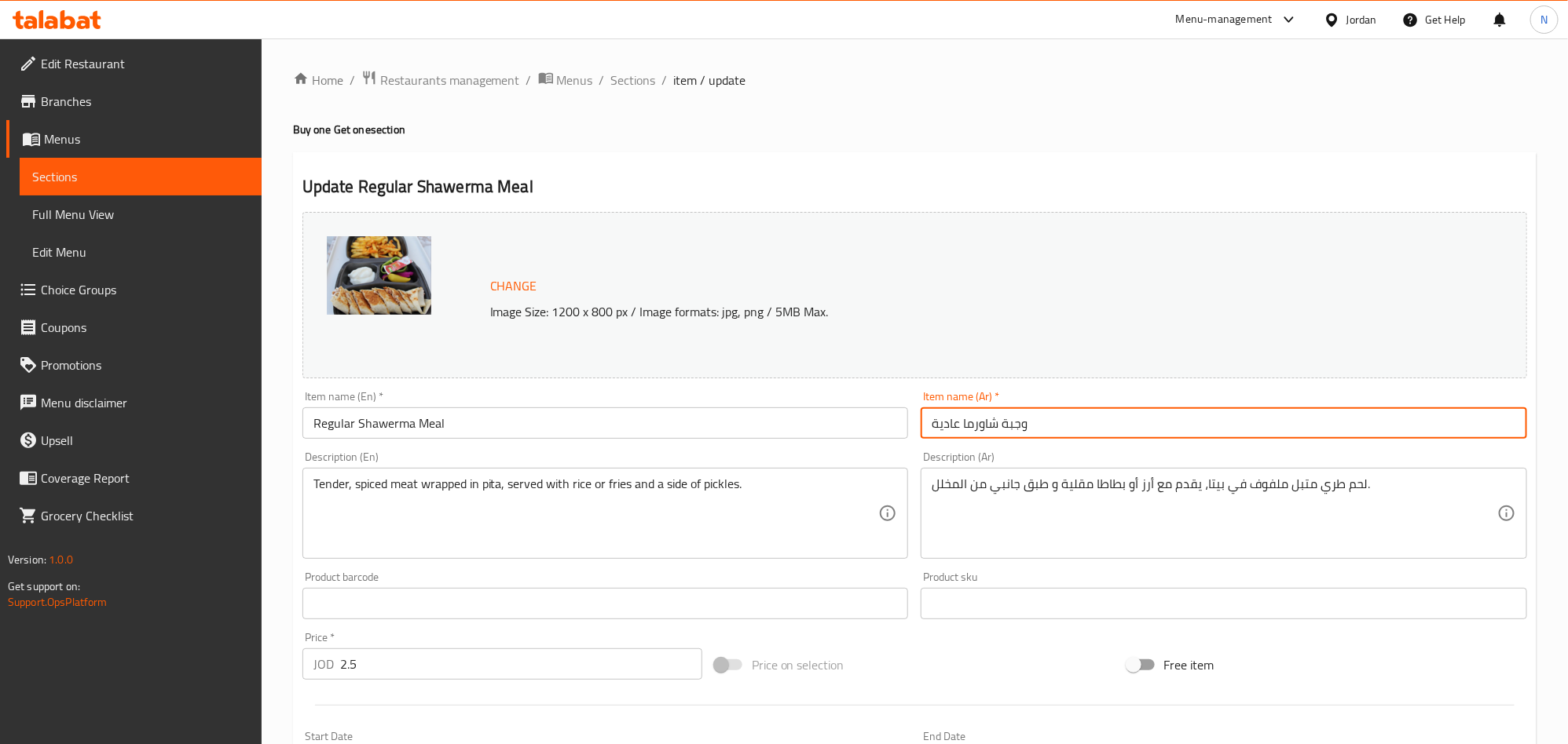
click at [1069, 408] on input "وجبة شاورما عادية" at bounding box center [1224, 423] width 607 height 31
click at [1068, 408] on input "وجبة شاورما عادية" at bounding box center [1224, 423] width 607 height 31
click at [649, 76] on span "Sections" at bounding box center [633, 80] width 45 height 19
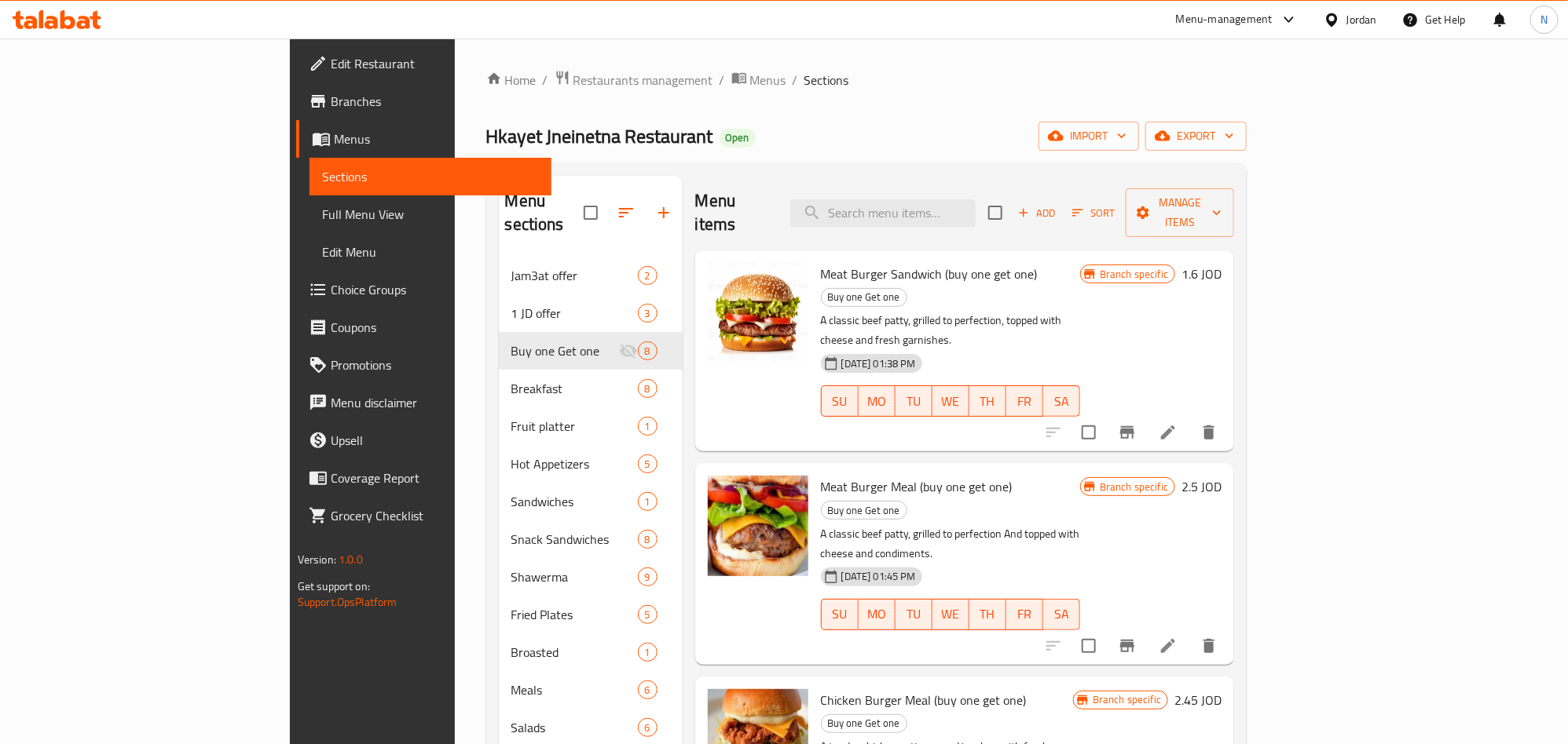
click at [331, 100] on span "Branches" at bounding box center [435, 101] width 209 height 19
